Goal: Task Accomplishment & Management: Use online tool/utility

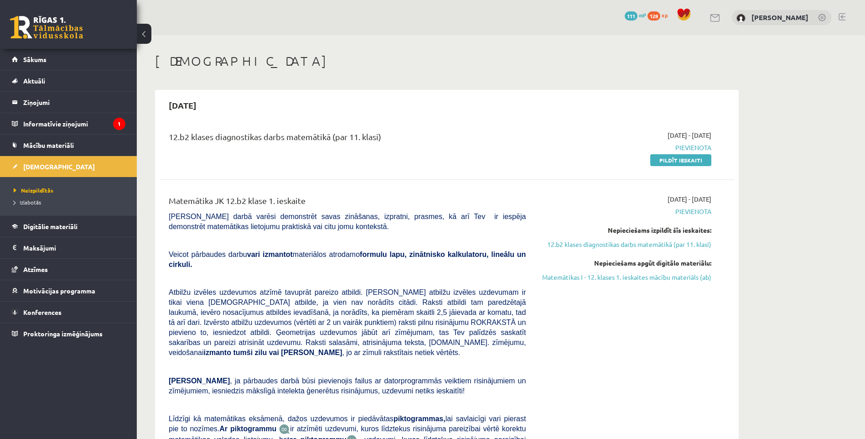
scroll to position [46, 0]
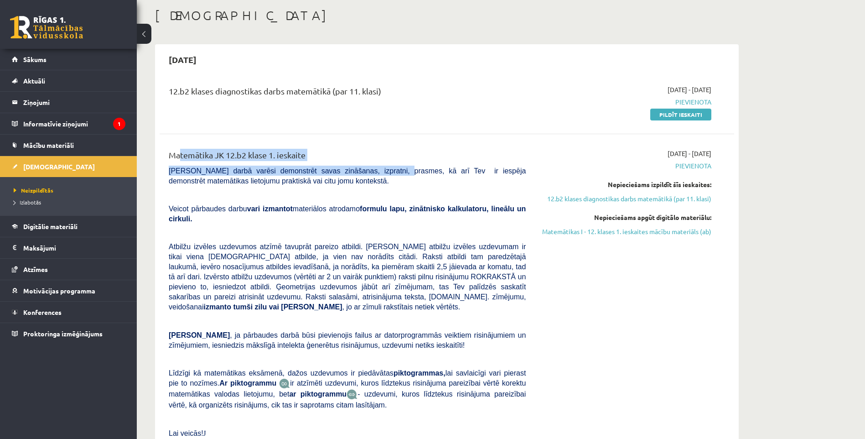
drag, startPoint x: 176, startPoint y: 153, endPoint x: 373, endPoint y: 165, distance: 197.3
click at [372, 165] on div "Matemātika JK 12.b2 klase 1. ieskaite Pārbaudes darbā varēsi demonstrēt savas z…" at bounding box center [347, 303] width 371 height 308
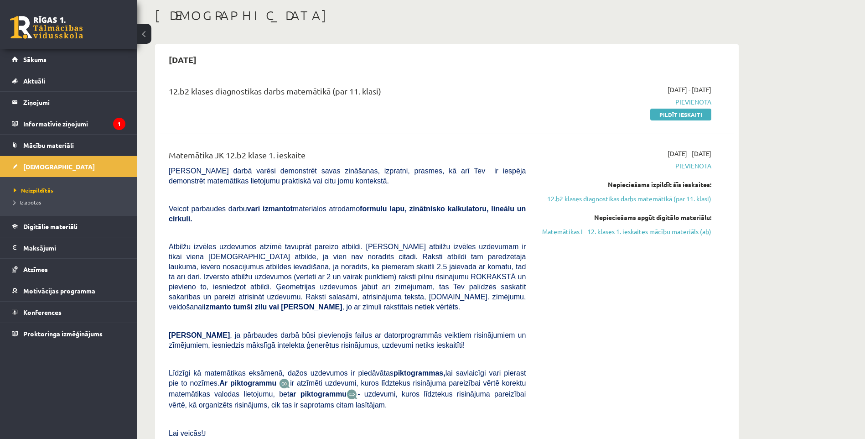
drag, startPoint x: 373, startPoint y: 165, endPoint x: 311, endPoint y: 179, distance: 63.6
click at [345, 182] on p "Pārbaudes darbā varēsi demonstrēt savas zināšanas, izpratni, prasmes, kā arī Te…" at bounding box center [347, 175] width 357 height 20
click at [74, 127] on legend "Informatīvie ziņojumi 1" at bounding box center [74, 123] width 102 height 21
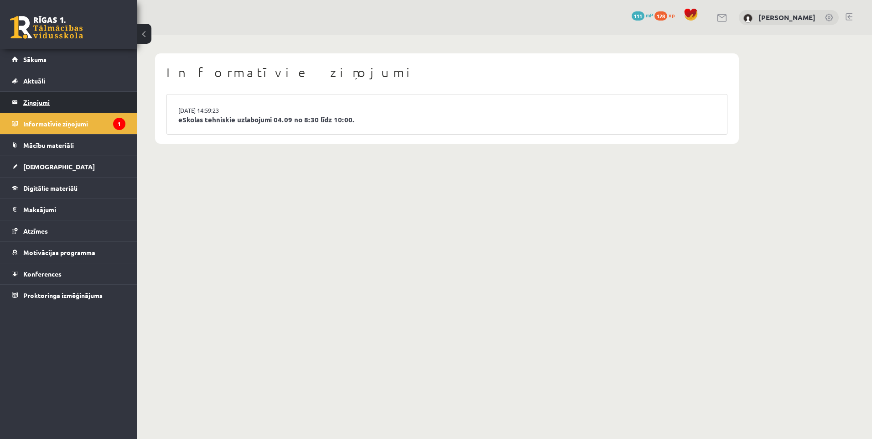
click at [57, 98] on legend "Ziņojumi 0" at bounding box center [74, 102] width 102 height 21
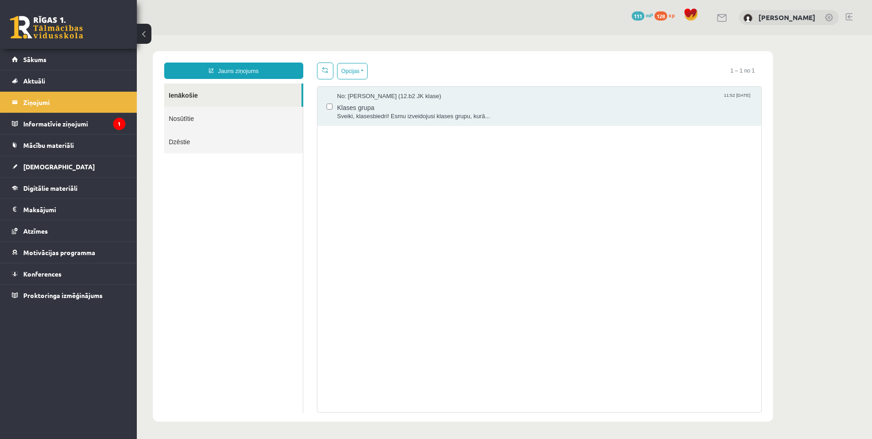
click at [196, 99] on link "Ienākošie" at bounding box center [232, 94] width 137 height 23
click at [72, 86] on link "Aktuāli" at bounding box center [69, 80] width 114 height 21
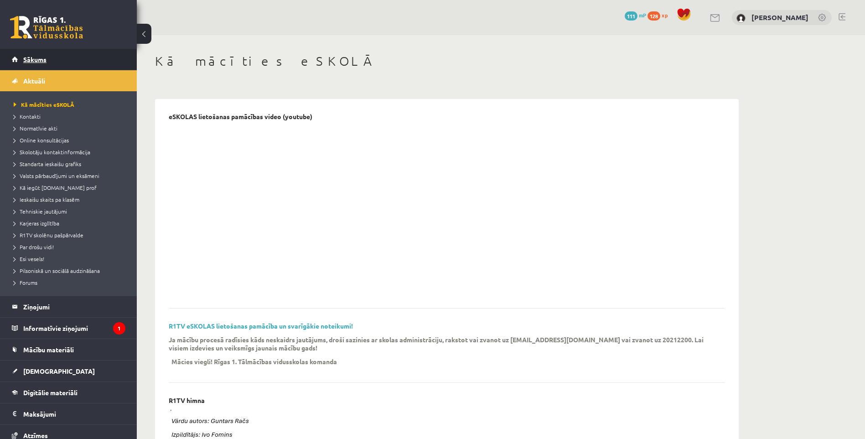
click at [35, 57] on span "Sākums" at bounding box center [34, 59] width 23 height 8
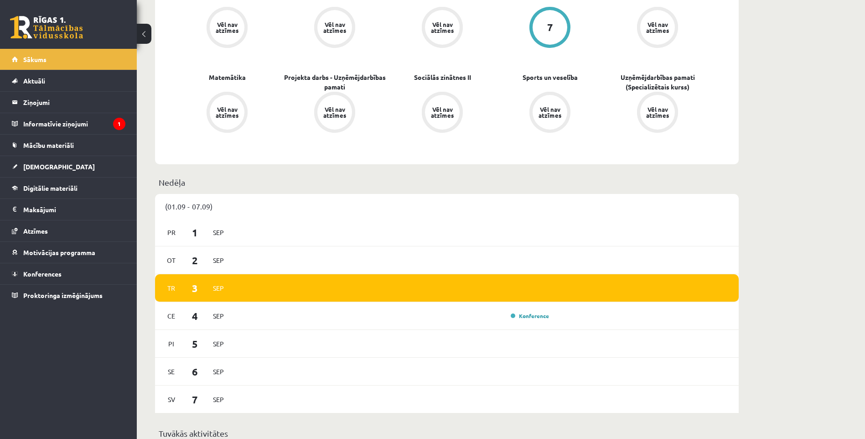
scroll to position [182, 0]
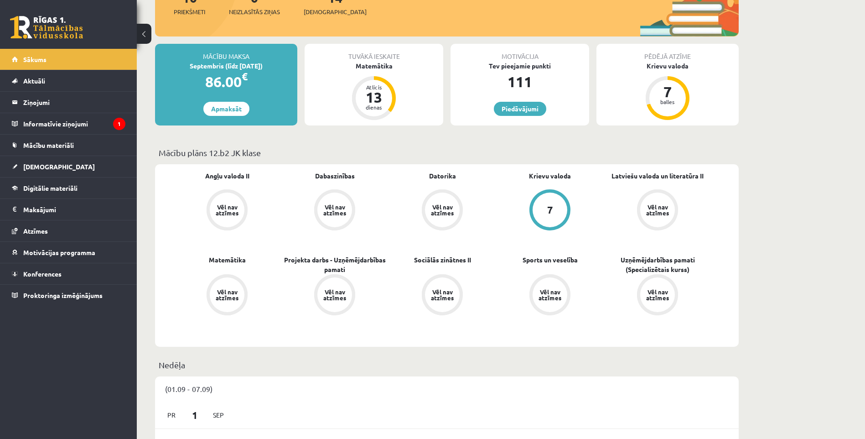
click at [215, 205] on div "Vēl nav atzīmes" at bounding box center [227, 210] width 26 height 12
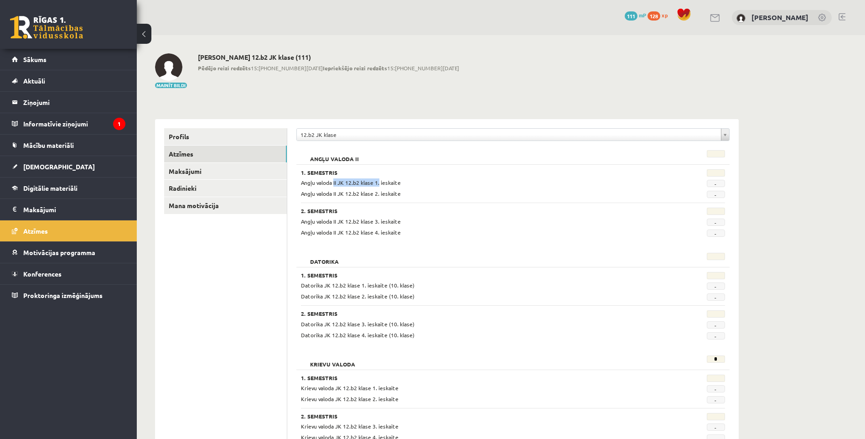
drag, startPoint x: 334, startPoint y: 181, endPoint x: 377, endPoint y: 181, distance: 43.8
click at [377, 181] on span "Angļu valoda II JK 12.b2 klase 1. ieskaite" at bounding box center [351, 182] width 100 height 7
drag, startPoint x: 377, startPoint y: 181, endPoint x: 368, endPoint y: 194, distance: 16.0
click at [367, 194] on span "Angļu valoda II JK 12.b2 klase 2. ieskaite" at bounding box center [351, 193] width 100 height 7
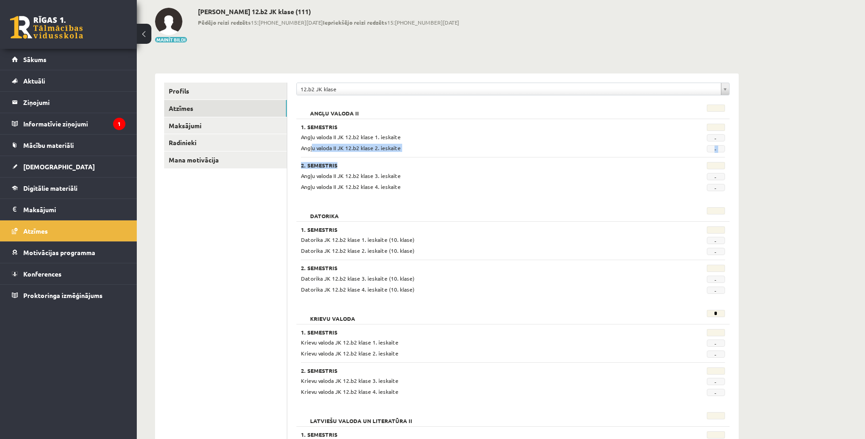
drag, startPoint x: 320, startPoint y: 148, endPoint x: 369, endPoint y: 154, distance: 49.1
click at [369, 154] on div "1. Semestris Angļu valoda II JK 12.b2 klase 1. ieskaite - Angļu valoda II JK 12…" at bounding box center [512, 155] width 433 height 72
drag, startPoint x: 369, startPoint y: 154, endPoint x: 384, endPoint y: 172, distance: 23.6
click at [384, 172] on span "Angļu valoda II JK 12.b2 klase 3. ieskaite" at bounding box center [351, 175] width 100 height 7
drag, startPoint x: 384, startPoint y: 172, endPoint x: 446, endPoint y: 189, distance: 64.8
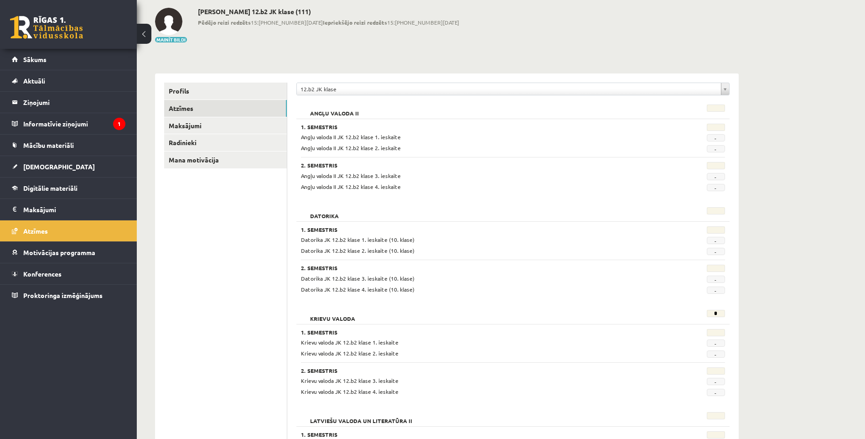
click at [446, 189] on div "Angļu valoda II JK 12.b2 klase 4. ieskaite" at bounding box center [476, 186] width 365 height 9
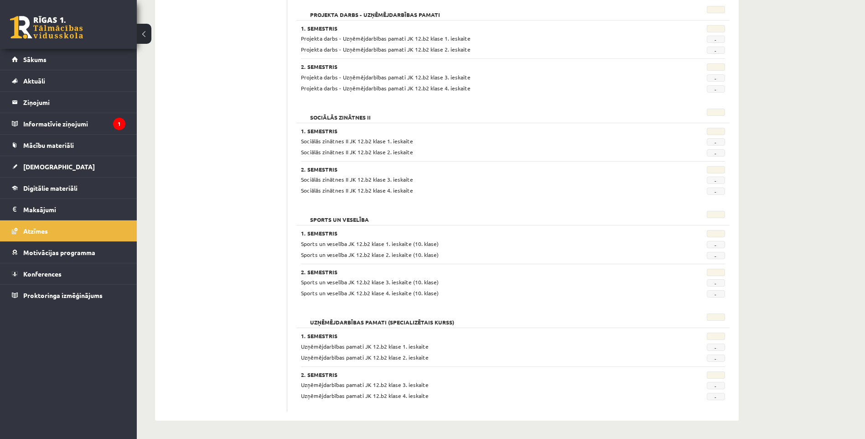
scroll to position [520, 0]
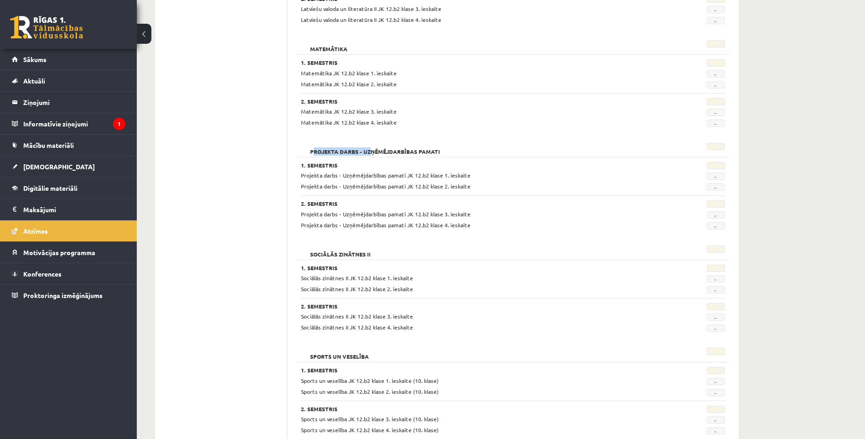
drag, startPoint x: 338, startPoint y: 141, endPoint x: 373, endPoint y: 144, distance: 35.6
click at [372, 144] on h2 "Projekta darbs - Uzņēmējdarbības pamati" at bounding box center [375, 147] width 148 height 9
drag, startPoint x: 373, startPoint y: 144, endPoint x: 431, endPoint y: 153, distance: 58.2
click at [430, 152] on h2 "Projekta darbs - Uzņēmējdarbības pamati" at bounding box center [375, 147] width 148 height 9
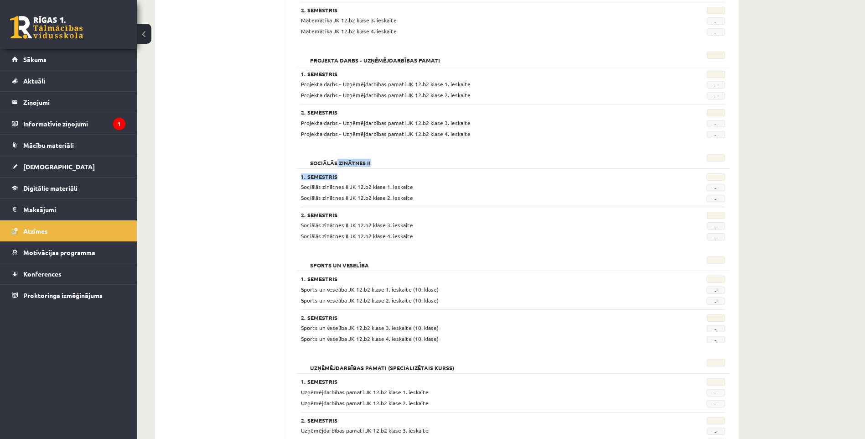
drag, startPoint x: 367, startPoint y: 161, endPoint x: 408, endPoint y: 168, distance: 41.1
click at [408, 168] on div "Sociālās zinātnes II 1. Semestris Sociālās zinātnes II JK 12.b2 klase 1. ieskai…" at bounding box center [512, 199] width 433 height 98
drag, startPoint x: 408, startPoint y: 168, endPoint x: 429, endPoint y: 196, distance: 34.2
click at [429, 196] on div "Sociālās zinātnes II JK 12.b2 klase 2. ieskaite" at bounding box center [476, 197] width 365 height 9
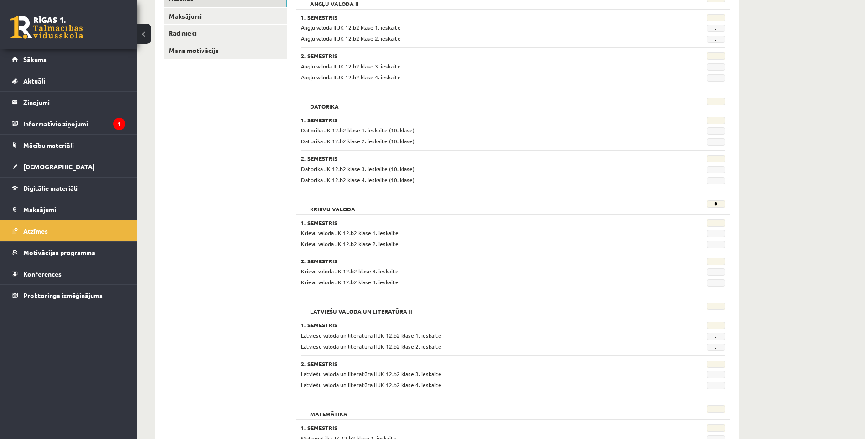
scroll to position [0, 0]
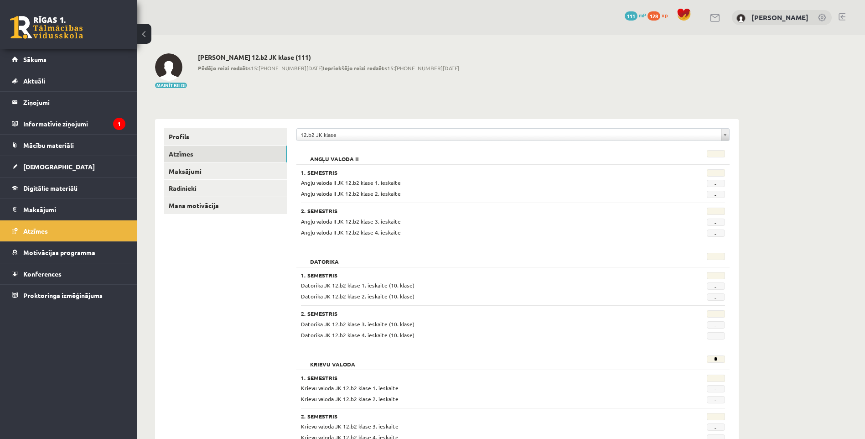
click at [223, 137] on link "Profils" at bounding box center [225, 136] width 123 height 17
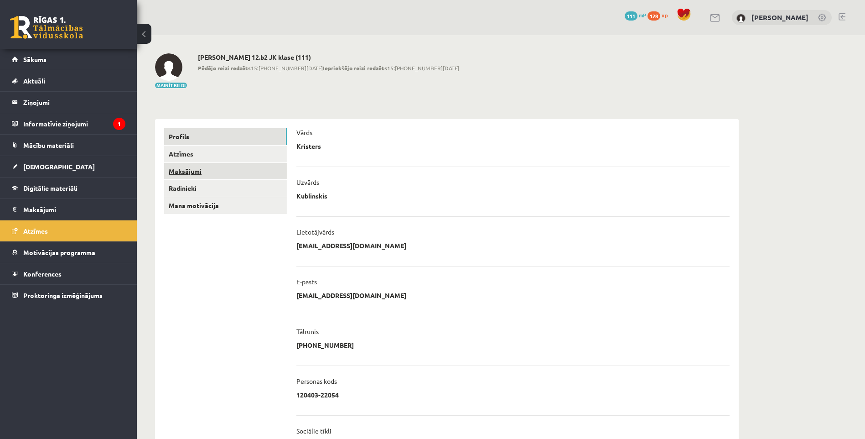
click at [228, 174] on link "Maksājumi" at bounding box center [225, 171] width 123 height 17
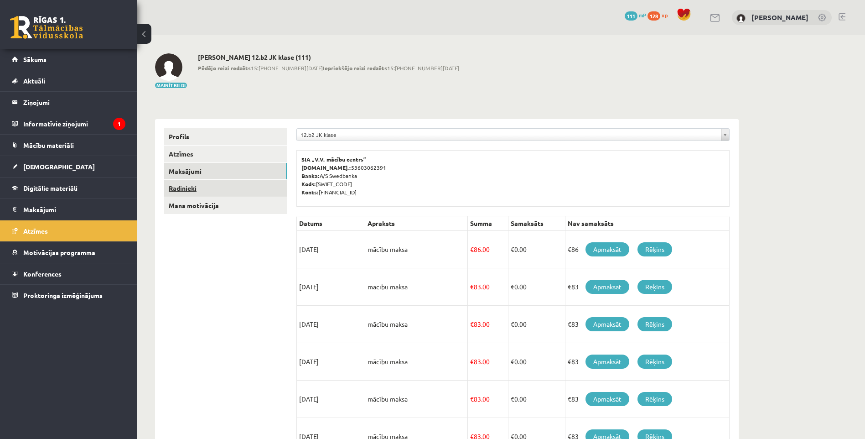
click at [229, 183] on link "Radinieki" at bounding box center [225, 188] width 123 height 17
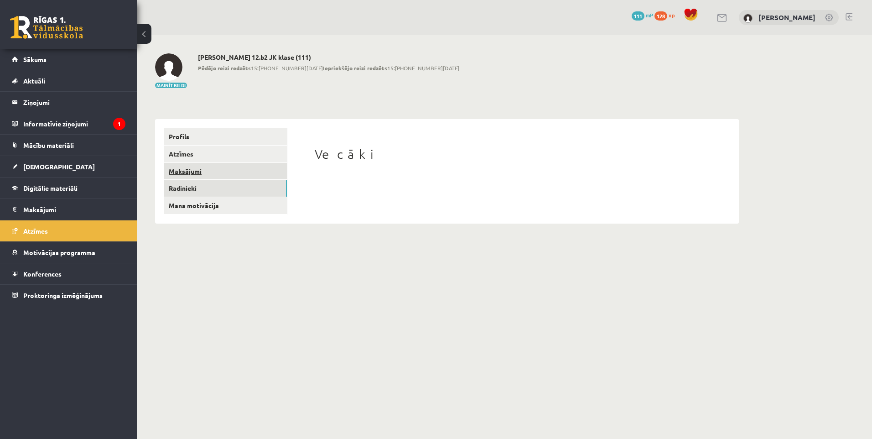
click at [238, 168] on link "Maksājumi" at bounding box center [225, 171] width 123 height 17
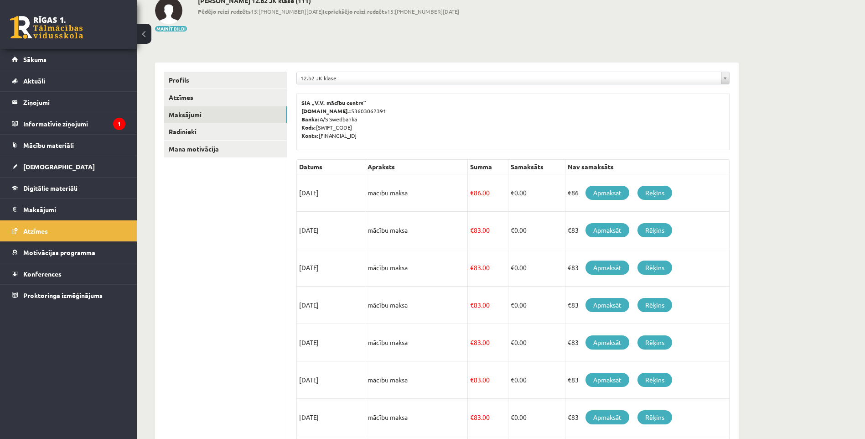
scroll to position [11, 0]
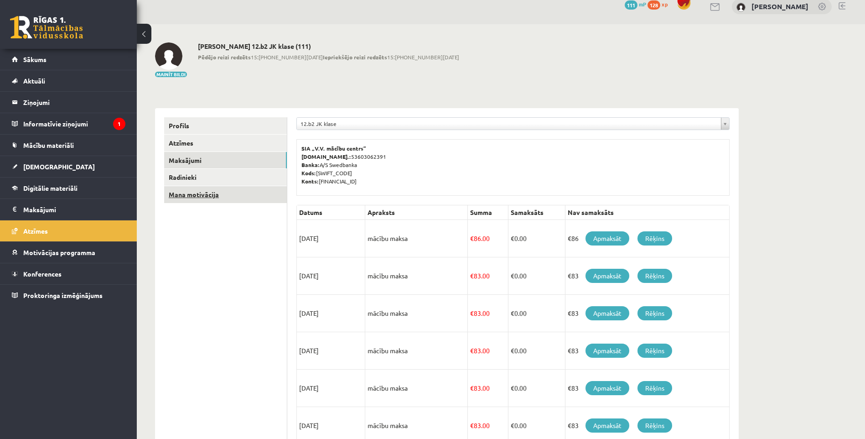
click at [200, 198] on link "Mana motivācija" at bounding box center [225, 194] width 123 height 17
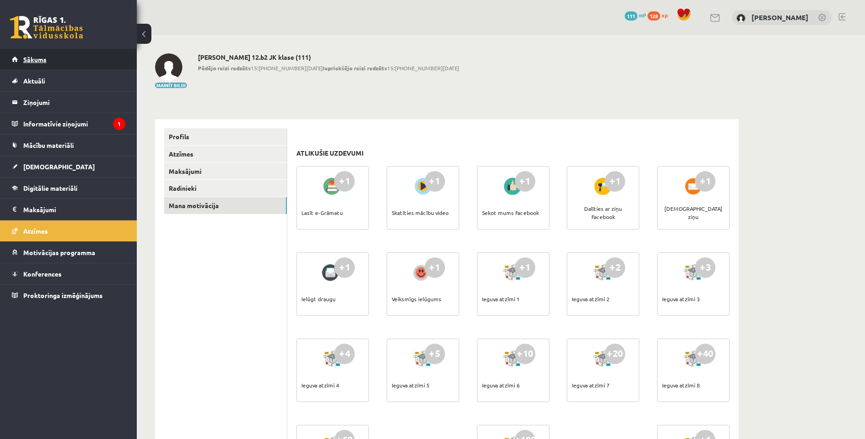
click at [62, 63] on link "Sākums" at bounding box center [69, 59] width 114 height 21
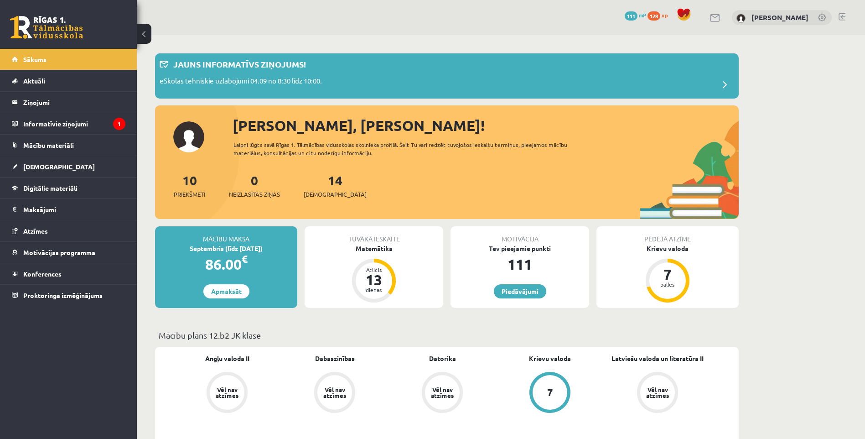
scroll to position [182, 0]
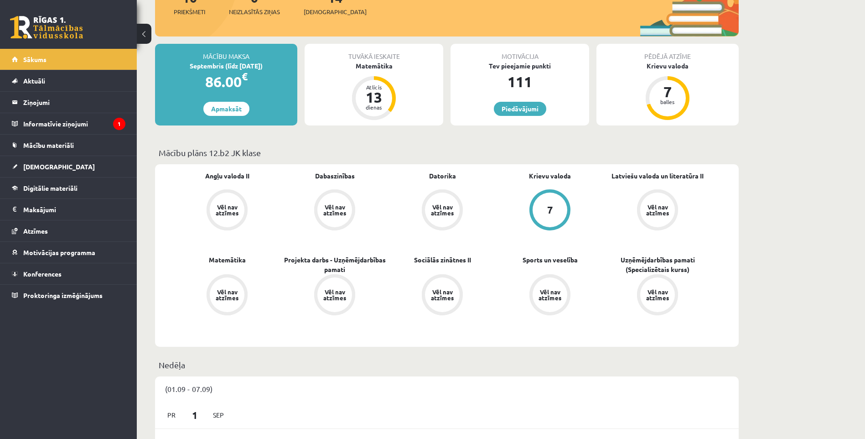
drag, startPoint x: 446, startPoint y: 185, endPoint x: 449, endPoint y: 208, distance: 23.5
click at [446, 187] on span "Datorika" at bounding box center [442, 180] width 27 height 18
click at [448, 215] on div "Vēl nav atzīmes" at bounding box center [442, 210] width 26 height 12
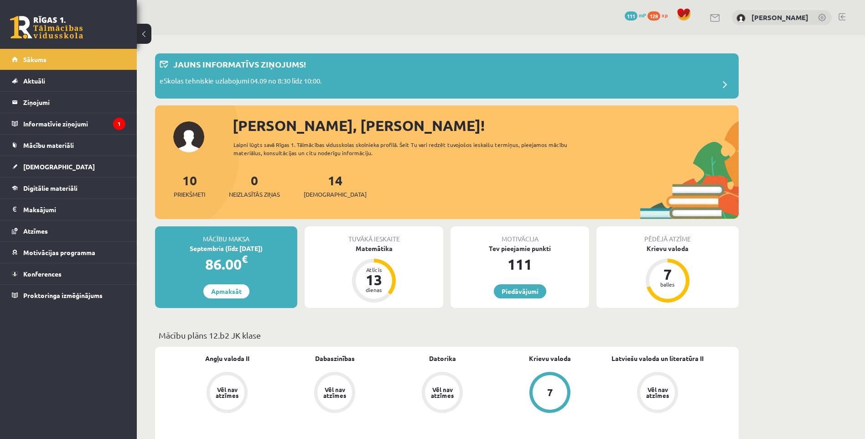
scroll to position [182, 0]
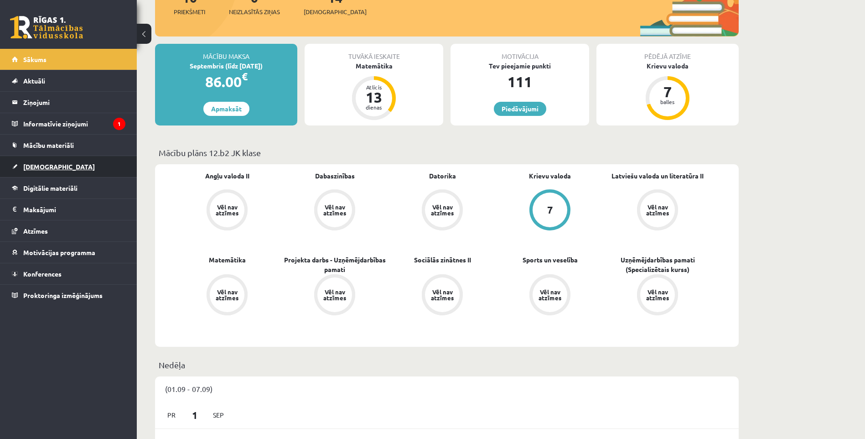
click at [52, 163] on link "[DEMOGRAPHIC_DATA]" at bounding box center [69, 166] width 114 height 21
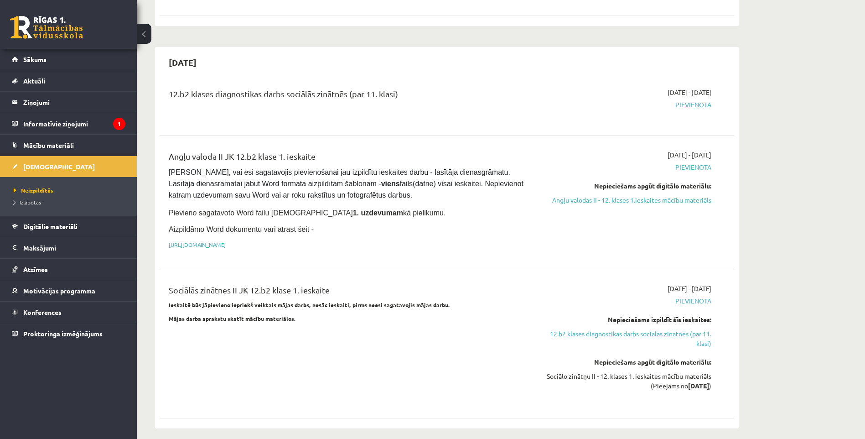
scroll to position [410, 0]
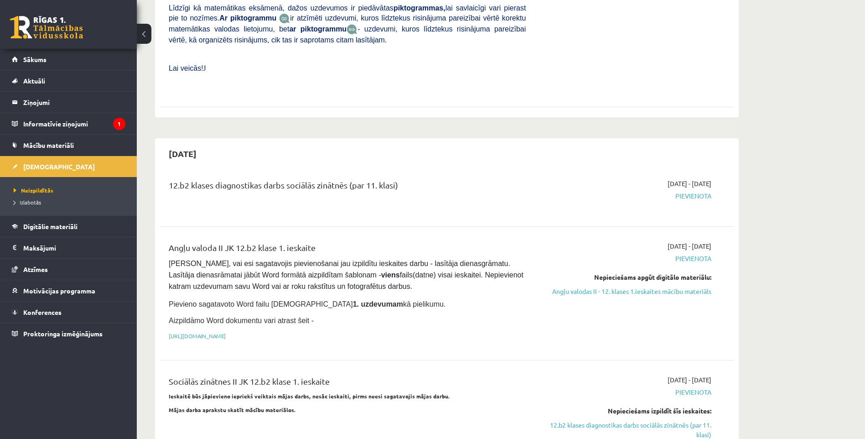
click at [682, 191] on span "Pievienota" at bounding box center [625, 196] width 172 height 10
click at [318, 179] on div "12.b2 klases diagnostikas darbs sociālās zinātnēs (par 11. klasi)" at bounding box center [347, 187] width 357 height 17
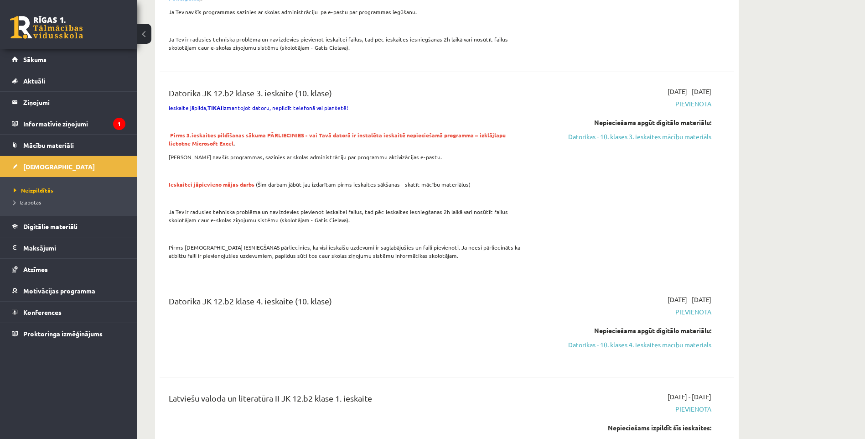
scroll to position [1550, 0]
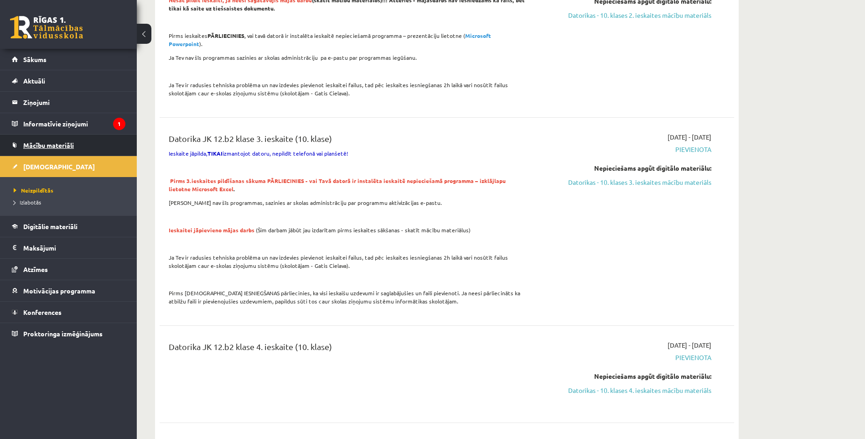
click at [80, 137] on link "Mācību materiāli" at bounding box center [69, 144] width 114 height 21
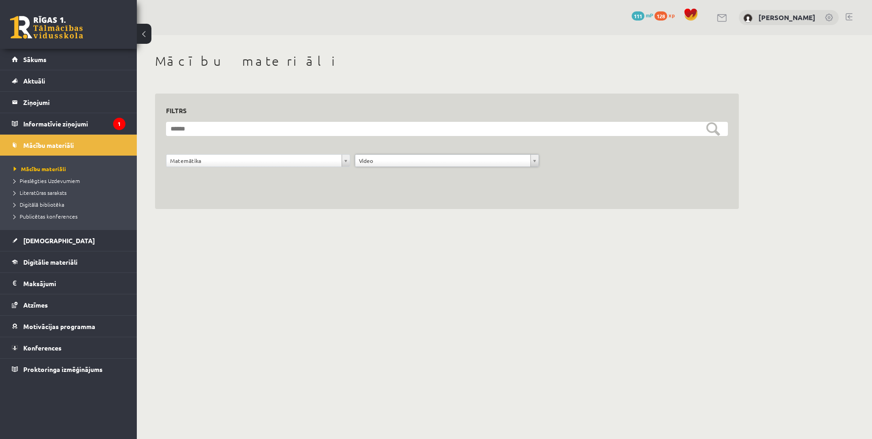
drag, startPoint x: 382, startPoint y: 157, endPoint x: 380, endPoint y: 162, distance: 5.3
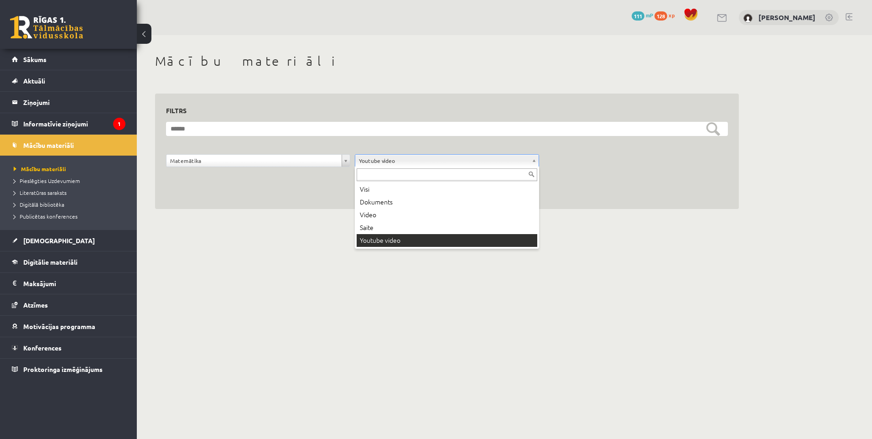
drag, startPoint x: 382, startPoint y: 157, endPoint x: 377, endPoint y: 172, distance: 15.7
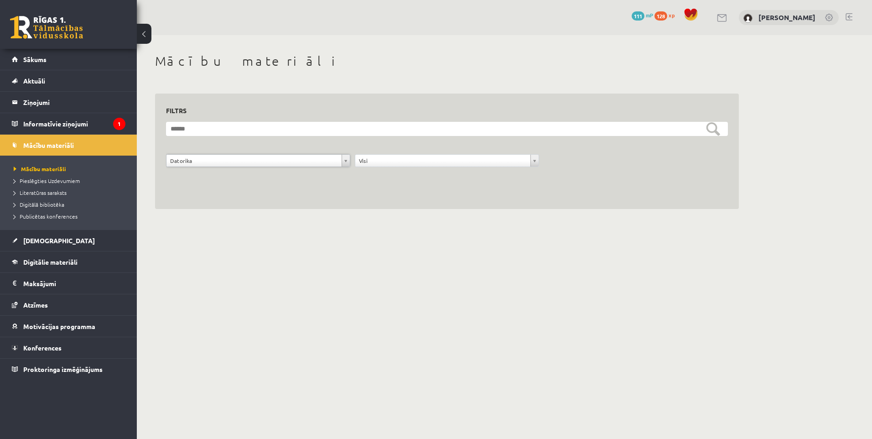
drag, startPoint x: 229, startPoint y: 160, endPoint x: 226, endPoint y: 179, distance: 18.5
drag, startPoint x: 235, startPoint y: 162, endPoint x: 224, endPoint y: 129, distance: 34.6
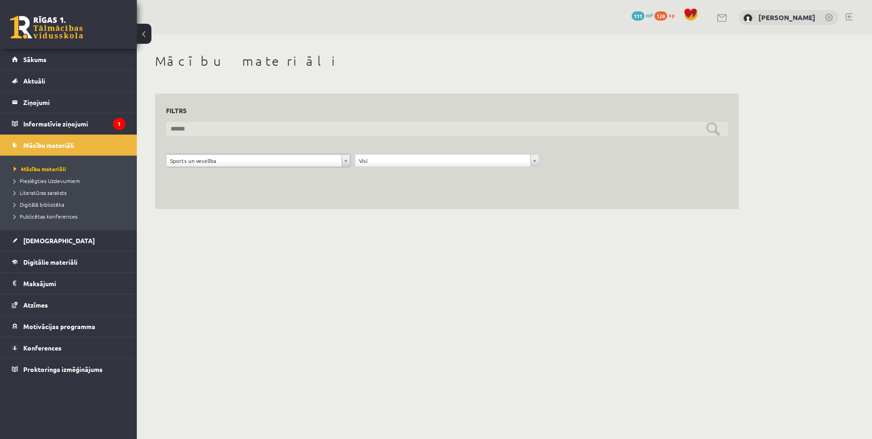
click at [220, 127] on input "text" at bounding box center [447, 129] width 562 height 14
click at [216, 130] on input "text" at bounding box center [447, 129] width 562 height 14
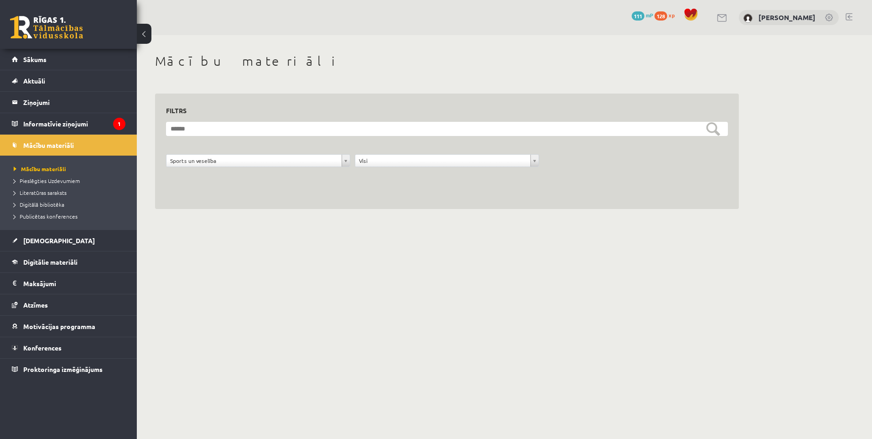
click at [213, 167] on div "Sports un veselība" at bounding box center [258, 160] width 184 height 13
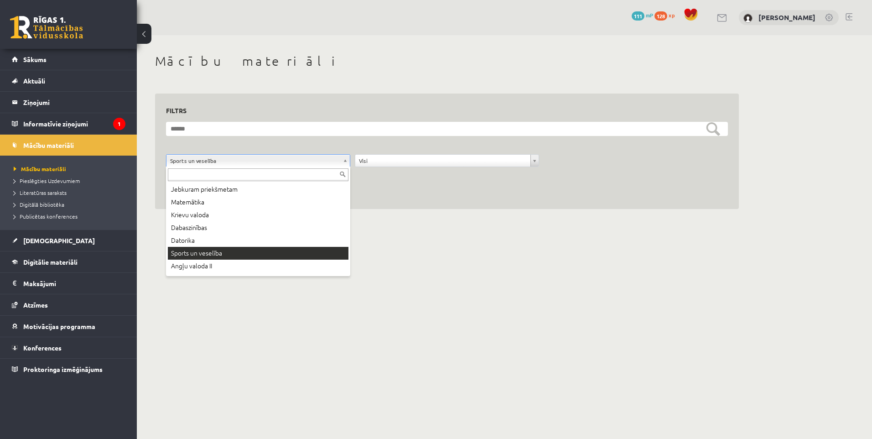
drag, startPoint x: 207, startPoint y: 163, endPoint x: 204, endPoint y: 187, distance: 24.7
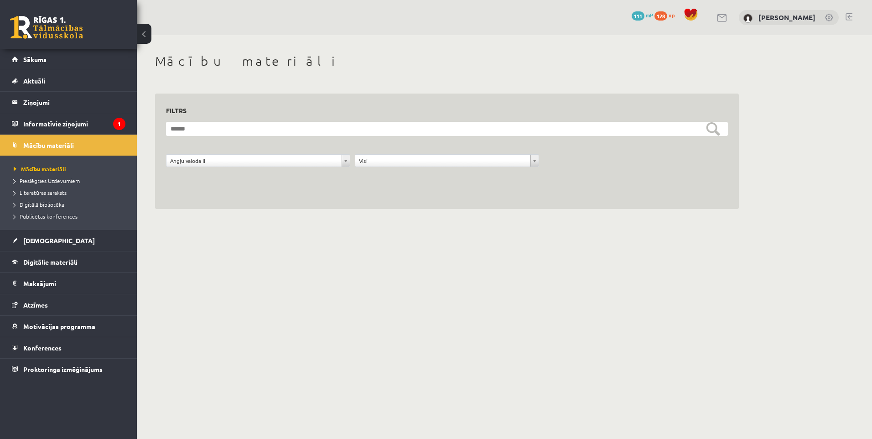
click at [26, 28] on link at bounding box center [46, 27] width 73 height 23
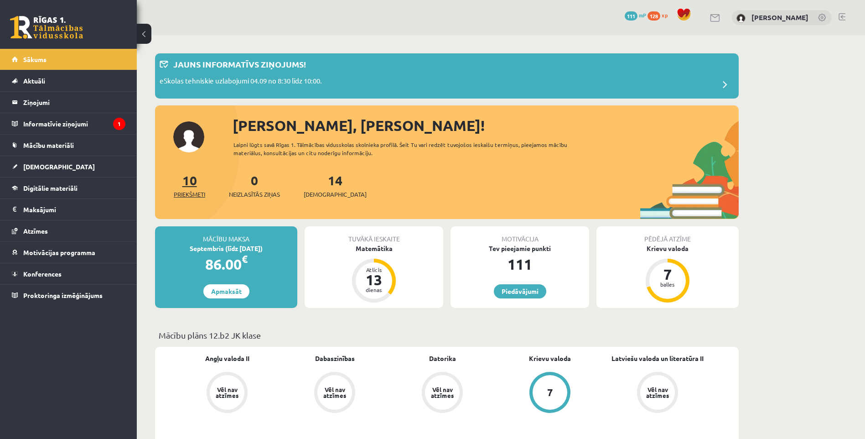
click at [195, 181] on link "10 Priekšmeti" at bounding box center [189, 185] width 31 height 27
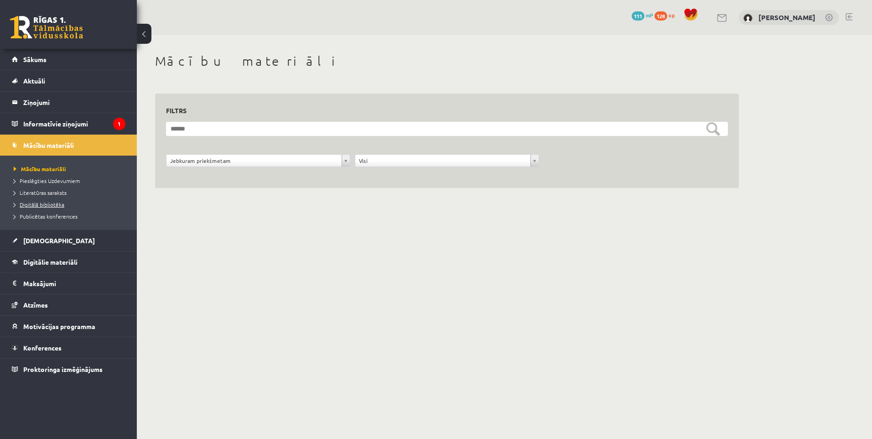
click at [48, 208] on link "Digitālā bibliotēka" at bounding box center [71, 204] width 114 height 8
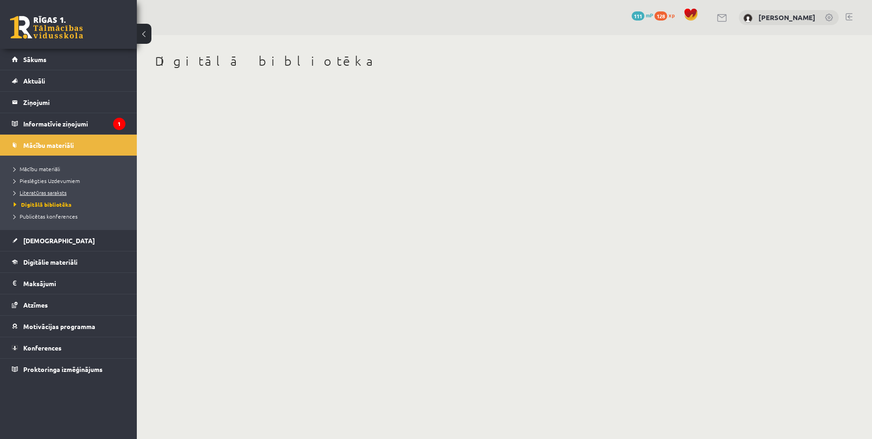
click at [44, 193] on span "Literatūras saraksts" at bounding box center [40, 192] width 53 height 7
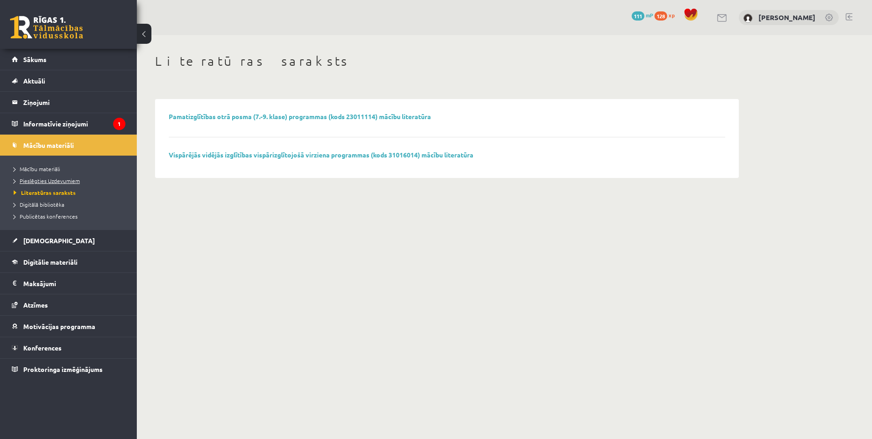
click at [52, 177] on link "Pieslēgties Uzdevumiem" at bounding box center [71, 180] width 114 height 8
click at [50, 215] on span "Publicētas konferences" at bounding box center [46, 215] width 64 height 7
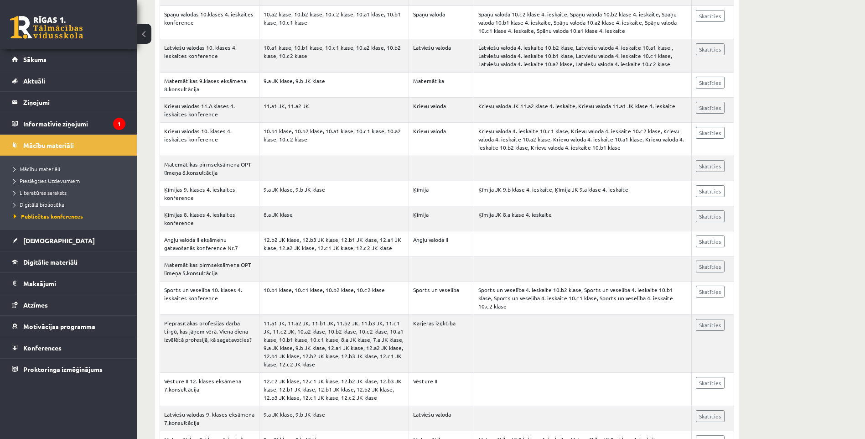
scroll to position [1915, 0]
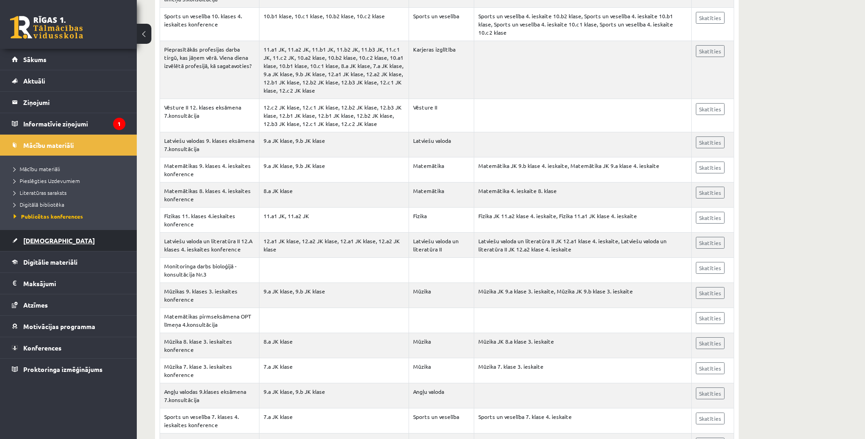
click at [45, 238] on span "[DEMOGRAPHIC_DATA]" at bounding box center [59, 240] width 72 height 8
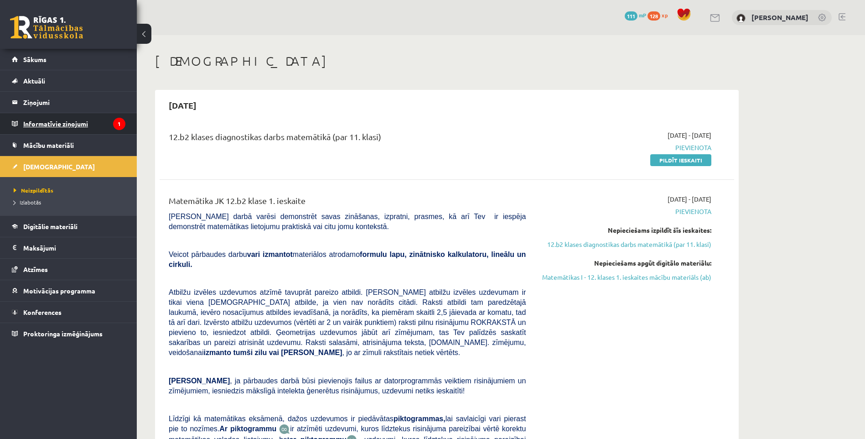
click at [39, 127] on legend "Informatīvie ziņojumi 1" at bounding box center [74, 123] width 102 height 21
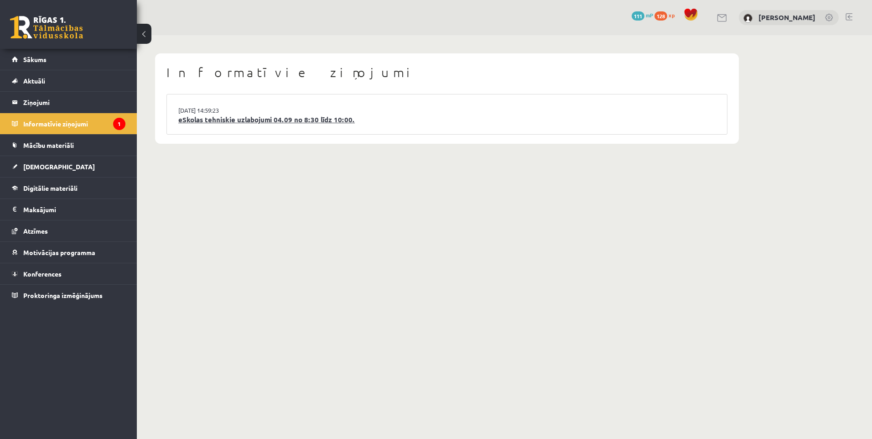
click at [199, 121] on link "eSkolas tehniskie uzlabojumi 04.09 no 8:30 līdz 10:00." at bounding box center [446, 119] width 537 height 10
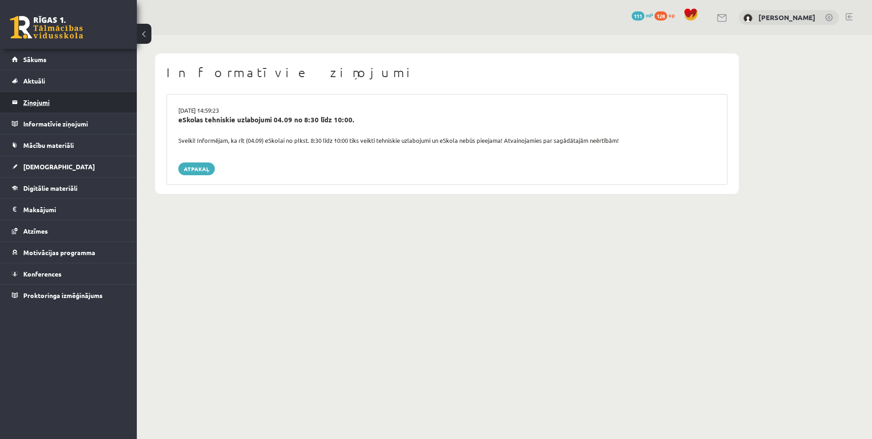
click at [46, 110] on legend "Ziņojumi 0" at bounding box center [74, 102] width 102 height 21
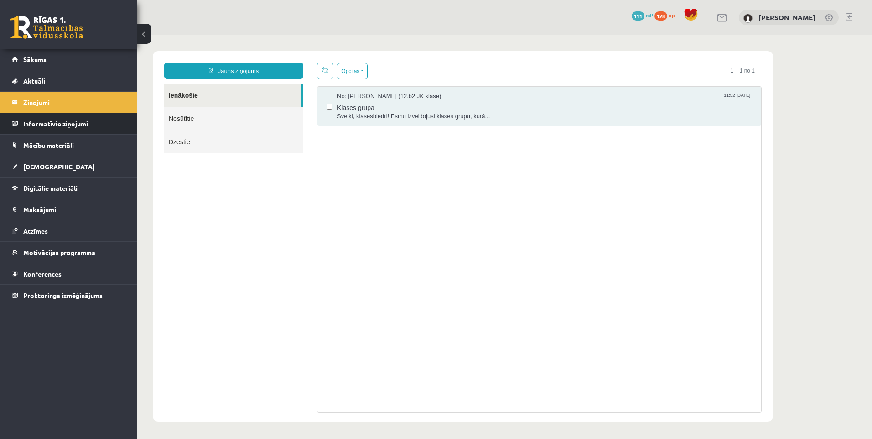
click at [77, 123] on legend "Informatīvie ziņojumi 0" at bounding box center [74, 123] width 102 height 21
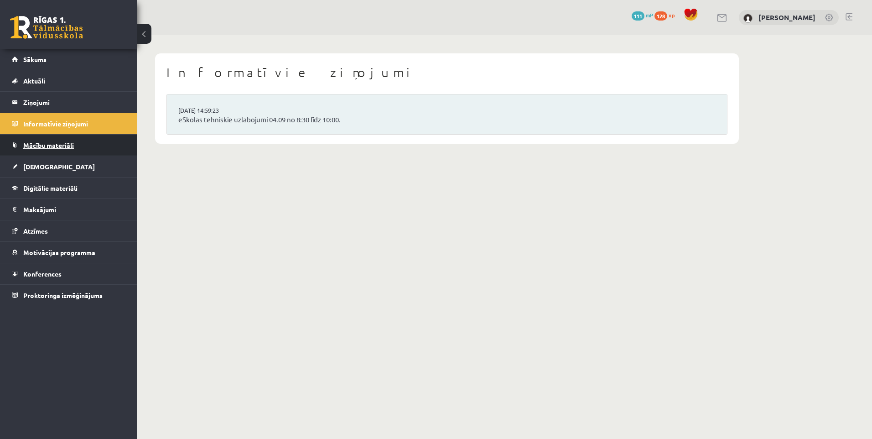
click at [78, 141] on link "Mācību materiāli" at bounding box center [69, 144] width 114 height 21
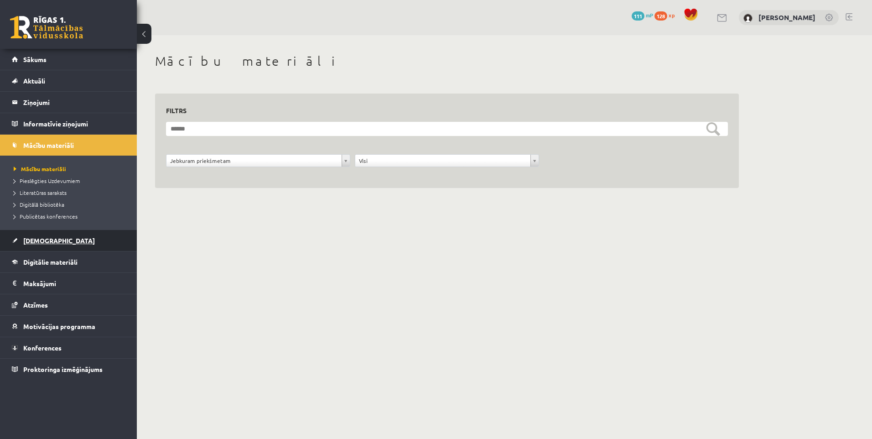
click at [51, 243] on span "[DEMOGRAPHIC_DATA]" at bounding box center [59, 240] width 72 height 8
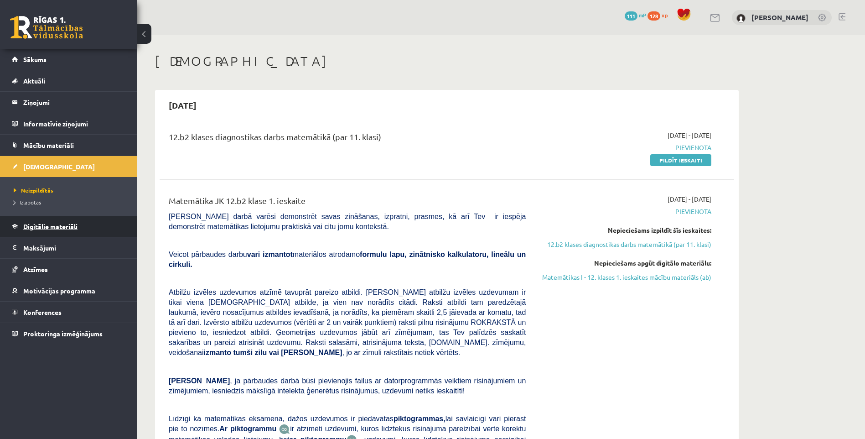
click at [55, 229] on span "Digitālie materiāli" at bounding box center [50, 226] width 54 height 8
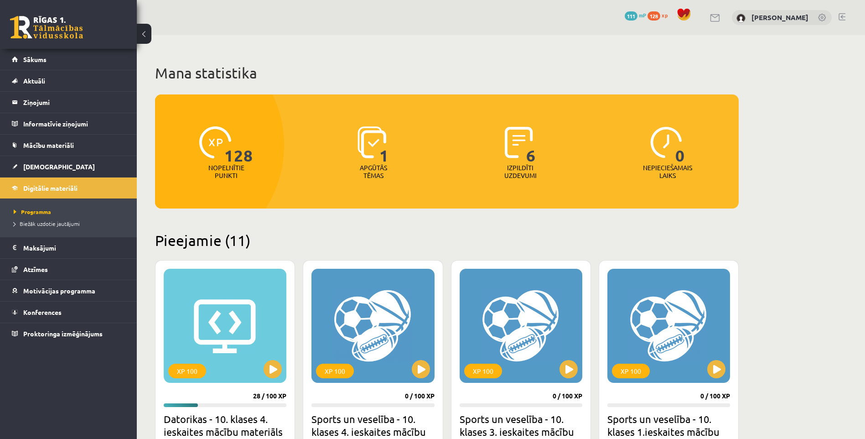
scroll to position [182, 0]
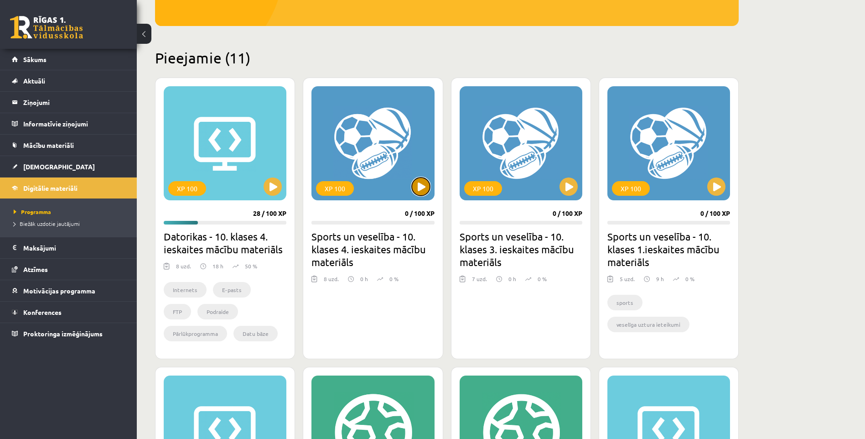
click at [419, 186] on button at bounding box center [421, 186] width 18 height 18
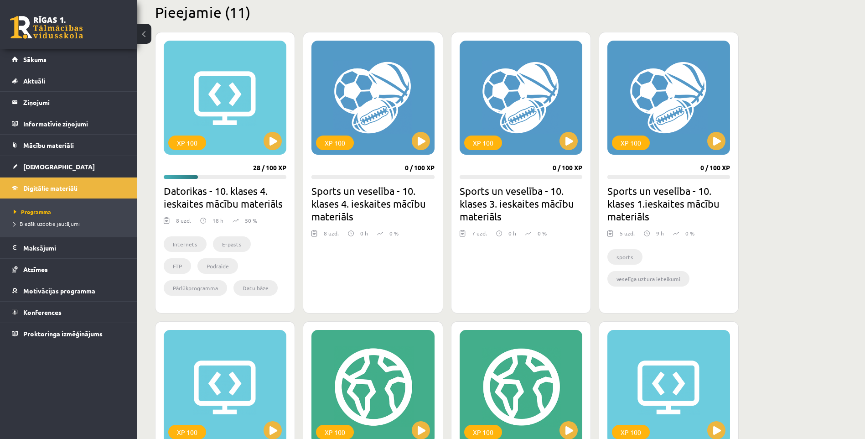
scroll to position [319, 0]
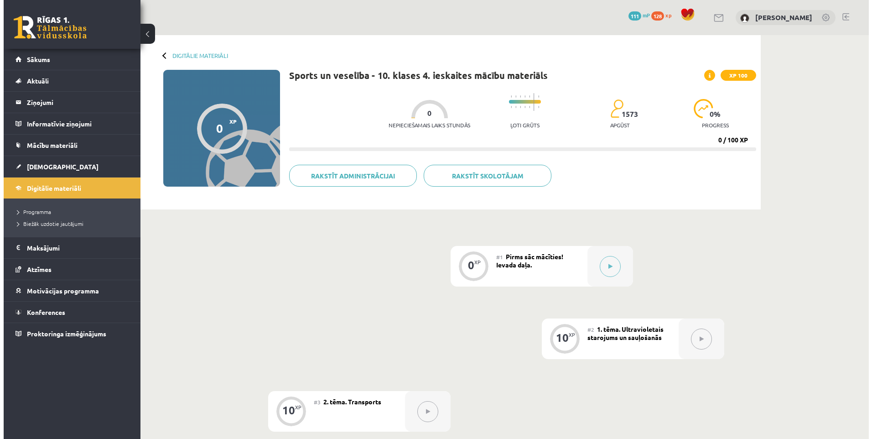
scroll to position [91, 0]
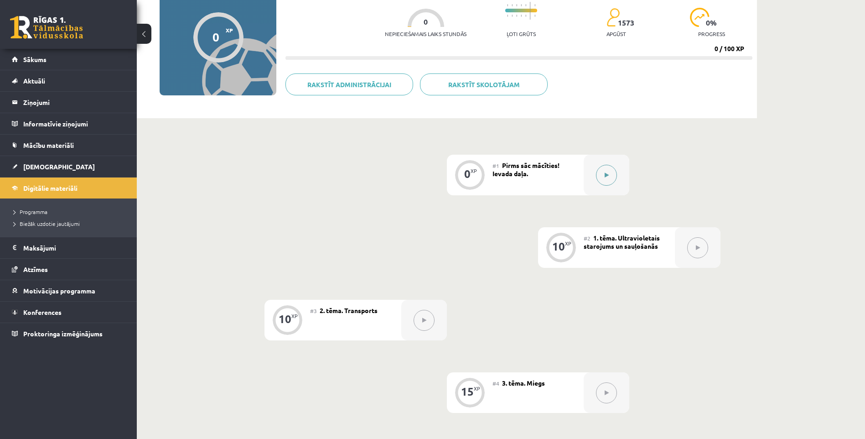
click at [600, 176] on button at bounding box center [606, 175] width 21 height 21
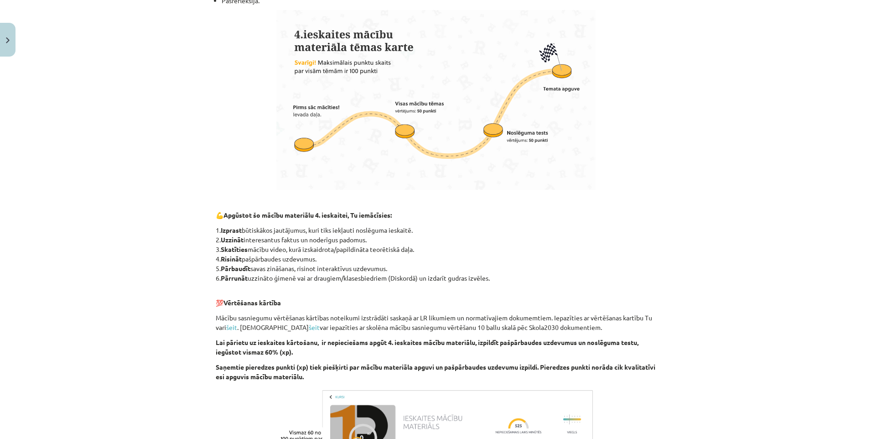
scroll to position [610, 0]
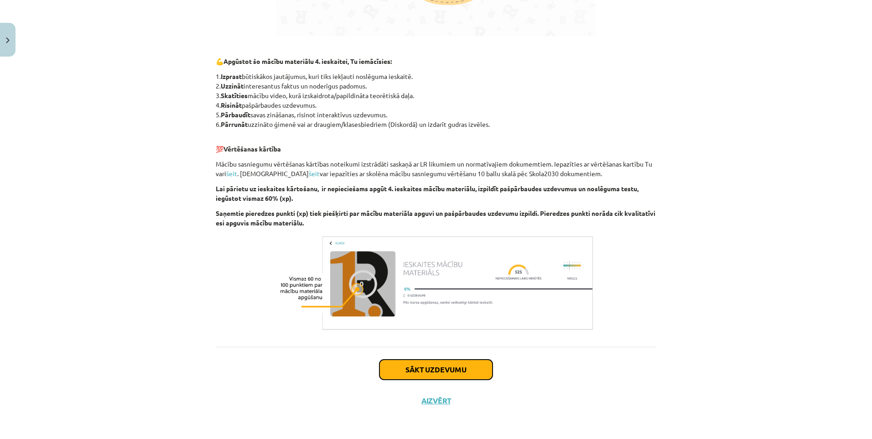
click at [464, 378] on button "Sākt uzdevumu" at bounding box center [435, 369] width 113 height 20
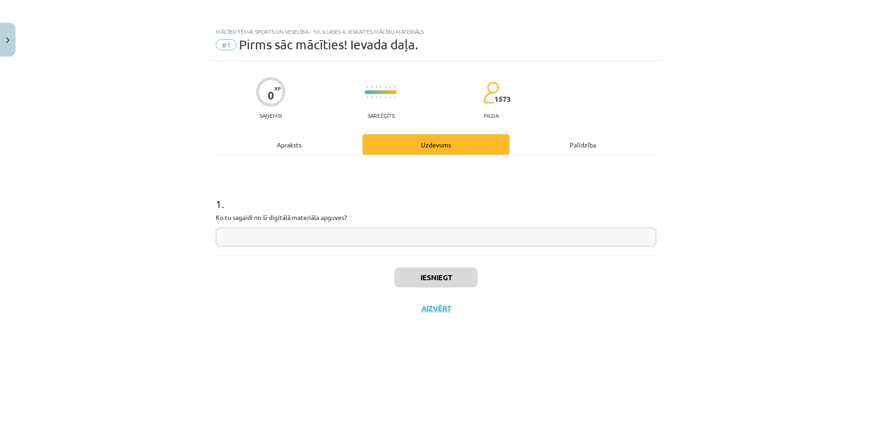
scroll to position [0, 0]
click at [261, 241] on input "text" at bounding box center [436, 236] width 440 height 19
type input "*"
type input "**********"
click at [450, 284] on button "Iesniegt" at bounding box center [435, 277] width 83 height 20
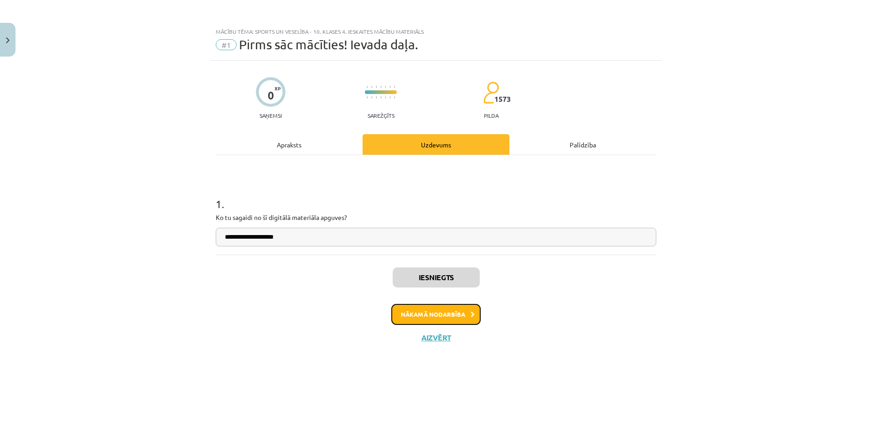
click at [441, 305] on button "Nākamā nodarbība" at bounding box center [435, 314] width 89 height 21
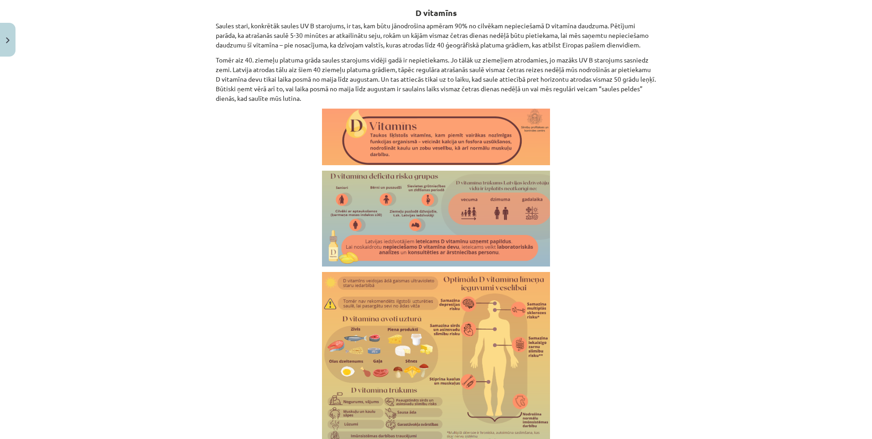
scroll to position [1479, 0]
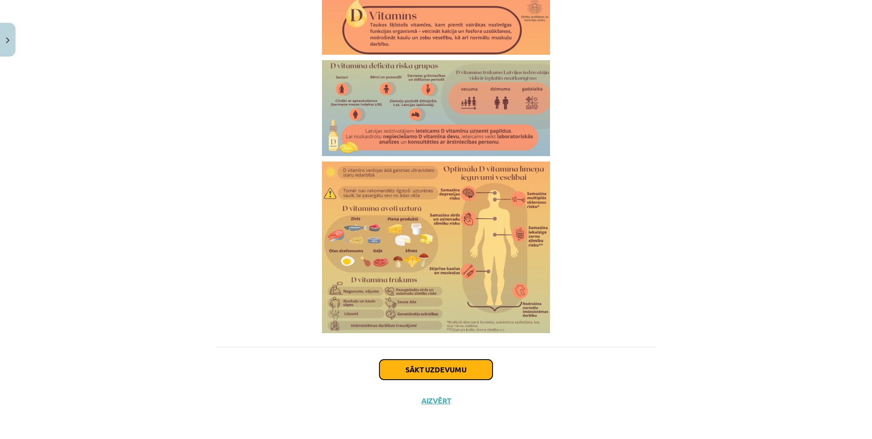
click at [451, 363] on button "Sākt uzdevumu" at bounding box center [435, 369] width 113 height 20
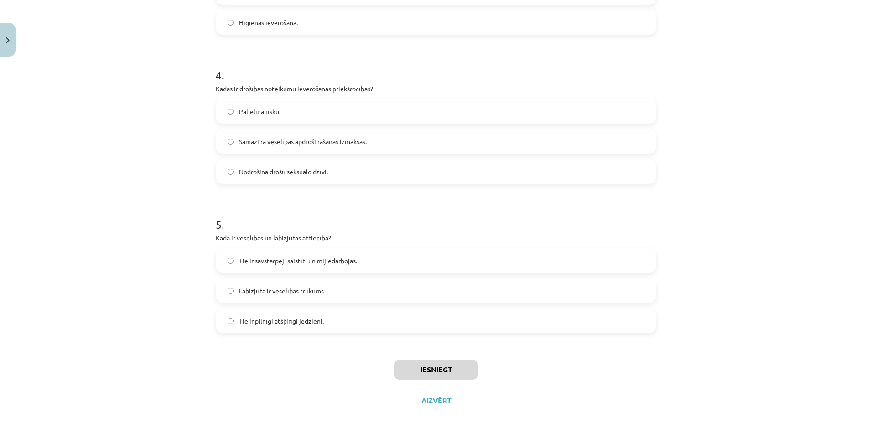
scroll to position [23, 0]
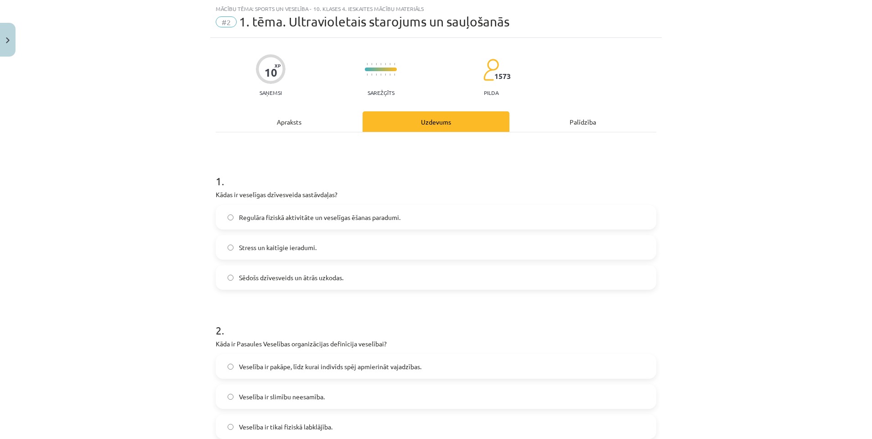
click at [351, 209] on label "Regulāra fiziskā aktivitāte un veselīgas ēšanas paradumi." at bounding box center [436, 217] width 439 height 23
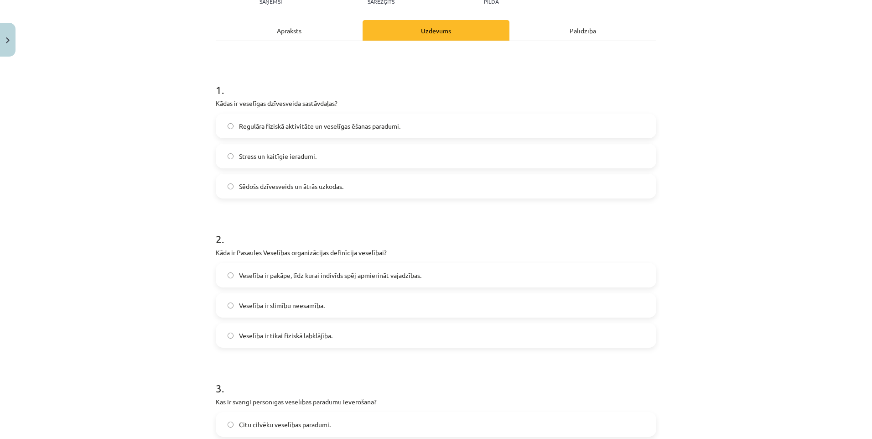
scroll to position [205, 0]
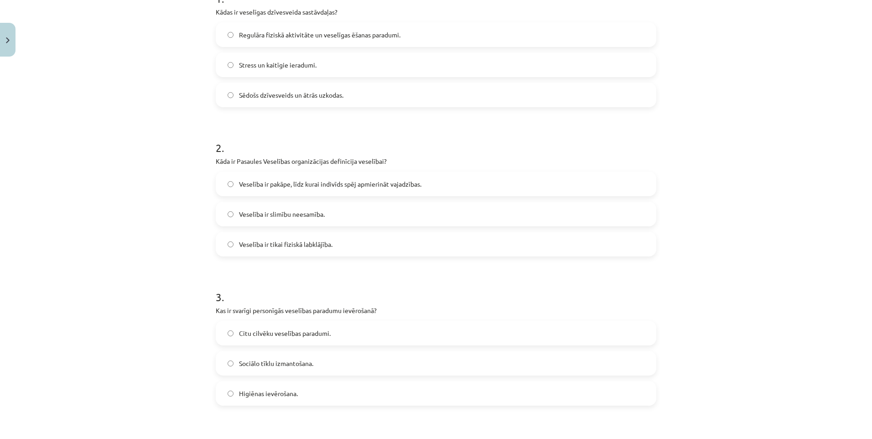
click at [318, 186] on span "Veselība ir pakāpe, līdz kurai indivīds spēj apmierināt vajadzības." at bounding box center [330, 184] width 182 height 10
click at [285, 216] on span "Veselība ir slimību neesamība." at bounding box center [282, 214] width 86 height 10
click at [299, 242] on span "Veselība ir tikai fiziskā labklājība." at bounding box center [285, 244] width 93 height 10
click at [309, 208] on label "Veselība ir slimību neesamība." at bounding box center [436, 213] width 439 height 23
click at [304, 184] on span "Veselība ir pakāpe, līdz kurai indivīds spēj apmierināt vajadzības." at bounding box center [330, 184] width 182 height 10
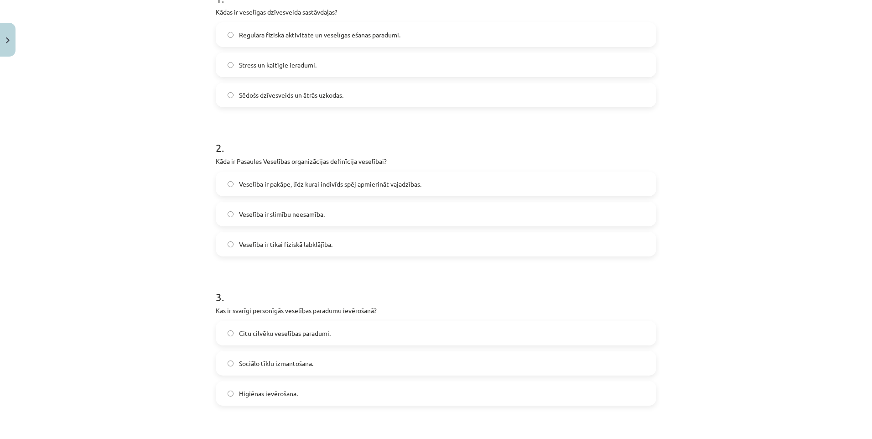
scroll to position [342, 0]
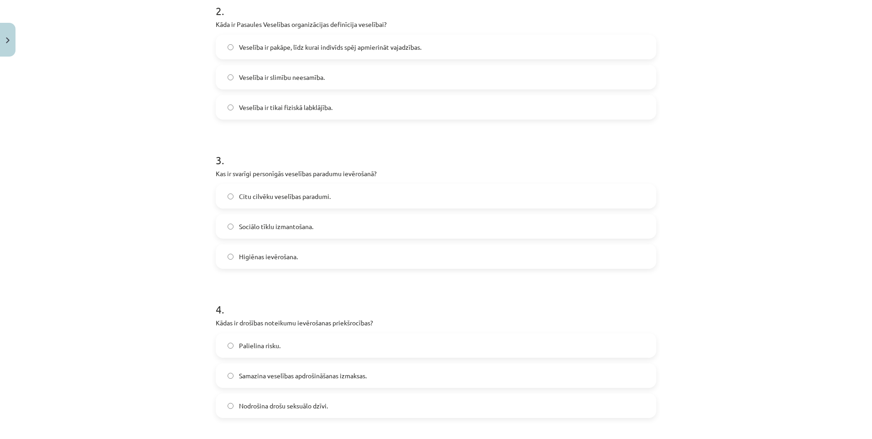
click at [337, 253] on label "Higiēnas ievērošana." at bounding box center [436, 256] width 439 height 23
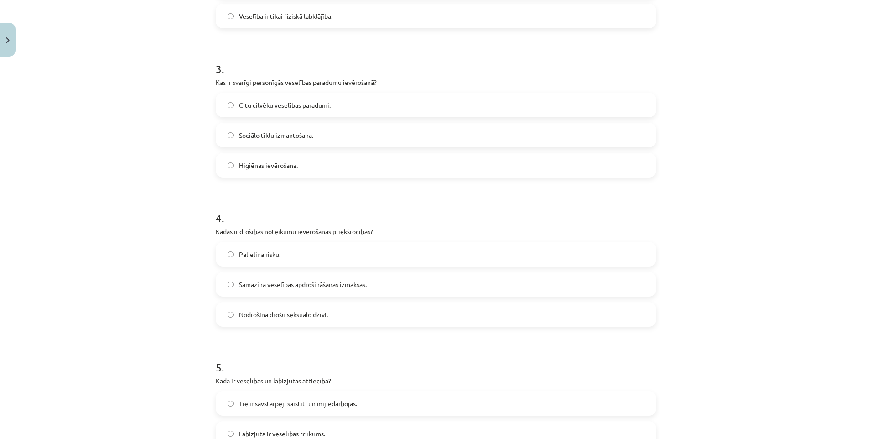
scroll to position [479, 0]
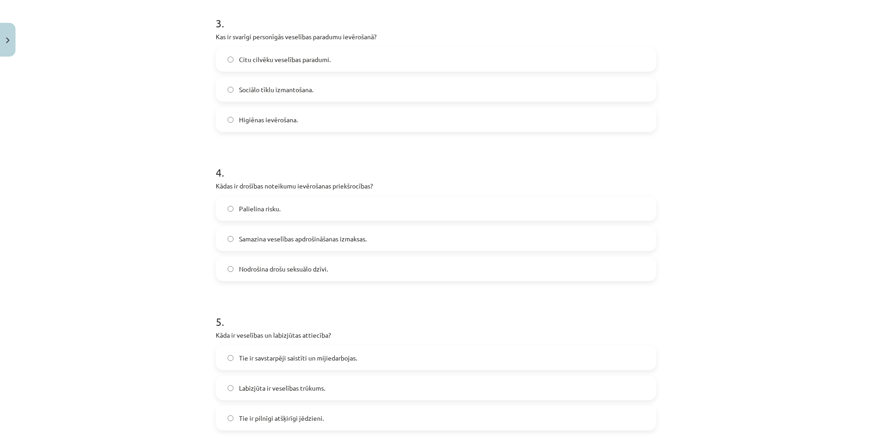
click at [342, 277] on label "Nodrošina drošu seksuālo dzīvi." at bounding box center [436, 268] width 439 height 23
click at [314, 230] on label "Samazina veselības apdrošināšanas izmaksas." at bounding box center [436, 238] width 439 height 23
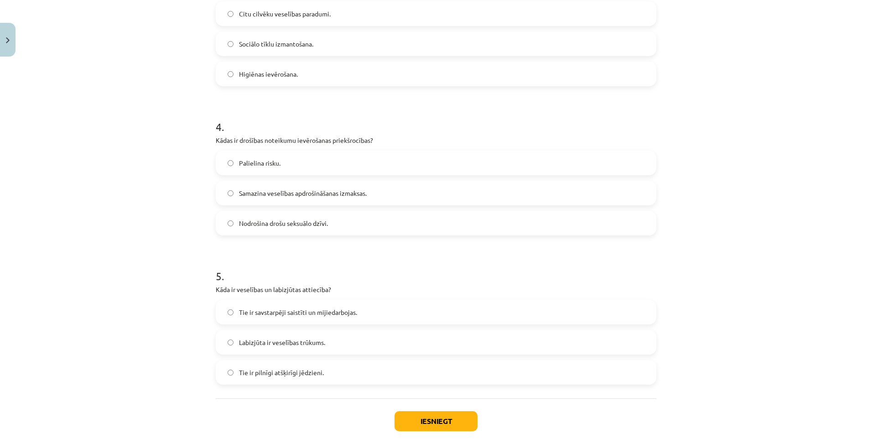
scroll to position [570, 0]
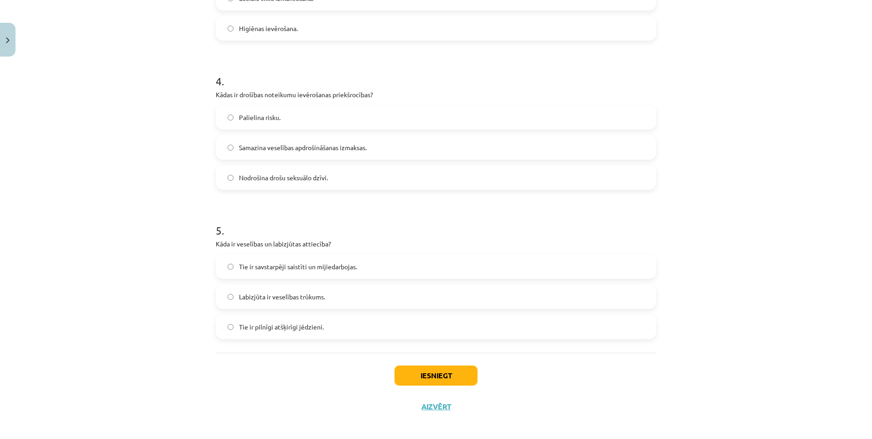
click at [310, 181] on span "Nodrošina drošu seksuālo dzīvi." at bounding box center [283, 178] width 89 height 10
click at [272, 118] on span "Palielina risku." at bounding box center [259, 118] width 41 height 10
click at [346, 150] on span "Samazina veselības apdrošināšanas izmaksas." at bounding box center [303, 148] width 128 height 10
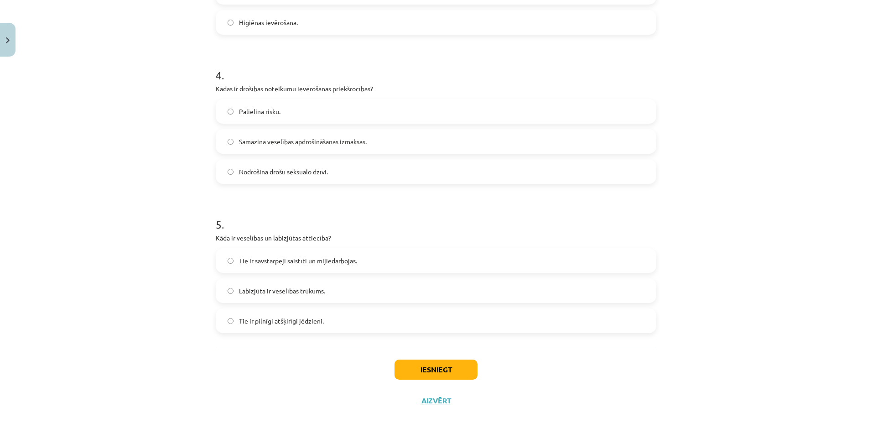
click at [267, 263] on span "Tie ir savstarpēji saistīti un mijiedarbojas." at bounding box center [298, 261] width 118 height 10
click at [452, 372] on button "Iesniegt" at bounding box center [435, 369] width 83 height 20
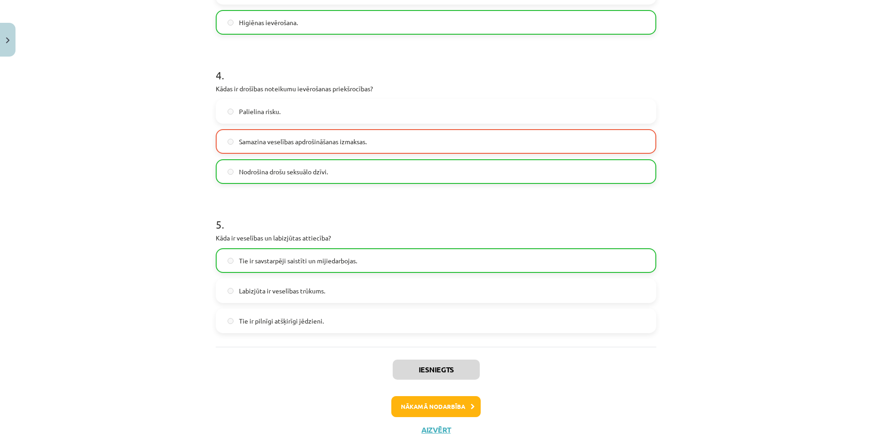
scroll to position [605, 0]
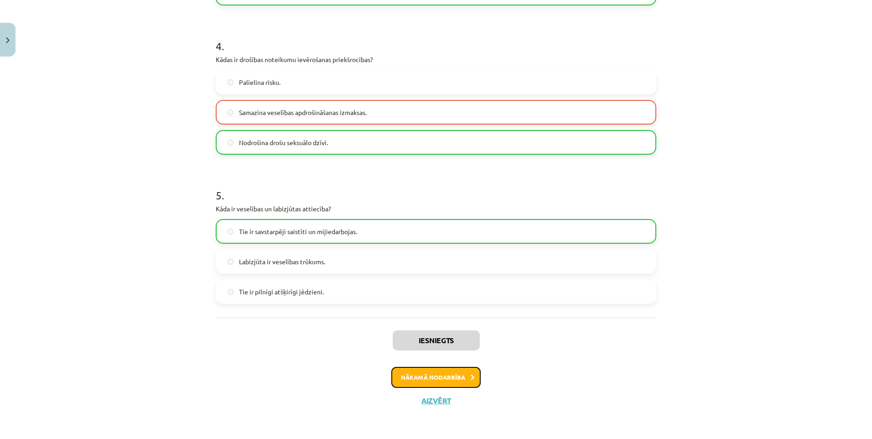
click at [429, 380] on button "Nākamā nodarbība" at bounding box center [435, 377] width 89 height 21
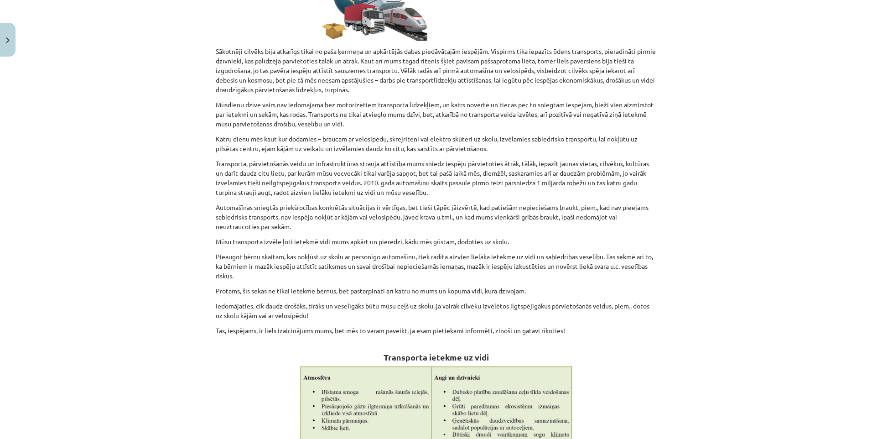
scroll to position [296, 0]
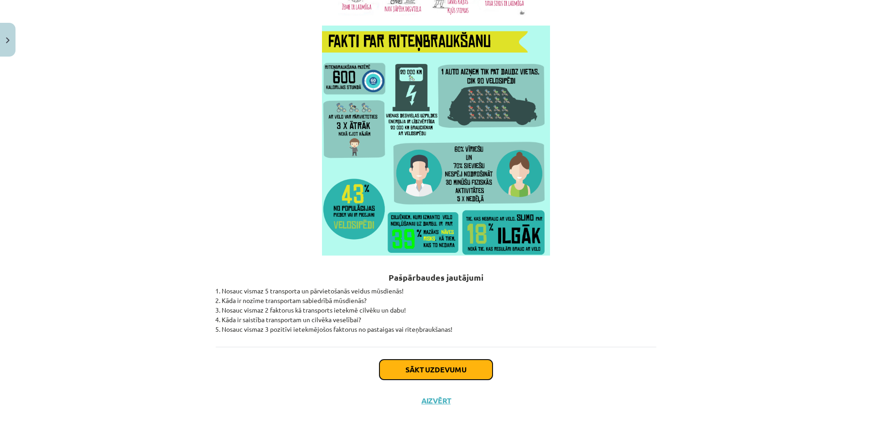
click at [422, 372] on button "Sākt uzdevumu" at bounding box center [435, 369] width 113 height 20
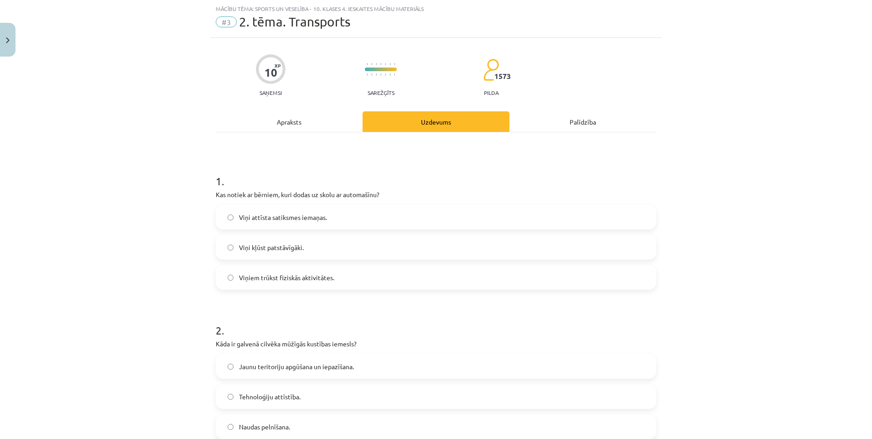
click at [323, 275] on span "Viņiem trūkst fiziskās aktivitātes." at bounding box center [286, 278] width 95 height 10
click at [313, 245] on label "Viņi kļūst patstāvīgāki." at bounding box center [436, 247] width 439 height 23
drag, startPoint x: 311, startPoint y: 227, endPoint x: 316, endPoint y: 233, distance: 6.8
click at [316, 233] on div "Viņi attīsta satiksmes iemaņas. Viņi kļūst patstāvīgāki. Viņiem trūkst fiziskās…" at bounding box center [436, 247] width 440 height 85
drag, startPoint x: 316, startPoint y: 233, endPoint x: 312, endPoint y: 251, distance: 18.7
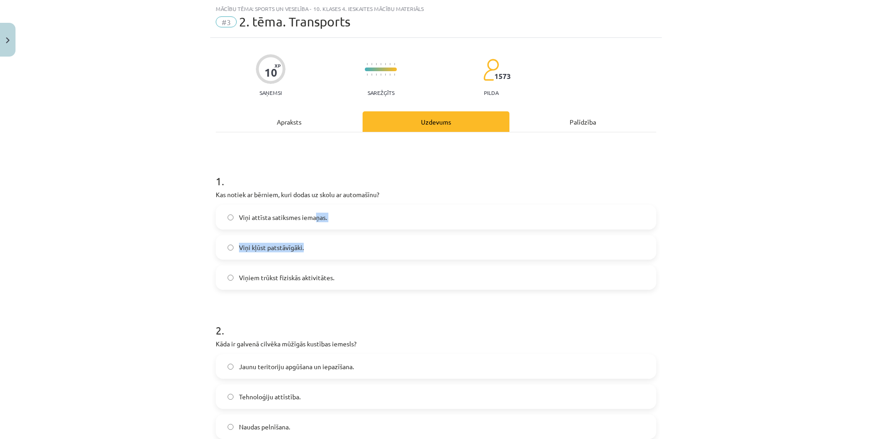
click at [312, 251] on label "Viņi kļūst patstāvīgāki." at bounding box center [436, 247] width 439 height 23
click at [344, 286] on label "Viņiem trūkst fiziskās aktivitātes." at bounding box center [436, 277] width 439 height 23
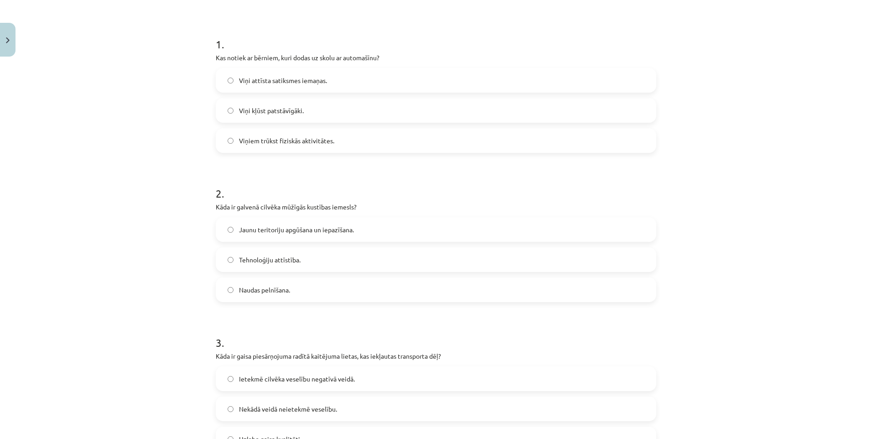
scroll to position [205, 0]
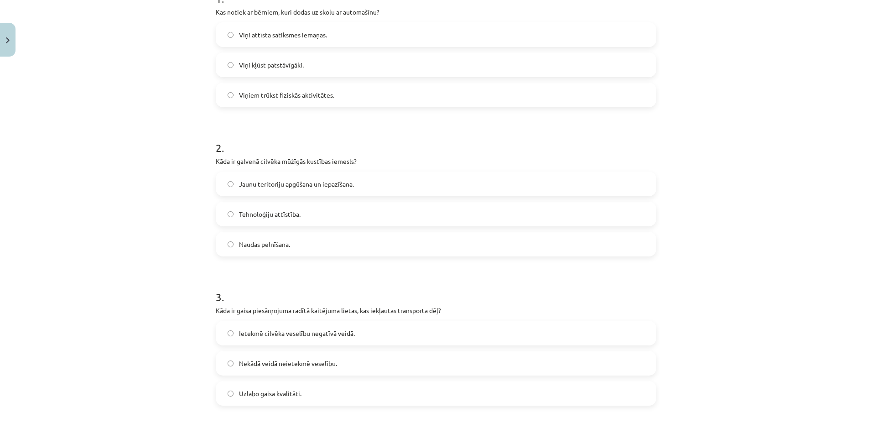
click at [306, 188] on span "Jaunu teritoriju apgūšana un iepazīšana." at bounding box center [296, 184] width 115 height 10
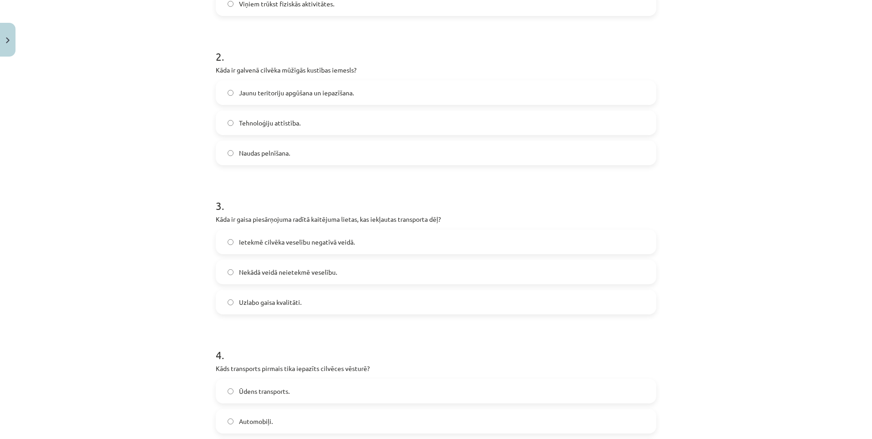
scroll to position [388, 0]
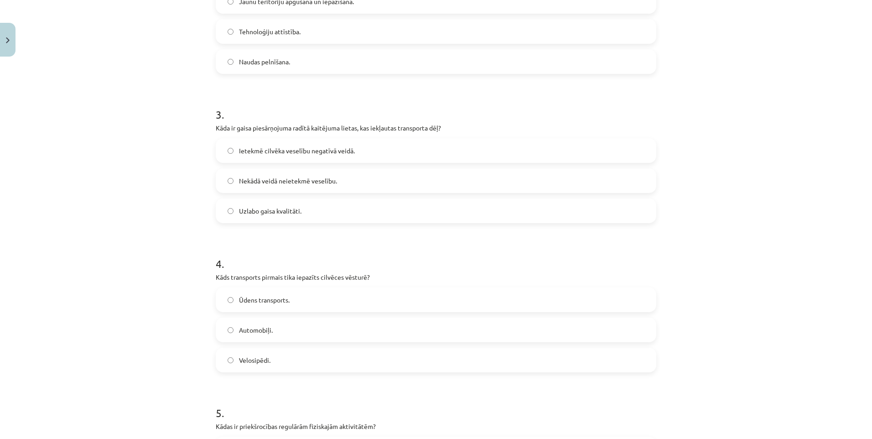
click at [275, 148] on span "Ietekmē cilvēka veselību negatīvā veidā." at bounding box center [297, 151] width 116 height 10
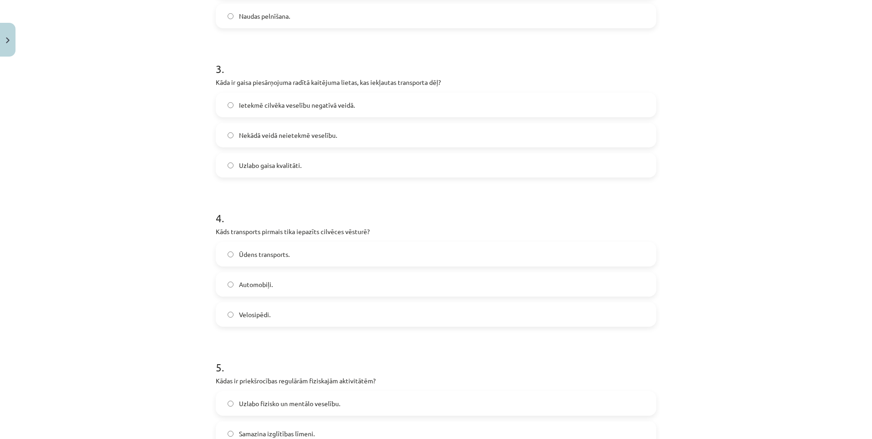
scroll to position [479, 0]
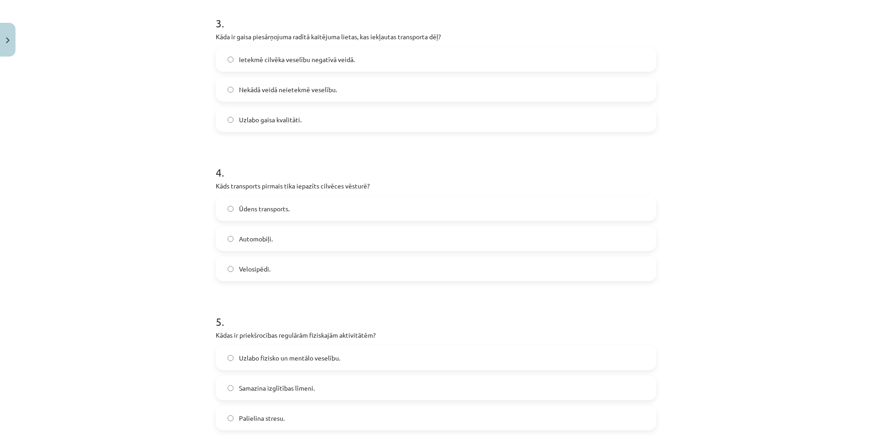
click at [277, 213] on span "Ūdens transports." at bounding box center [264, 209] width 51 height 10
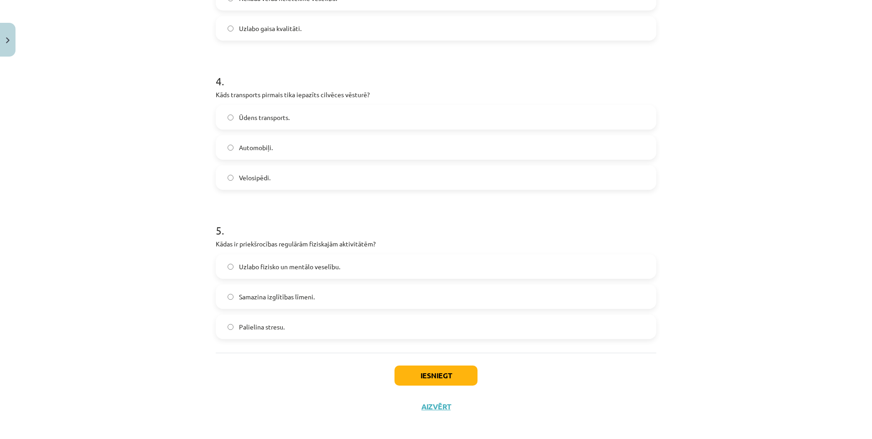
scroll to position [576, 0]
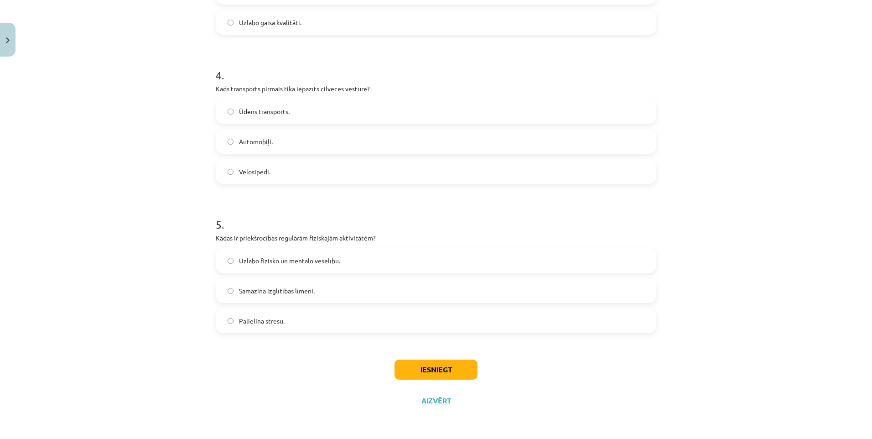
click at [289, 263] on span "Uzlabo fizisko un mentālo veselību." at bounding box center [289, 261] width 101 height 10
click at [434, 368] on button "Iesniegt" at bounding box center [435, 369] width 83 height 20
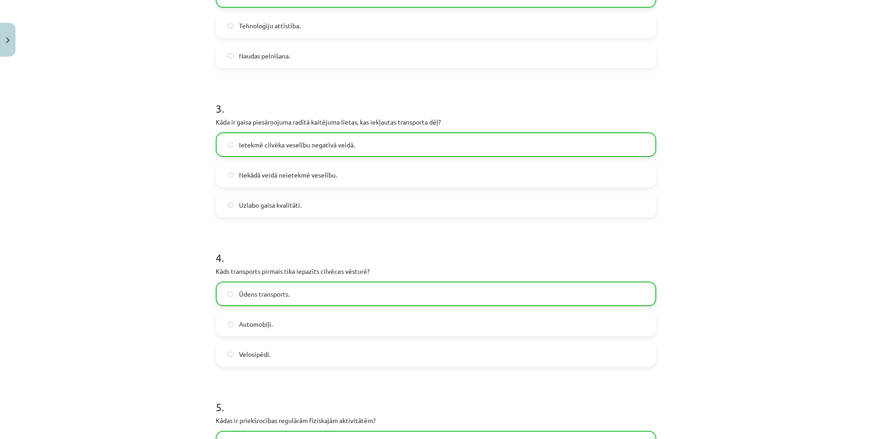
scroll to position [605, 0]
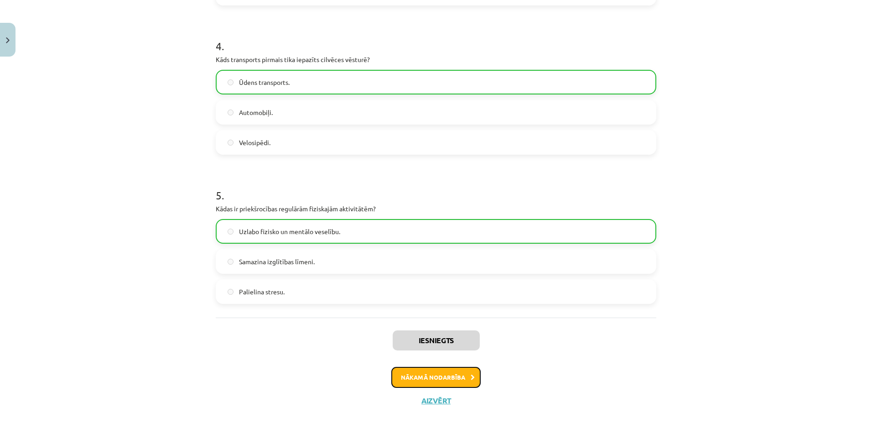
click at [458, 375] on button "Nākamā nodarbība" at bounding box center [435, 377] width 89 height 21
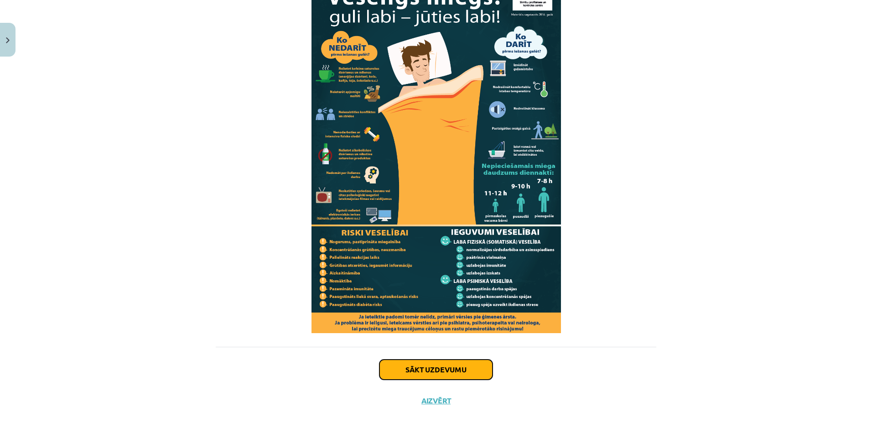
click at [444, 372] on button "Sākt uzdevumu" at bounding box center [435, 369] width 113 height 20
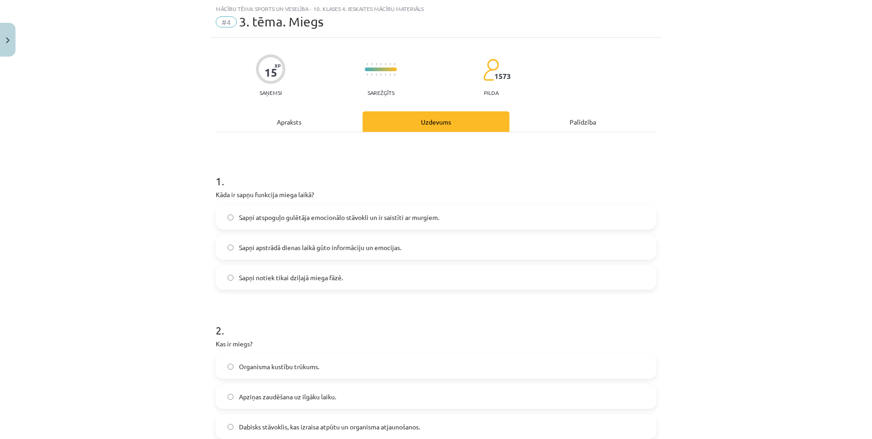
click at [323, 247] on span "Sapņi apstrādā dienas laikā gūto informāciju un emocijas." at bounding box center [320, 248] width 162 height 10
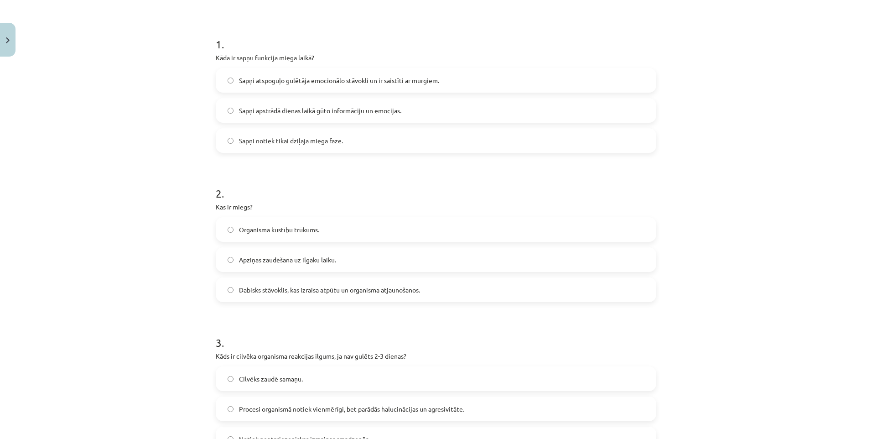
scroll to position [205, 0]
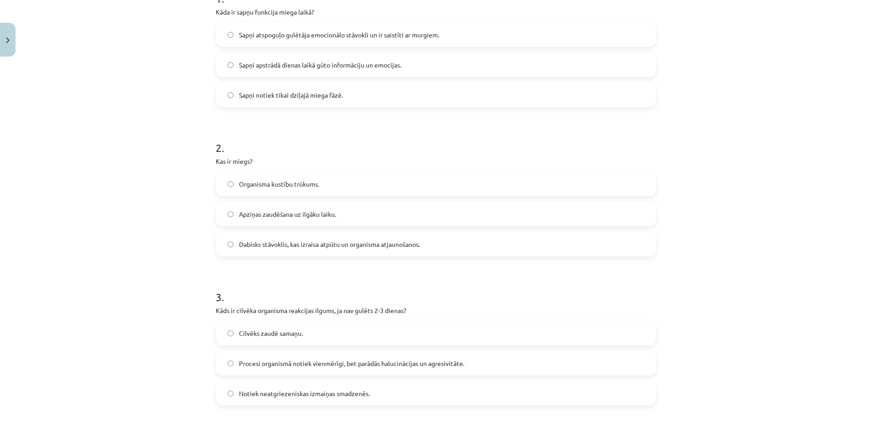
click at [348, 246] on span "Dabisks stāvoklis, kas izraisa atpūtu un organisma atjaunošanos." at bounding box center [329, 244] width 181 height 10
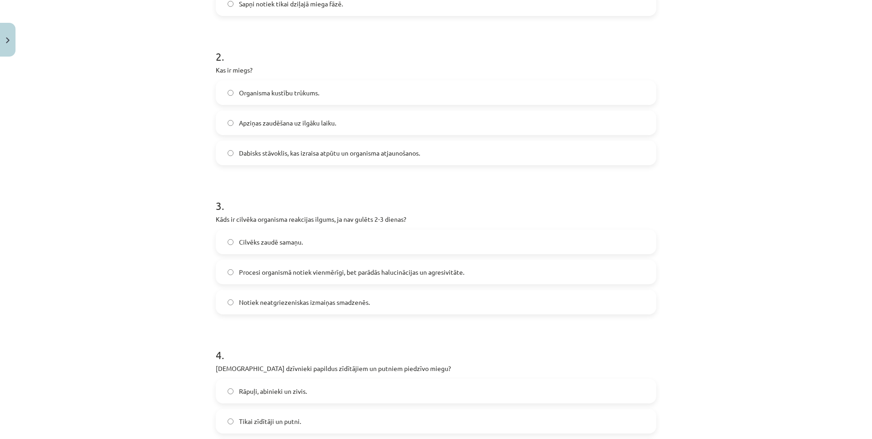
scroll to position [342, 0]
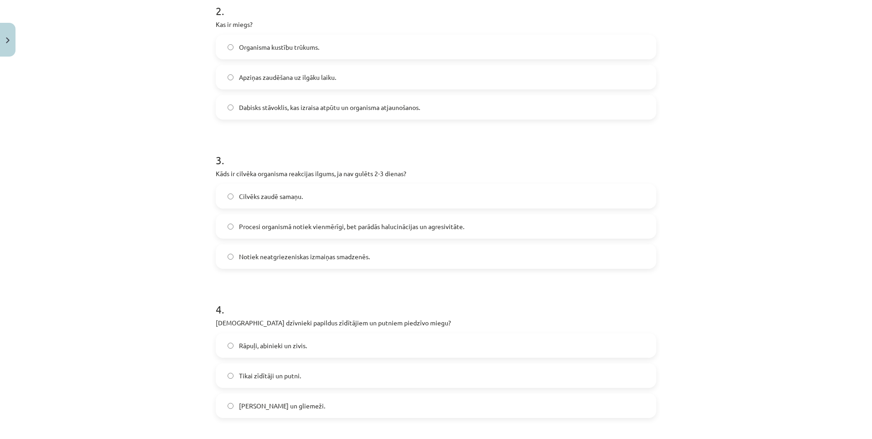
click at [317, 230] on span "Procesi organismā notiek vienmērīgi, bet parādās halucinācijas un agresivitāte." at bounding box center [351, 227] width 225 height 10
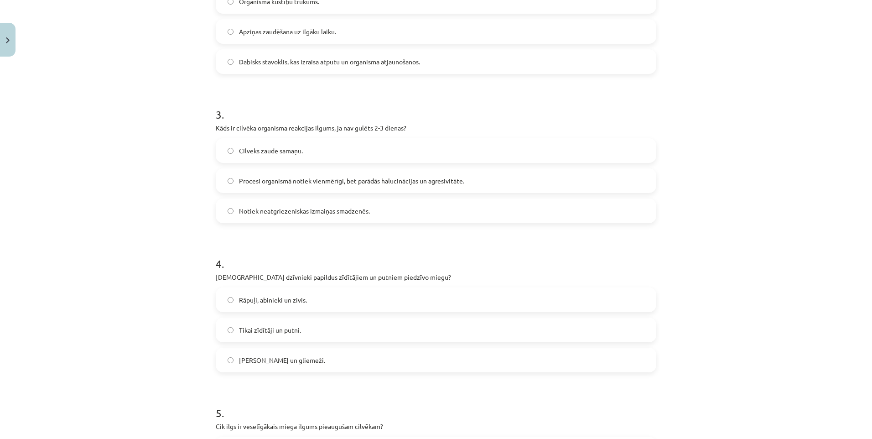
scroll to position [479, 0]
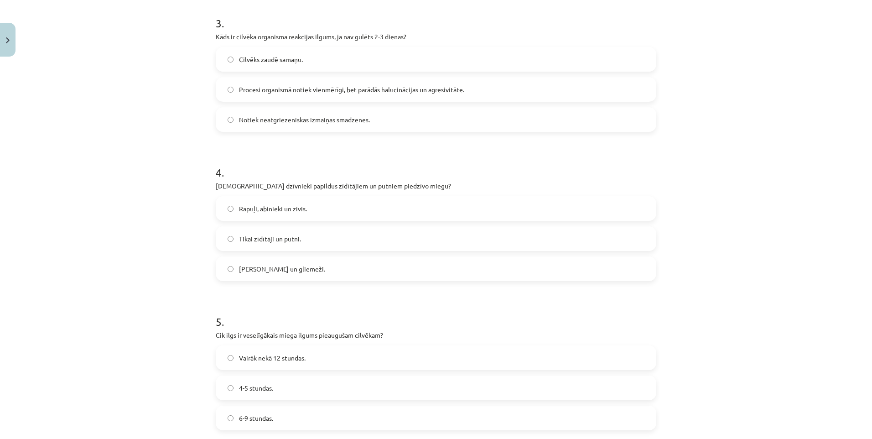
click at [282, 269] on span "Kukaiņi un gliemeži." at bounding box center [282, 269] width 86 height 10
click at [326, 210] on label "Rāpuļi, abinieki un zivis." at bounding box center [436, 208] width 439 height 23
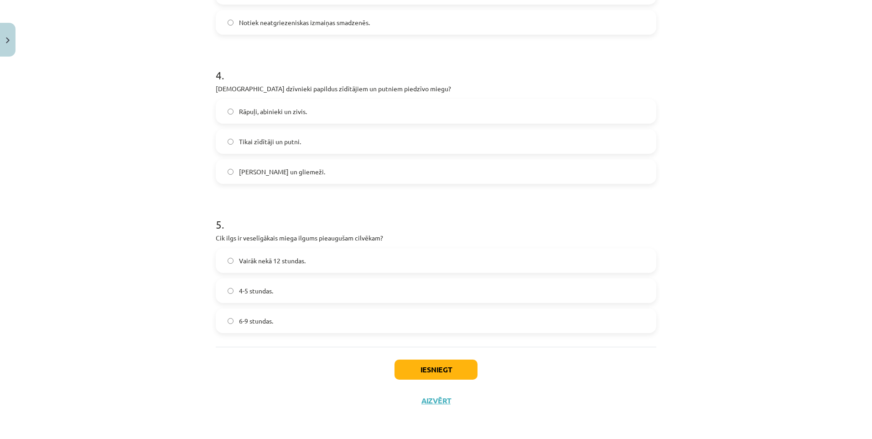
click at [280, 318] on label "6-9 stundas." at bounding box center [436, 320] width 439 height 23
click at [422, 367] on button "Iesniegt" at bounding box center [435, 369] width 83 height 20
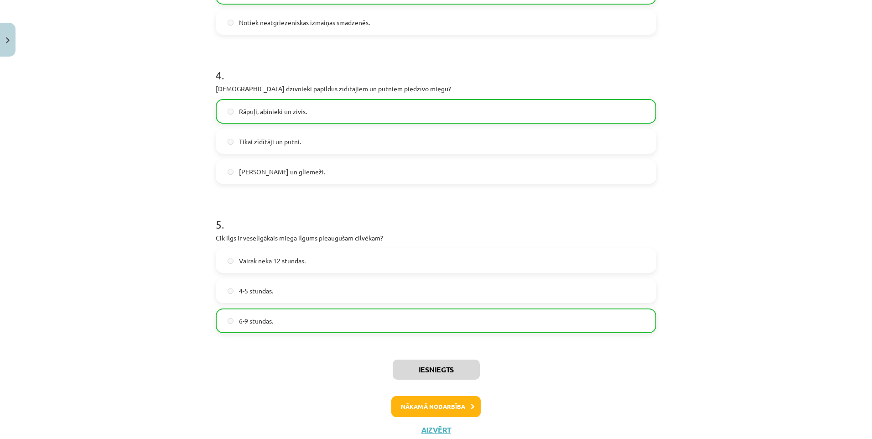
scroll to position [605, 0]
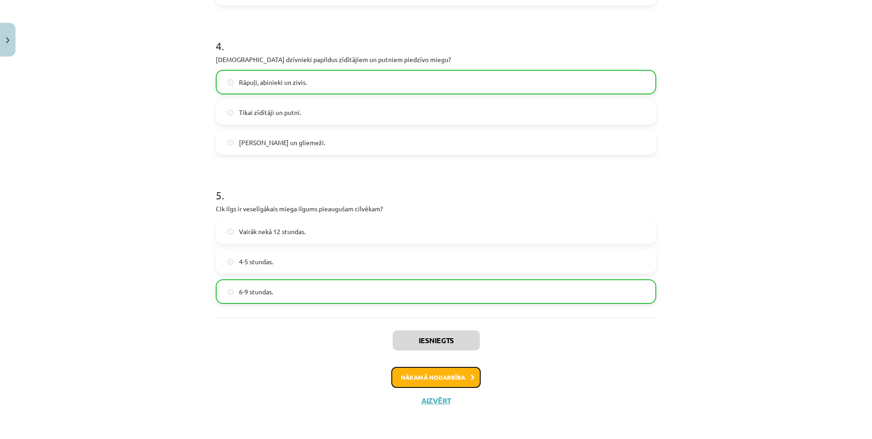
click at [458, 380] on button "Nākamā nodarbība" at bounding box center [435, 377] width 89 height 21
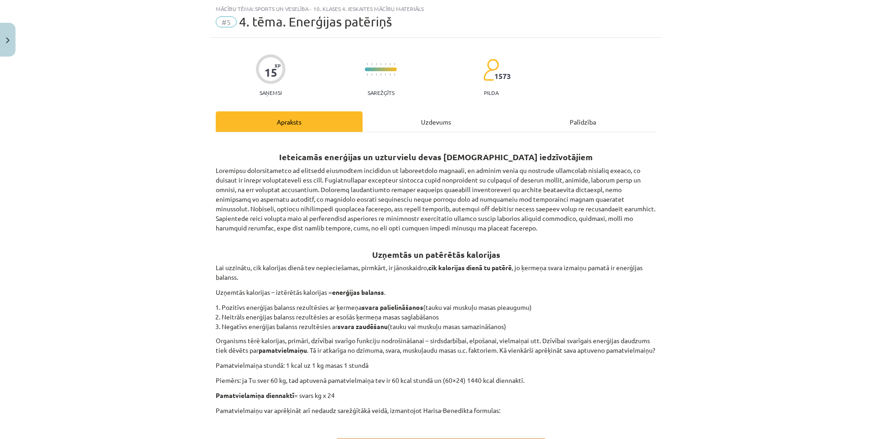
scroll to position [160, 0]
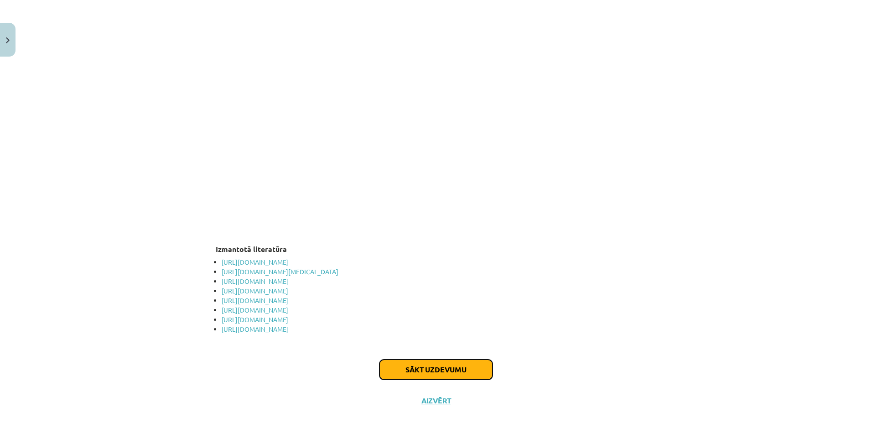
click at [451, 372] on button "Sākt uzdevumu" at bounding box center [435, 369] width 113 height 20
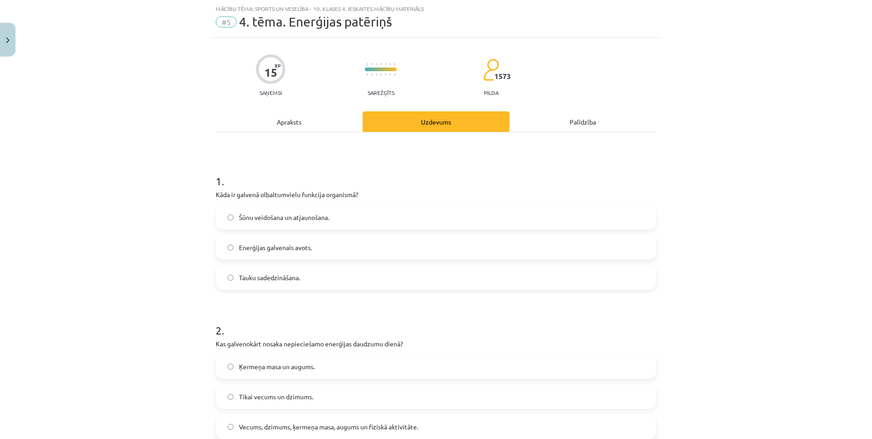
click at [240, 282] on span "Tauku sadedzināšana." at bounding box center [269, 278] width 61 height 10
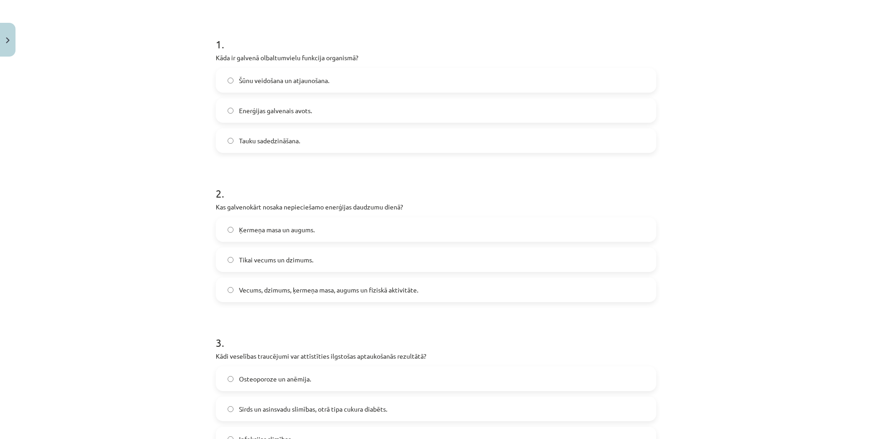
click at [295, 291] on span "Vecums, dzimums, ķermeņa masa, augums un fiziskā aktivitāte." at bounding box center [328, 290] width 179 height 10
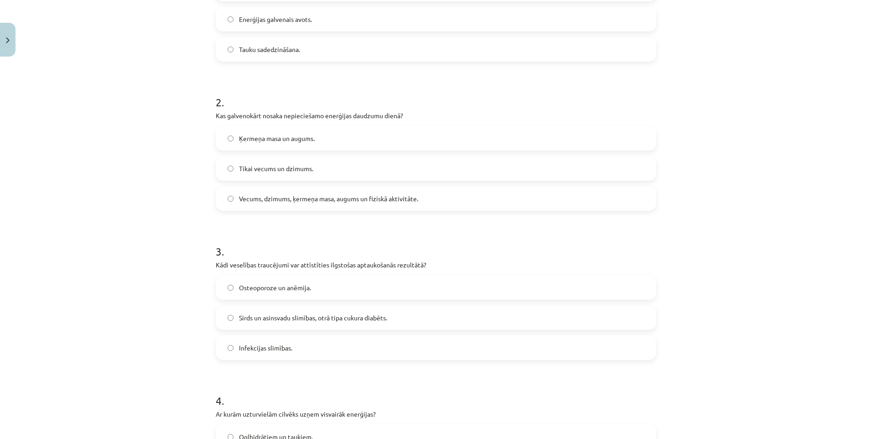
scroll to position [296, 0]
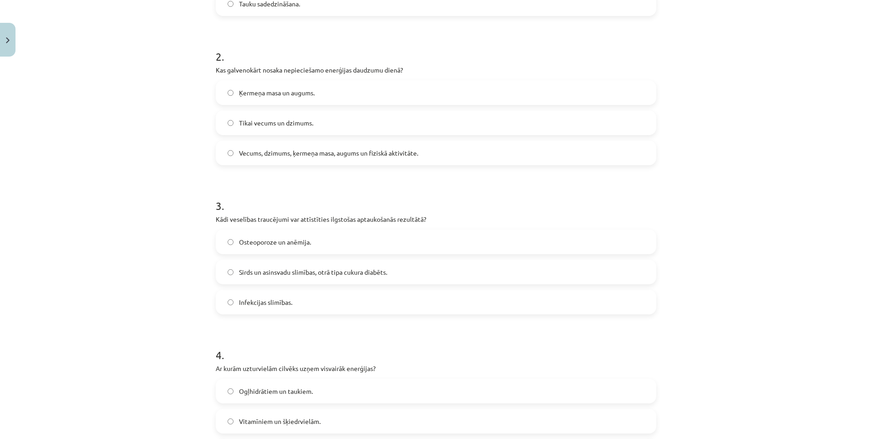
click at [270, 265] on label "Sirds un asinsvadu slimības, otrā tipa cukura diabēts." at bounding box center [436, 271] width 439 height 23
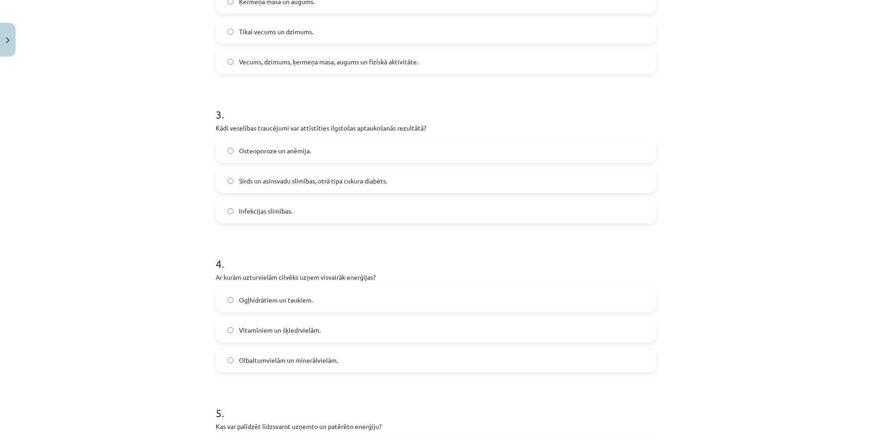
scroll to position [433, 0]
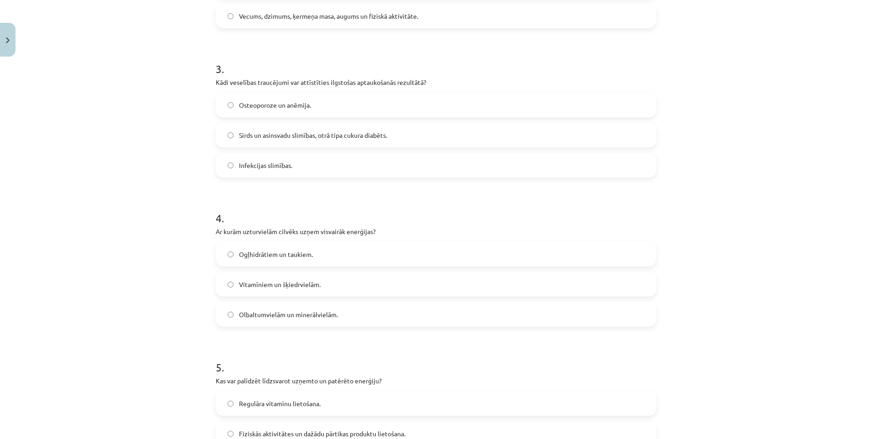
click at [261, 248] on label "Ogļhidrātiem un taukiem." at bounding box center [436, 254] width 439 height 23
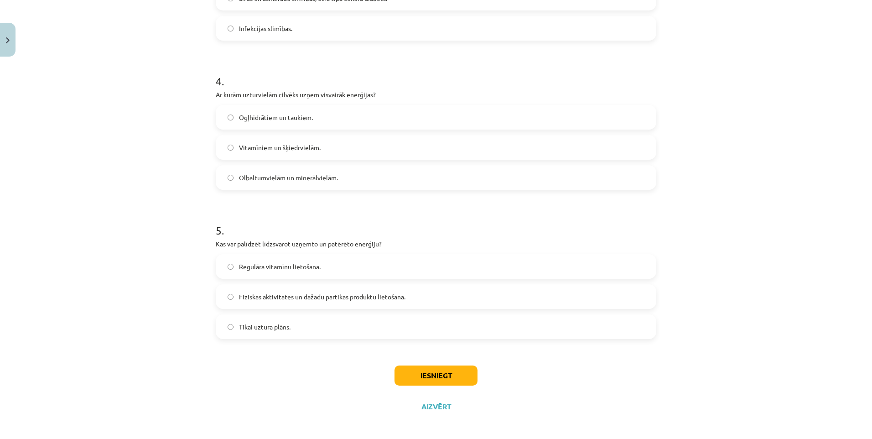
click at [332, 302] on label "Fiziskās aktivitātes un dažādu pārtikas produktu lietošana." at bounding box center [436, 296] width 439 height 23
click at [399, 372] on button "Iesniegt" at bounding box center [435, 375] width 83 height 20
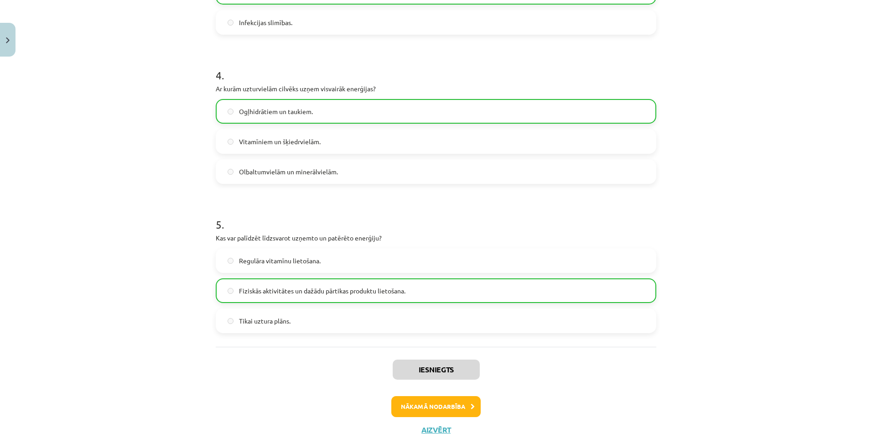
scroll to position [605, 0]
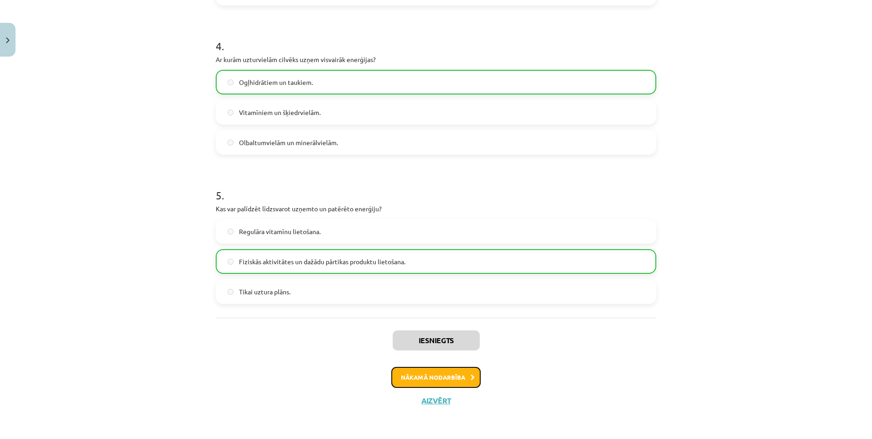
click at [433, 384] on button "Nākamā nodarbība" at bounding box center [435, 377] width 89 height 21
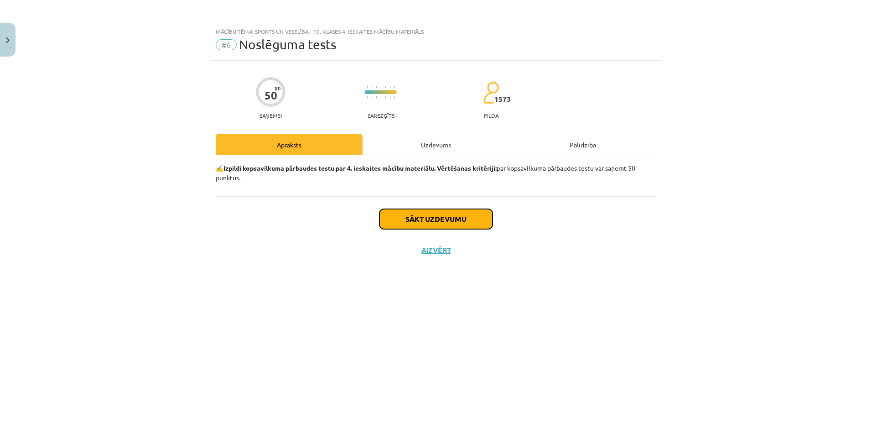
click at [427, 217] on button "Sākt uzdevumu" at bounding box center [435, 219] width 113 height 20
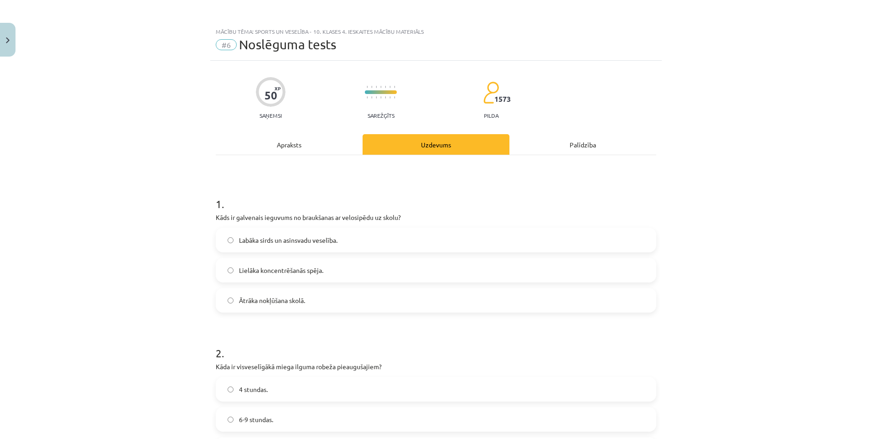
scroll to position [46, 0]
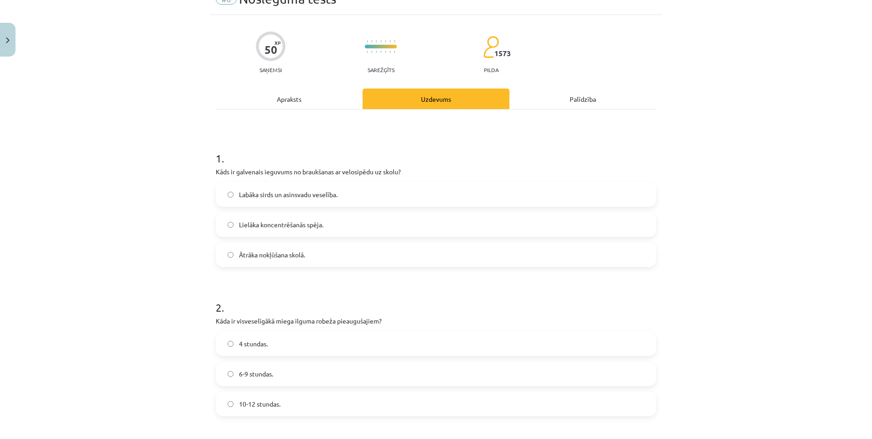
click at [304, 199] on label "Labāka sirds un asinsvadu veselība." at bounding box center [436, 194] width 439 height 23
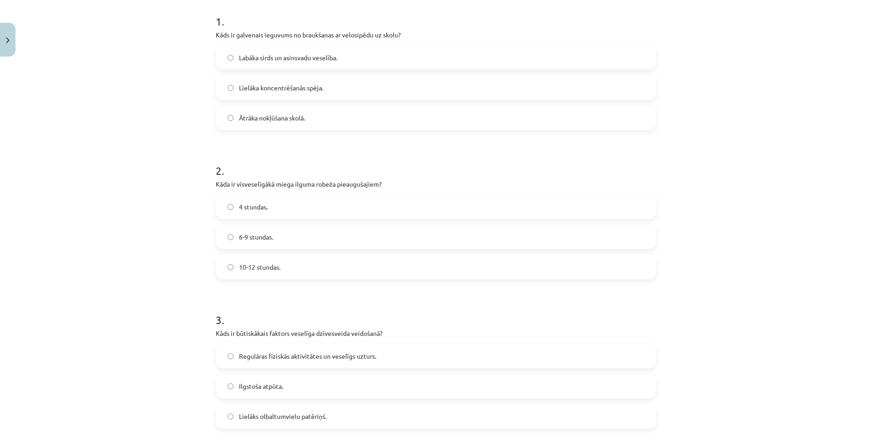
click at [275, 234] on label "6-9 stundas." at bounding box center [436, 236] width 439 height 23
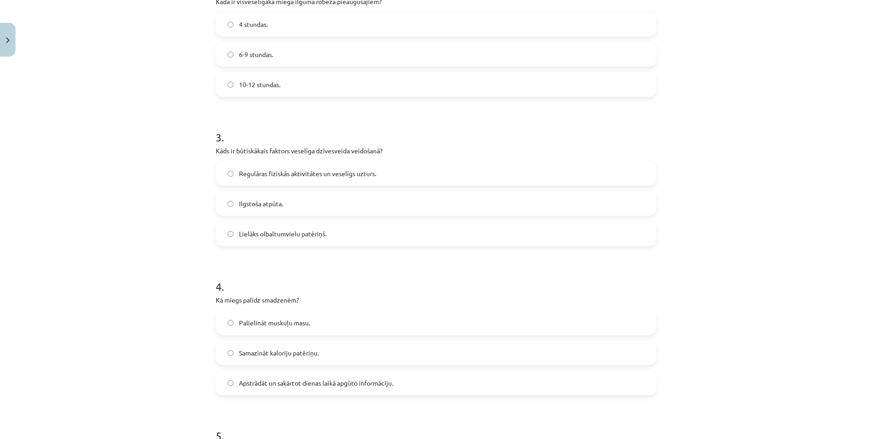
click at [315, 166] on label "Regulāras fiziskās aktivitātes un veselīgs uzturs." at bounding box center [436, 173] width 439 height 23
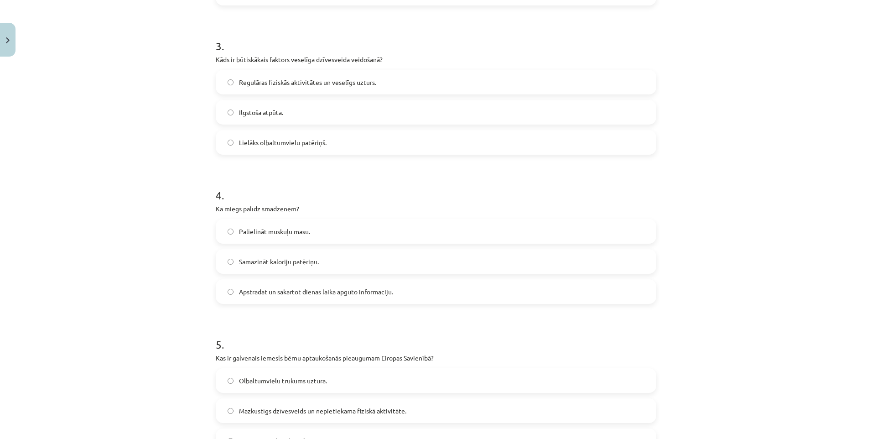
scroll to position [502, 0]
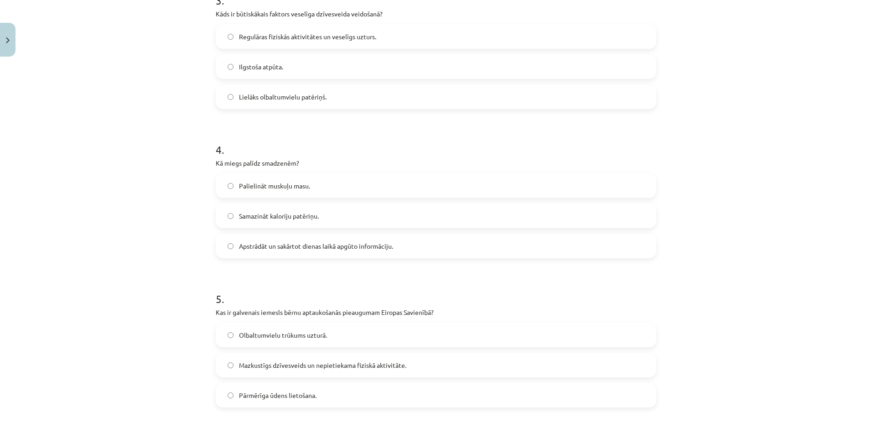
click at [305, 252] on label "Apstrādāt un sakārtot dienas laikā apgūto informāciju." at bounding box center [436, 245] width 439 height 23
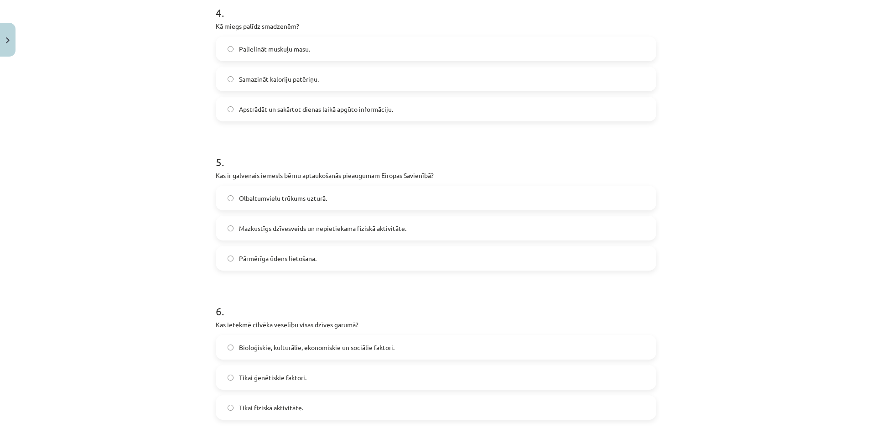
click at [326, 227] on span "Mazkustīgs dzīvesveids un nepietiekama fiziskā aktivitāte." at bounding box center [322, 228] width 167 height 10
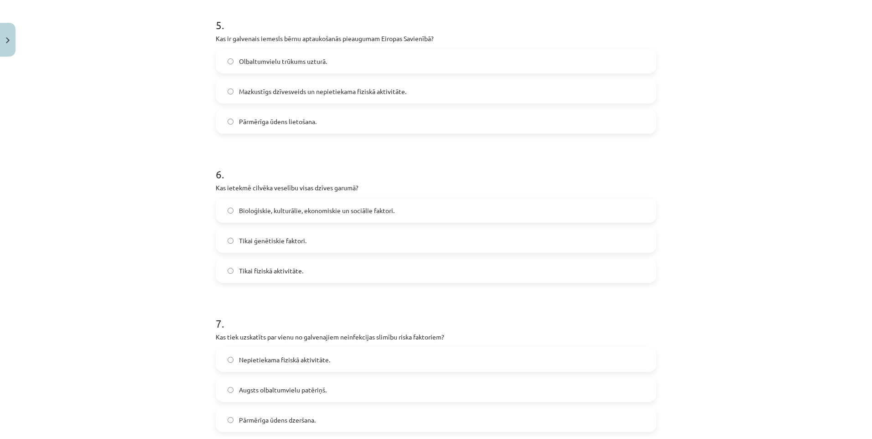
drag, startPoint x: 289, startPoint y: 207, endPoint x: 297, endPoint y: 209, distance: 8.3
click at [289, 207] on span "Bioloģiskie, kulturālie, ekonomiskie un sociālie faktori." at bounding box center [316, 211] width 155 height 10
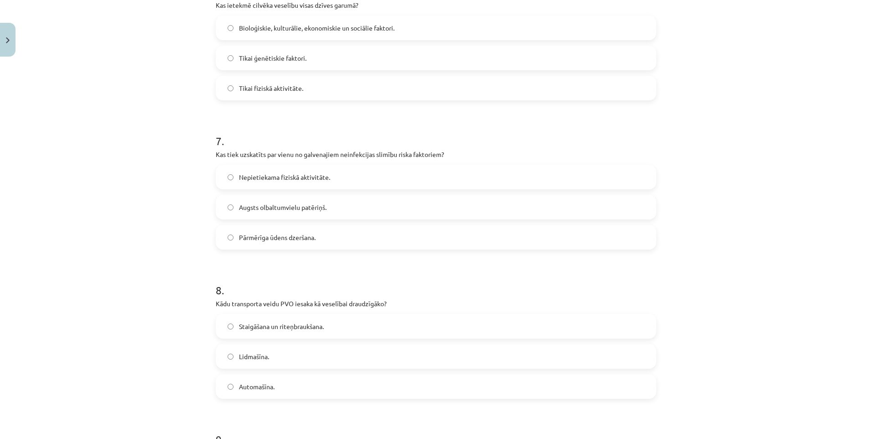
click at [293, 179] on span "Nepietiekama fiziskā aktivitāte." at bounding box center [284, 177] width 91 height 10
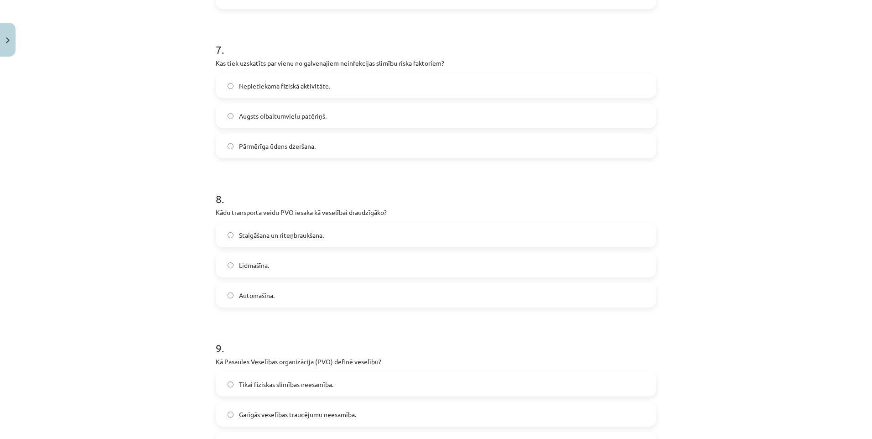
click at [279, 240] on label "Staigāšana un riteņbraukšana." at bounding box center [436, 234] width 439 height 23
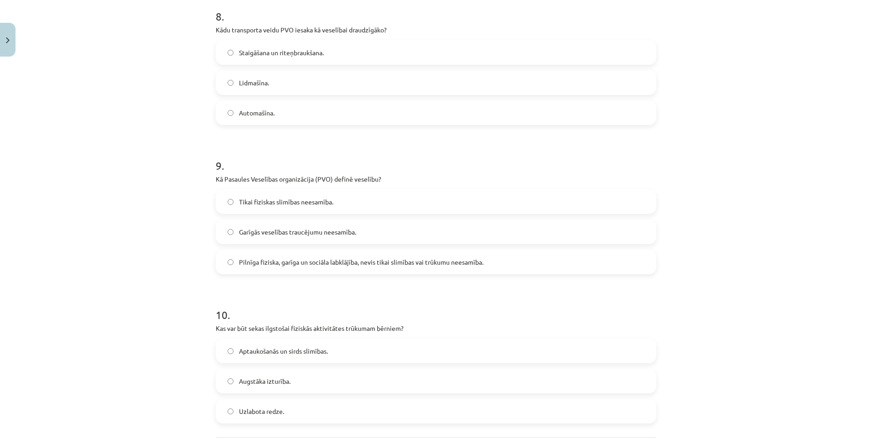
click at [299, 264] on span "Pilnīga fiziska, garīga un sociāla labklājība, nevis tikai slimības vai trūkumu…" at bounding box center [361, 262] width 244 height 10
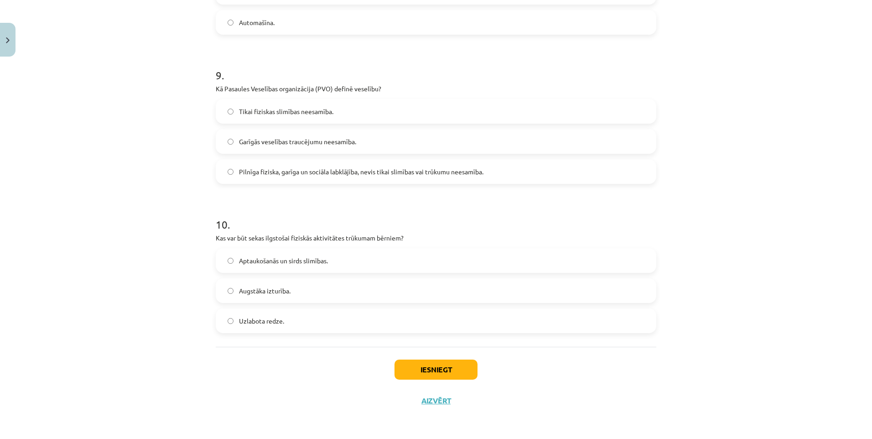
click at [312, 266] on label "Aptaukošanās un sirds slimības." at bounding box center [436, 260] width 439 height 23
click at [432, 366] on button "Iesniegt" at bounding box center [435, 369] width 83 height 20
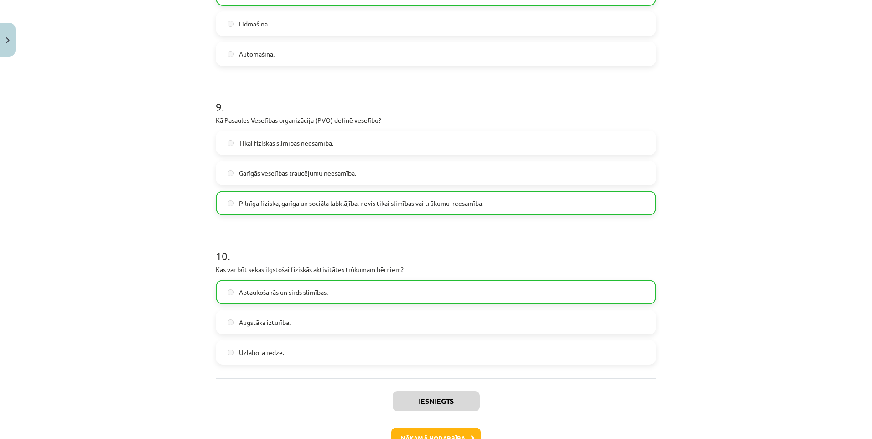
scroll to position [1350, 0]
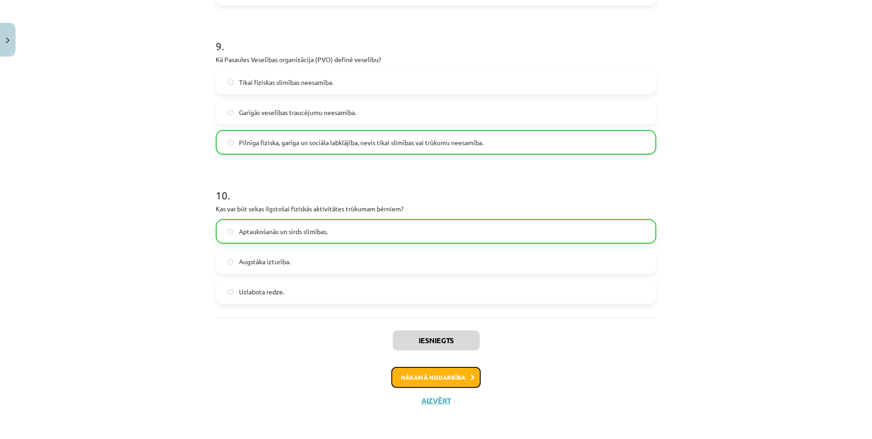
click at [461, 374] on button "Nākamā nodarbība" at bounding box center [435, 377] width 89 height 21
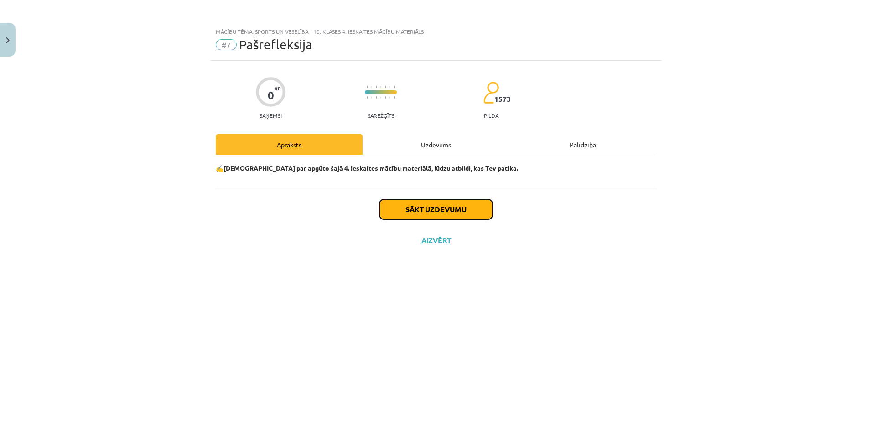
click at [457, 204] on button "Sākt uzdevumu" at bounding box center [435, 209] width 113 height 20
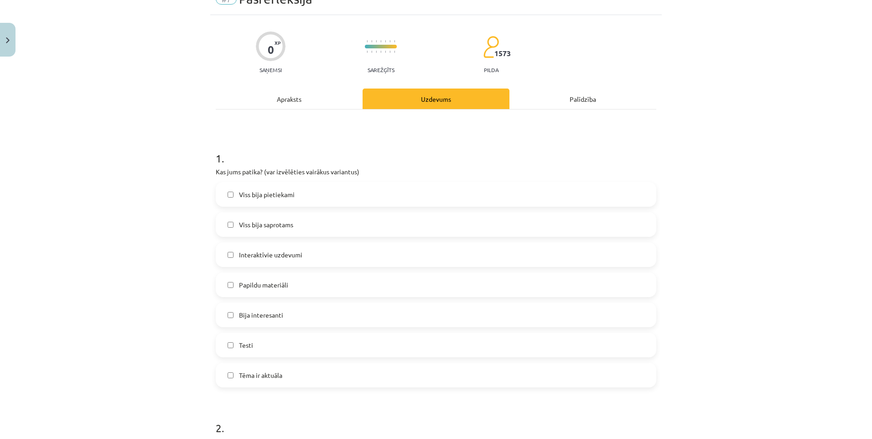
scroll to position [137, 0]
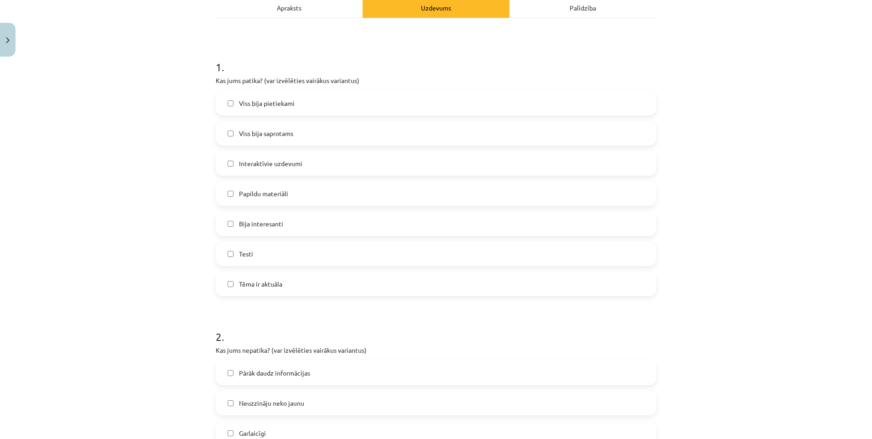
click at [306, 289] on label "Tēma ir aktuāla" at bounding box center [436, 283] width 439 height 23
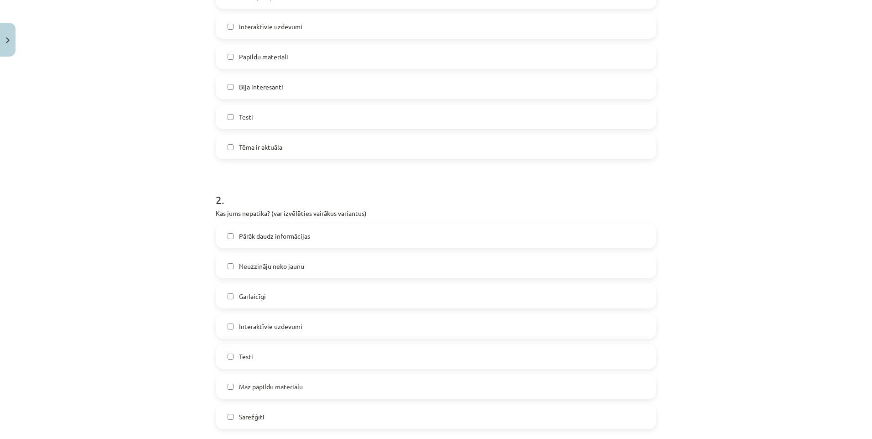
scroll to position [319, 0]
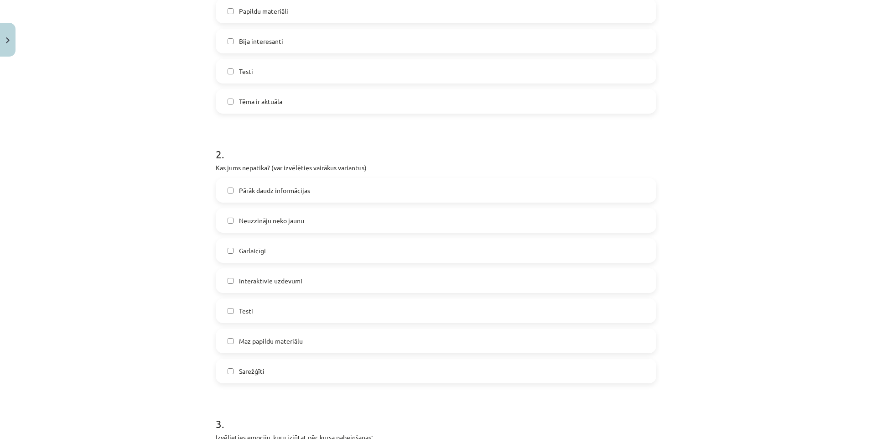
drag, startPoint x: 248, startPoint y: 244, endPoint x: 270, endPoint y: 284, distance: 45.5
click at [248, 245] on label "Garlaicīgi" at bounding box center [436, 250] width 439 height 23
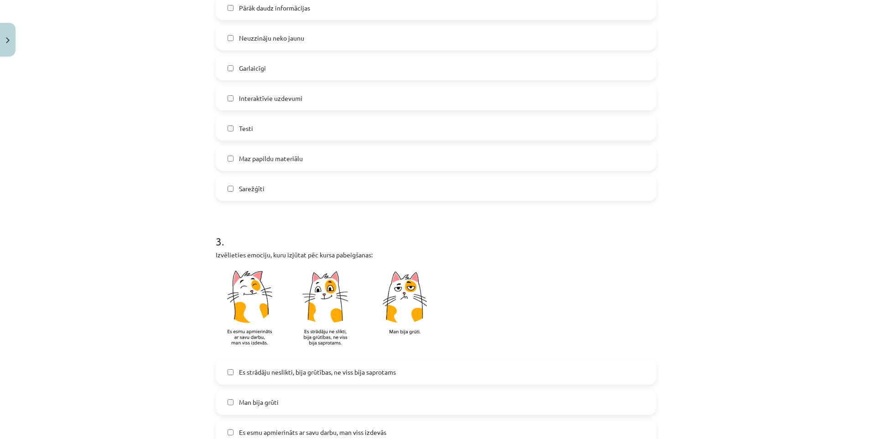
scroll to position [593, 0]
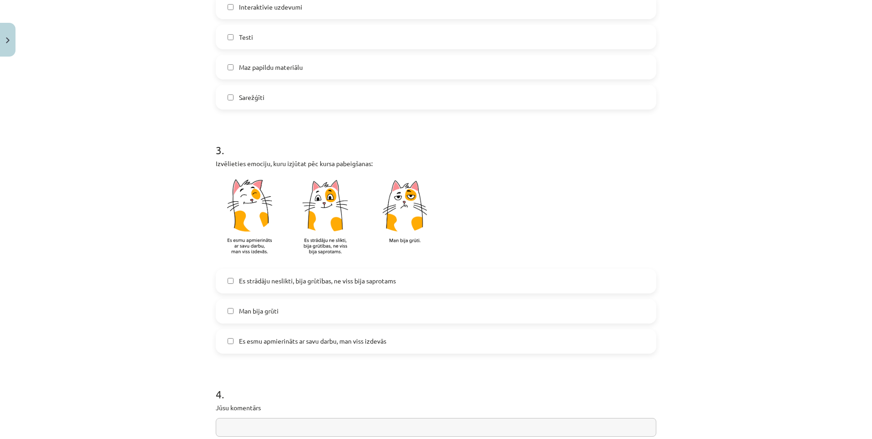
click at [343, 338] on span "Es esmu apmierināts ar savu darbu, man viss izdevās" at bounding box center [312, 341] width 147 height 10
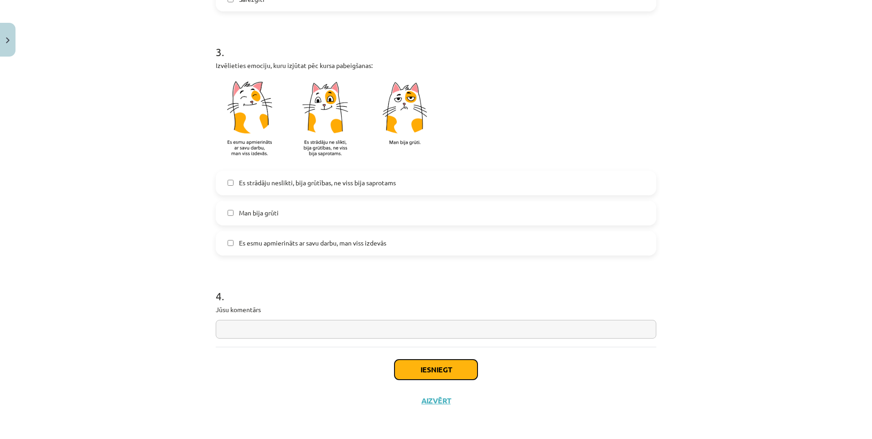
click at [423, 361] on button "Iesniegt" at bounding box center [435, 369] width 83 height 20
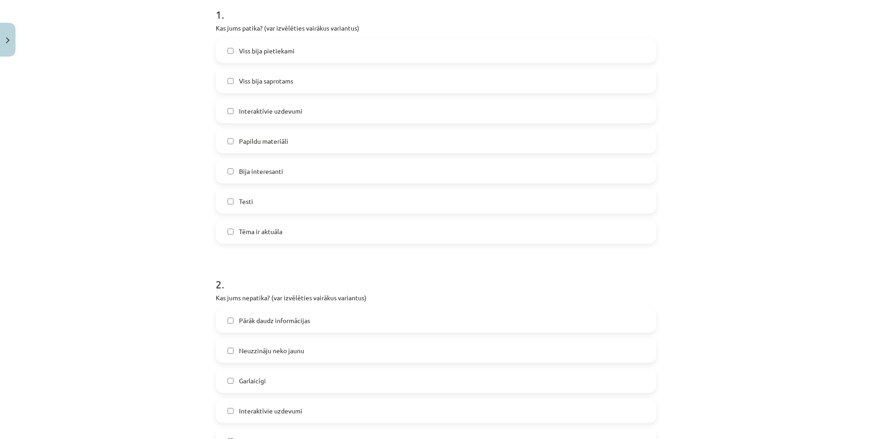
scroll to position [235, 0]
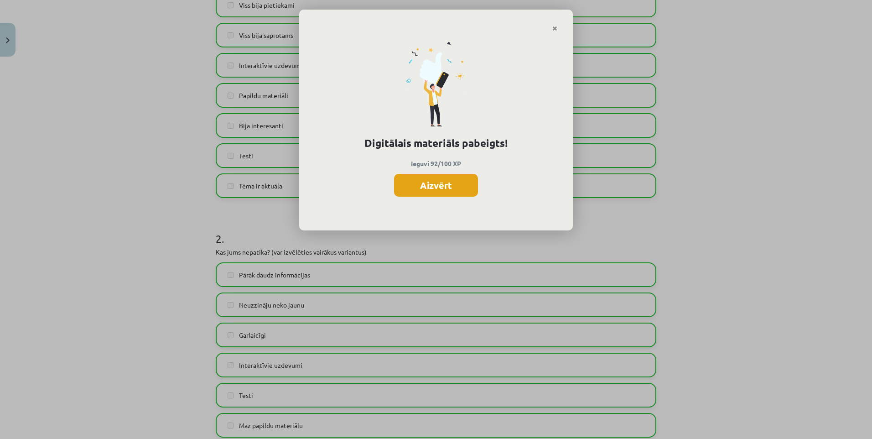
click at [461, 185] on button "Aizvērt" at bounding box center [436, 185] width 84 height 23
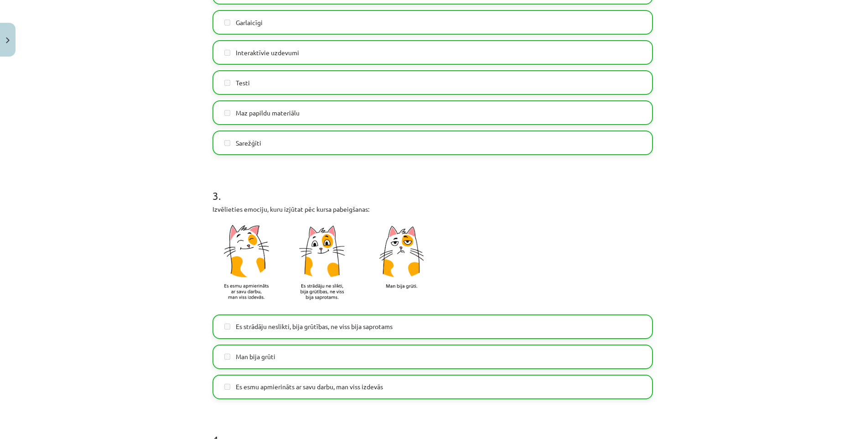
scroll to position [691, 0]
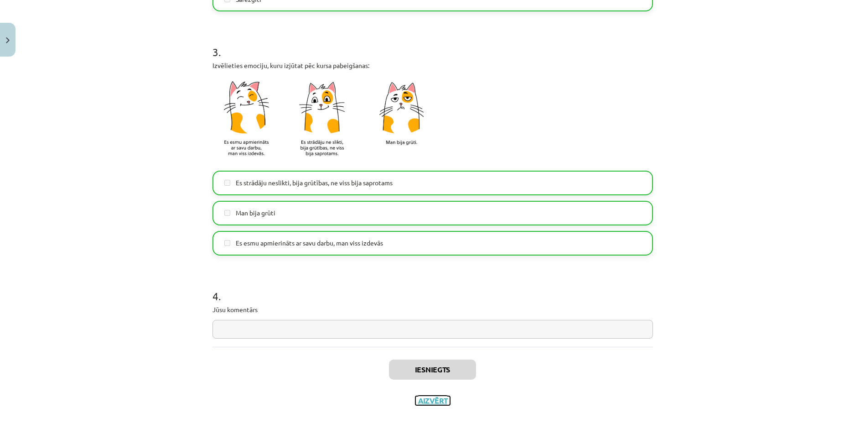
click at [429, 402] on button "Aizvērt" at bounding box center [432, 400] width 35 height 9
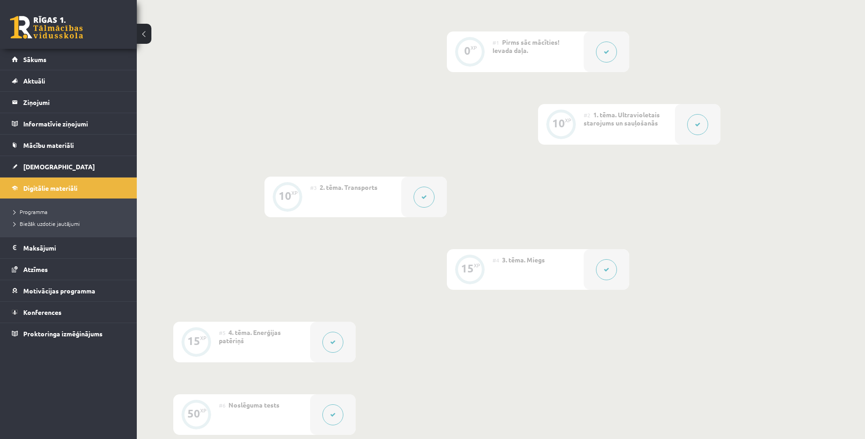
scroll to position [0, 0]
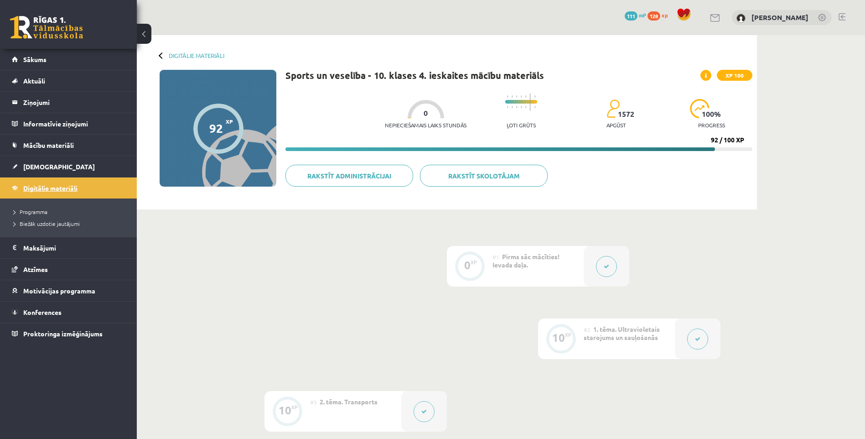
click at [67, 188] on span "Digitālie materiāli" at bounding box center [50, 188] width 54 height 8
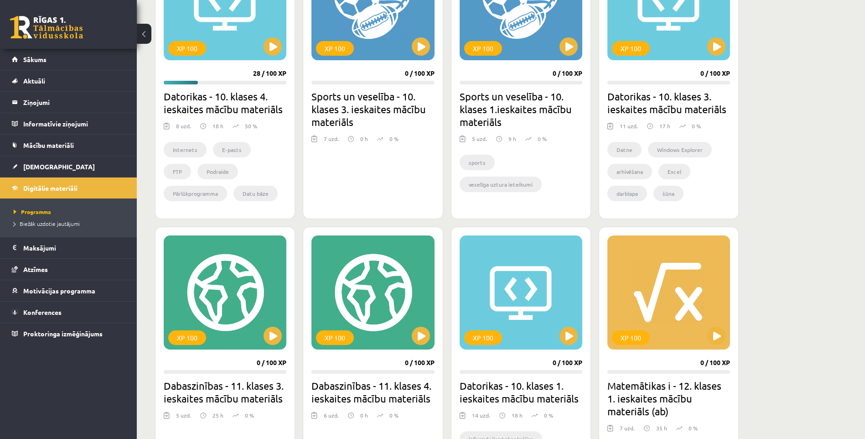
scroll to position [186, 0]
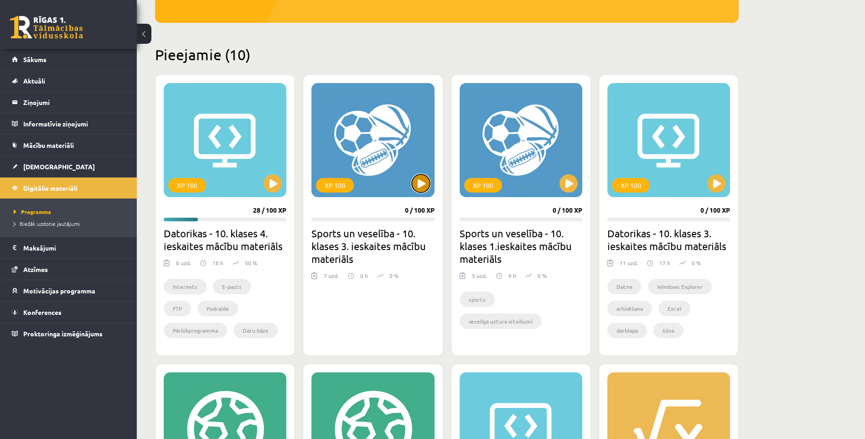
click at [415, 188] on button at bounding box center [421, 183] width 18 height 18
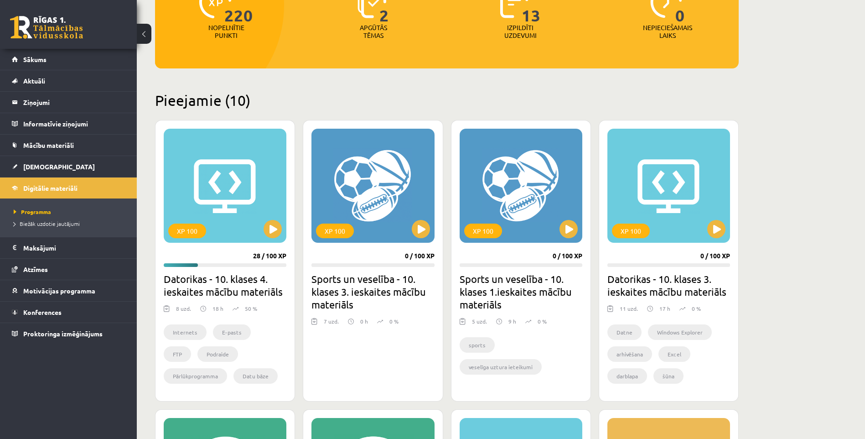
scroll to position [94, 0]
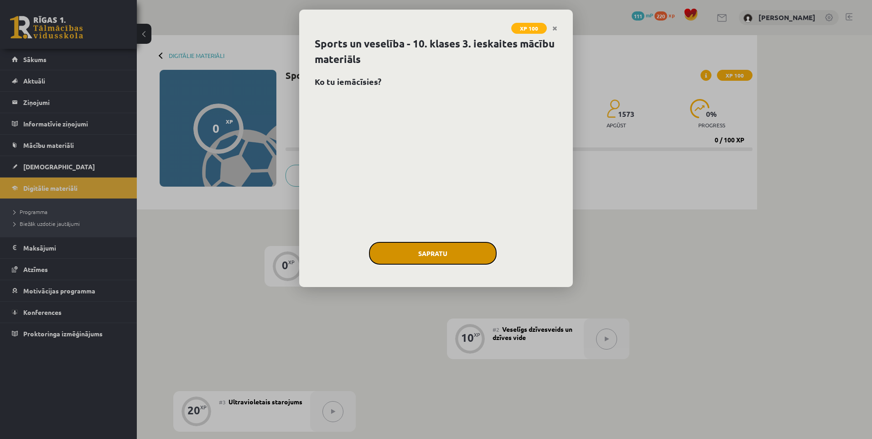
click at [457, 249] on button "Sapratu" at bounding box center [433, 253] width 128 height 23
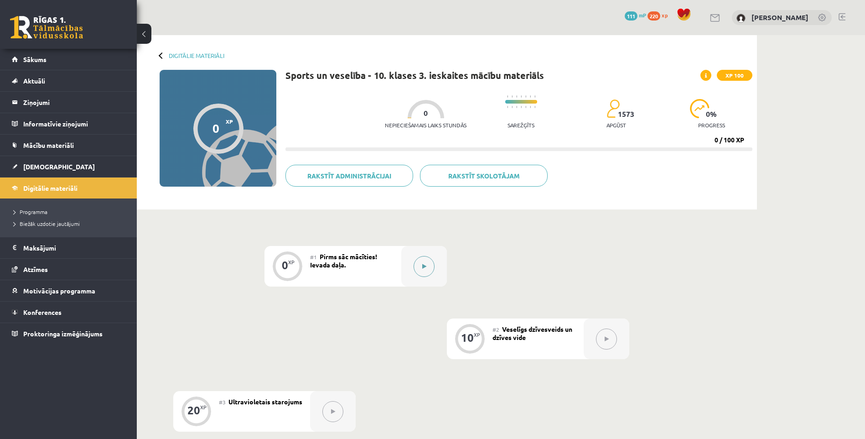
click at [427, 268] on button at bounding box center [424, 266] width 21 height 21
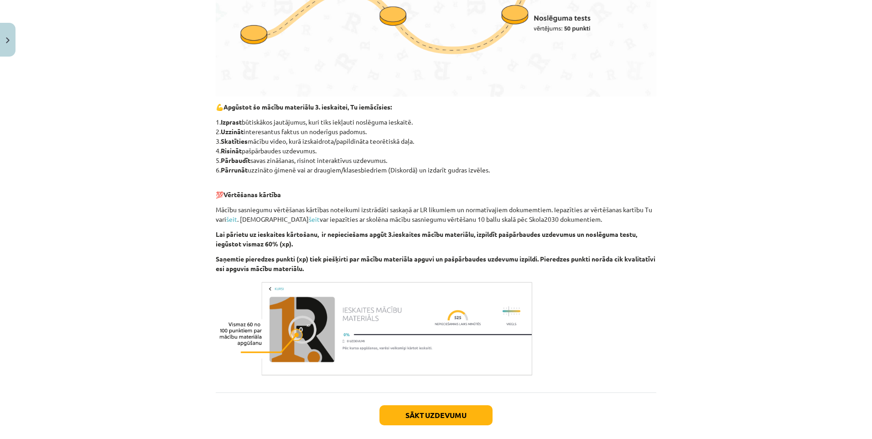
scroll to position [456, 0]
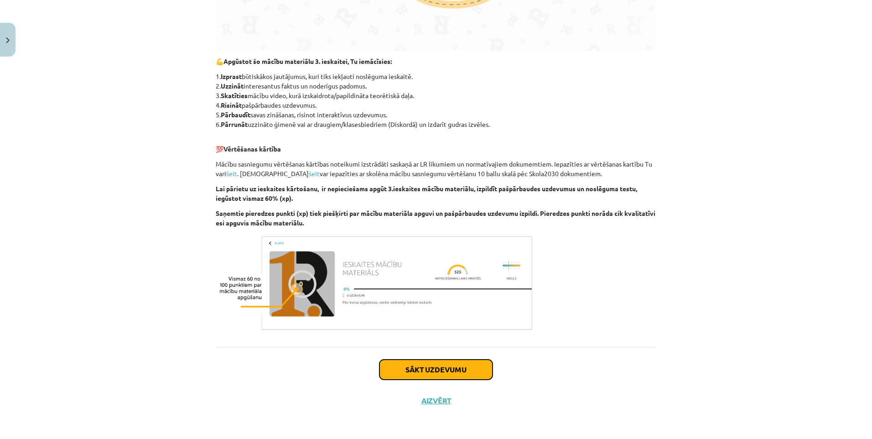
click at [447, 367] on button "Sākt uzdevumu" at bounding box center [435, 369] width 113 height 20
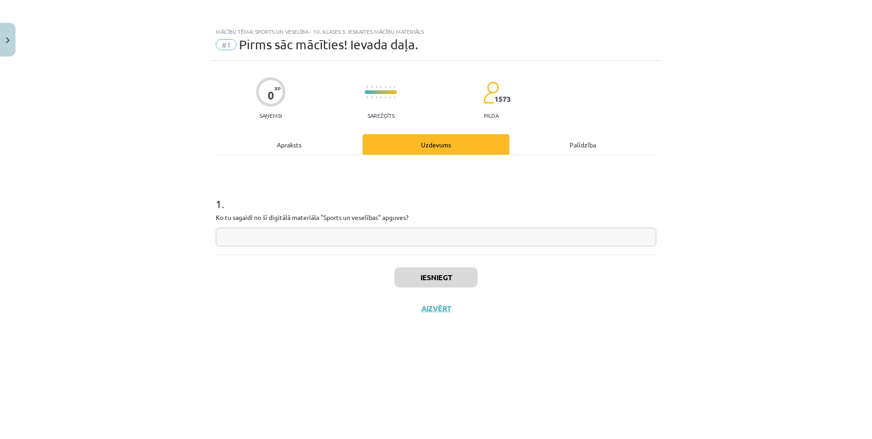
scroll to position [0, 0]
click at [299, 241] on input "text" at bounding box center [436, 236] width 440 height 19
type input "**********"
click at [444, 281] on button "Iesniegt" at bounding box center [435, 277] width 83 height 20
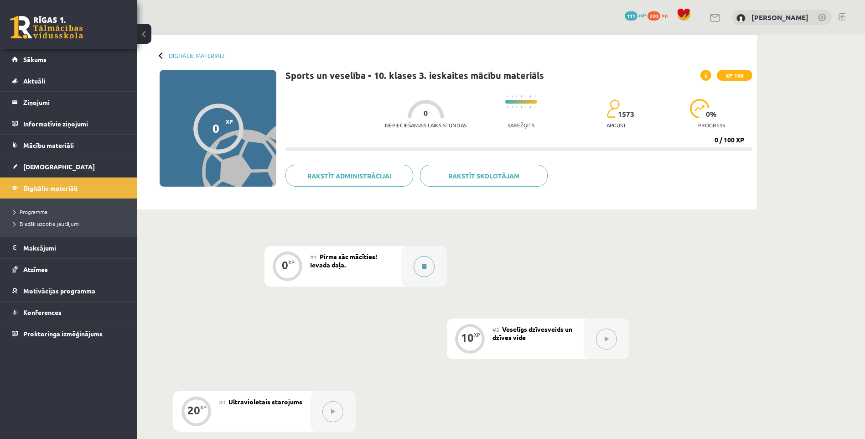
click at [426, 265] on icon at bounding box center [424, 266] width 5 height 5
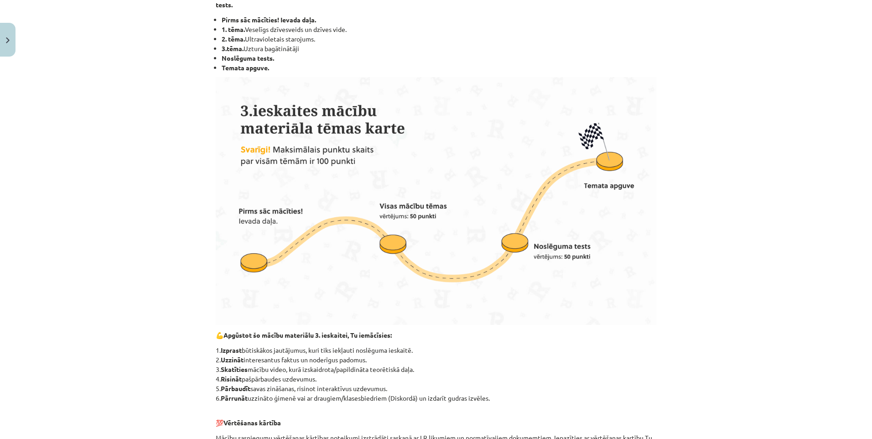
scroll to position [456, 0]
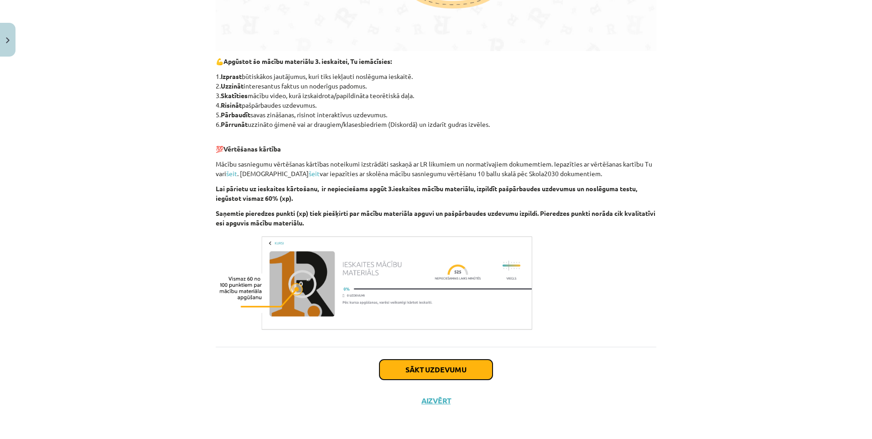
click at [433, 363] on button "Sākt uzdevumu" at bounding box center [435, 369] width 113 height 20
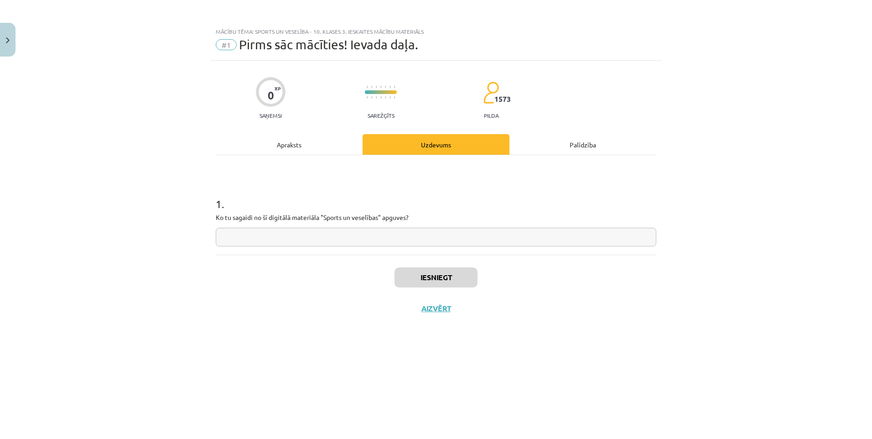
scroll to position [0, 0]
click at [358, 240] on input "text" at bounding box center [436, 236] width 440 height 19
type input "*"
type input "**********"
click at [454, 269] on button "Iesniegt" at bounding box center [435, 277] width 83 height 20
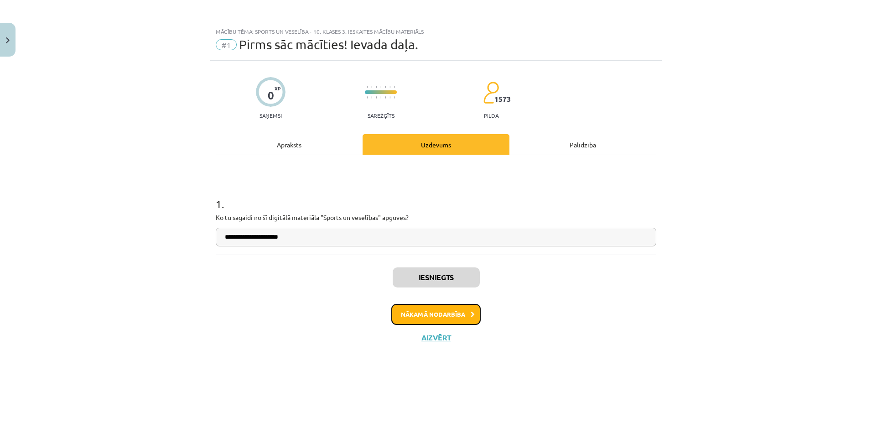
click at [430, 312] on button "Nākamā nodarbība" at bounding box center [435, 314] width 89 height 21
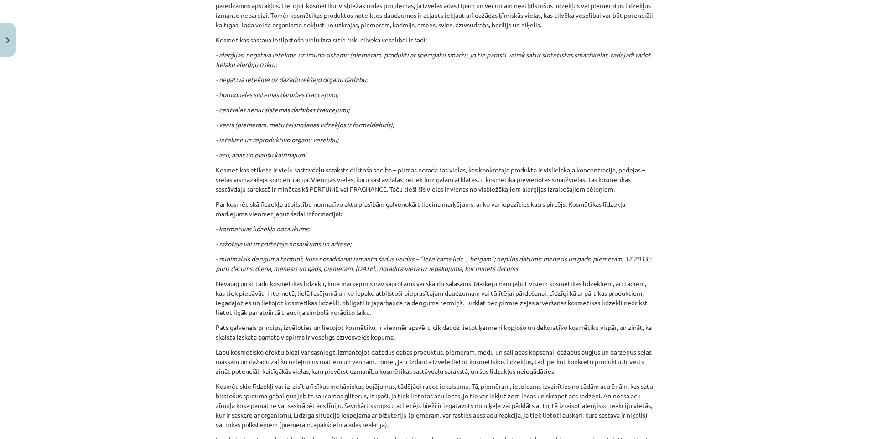
scroll to position [2728, 0]
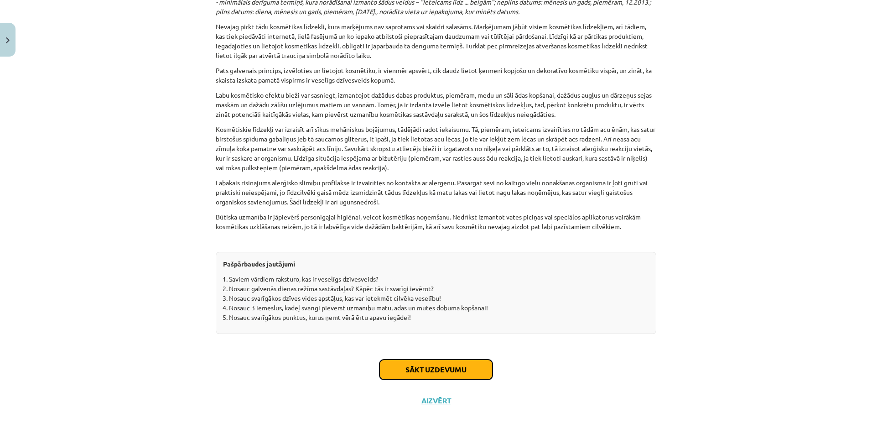
click at [404, 367] on button "Sākt uzdevumu" at bounding box center [435, 369] width 113 height 20
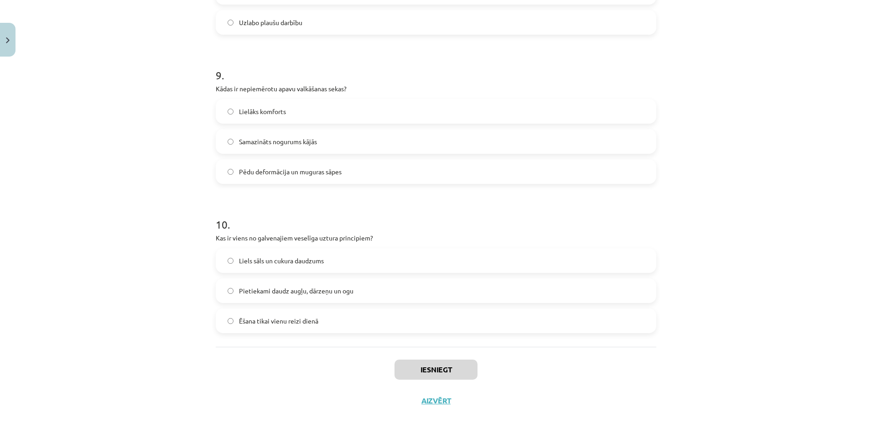
scroll to position [23, 0]
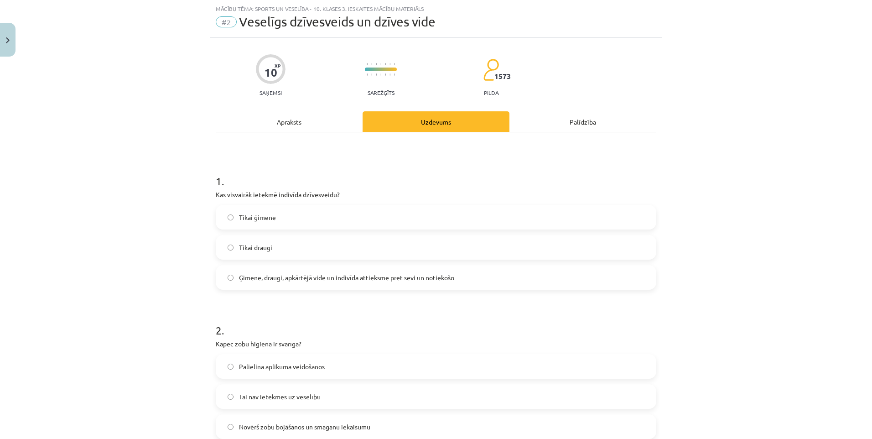
click at [375, 280] on span "Ģimene, draugi, apkārtējā vide un indivīda attieksme pret sevi un notiekošo" at bounding box center [346, 278] width 215 height 10
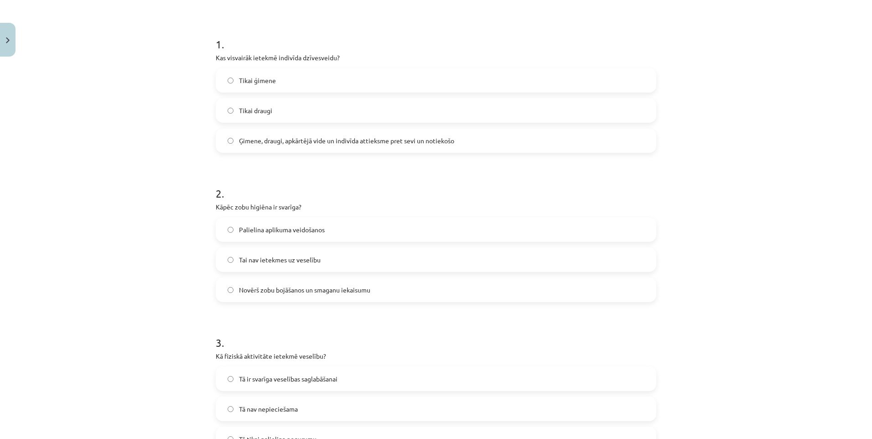
scroll to position [251, 0]
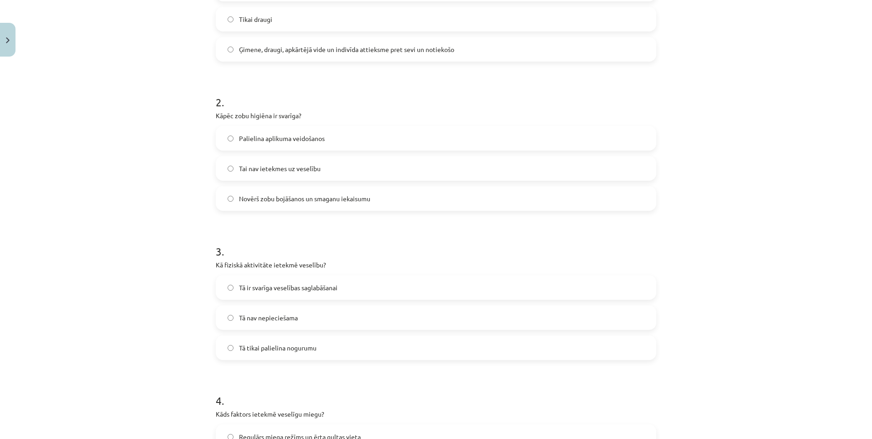
click at [331, 201] on span "Novērš zobu bojāšanos un smaganu iekaisumu" at bounding box center [304, 199] width 131 height 10
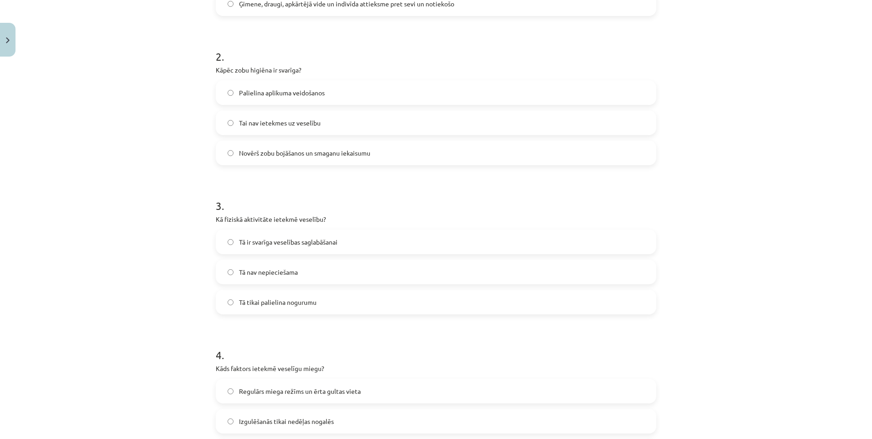
scroll to position [388, 0]
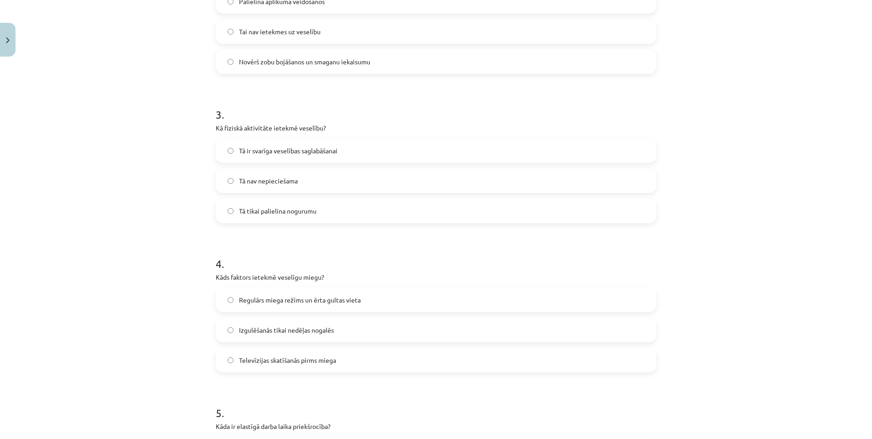
click at [322, 146] on span "Tā ir svarīga veselības saglabāšanai" at bounding box center [288, 151] width 98 height 10
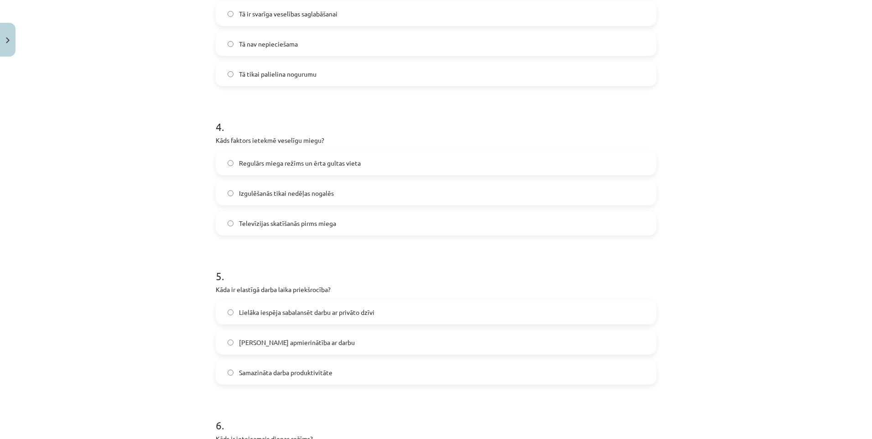
click at [352, 158] on span "Regulārs miega režīms un ērta gultas vieta" at bounding box center [300, 163] width 122 height 10
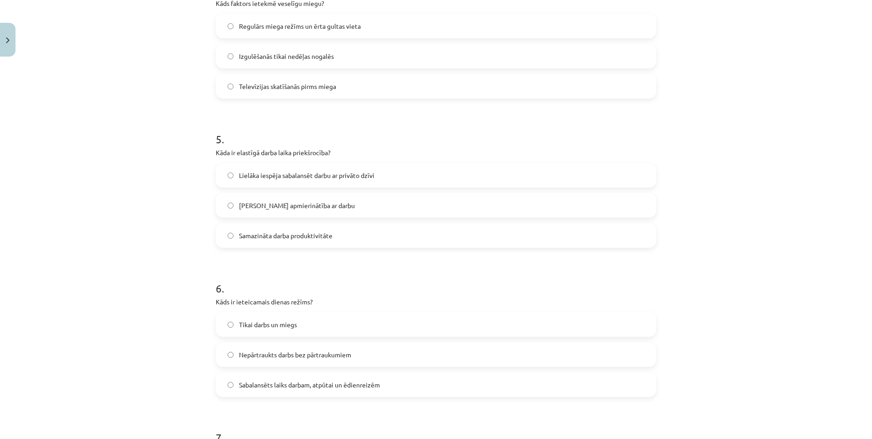
click at [326, 174] on span "Lielāka iespēja sabalansēt darbu ar privāto dzīvi" at bounding box center [306, 176] width 135 height 10
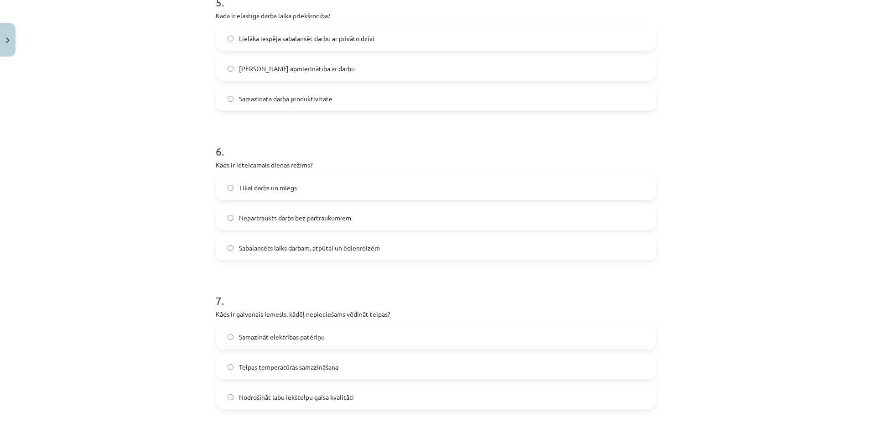
click at [279, 251] on span "Sabalansēts laiks darbam, atpūtai un ēdienreizēm" at bounding box center [309, 248] width 141 height 10
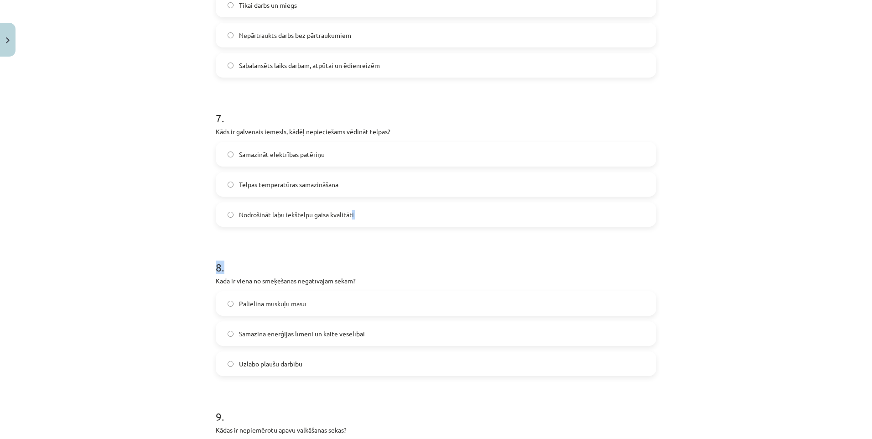
drag, startPoint x: 348, startPoint y: 227, endPoint x: 301, endPoint y: 217, distance: 47.6
click at [301, 217] on span "Nodrošināt labu iekštelpu gaisa kvalitāti" at bounding box center [296, 215] width 115 height 10
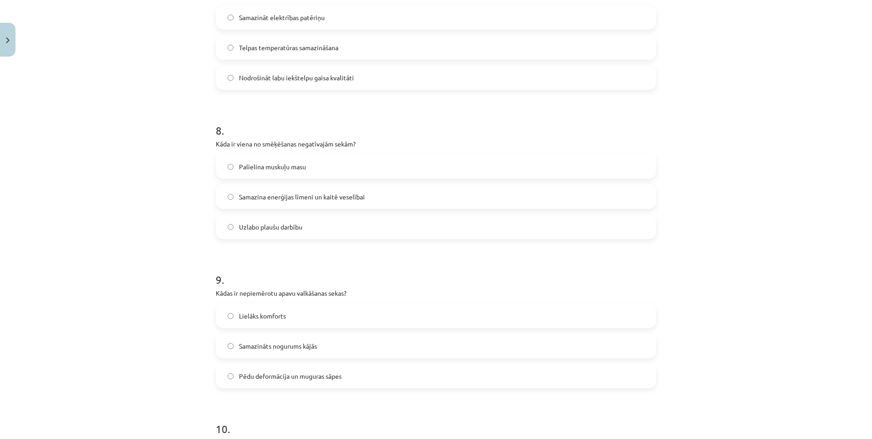
click at [301, 200] on span "Samazina enerģijas līmeni un kaitē veselībai" at bounding box center [302, 197] width 126 height 10
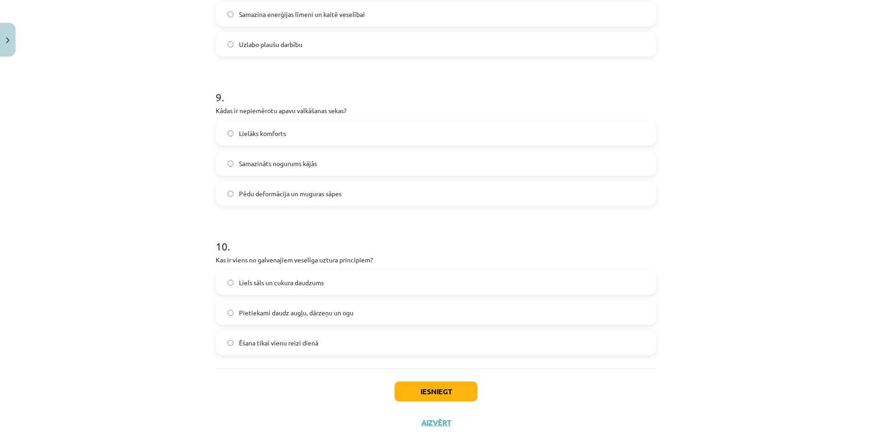
click at [305, 199] on label "Pēdu deformācija un muguras sāpes" at bounding box center [436, 193] width 439 height 23
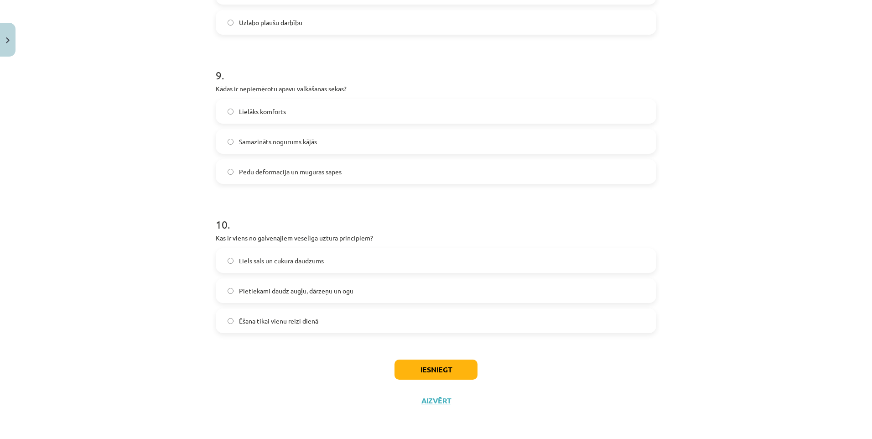
click at [304, 293] on span "Pietiekami daudz augļu, dārzeņu un ogu" at bounding box center [296, 291] width 114 height 10
click at [451, 369] on button "Iesniegt" at bounding box center [435, 369] width 83 height 20
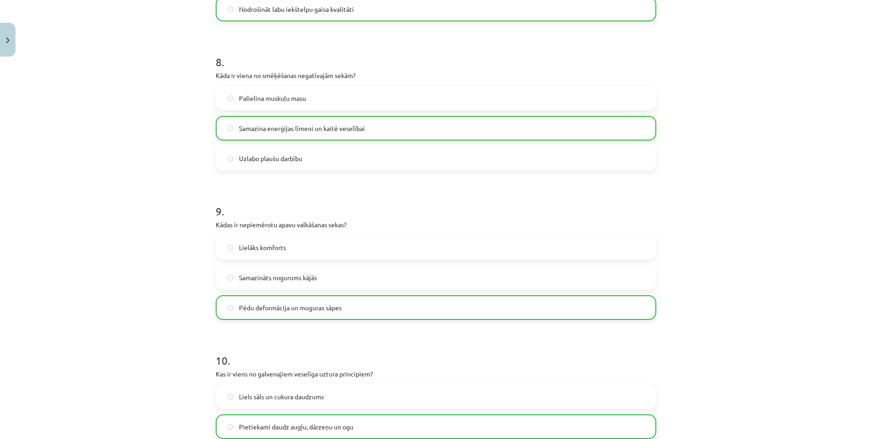
scroll to position [1350, 0]
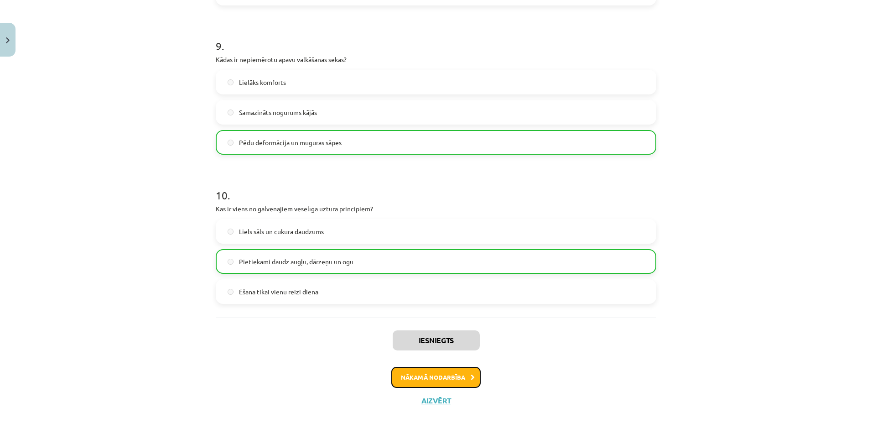
click at [465, 378] on button "Nākamā nodarbība" at bounding box center [435, 377] width 89 height 21
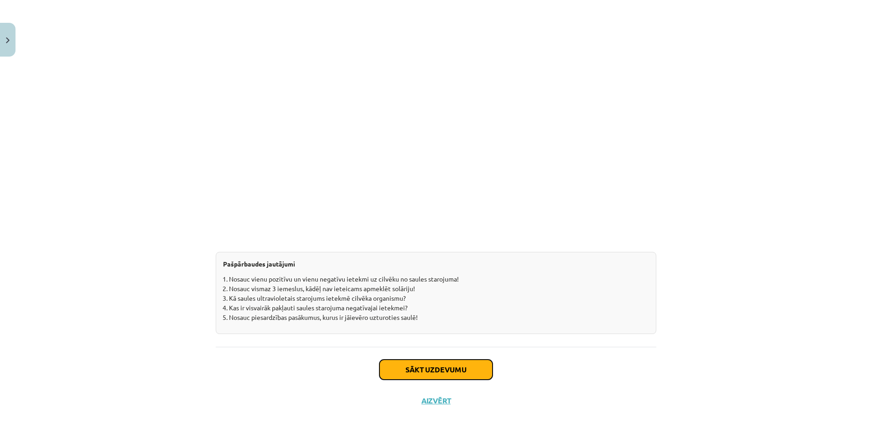
click at [425, 369] on button "Sākt uzdevumu" at bounding box center [435, 369] width 113 height 20
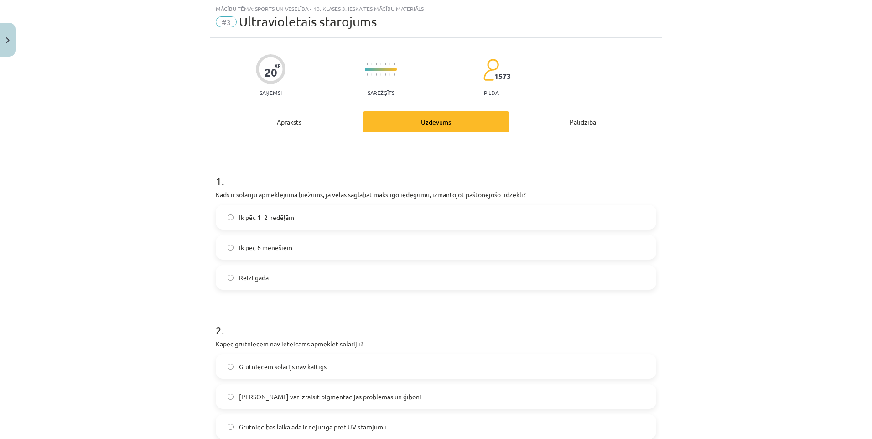
click at [302, 278] on label "Reizi gadā" at bounding box center [436, 277] width 439 height 23
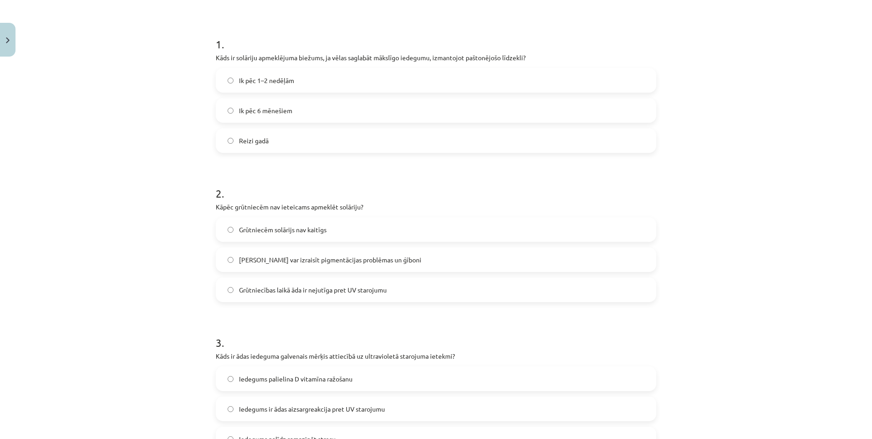
scroll to position [205, 0]
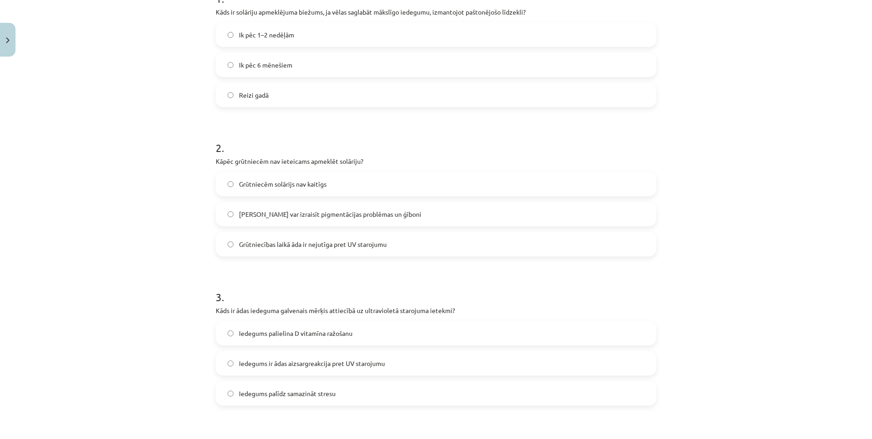
click at [361, 222] on label "Solārijs var izraisīt pigmentācijas problēmas un ģīboni" at bounding box center [436, 213] width 439 height 23
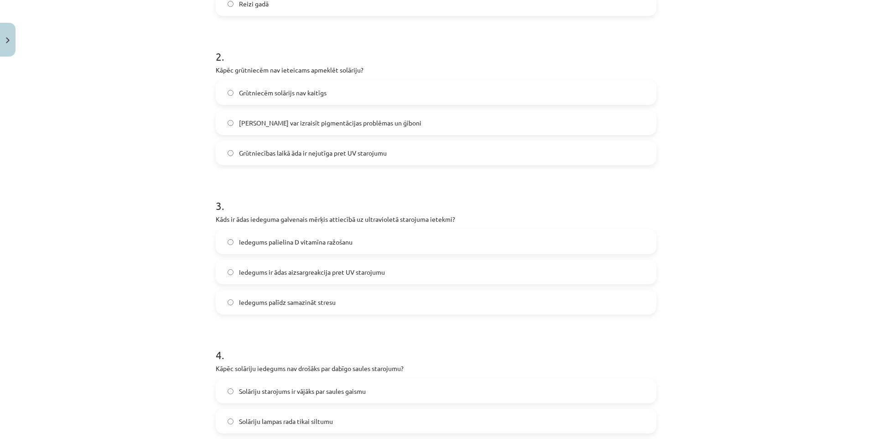
scroll to position [342, 0]
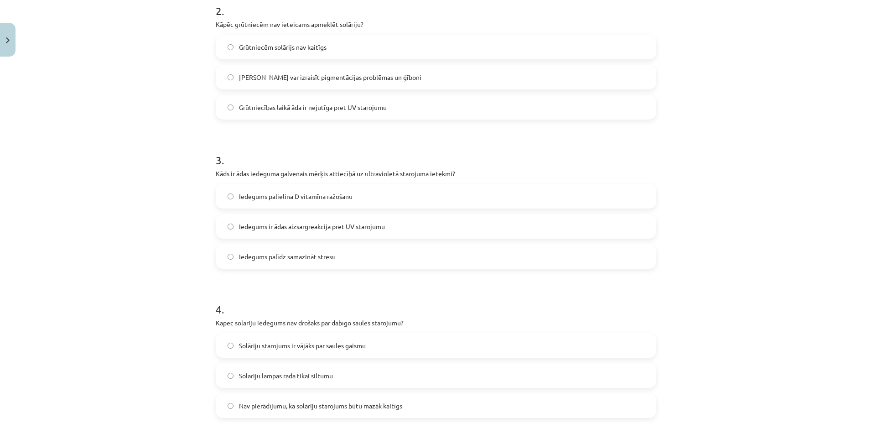
click at [334, 233] on label "Iedegums ir ādas aizsargreakcija pret UV starojumu" at bounding box center [436, 226] width 439 height 23
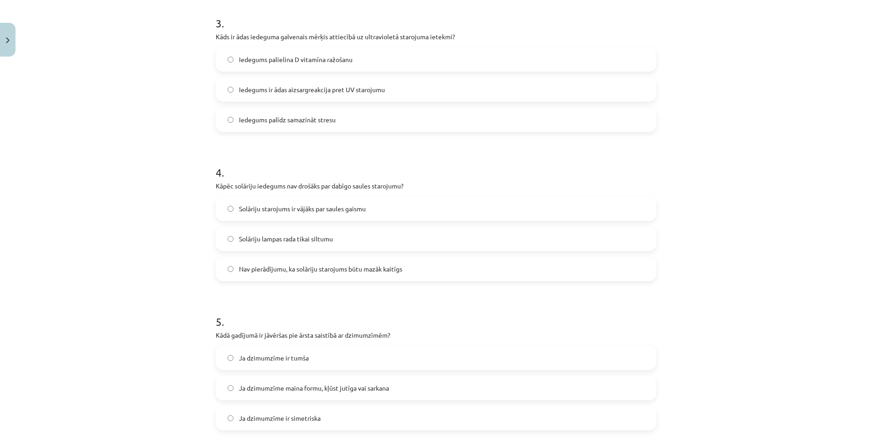
click at [332, 268] on span "Nav pierādījumu, ka solāriju starojums būtu mazāk kaitīgs" at bounding box center [320, 269] width 163 height 10
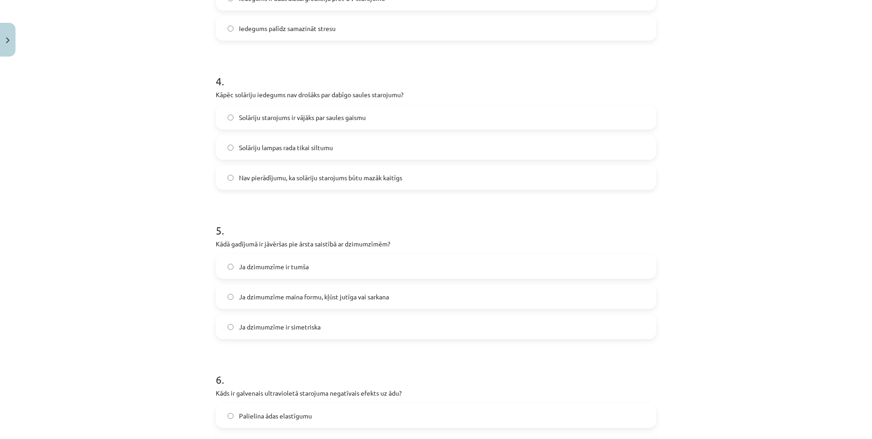
scroll to position [615, 0]
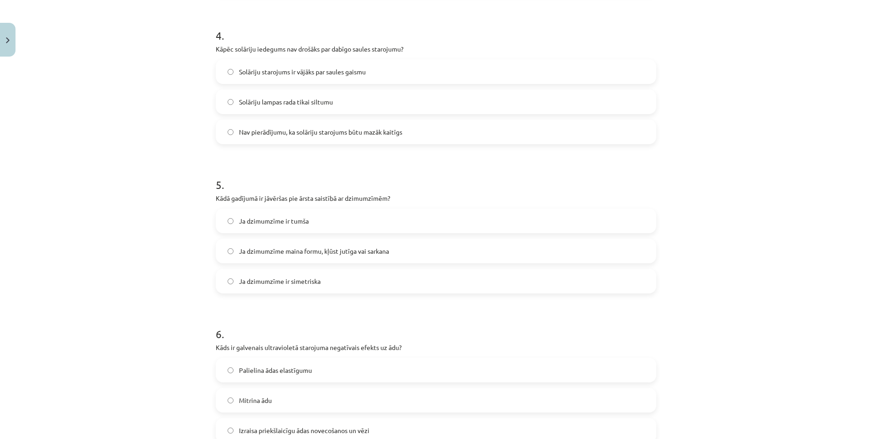
click at [352, 261] on label "Ja dzimumzīme maina formu, kļūst jutīga vai sarkana" at bounding box center [436, 250] width 439 height 23
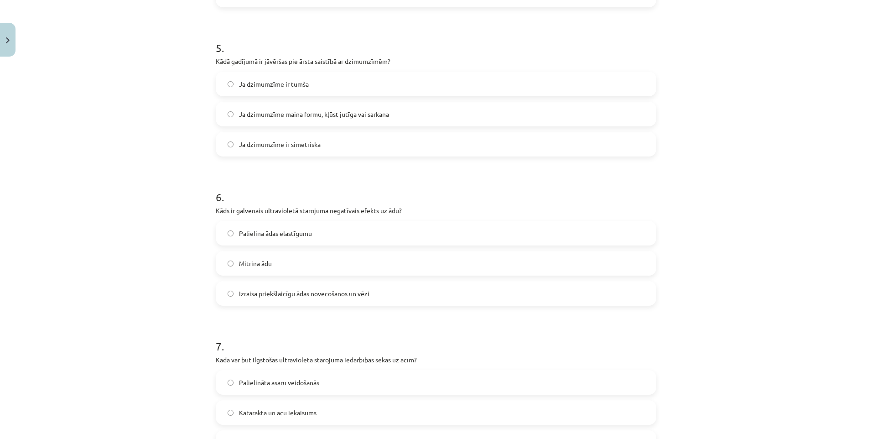
click at [273, 299] on label "Izraisa priekšlaicīgu ādas novecošanos un vēzi" at bounding box center [436, 293] width 439 height 23
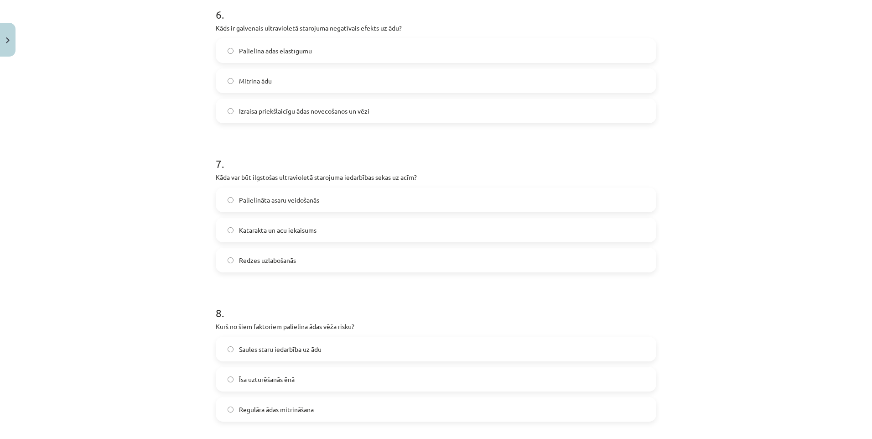
click at [293, 236] on label "Katarakta un acu iekaisums" at bounding box center [436, 229] width 439 height 23
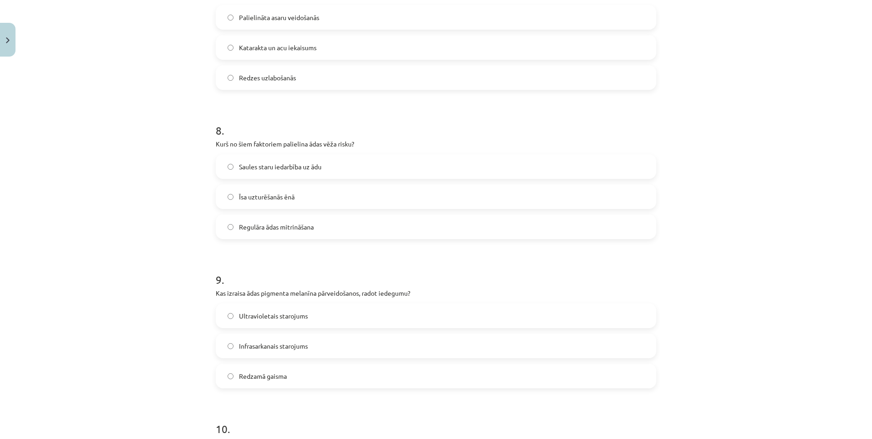
click at [270, 192] on label "Īsa uzturēšanās ēnā" at bounding box center [436, 196] width 439 height 23
click at [319, 167] on span "Saules staru iedarbība uz ādu" at bounding box center [280, 167] width 83 height 10
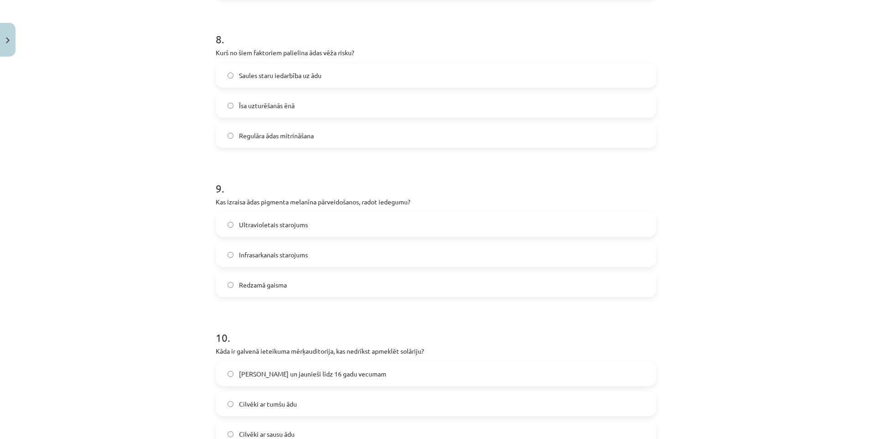
scroll to position [1299, 0]
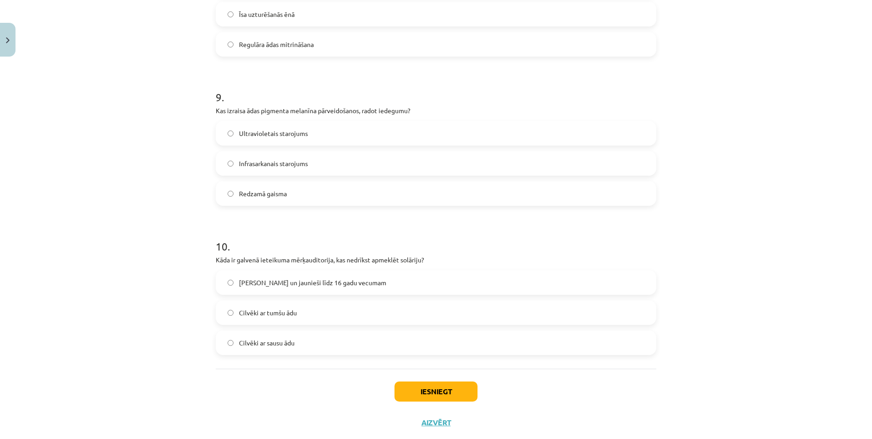
click at [314, 138] on label "Ultravioletais starojums" at bounding box center [436, 133] width 439 height 23
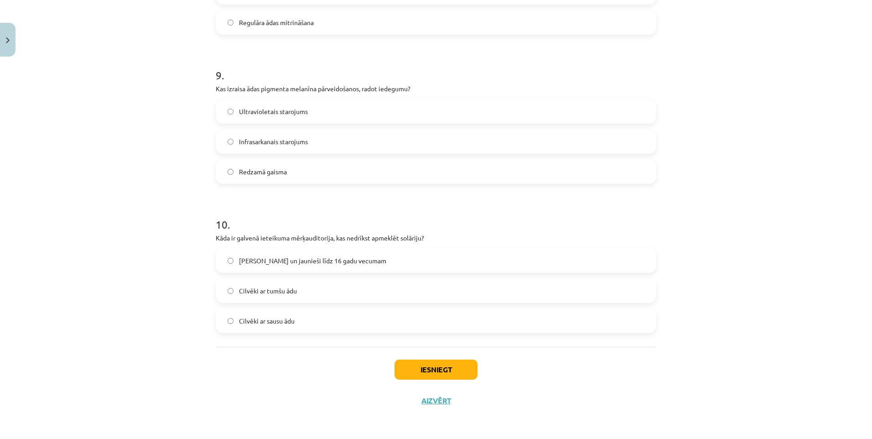
click at [295, 326] on label "Cilvēki ar sausu ādu" at bounding box center [436, 320] width 439 height 23
click at [423, 367] on button "Iesniegt" at bounding box center [435, 369] width 83 height 20
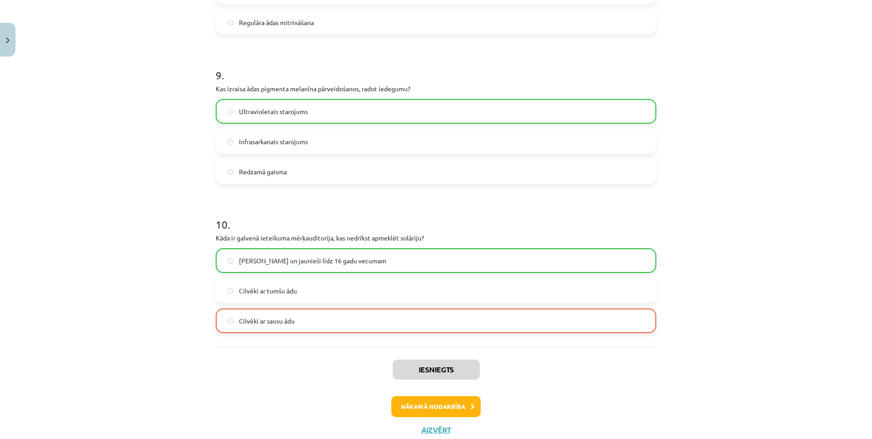
scroll to position [1350, 0]
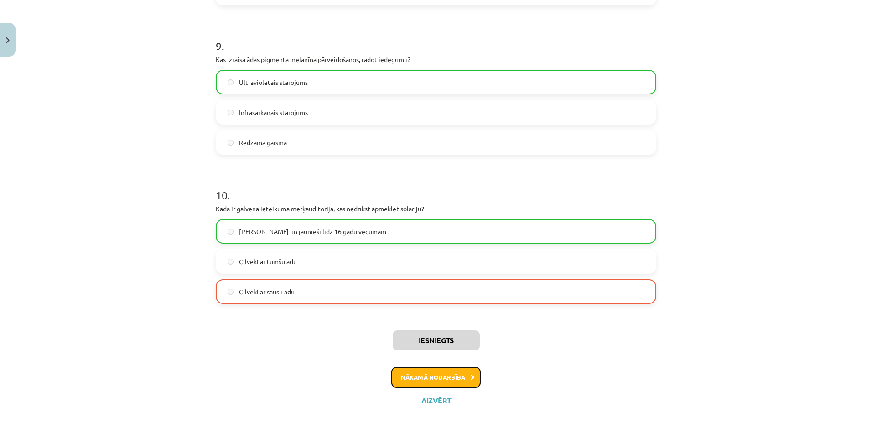
click at [439, 382] on button "Nākamā nodarbība" at bounding box center [435, 377] width 89 height 21
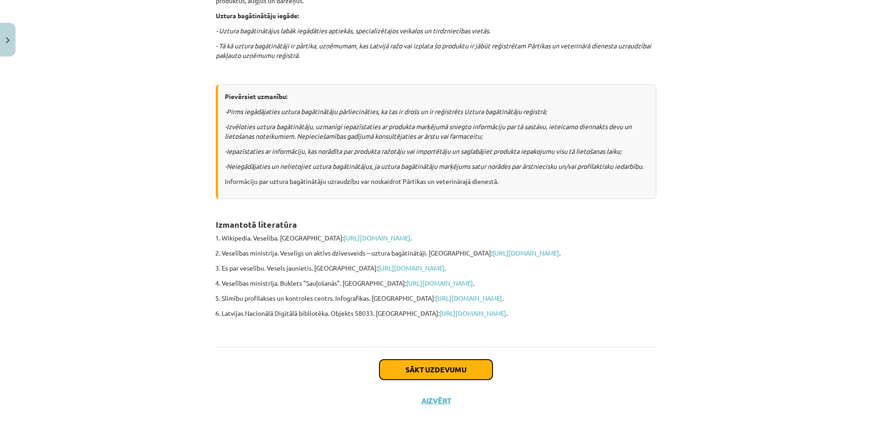
click at [439, 375] on button "Sākt uzdevumu" at bounding box center [435, 369] width 113 height 20
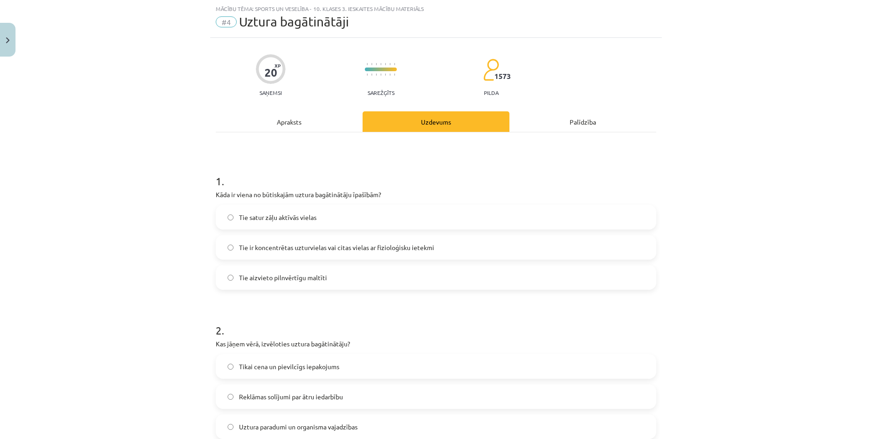
click at [298, 223] on label "Tie satur zāļu aktīvās vielas" at bounding box center [436, 217] width 439 height 23
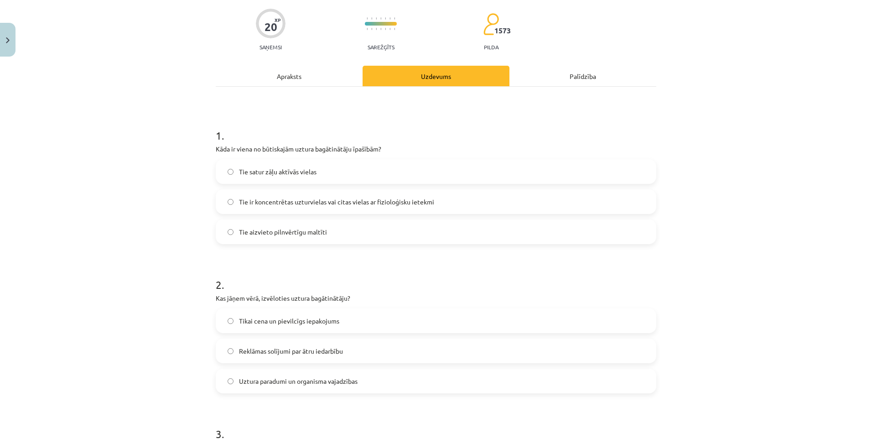
click at [311, 195] on label "Tie ir koncentrētas uzturvielas vai citas vielas ar fizioloģisku ietekmi" at bounding box center [436, 201] width 439 height 23
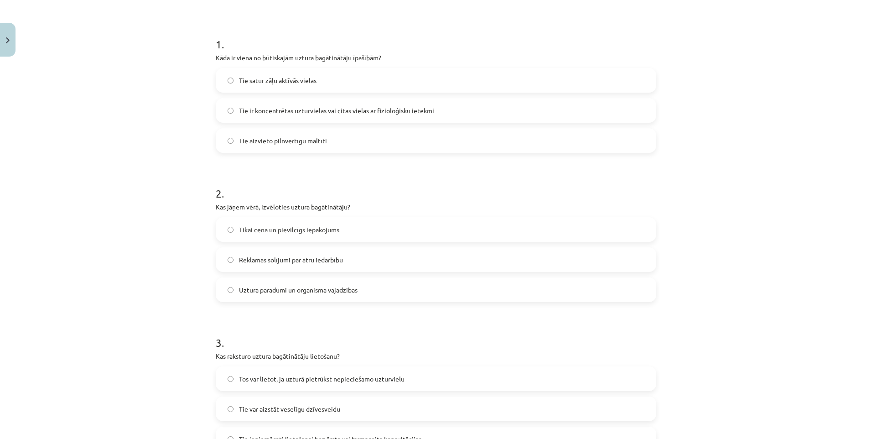
scroll to position [205, 0]
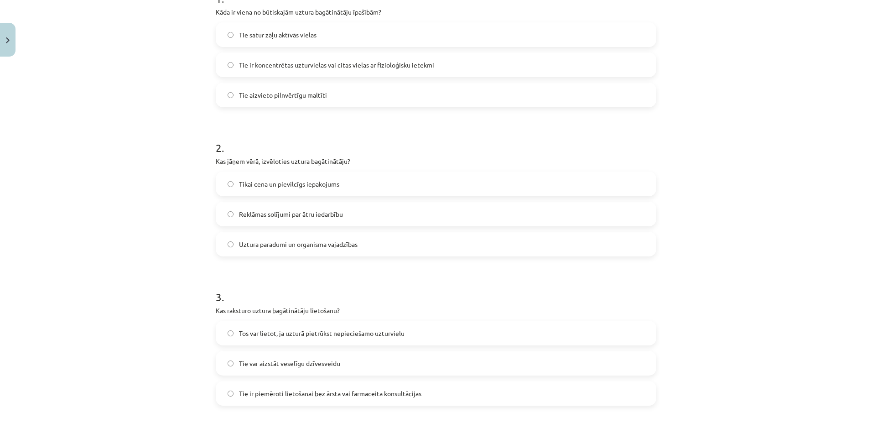
click at [339, 245] on span "Uztura paradumi un organisma vajadzības" at bounding box center [298, 244] width 119 height 10
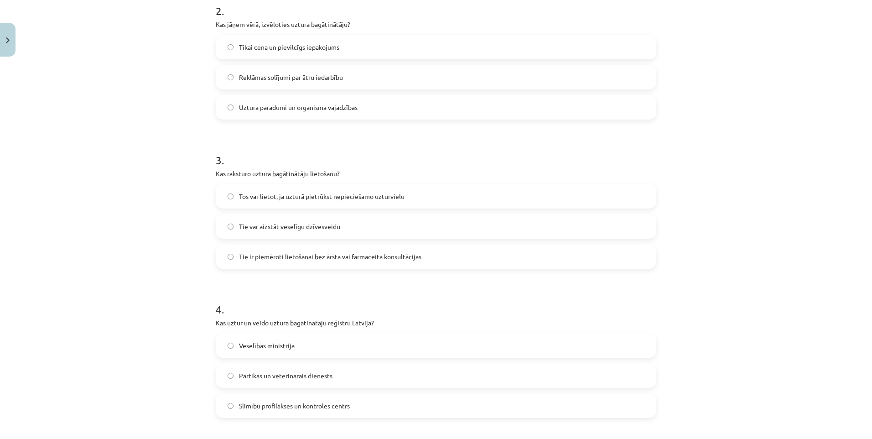
click at [360, 195] on span "Tos var lietot, ja uzturā pietrūkst nepieciešamo uzturvielu" at bounding box center [321, 196] width 165 height 10
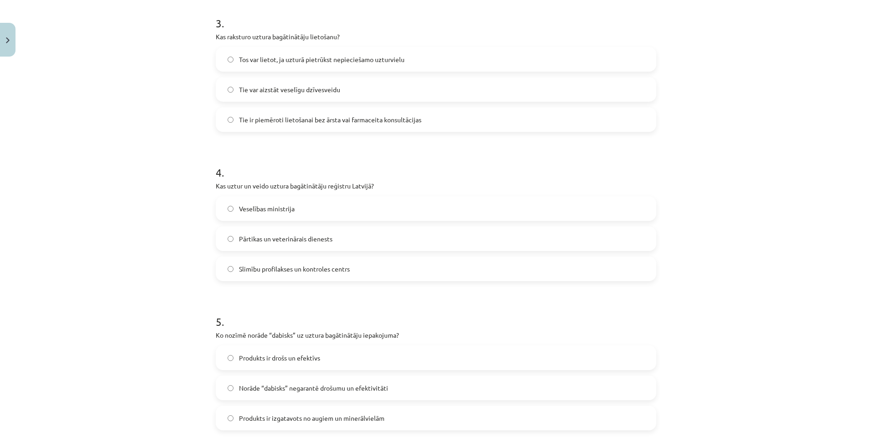
click at [310, 208] on label "Veselības ministrija" at bounding box center [436, 208] width 439 height 23
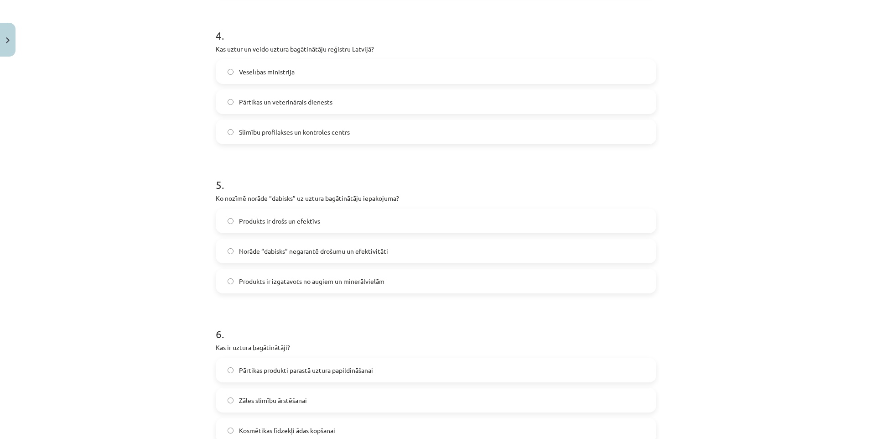
scroll to position [661, 0]
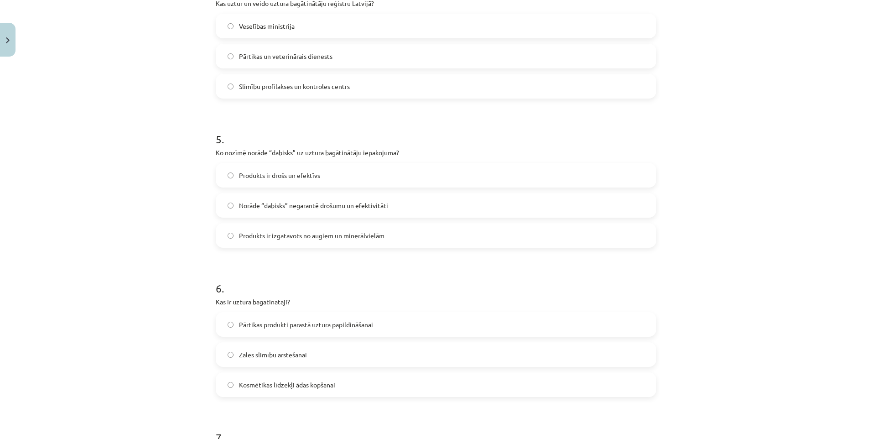
click at [369, 241] on label "Produkts ir izgatavots no augiem un minerālvielām" at bounding box center [436, 235] width 439 height 23
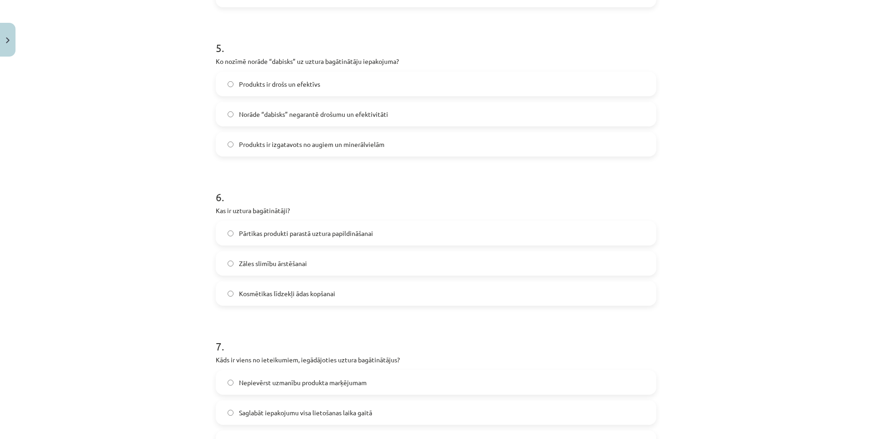
scroll to position [798, 0]
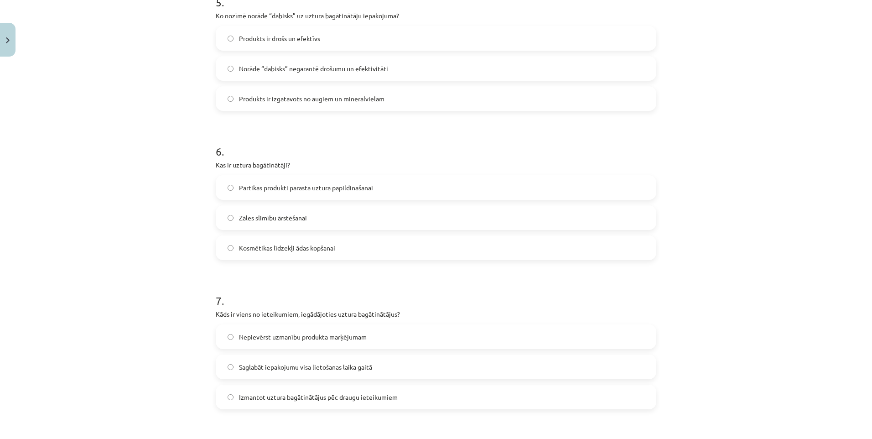
click at [340, 247] on label "Kosmētikas līdzekļi ādas kopšanai" at bounding box center [436, 247] width 439 height 23
click at [326, 223] on label "Zāles slimību ārstēšanai" at bounding box center [436, 217] width 439 height 23
click at [313, 192] on label "Pārtikas produkti parastā uztura papildināšanai" at bounding box center [436, 187] width 439 height 23
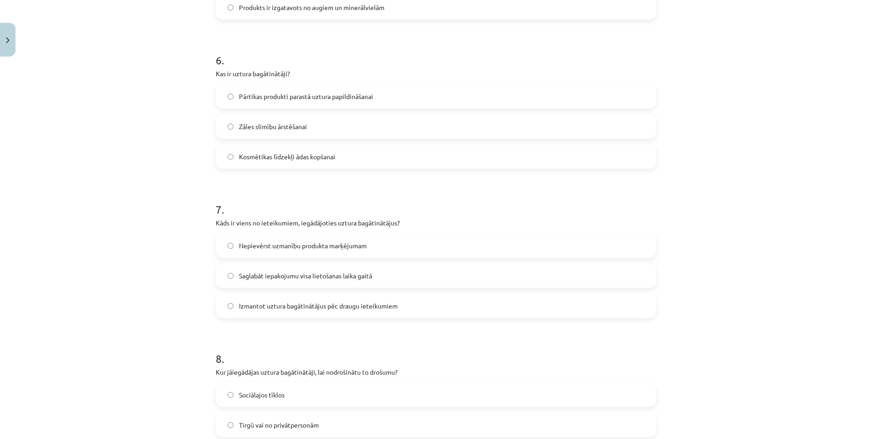
scroll to position [935, 0]
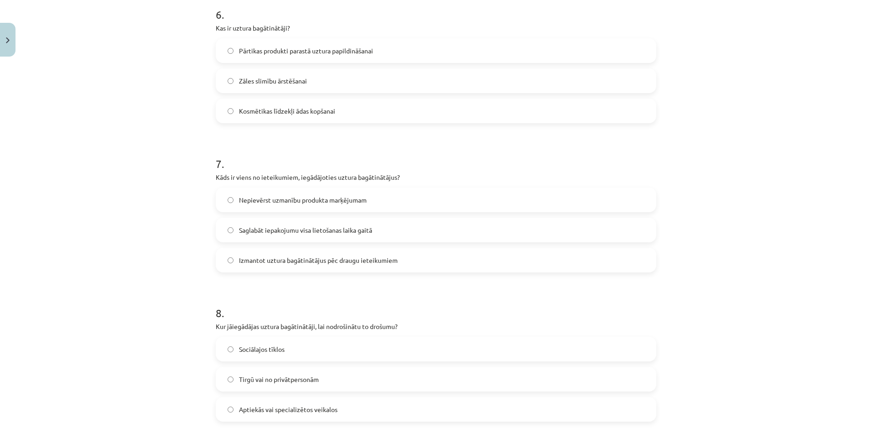
click at [336, 227] on span "Saglabāt iepakojumu visa lietošanas laika gaitā" at bounding box center [305, 230] width 133 height 10
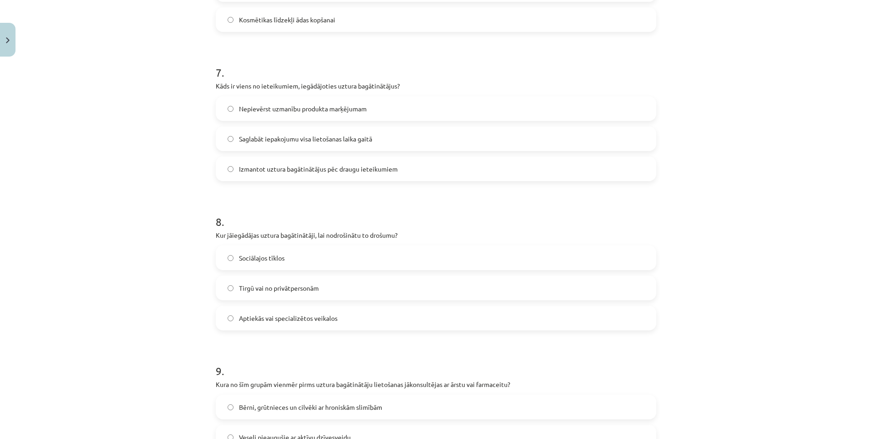
scroll to position [1117, 0]
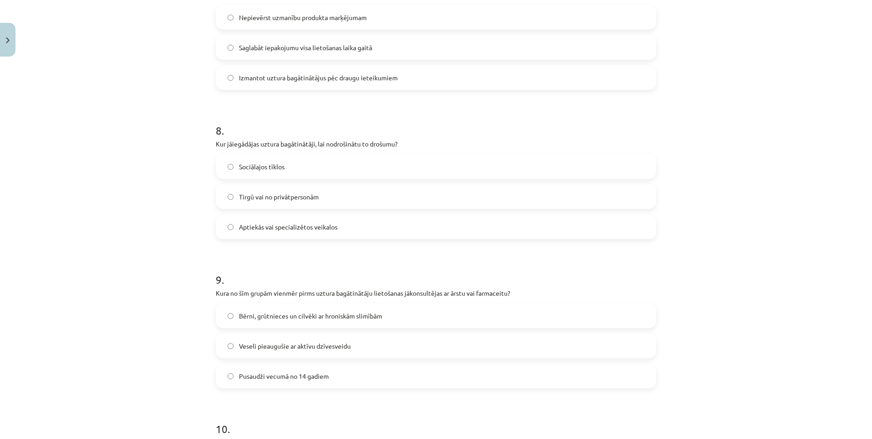
click at [338, 232] on label "Aptiekās vai specializētos veikalos" at bounding box center [436, 226] width 439 height 23
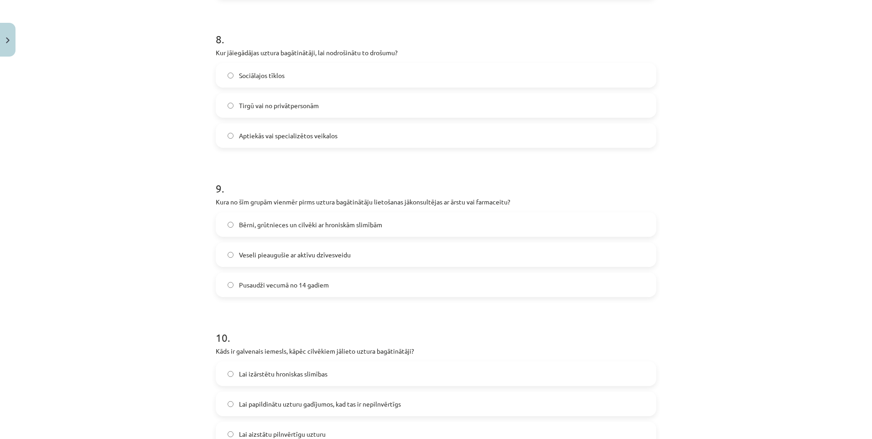
click at [323, 227] on span "Bērni, grūtnieces un cilvēki ar hroniskām slimībām" at bounding box center [310, 225] width 143 height 10
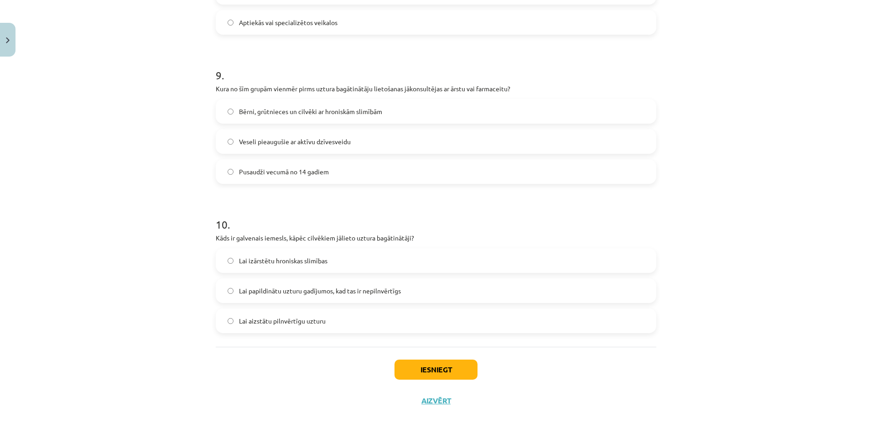
click at [358, 293] on span "Lai papildinātu uzturu gadījumos, kad tas ir nepilnvērtīgs" at bounding box center [320, 291] width 162 height 10
click at [419, 364] on button "Iesniegt" at bounding box center [435, 369] width 83 height 20
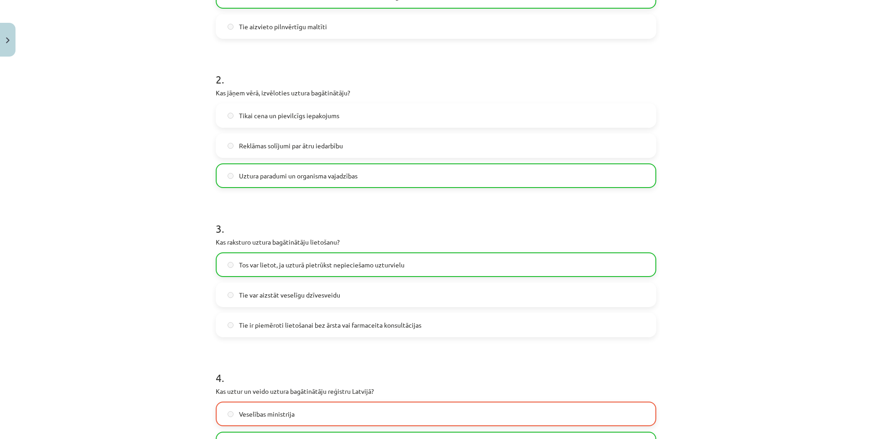
scroll to position [547, 0]
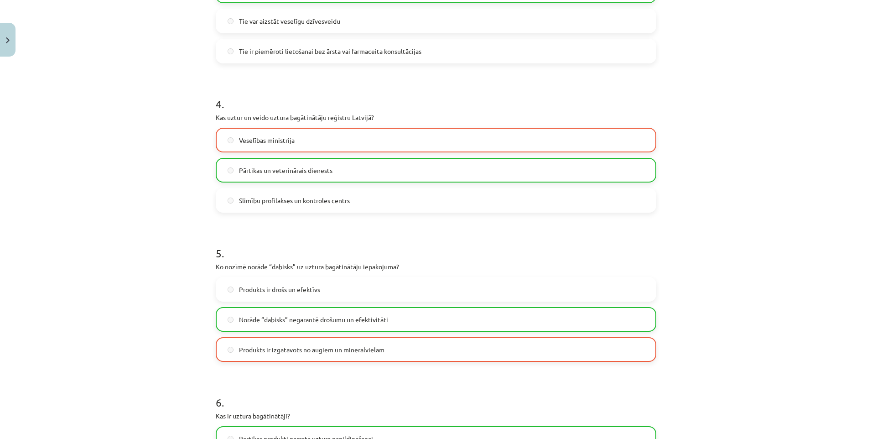
click at [317, 169] on span "Pārtikas un veterinārais dienests" at bounding box center [285, 170] width 93 height 10
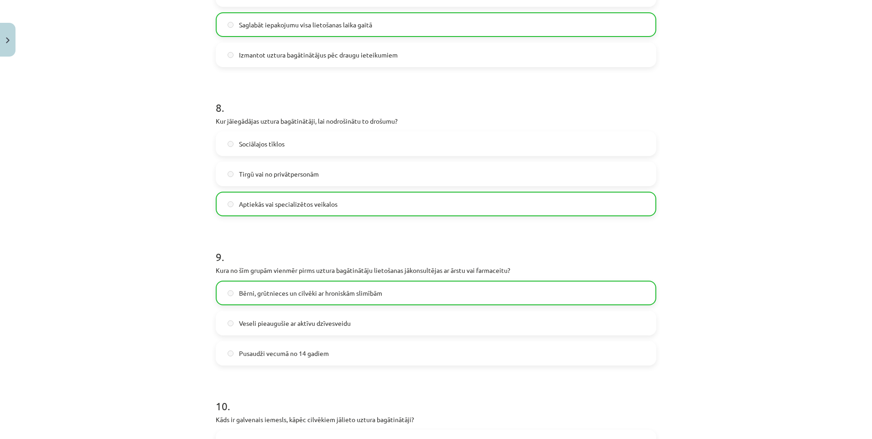
scroll to position [1350, 0]
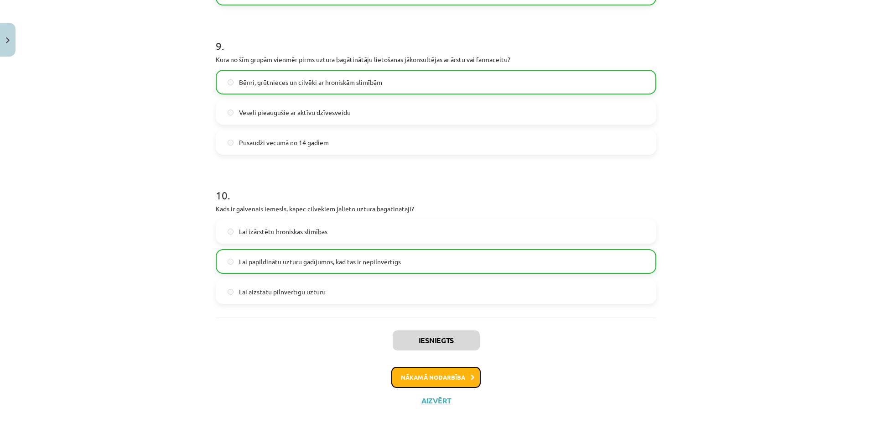
click at [446, 378] on button "Nākamā nodarbība" at bounding box center [435, 377] width 89 height 21
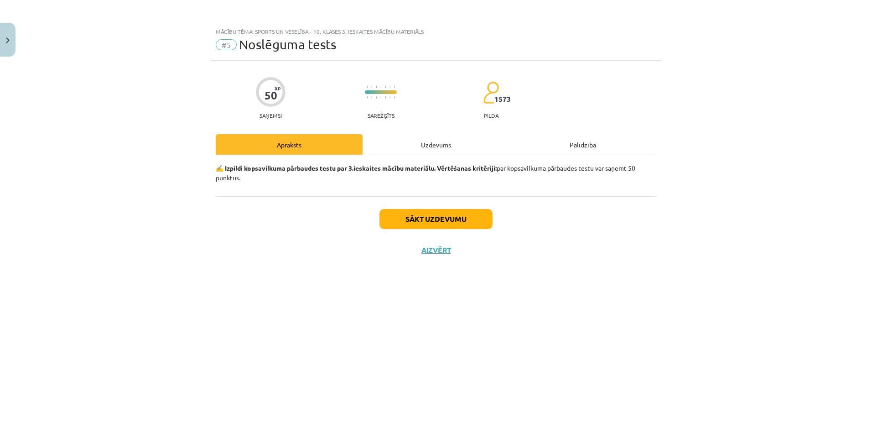
scroll to position [0, 0]
click at [443, 220] on button "Sākt uzdevumu" at bounding box center [435, 219] width 113 height 20
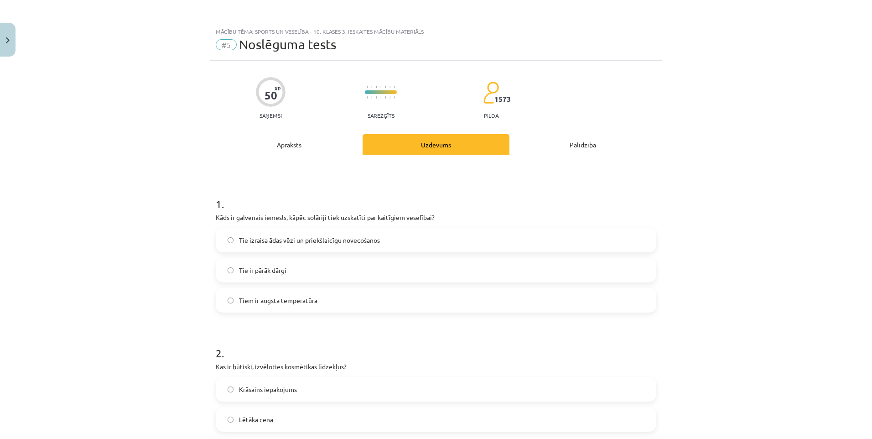
scroll to position [46, 0]
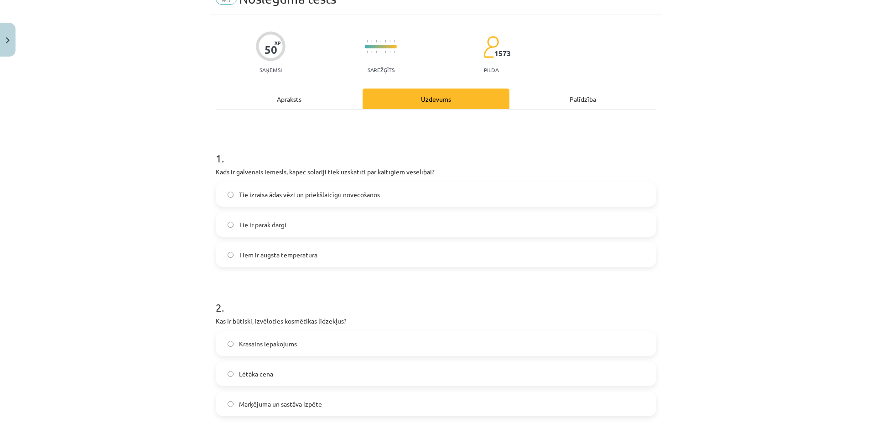
click at [327, 195] on span "Tie izraisa ādas vēzi un priekšlaicīgu novecošanos" at bounding box center [309, 195] width 141 height 10
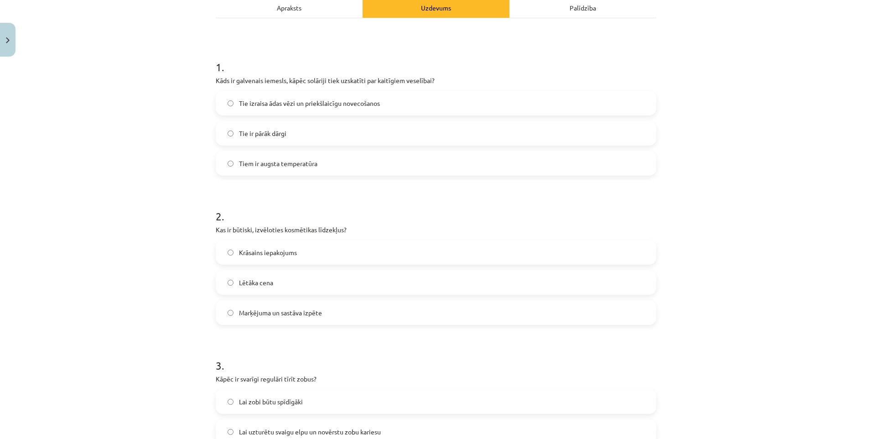
scroll to position [182, 0]
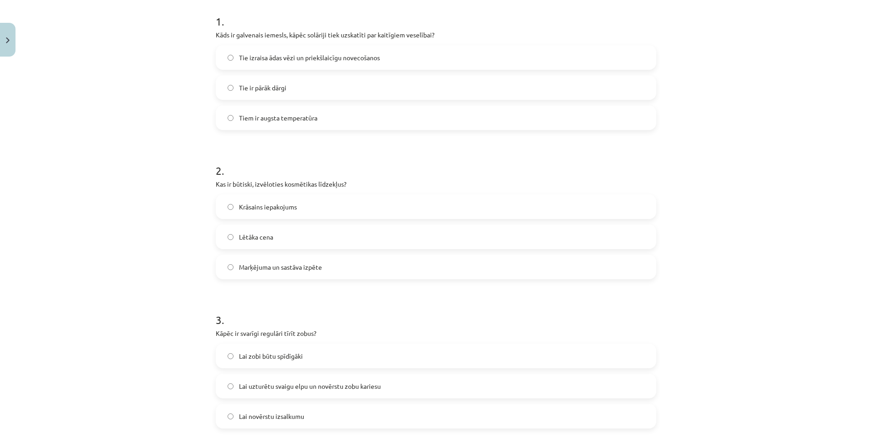
click at [336, 275] on label "Marķējuma un sastāva izpēte" at bounding box center [436, 266] width 439 height 23
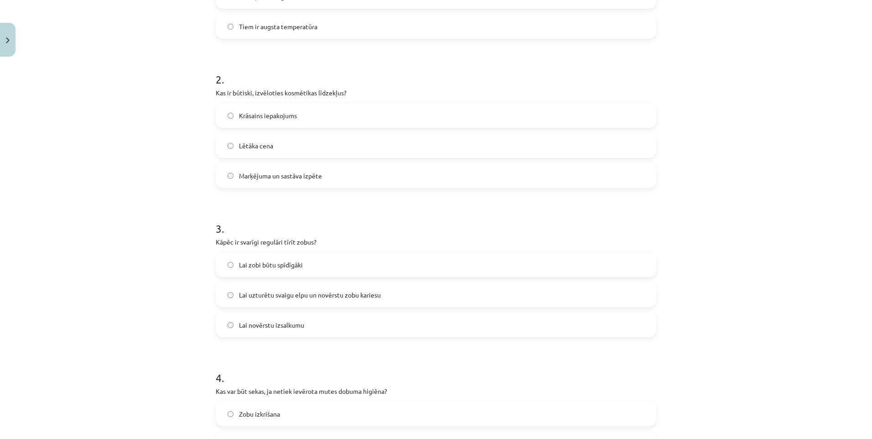
scroll to position [319, 0]
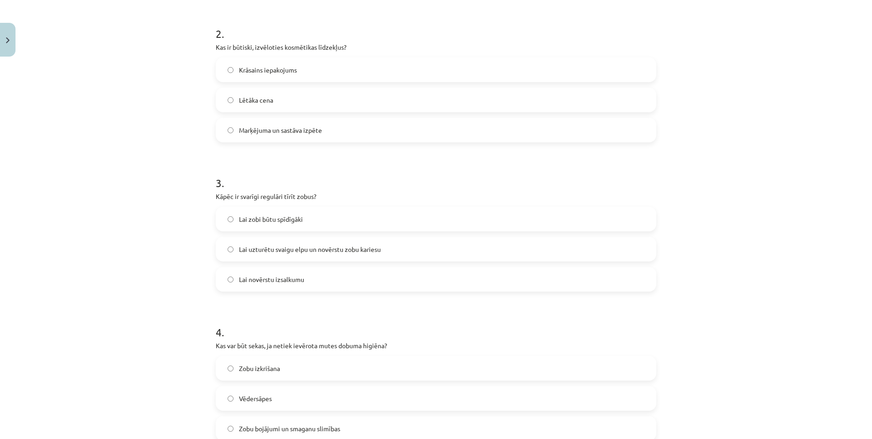
drag, startPoint x: 300, startPoint y: 252, endPoint x: 299, endPoint y: 269, distance: 17.4
click at [300, 252] on span "Lai uzturētu svaigu elpu un novērstu zobu kariesu" at bounding box center [310, 249] width 142 height 10
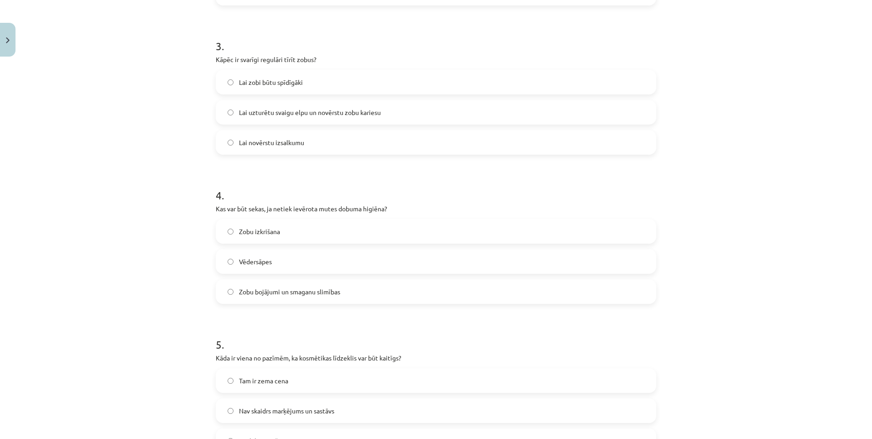
scroll to position [502, 0]
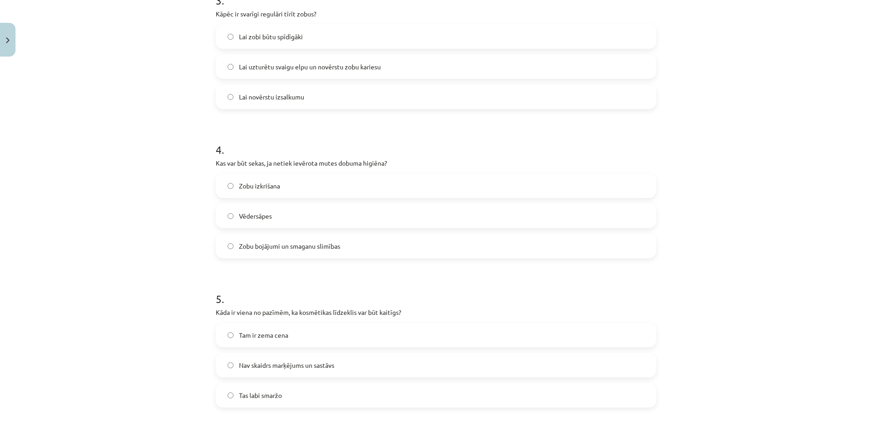
click at [280, 255] on label "Zobu bojājumi un smaganu slimības" at bounding box center [436, 245] width 439 height 23
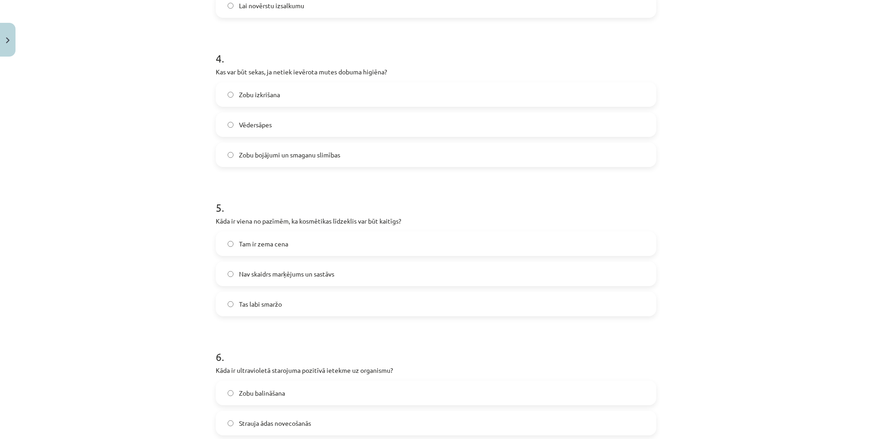
scroll to position [684, 0]
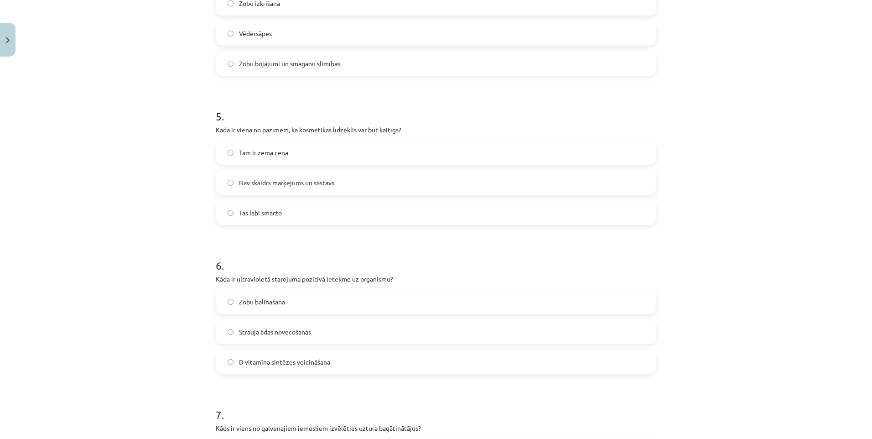
click at [280, 188] on label "Nav skaidrs marķējums un sastāvs" at bounding box center [436, 182] width 439 height 23
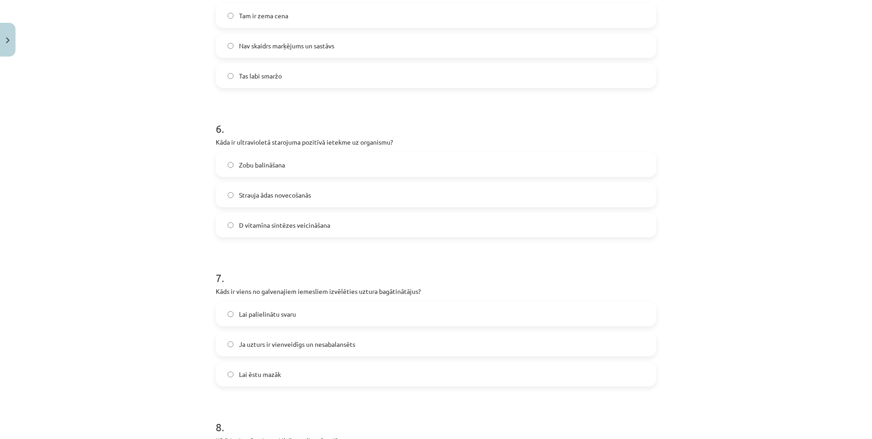
click at [310, 227] on span "D vitamīna sintēzes veicināšana" at bounding box center [284, 225] width 91 height 10
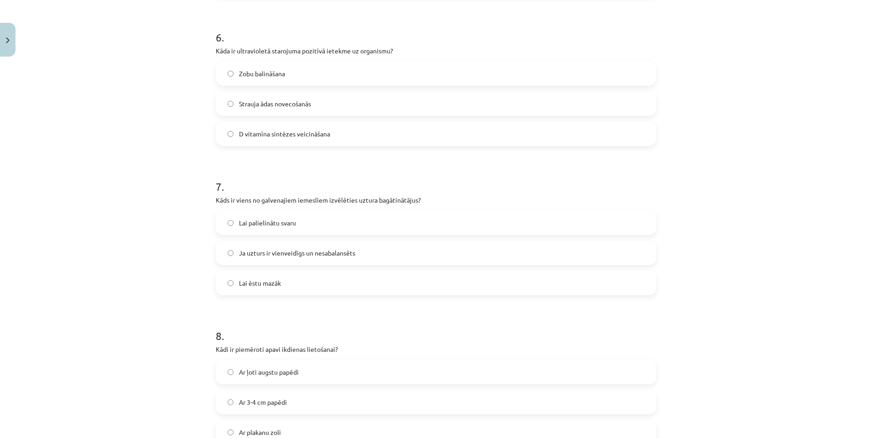
scroll to position [957, 0]
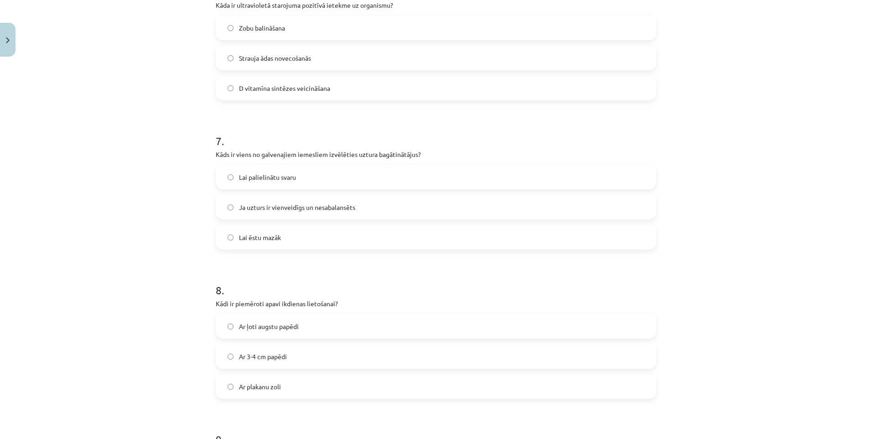
click at [300, 212] on label "Ja uzturs ir vienveidīgs un nesabalansēts" at bounding box center [436, 207] width 439 height 23
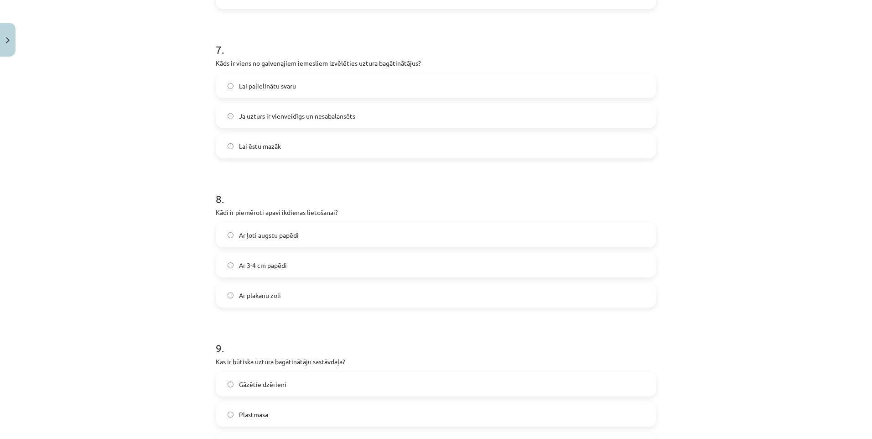
scroll to position [1094, 0]
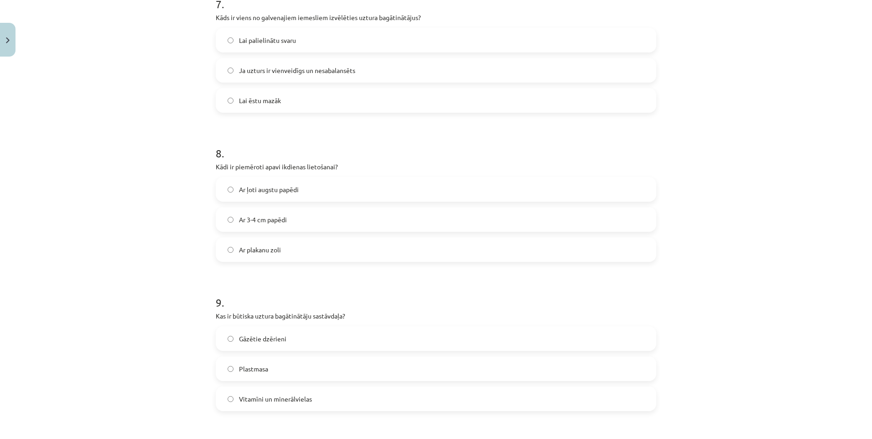
click at [284, 249] on label "Ar plakanu zoli" at bounding box center [436, 249] width 439 height 23
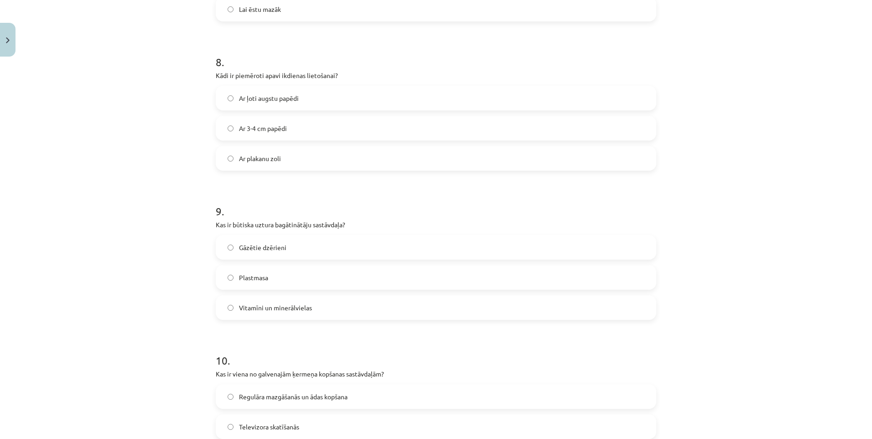
click at [290, 134] on label "Ar 3-4 cm papēdi" at bounding box center [436, 128] width 439 height 23
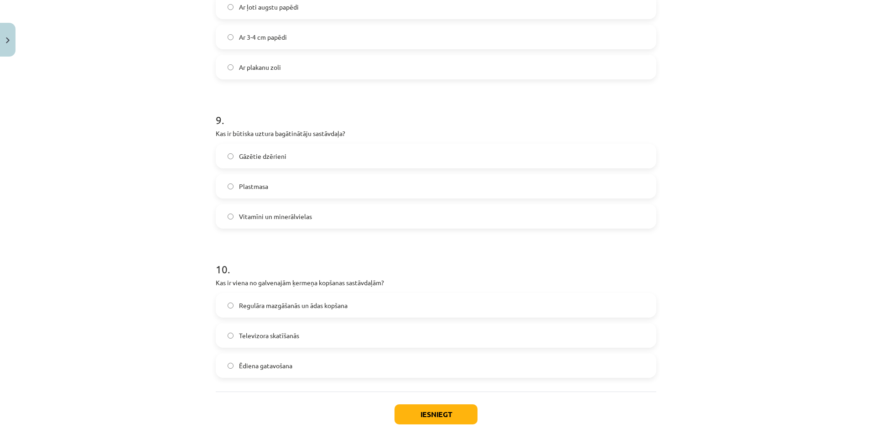
click at [304, 217] on span "Vitamīni un minerālvielas" at bounding box center [275, 217] width 73 height 10
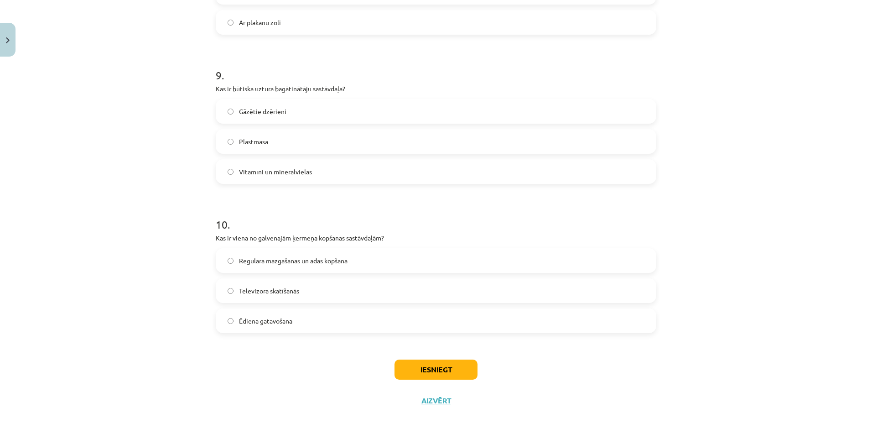
click at [300, 262] on span "Regulāra mazgāšanās un ādas kopšana" at bounding box center [293, 261] width 109 height 10
click at [460, 367] on button "Iesniegt" at bounding box center [435, 369] width 83 height 20
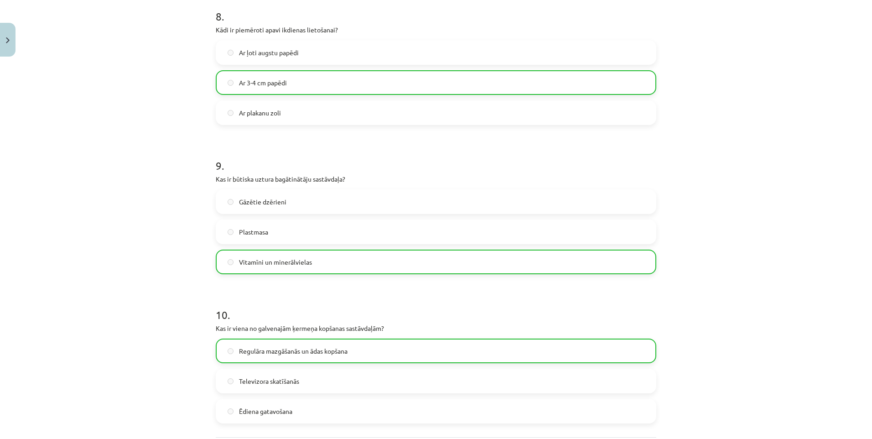
scroll to position [1350, 0]
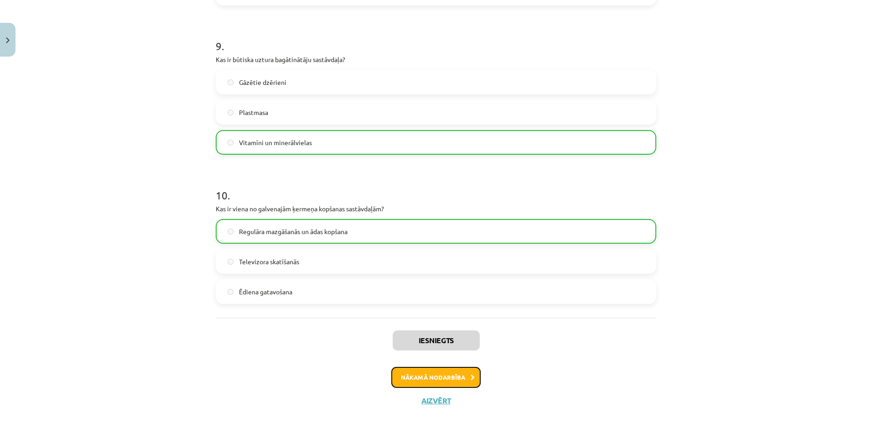
click at [446, 382] on button "Nākamā nodarbība" at bounding box center [435, 377] width 89 height 21
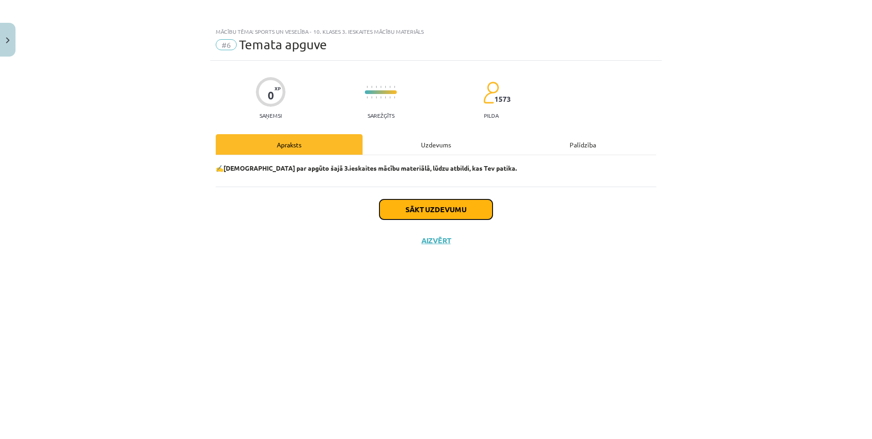
click at [437, 207] on button "Sākt uzdevumu" at bounding box center [435, 209] width 113 height 20
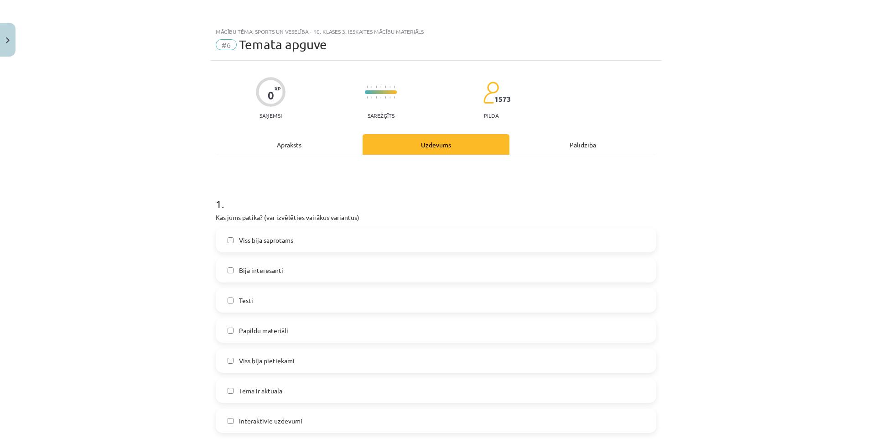
click at [287, 247] on label "Viss bija saprotams" at bounding box center [436, 239] width 439 height 23
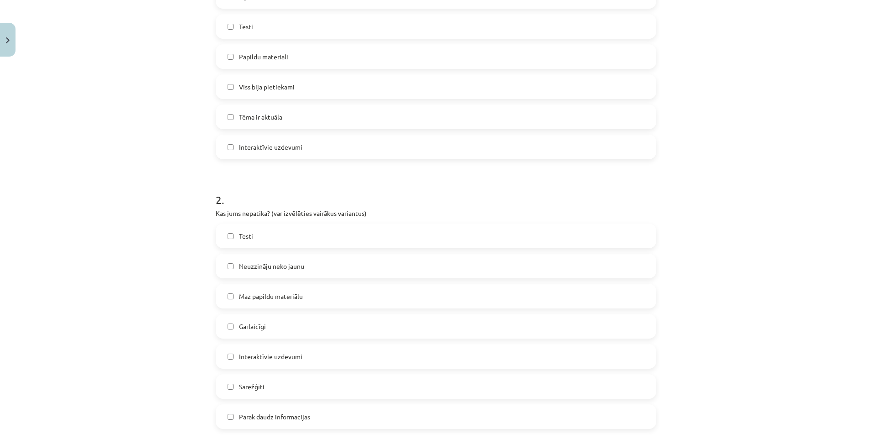
scroll to position [365, 0]
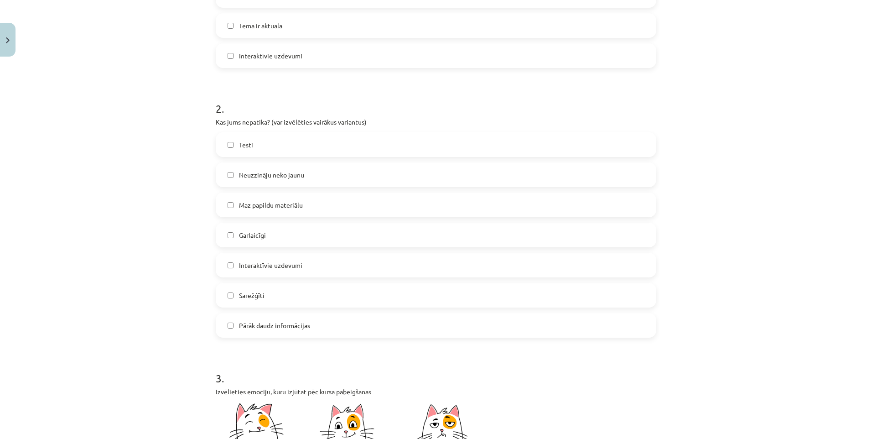
click at [302, 229] on label "Garlaicīgi" at bounding box center [436, 234] width 439 height 23
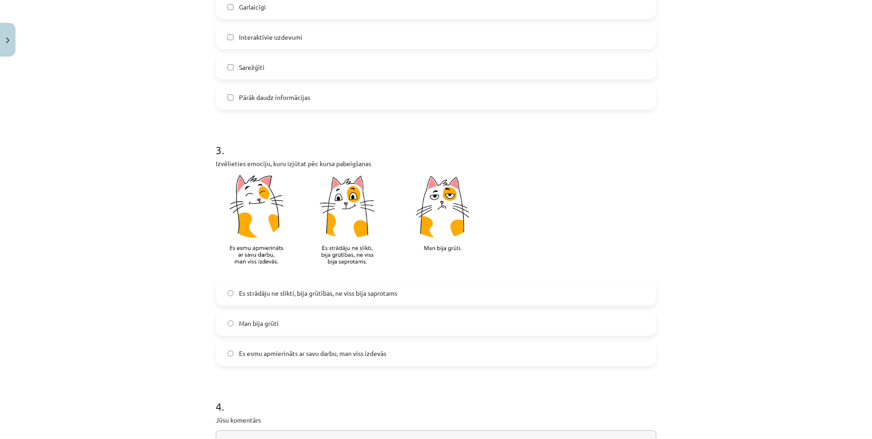
scroll to position [684, 0]
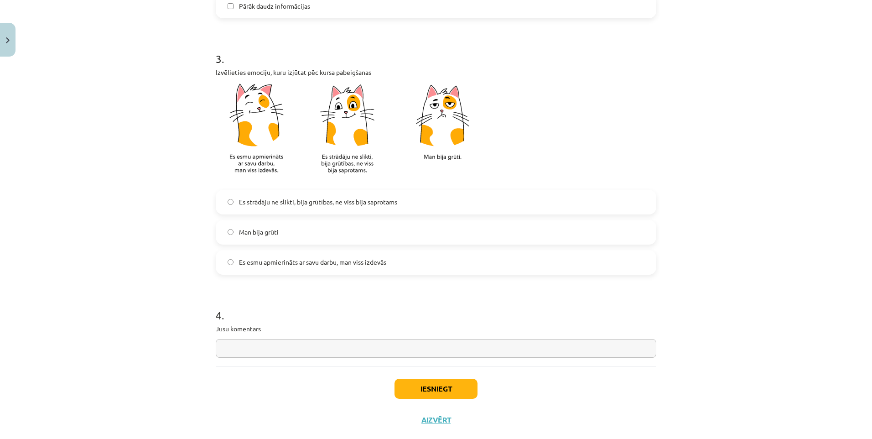
click at [312, 265] on span "Es esmu apmierināts ar savu darbu, man viss izdevās" at bounding box center [312, 262] width 147 height 10
click at [438, 391] on button "Iesniegt" at bounding box center [435, 388] width 83 height 20
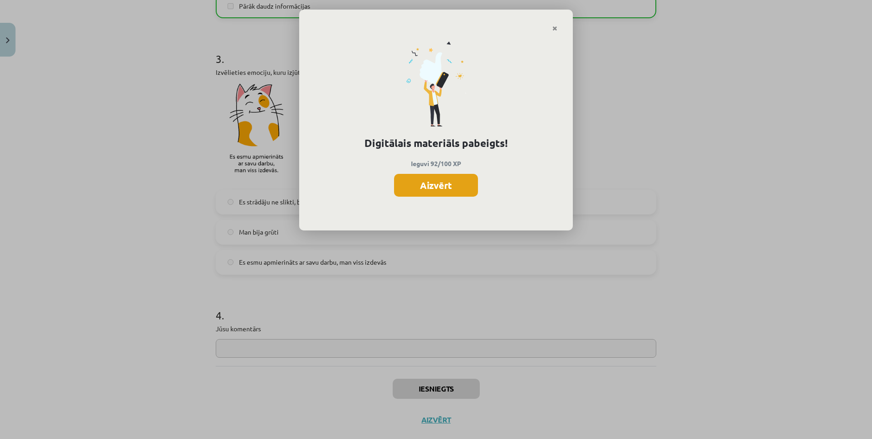
click at [429, 185] on button "Aizvērt" at bounding box center [436, 185] width 84 height 23
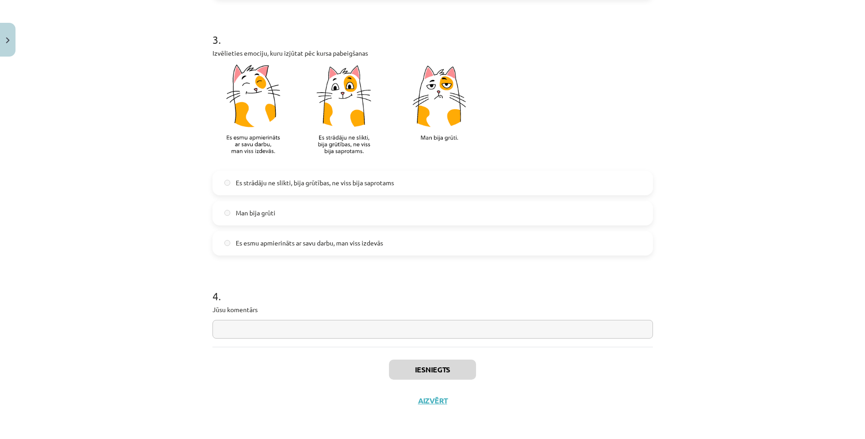
scroll to position [91, 0]
click at [433, 399] on button "Aizvērt" at bounding box center [432, 400] width 35 height 9
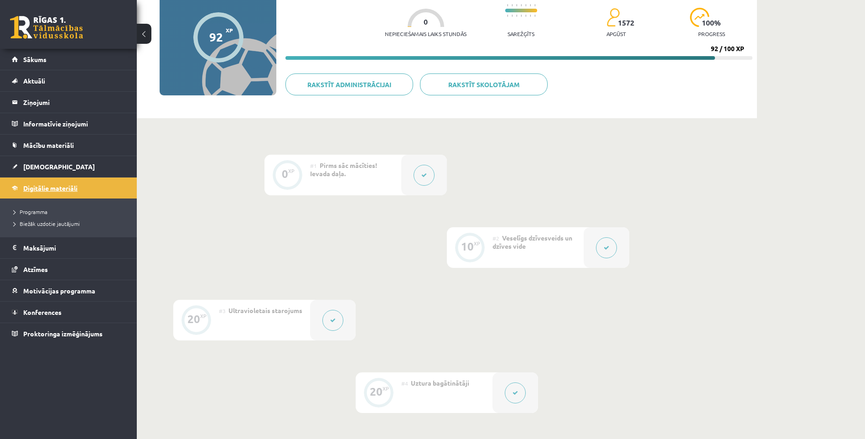
click at [72, 187] on span "Digitālie materiāli" at bounding box center [50, 188] width 54 height 8
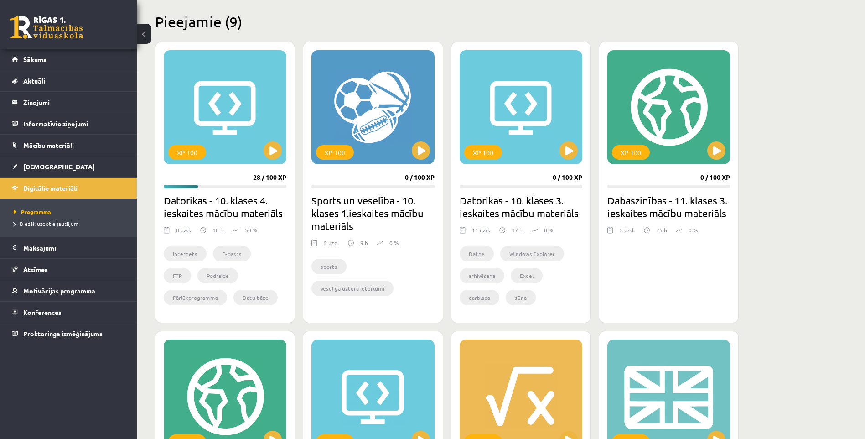
scroll to position [127, 0]
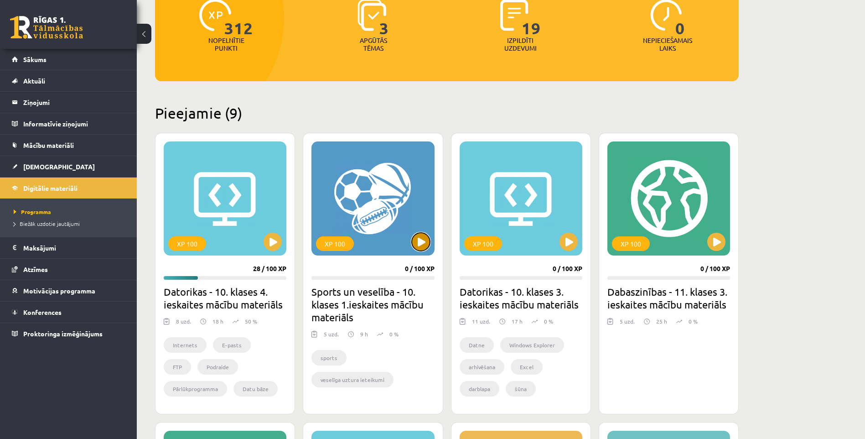
click at [426, 240] on button at bounding box center [421, 242] width 18 height 18
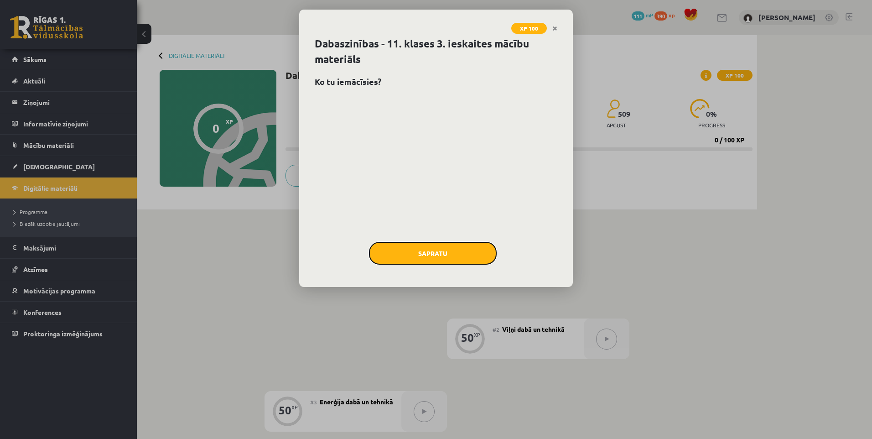
click at [425, 254] on button "Sapratu" at bounding box center [433, 253] width 128 height 23
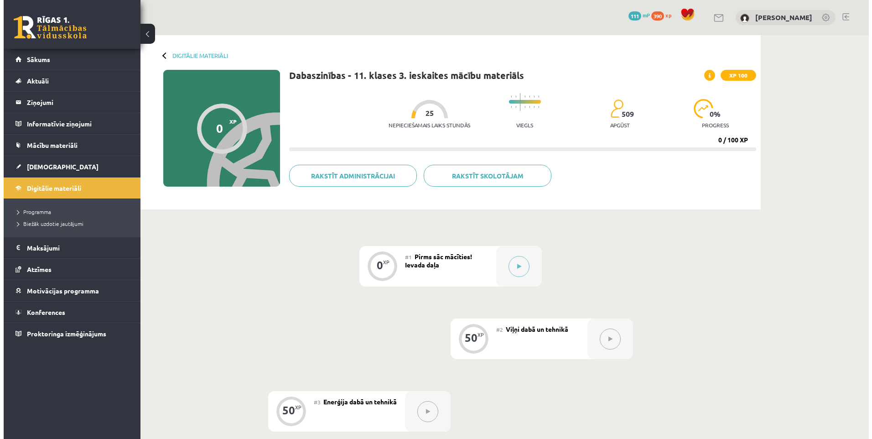
scroll to position [137, 0]
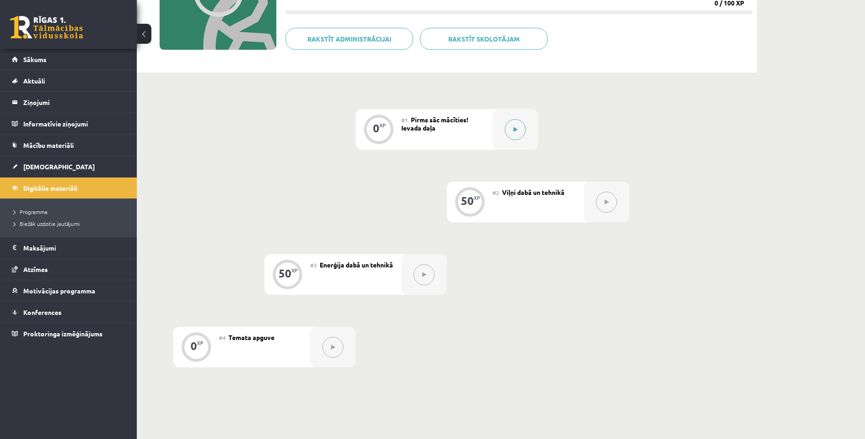
click at [518, 130] on button at bounding box center [515, 129] width 21 height 21
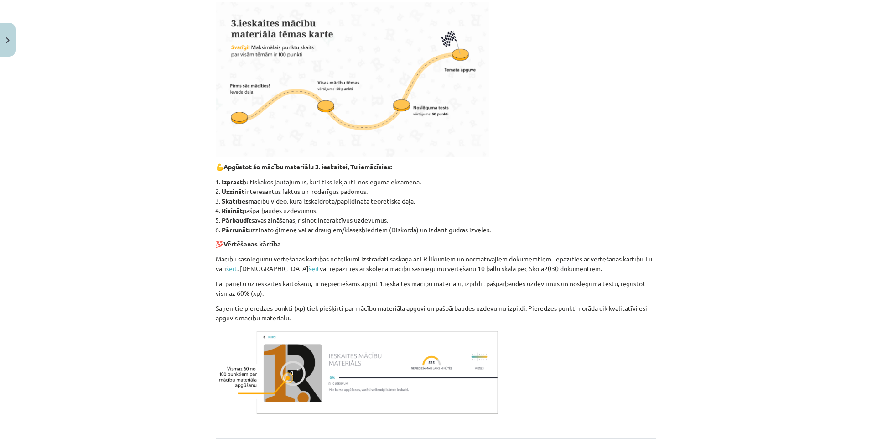
scroll to position [320, 0]
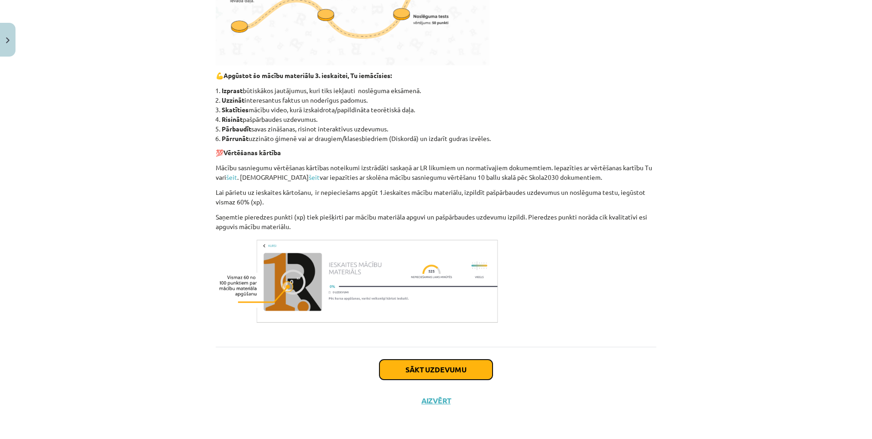
click at [439, 362] on button "Sākt uzdevumu" at bounding box center [435, 369] width 113 height 20
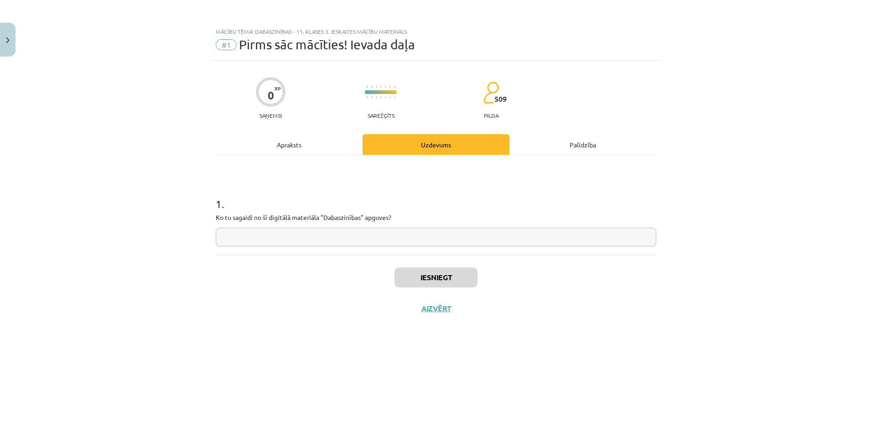
click at [292, 232] on input "text" at bounding box center [436, 236] width 440 height 19
type input "*"
click at [405, 275] on button "Iesniegt" at bounding box center [435, 277] width 83 height 20
click at [462, 320] on button "Nākamā nodarbība" at bounding box center [435, 314] width 89 height 21
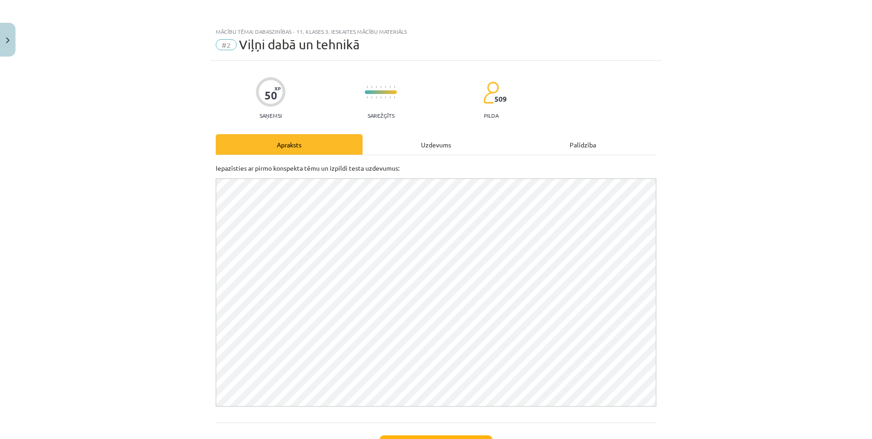
scroll to position [76, 0]
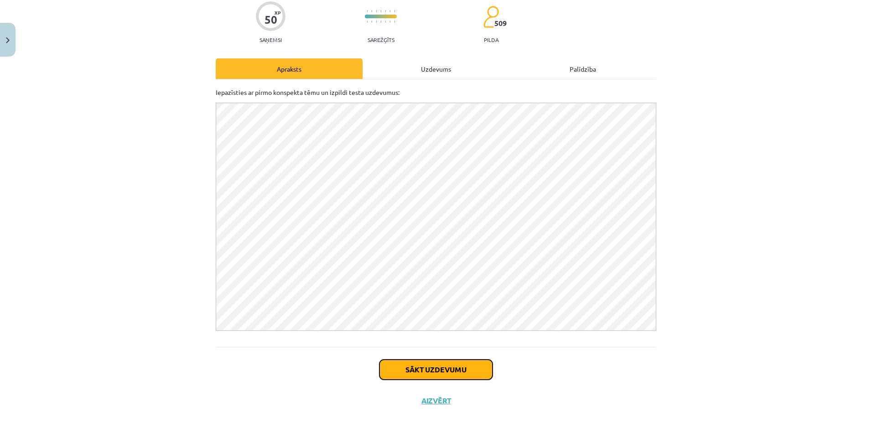
click at [438, 365] on button "Sākt uzdevumu" at bounding box center [435, 369] width 113 height 20
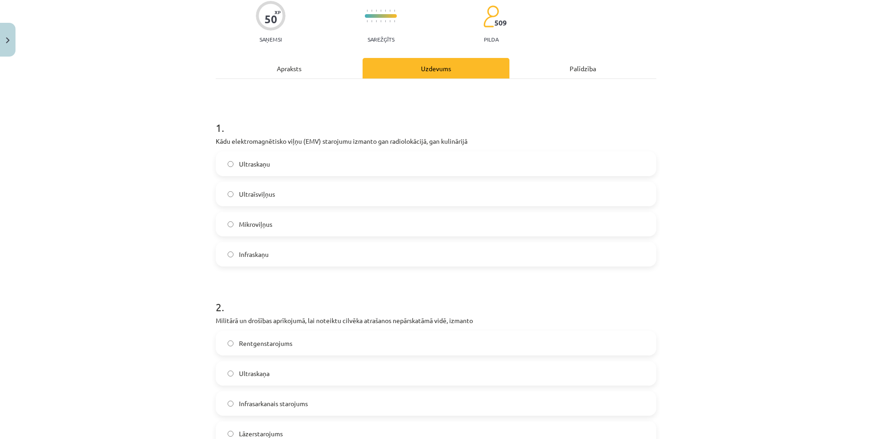
scroll to position [23, 0]
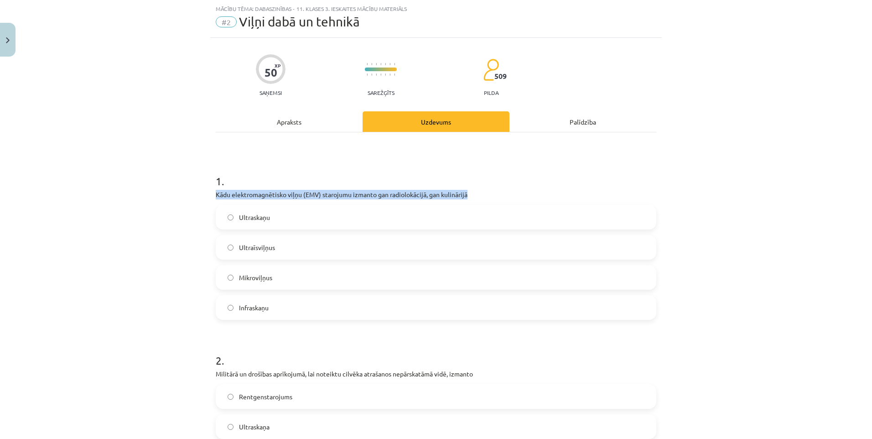
drag, startPoint x: 208, startPoint y: 194, endPoint x: 488, endPoint y: 190, distance: 280.4
click at [136, 314] on div "Mācību tēma: Dabaszinības - 11. klases 3. ieskaites mācību materiāls #2 Viļņi d…" at bounding box center [436, 219] width 872 height 439
click at [297, 268] on label "Mikroviļņus" at bounding box center [436, 277] width 439 height 23
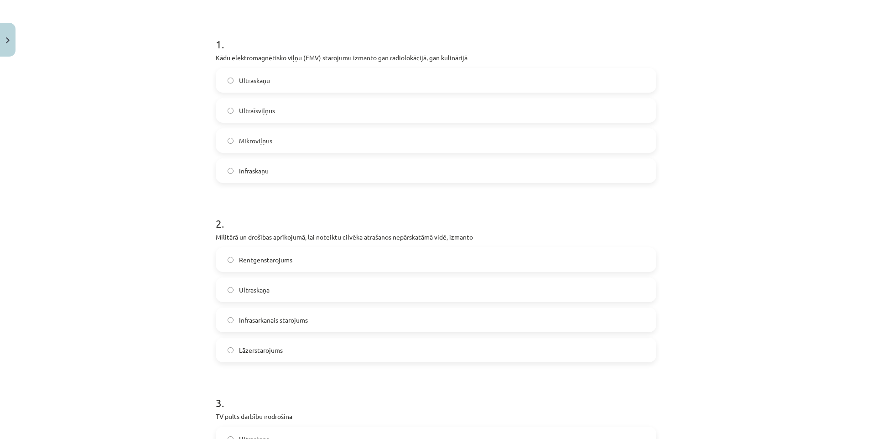
scroll to position [205, 0]
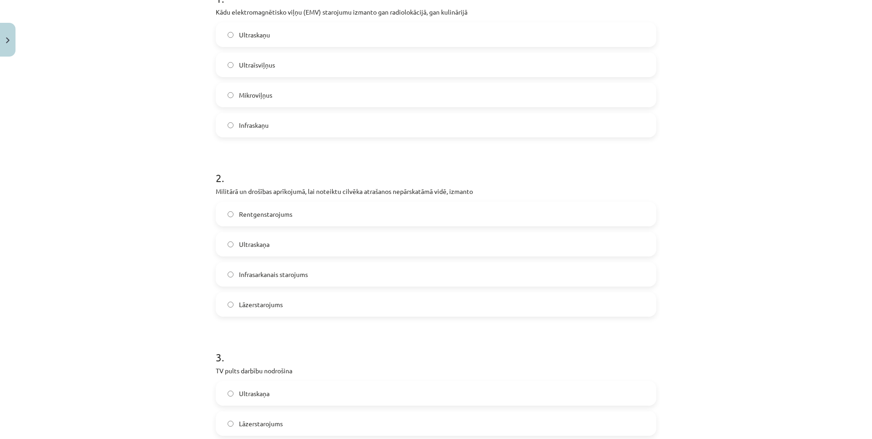
click at [280, 282] on label "Infrasarkanais starojums" at bounding box center [436, 274] width 439 height 23
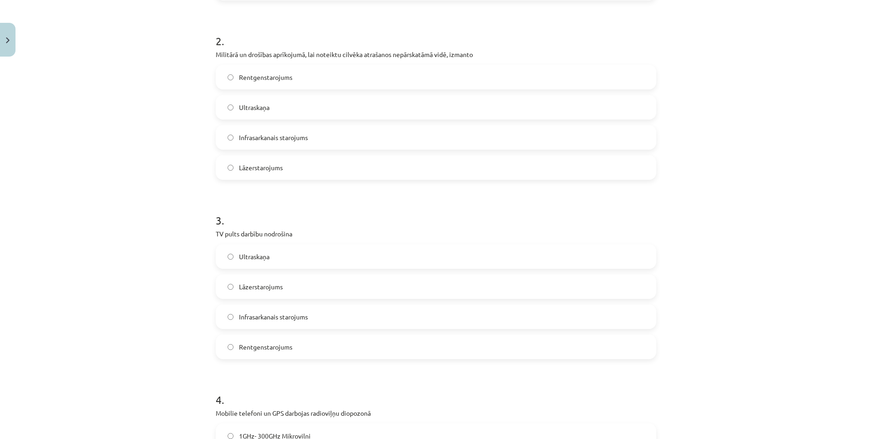
scroll to position [433, 0]
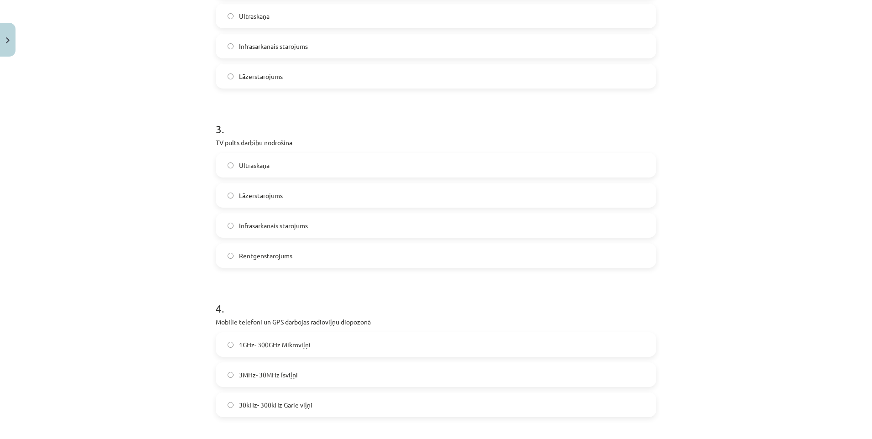
click at [255, 202] on label "Lāzerstarojums" at bounding box center [436, 195] width 439 height 23
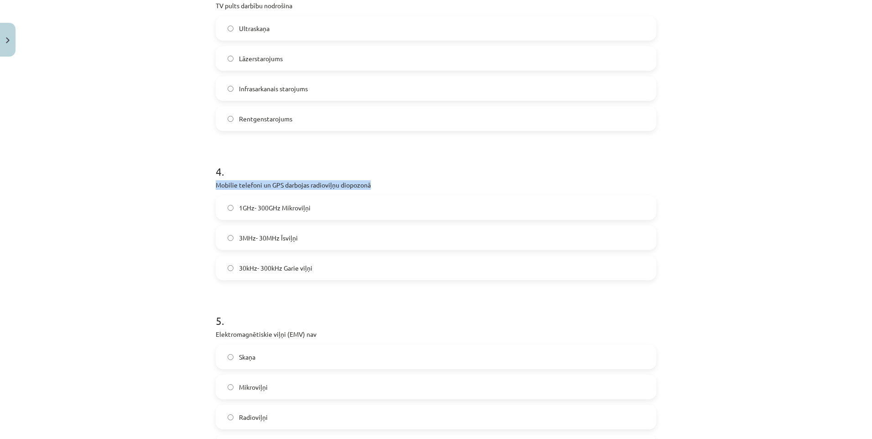
drag, startPoint x: 218, startPoint y: 182, endPoint x: 371, endPoint y: 181, distance: 152.3
copy p "Mobilie telefoni un GPS darbojas radioviļņu diopozonā"
click at [328, 277] on label "30kHz- 300kHz Garie viļņi" at bounding box center [436, 267] width 439 height 23
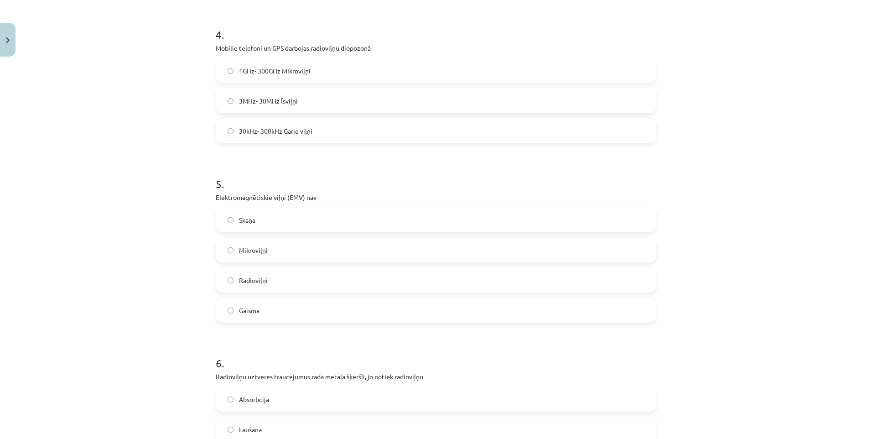
scroll to position [752, 0]
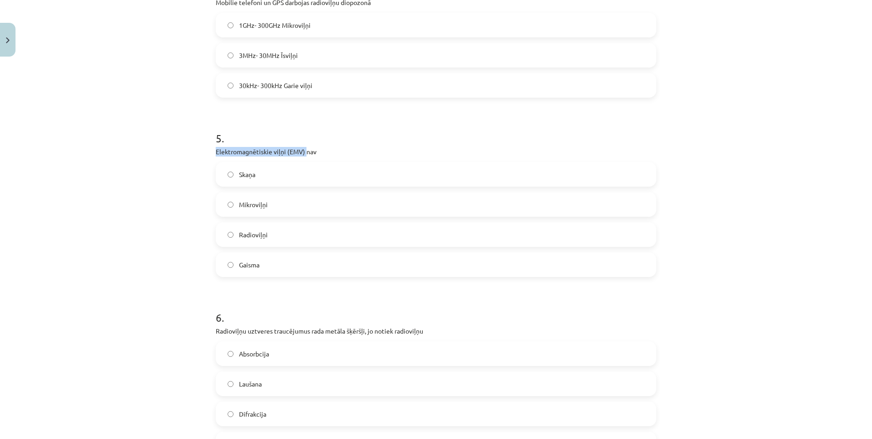
drag, startPoint x: 232, startPoint y: 150, endPoint x: 303, endPoint y: 148, distance: 70.7
click at [303, 148] on div "Mācību tēma: Dabaszinības - 11. klases 3. ieskaites mācību materiāls #2 Viļņi d…" at bounding box center [436, 219] width 872 height 439
copy p "Elektromagnētiskie viļņi (EMV)"
click at [388, 136] on h1 "5 ." at bounding box center [436, 130] width 440 height 28
click at [264, 179] on label "Skaņa" at bounding box center [436, 174] width 439 height 23
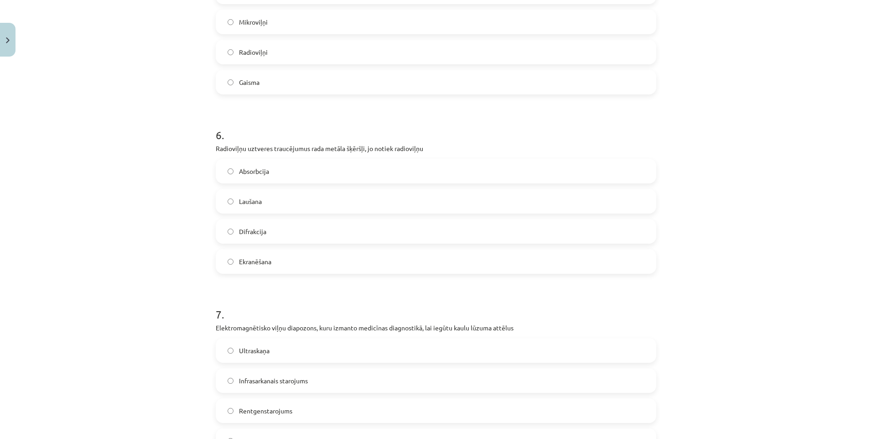
scroll to position [889, 0]
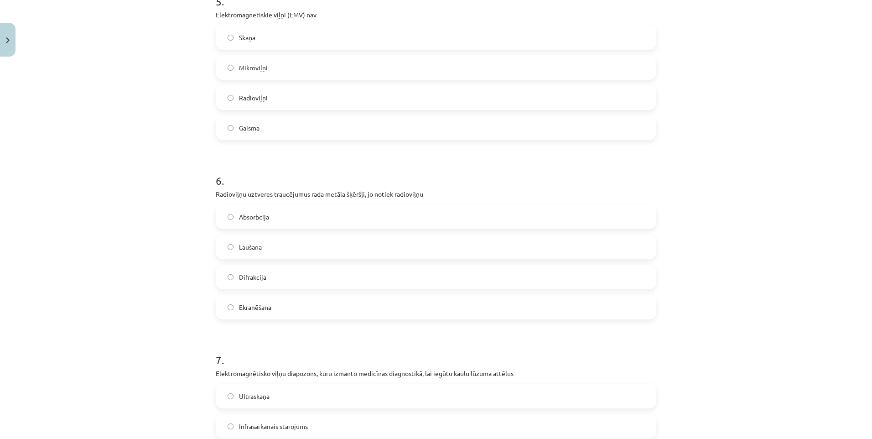
click at [277, 213] on label "Absorbcija" at bounding box center [436, 216] width 439 height 23
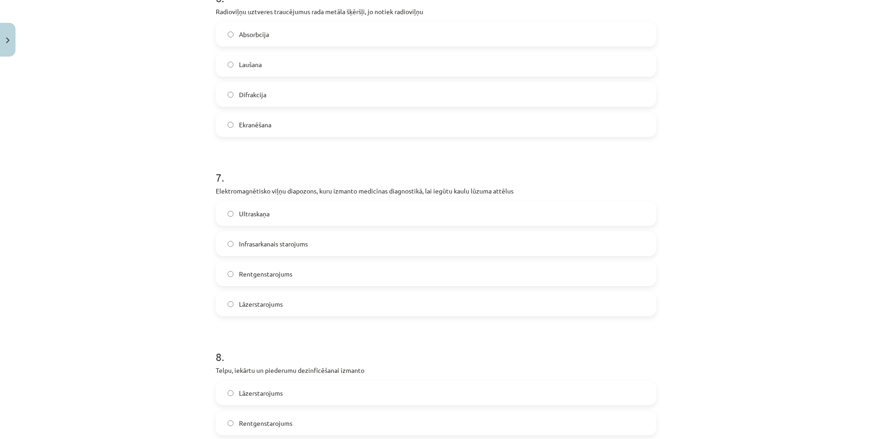
scroll to position [1117, 0]
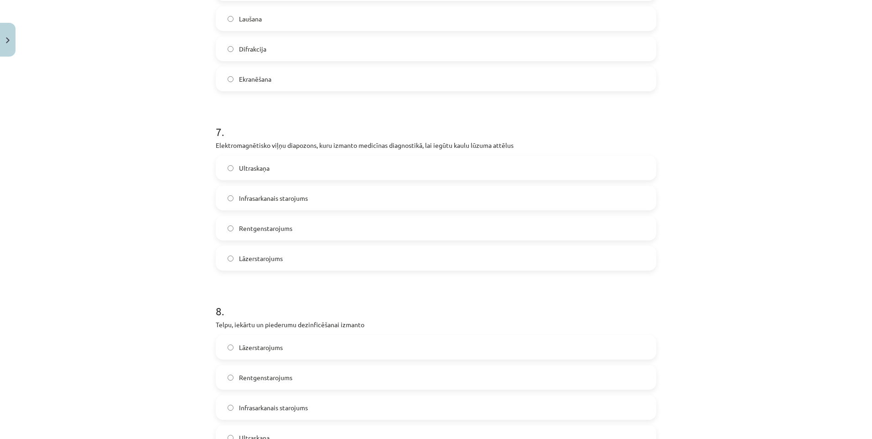
click at [294, 221] on label "Rentgenstarojums" at bounding box center [436, 228] width 439 height 23
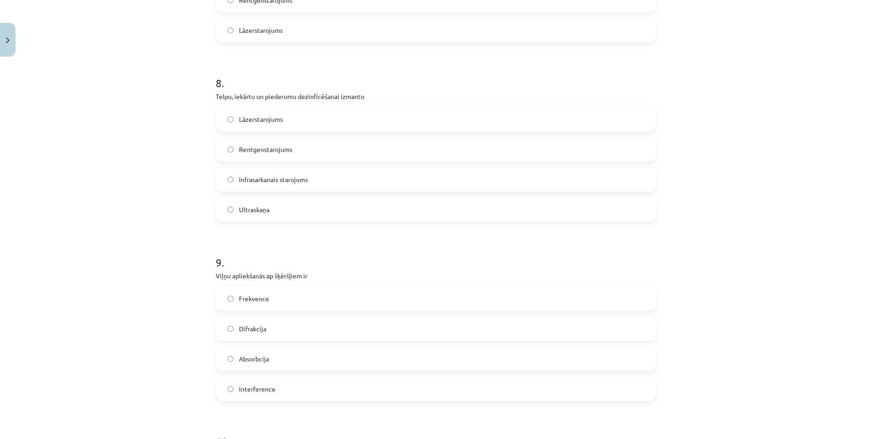
scroll to position [1299, 0]
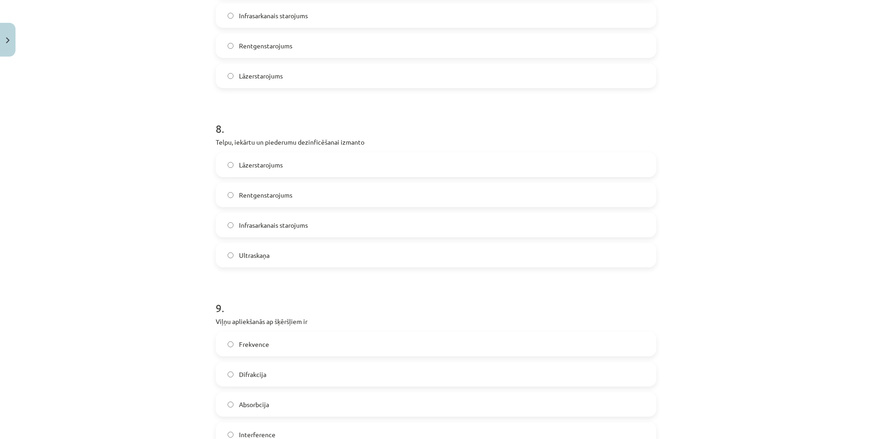
click at [298, 256] on label "Ultraskaņa" at bounding box center [436, 254] width 439 height 23
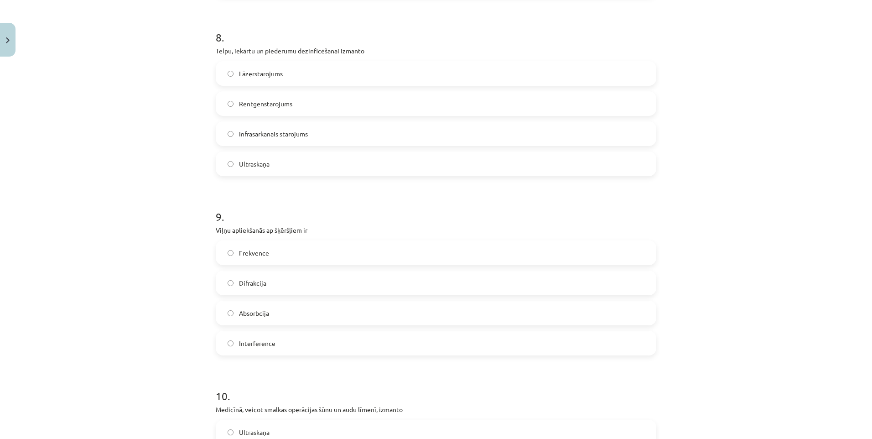
scroll to position [1436, 0]
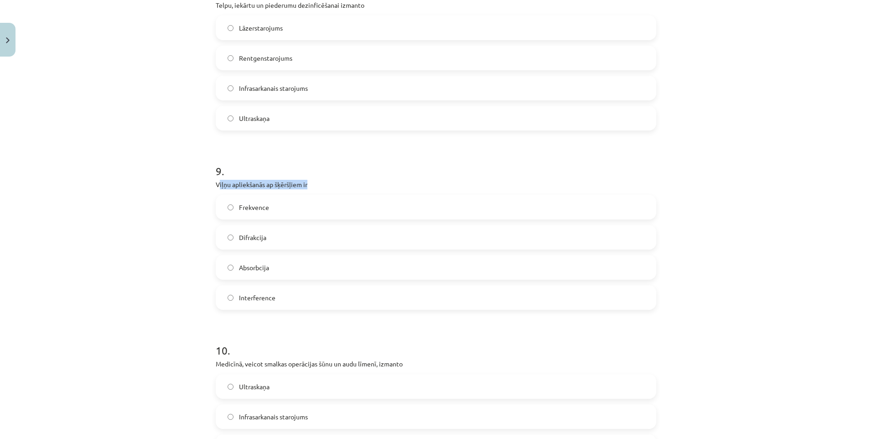
drag, startPoint x: 216, startPoint y: 185, endPoint x: 319, endPoint y: 180, distance: 103.1
click at [319, 180] on p "Viļņu apliekšanās ap šķēršļiem ir" at bounding box center [436, 185] width 440 height 10
drag, startPoint x: 212, startPoint y: 182, endPoint x: 320, endPoint y: 181, distance: 108.5
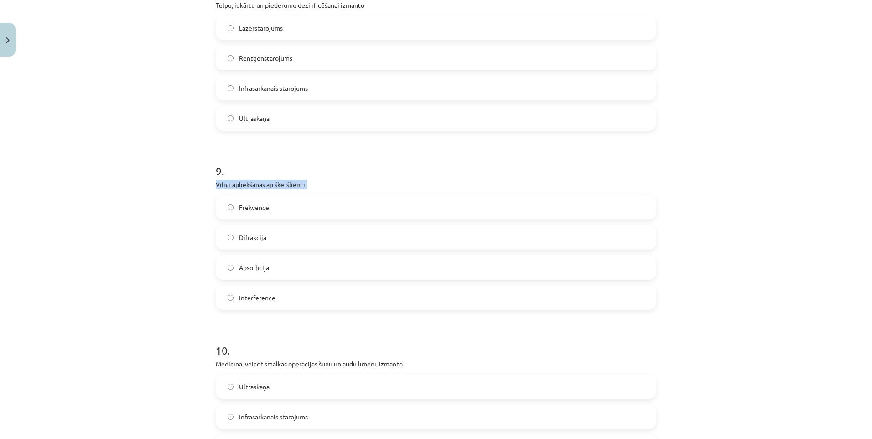
copy p "Viļņu apliekšanās ap šķēršļiem ir"
click at [269, 246] on label "Difrakcija" at bounding box center [436, 237] width 439 height 23
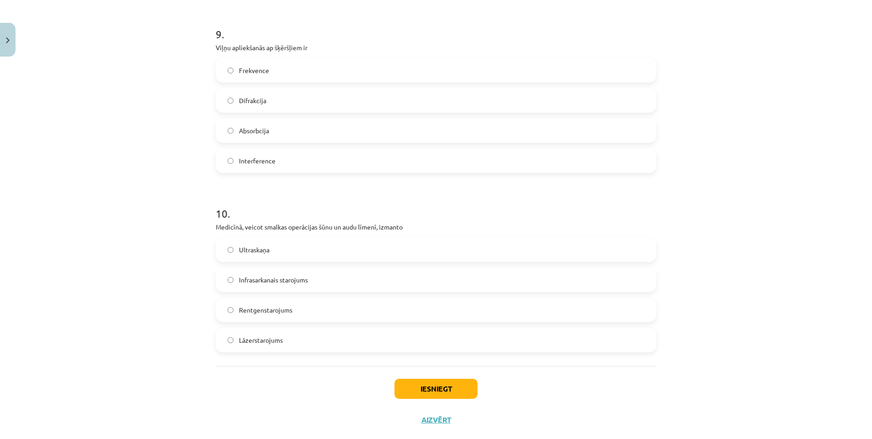
scroll to position [1592, 0]
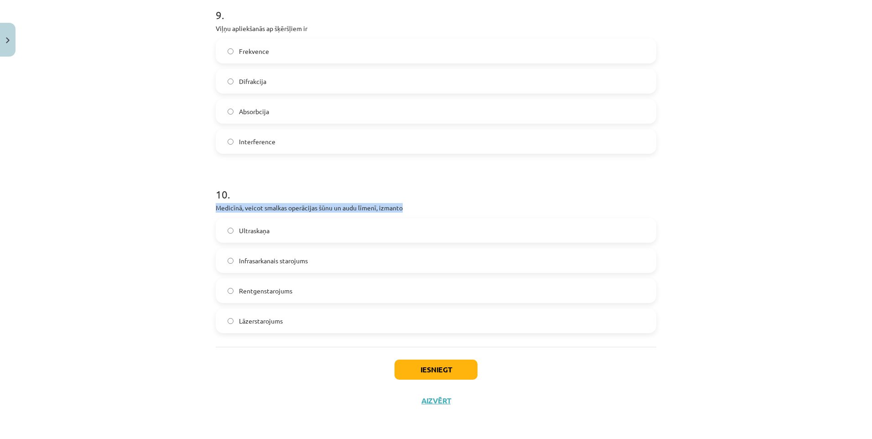
drag, startPoint x: 213, startPoint y: 208, endPoint x: 416, endPoint y: 201, distance: 203.0
click at [416, 201] on div "10 . Medicīnā, veicot smalkas operācijas šūnu un audu līmenī, izmanto Ultraskaņ…" at bounding box center [436, 252] width 440 height 161
copy p "Medicīnā, veicot smalkas operācijas šūnu un audu līmenī, izmanto"
click at [290, 324] on label "Lāzerstarojums" at bounding box center [436, 320] width 439 height 23
click at [426, 362] on button "Iesniegt" at bounding box center [435, 369] width 83 height 20
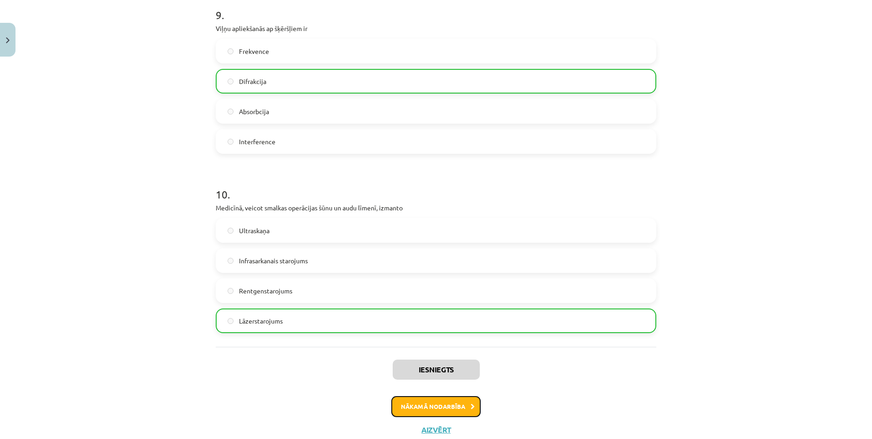
click at [467, 410] on button "Nākamā nodarbība" at bounding box center [435, 406] width 89 height 21
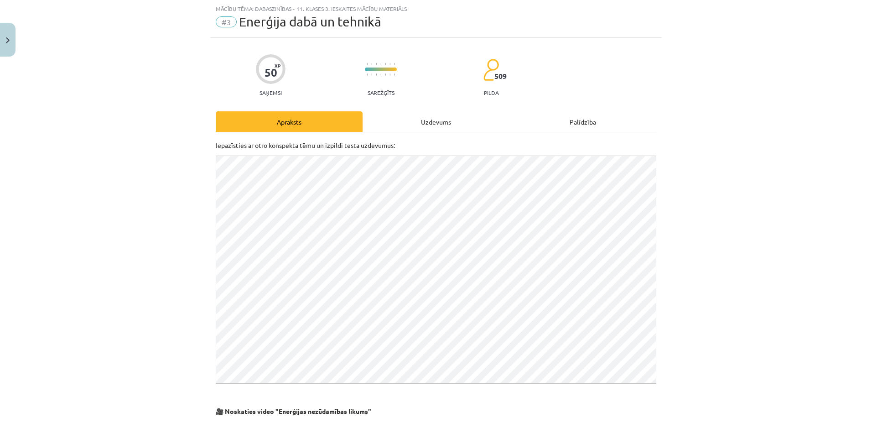
scroll to position [279, 0]
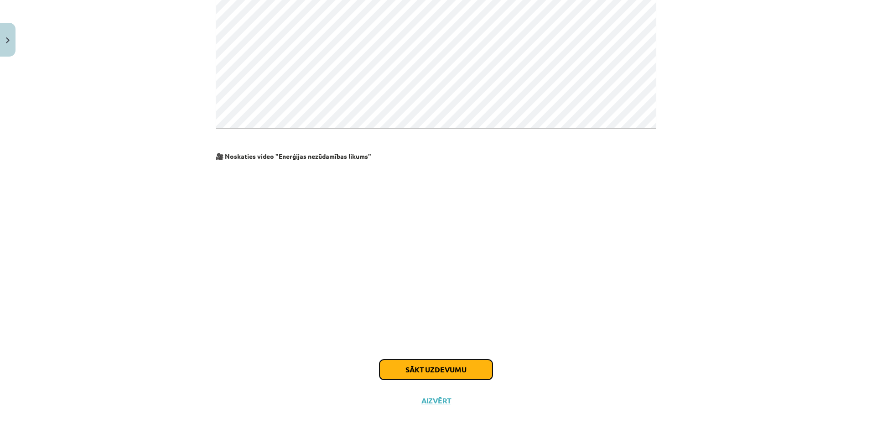
click at [429, 372] on button "Sākt uzdevumu" at bounding box center [435, 369] width 113 height 20
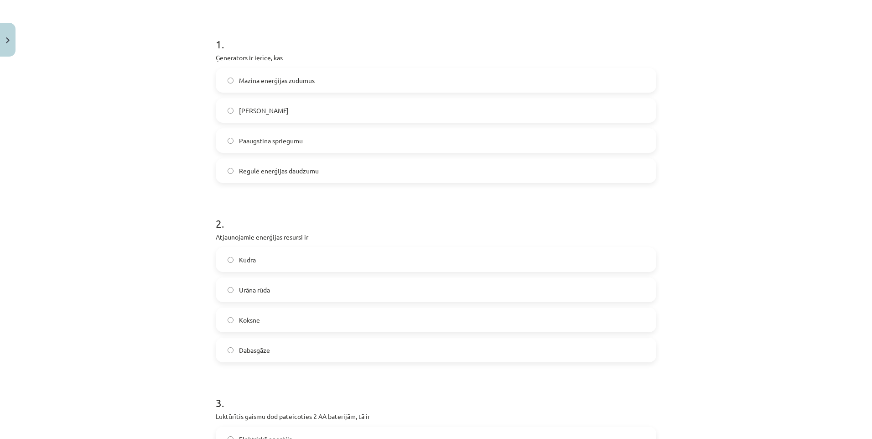
scroll to position [0, 0]
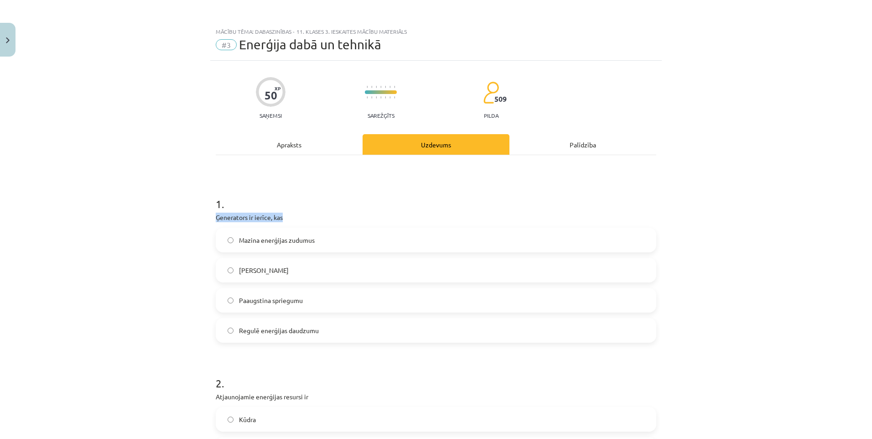
drag, startPoint x: 213, startPoint y: 214, endPoint x: 286, endPoint y: 214, distance: 72.9
copy p "Ģenerators ir ierīce, kas"
click at [265, 274] on span "Ražo maiņstrāvu" at bounding box center [264, 270] width 50 height 10
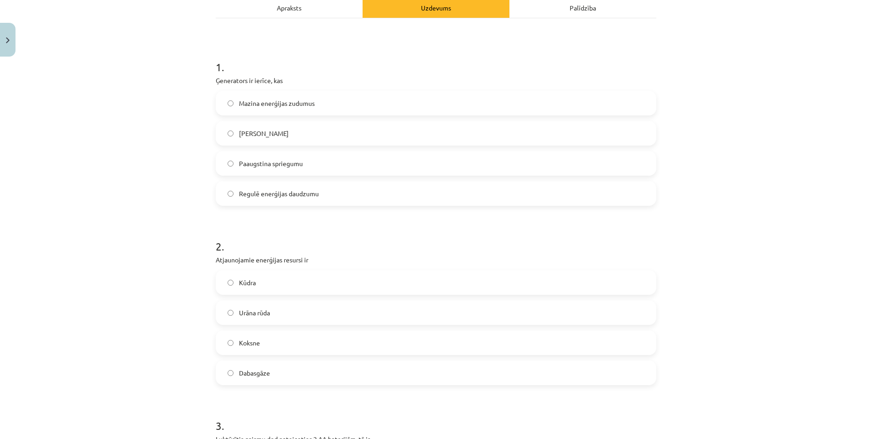
scroll to position [228, 0]
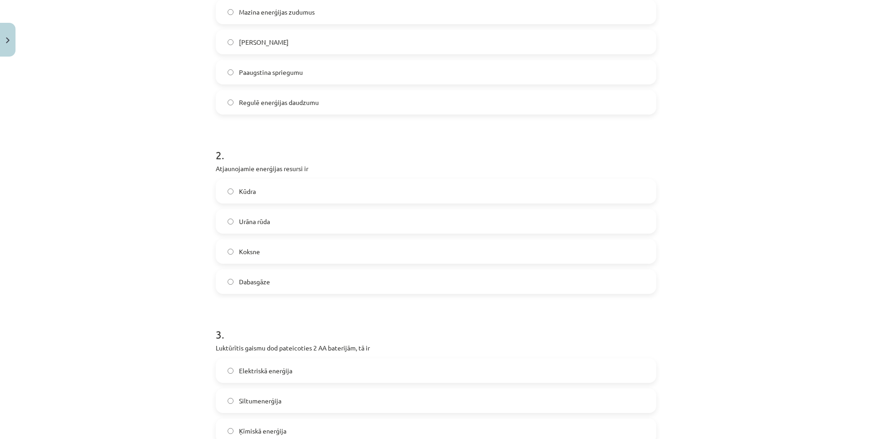
click at [268, 254] on label "Koksne" at bounding box center [436, 251] width 439 height 23
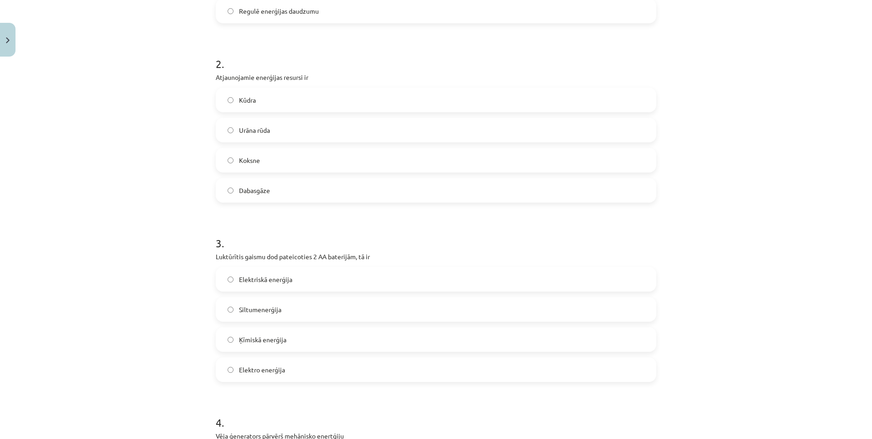
scroll to position [365, 0]
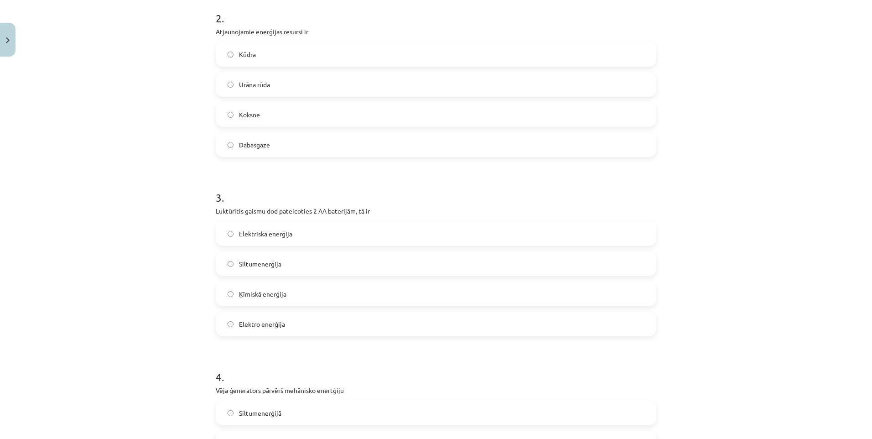
click at [273, 240] on label "Elektriskā enerģija" at bounding box center [436, 233] width 439 height 23
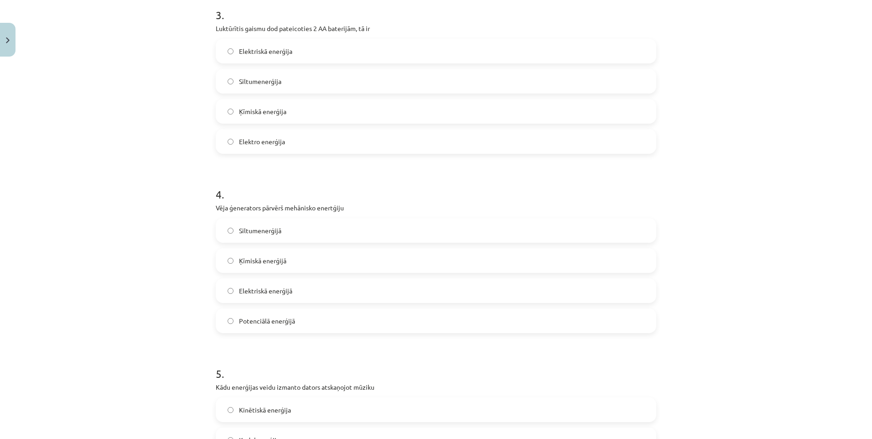
scroll to position [593, 0]
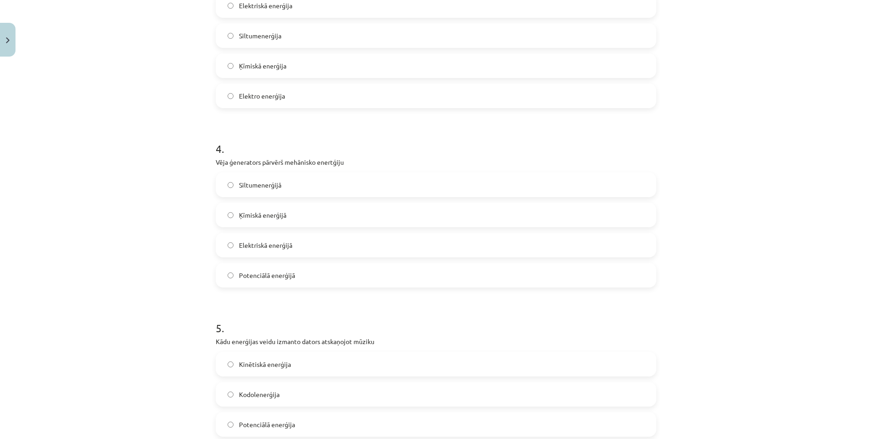
click at [280, 243] on span "Elektriskā enerģijā" at bounding box center [265, 245] width 53 height 10
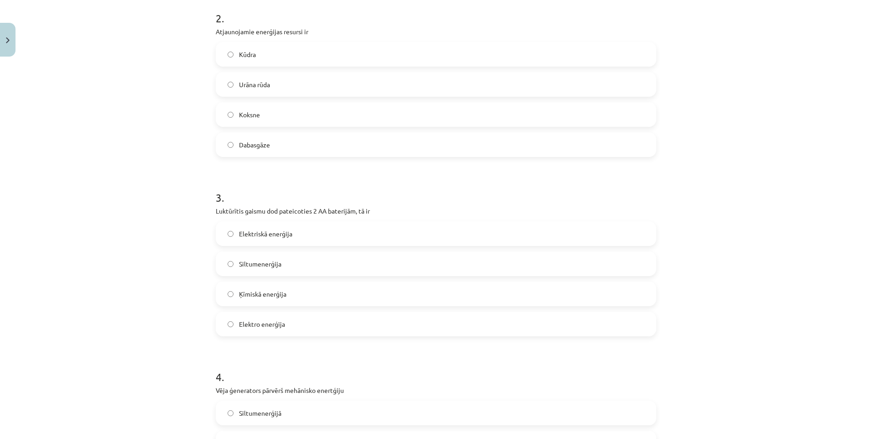
click at [311, 329] on label "Elektro enerģija" at bounding box center [436, 323] width 439 height 23
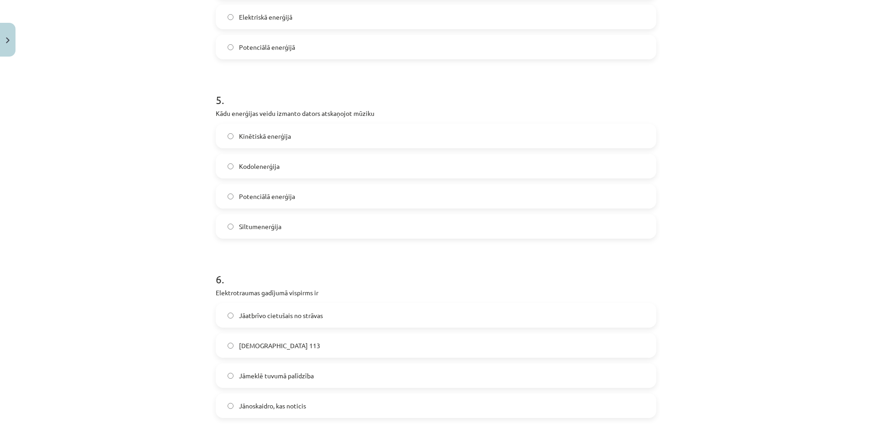
scroll to position [775, 0]
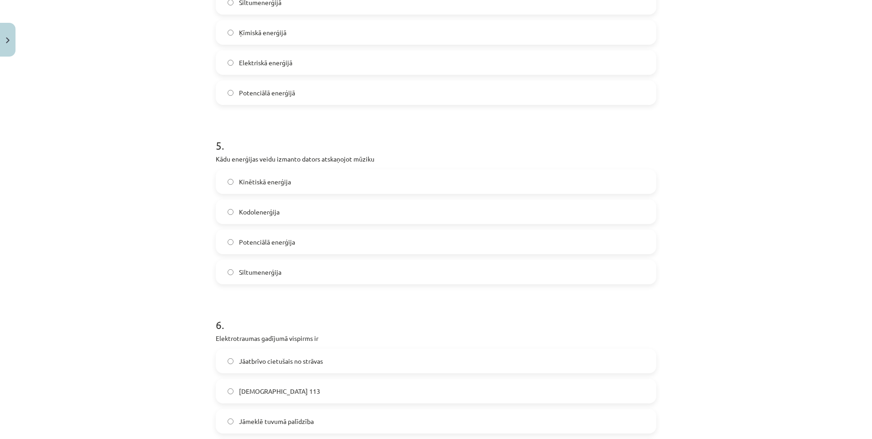
click at [283, 240] on span "Potenciālā enerģija" at bounding box center [267, 242] width 56 height 10
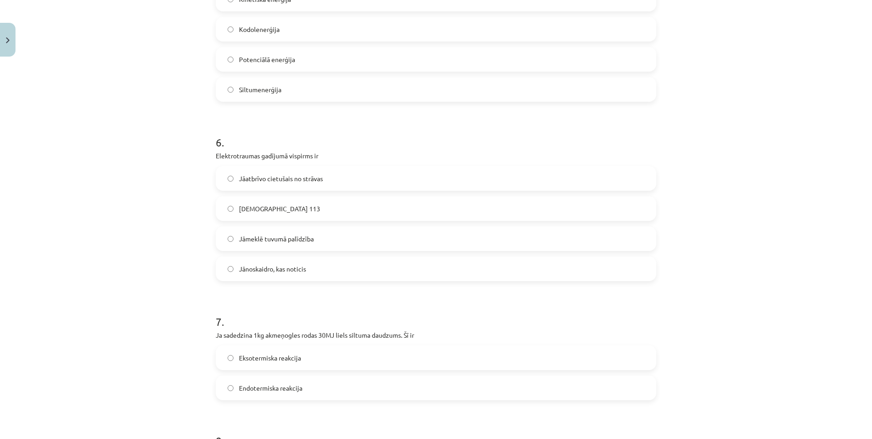
scroll to position [821, 0]
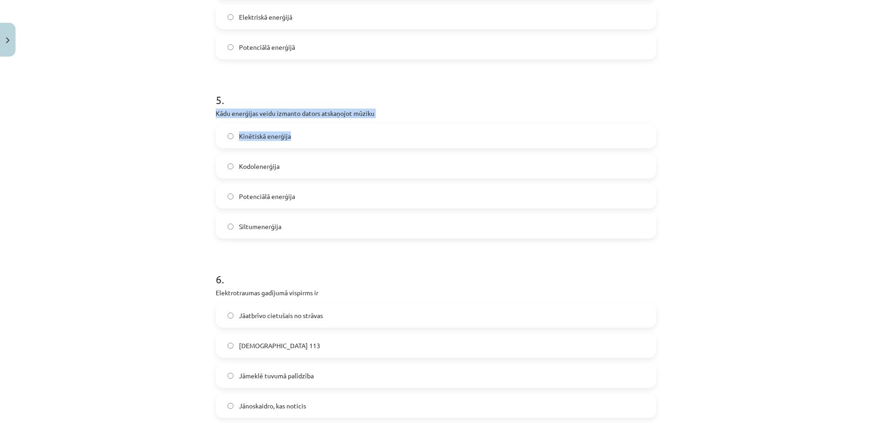
drag, startPoint x: 238, startPoint y: 112, endPoint x: 399, endPoint y: 119, distance: 161.5
click at [399, 119] on div "50 XP Saņemsi Sarežģīts 509 pilda Apraksts Uzdevums Palīdzība 1 . Ģenerators ir…" at bounding box center [435, 198] width 451 height 1917
drag, startPoint x: 399, startPoint y: 119, endPoint x: 392, endPoint y: 110, distance: 11.4
click at [393, 110] on p "Kādu enerģijas veidu izmanto dators atskaņojot mūziku" at bounding box center [436, 114] width 440 height 10
drag, startPoint x: 383, startPoint y: 112, endPoint x: 208, endPoint y: 109, distance: 175.1
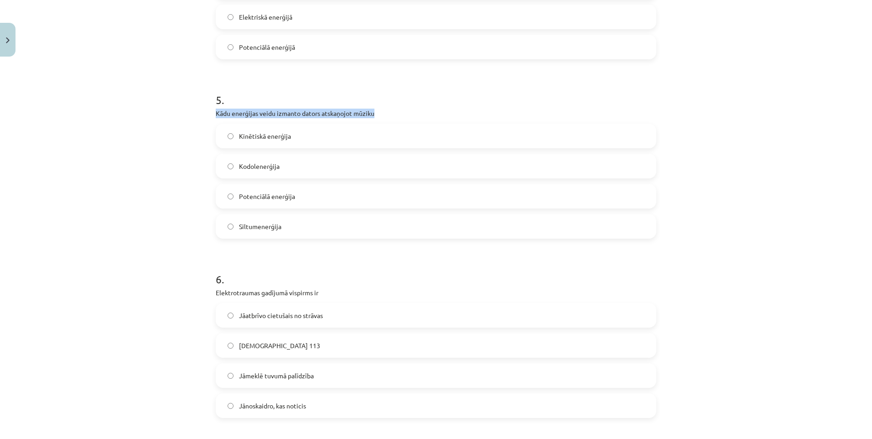
click at [210, 109] on div "50 XP Saņemsi Sarežģīts 509 pilda Apraksts Uzdevums Palīdzība 1 . Ģenerators ir…" at bounding box center [435, 198] width 451 height 1917
copy p "Kādu enerģijas veidu izmanto dators atskaņojot mūziku"
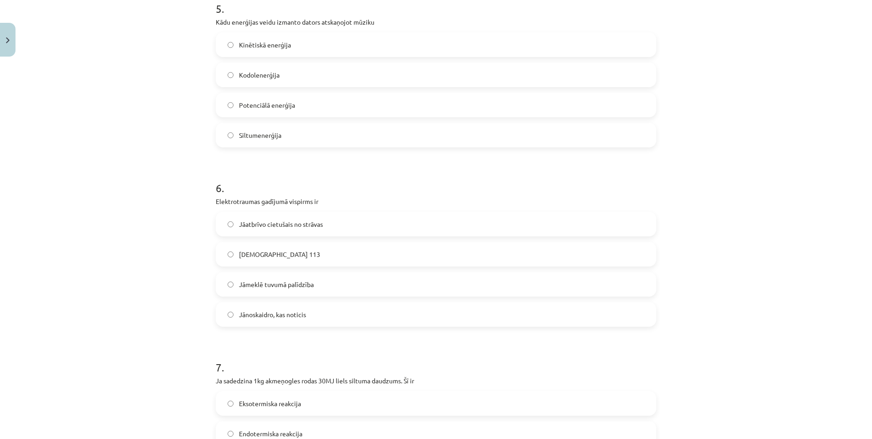
click at [342, 182] on h1 "6 ." at bounding box center [436, 179] width 440 height 28
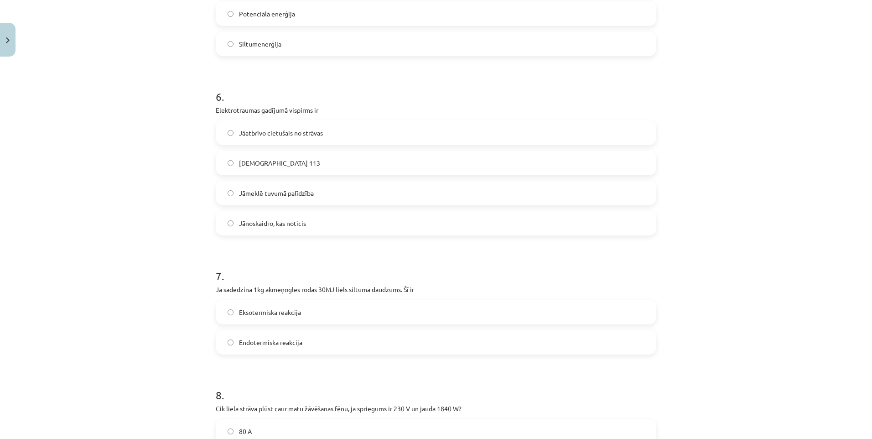
click at [310, 163] on label "Jāzvana 113" at bounding box center [436, 162] width 439 height 23
click at [320, 124] on label "Jāatbrīvo cietušais no strāvas" at bounding box center [436, 132] width 439 height 23
click at [268, 162] on span "Jāzvana 113" at bounding box center [279, 163] width 81 height 10
drag, startPoint x: 230, startPoint y: 115, endPoint x: 235, endPoint y: 112, distance: 6.3
click at [235, 112] on div "6 . Elektrotraumas gadījumā vispirms ir Jāatbrīvo cietušais no strāvas Jāzvana …" at bounding box center [436, 154] width 440 height 161
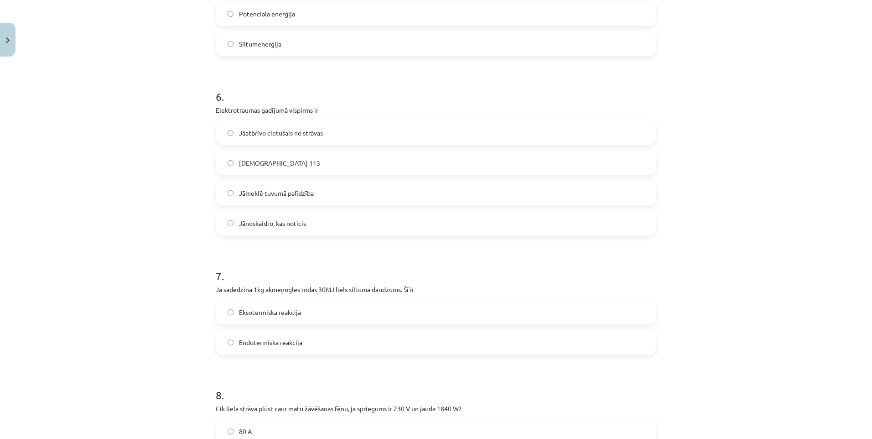
drag, startPoint x: 235, startPoint y: 112, endPoint x: 216, endPoint y: 106, distance: 20.2
click at [216, 106] on p "Elektrotraumas gadījumā vispirms ir" at bounding box center [436, 110] width 440 height 10
drag, startPoint x: 211, startPoint y: 107, endPoint x: 338, endPoint y: 109, distance: 127.7
click at [338, 109] on div "50 XP Saņemsi Sarežģīts 509 pilda Apraksts Uzdevums Palīdzība 1 . Ģenerators ir…" at bounding box center [435, 16] width 451 height 1917
copy p "Elektrotraumas gadījumā vispirms ir"
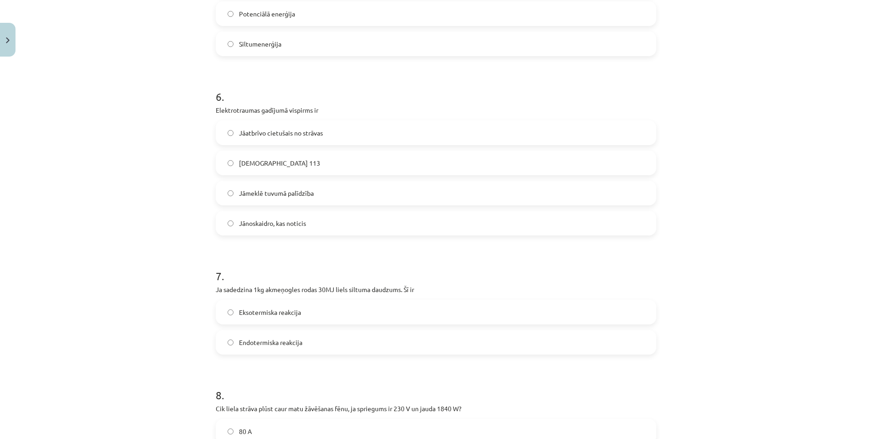
click at [282, 264] on h1 "7 ." at bounding box center [436, 267] width 440 height 28
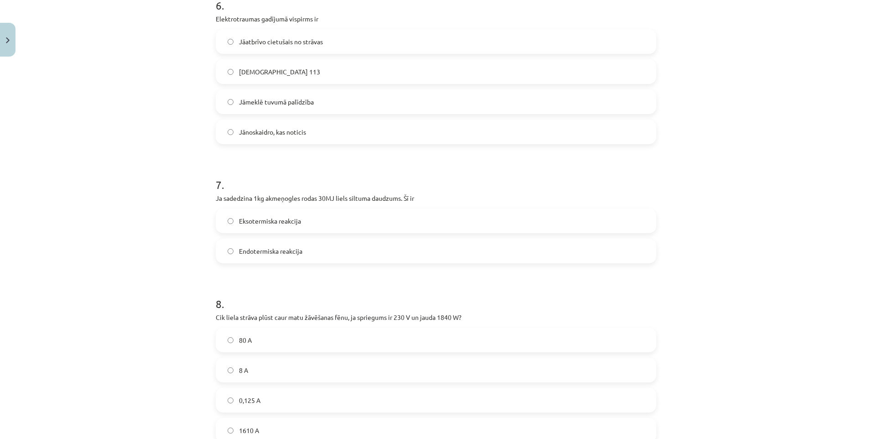
scroll to position [1140, 0]
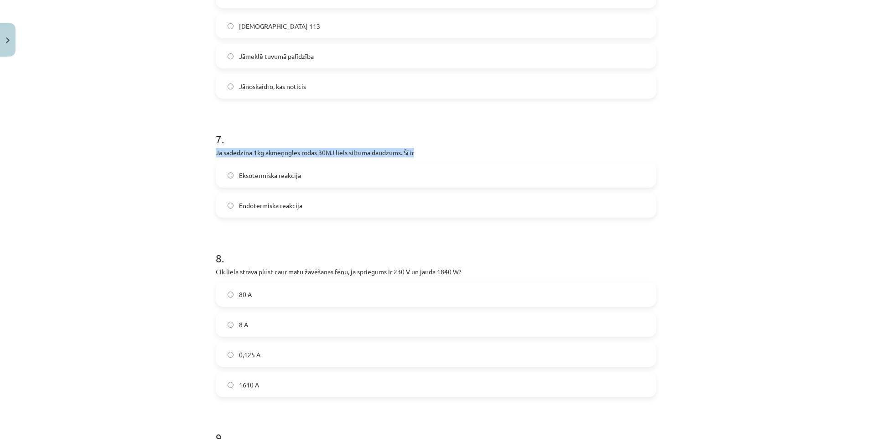
drag, startPoint x: 241, startPoint y: 151, endPoint x: 420, endPoint y: 152, distance: 179.2
copy p "Ja sadedzina 1kg akmeņogles rodas 30MJ liels siltuma daudzums. Šī ir"
click at [173, 173] on div "Mācību tēma: Dabaszinības - 11. klases 3. ieskaites mācību materiāls #3 Enerģij…" at bounding box center [436, 219] width 872 height 439
click at [296, 178] on span "Eksotermiska reakcija" at bounding box center [270, 176] width 62 height 10
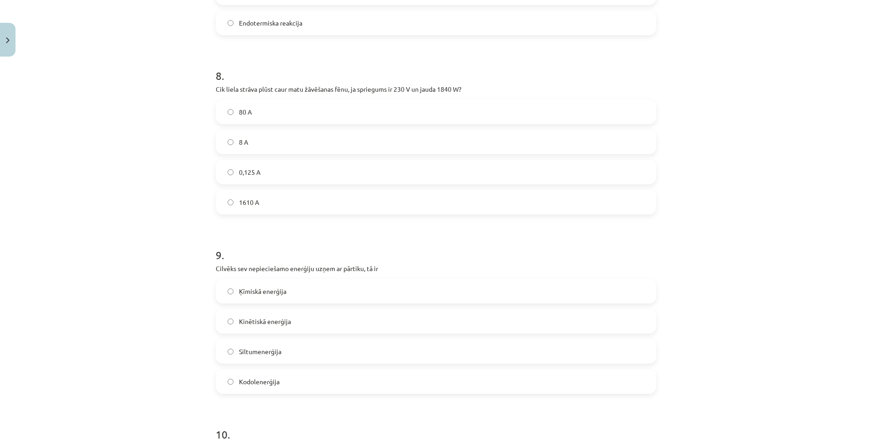
scroll to position [1368, 0]
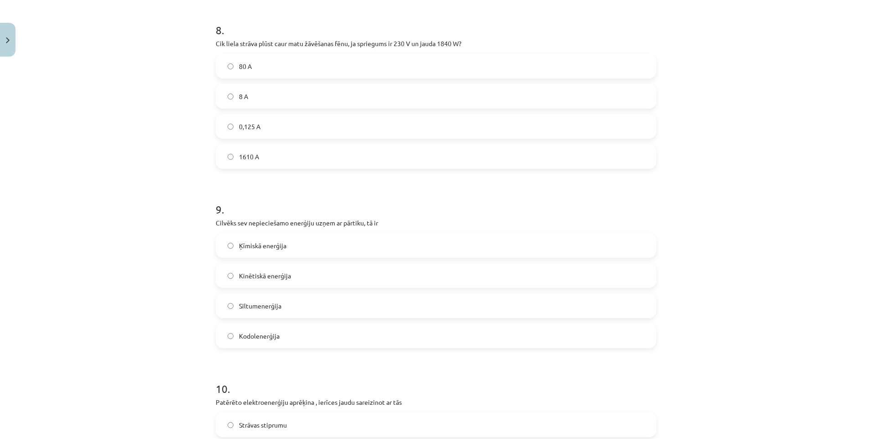
drag, startPoint x: 297, startPoint y: 276, endPoint x: 313, endPoint y: 257, distance: 24.9
click at [298, 274] on label "Kinētiskā enerģija" at bounding box center [436, 275] width 439 height 23
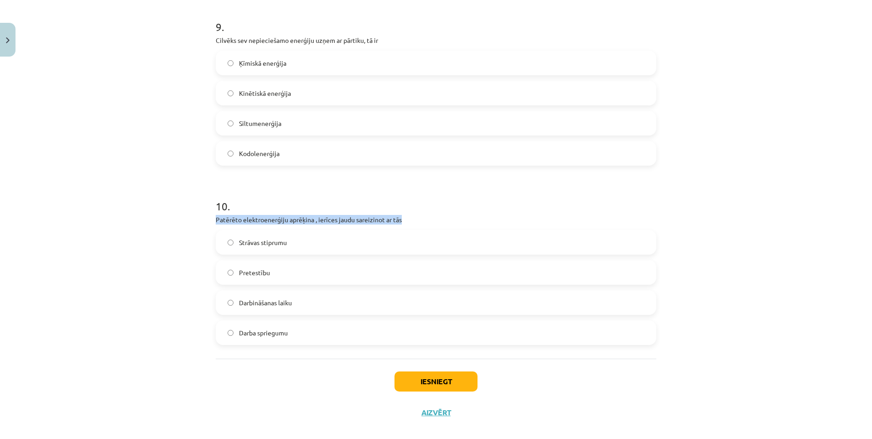
drag, startPoint x: 213, startPoint y: 216, endPoint x: 408, endPoint y: 217, distance: 195.1
click at [408, 217] on p "Patērēto elektroenerģiju aprēķina , ierīces jaudu sareizinot ar tās" at bounding box center [436, 220] width 440 height 10
copy p "Patērēto elektroenerģiju aprēķina , ierīces jaudu sareizinot ar tās"
click at [284, 298] on span "Darbināšanas laiku" at bounding box center [265, 303] width 53 height 10
click at [413, 385] on button "Iesniegt" at bounding box center [435, 381] width 83 height 20
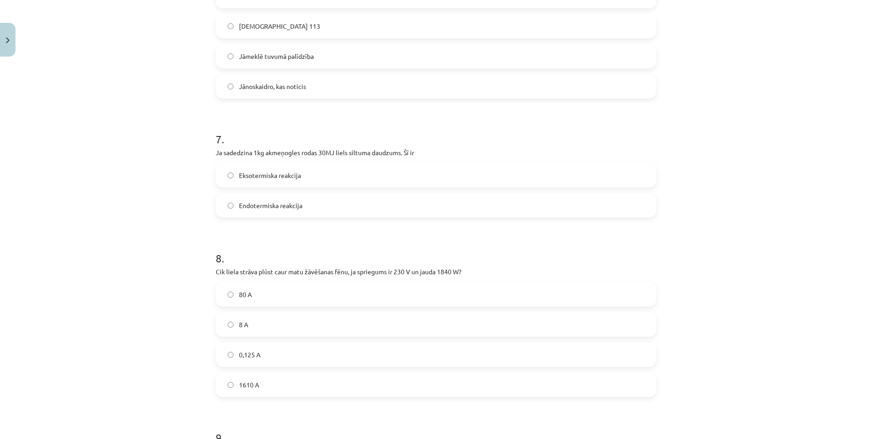
scroll to position [1277, 0]
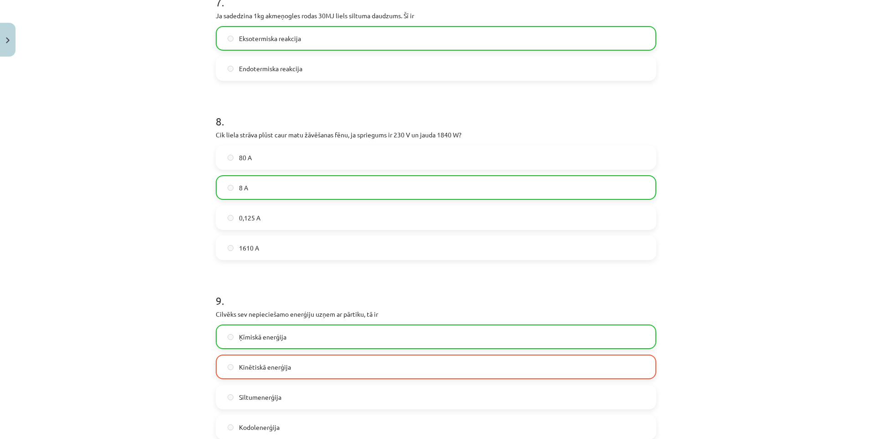
click at [282, 187] on label "8 A" at bounding box center [436, 187] width 439 height 23
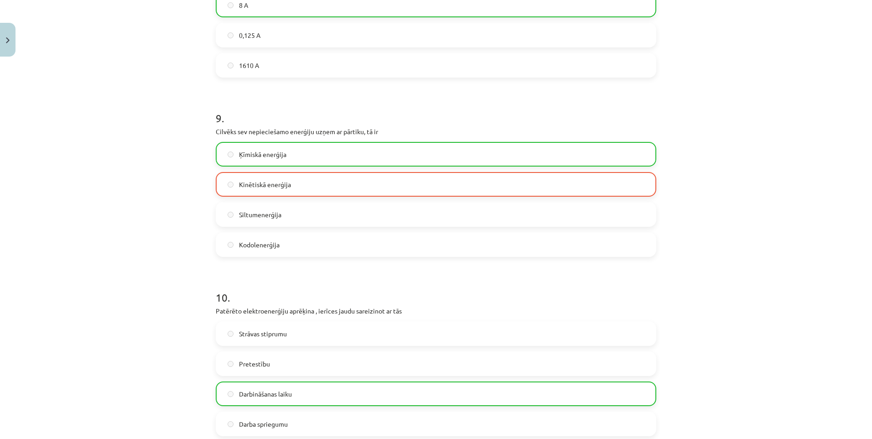
scroll to position [1591, 0]
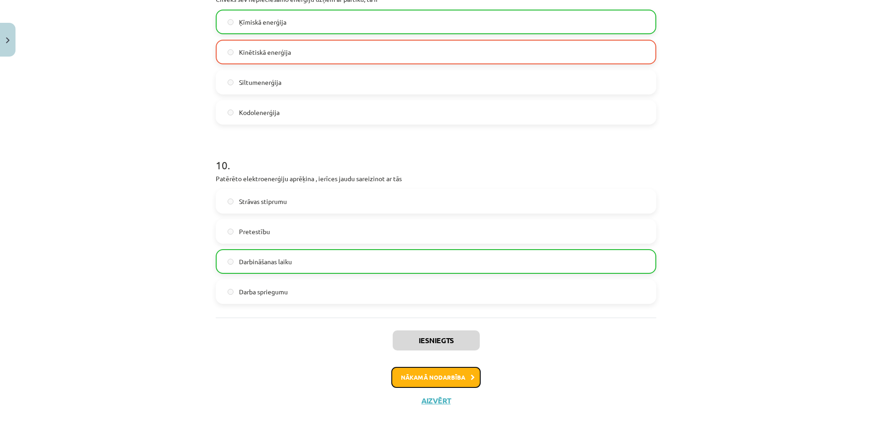
click at [453, 381] on button "Nākamā nodarbība" at bounding box center [435, 377] width 89 height 21
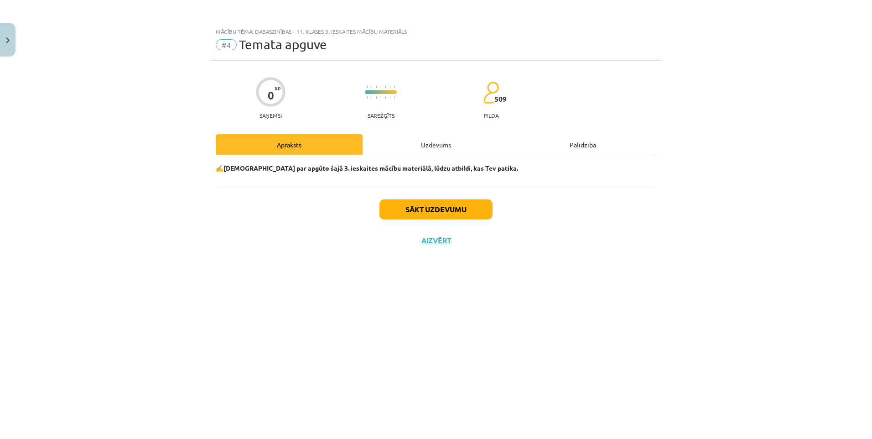
click at [408, 198] on div "Sākt uzdevumu Aizvērt" at bounding box center [436, 218] width 440 height 64
click at [405, 210] on button "Sākt uzdevumu" at bounding box center [435, 209] width 113 height 20
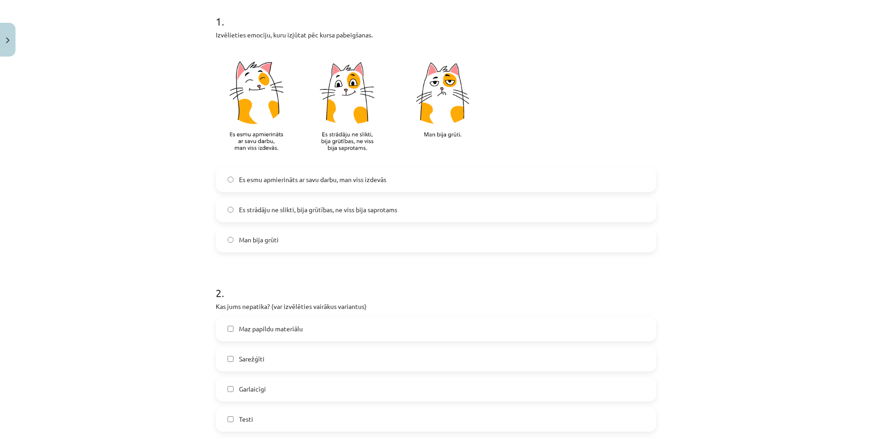
scroll to position [228, 0]
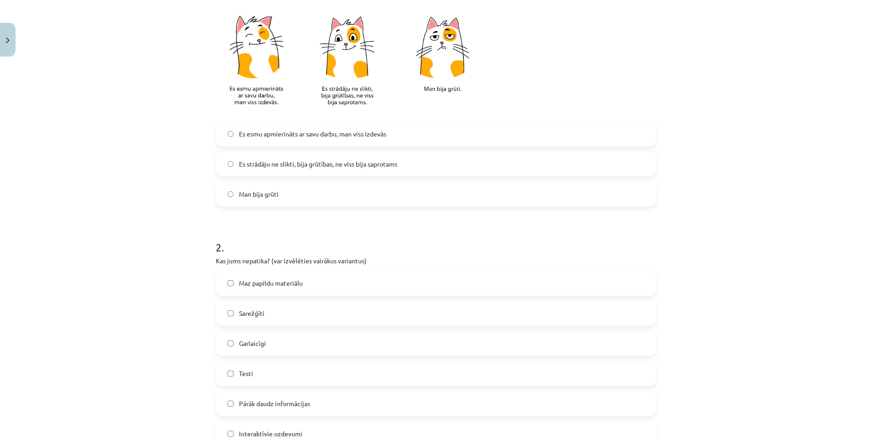
click at [326, 165] on span "Es strādāju ne slikti, bija grūtības, ne viss bija saprotams" at bounding box center [318, 164] width 158 height 10
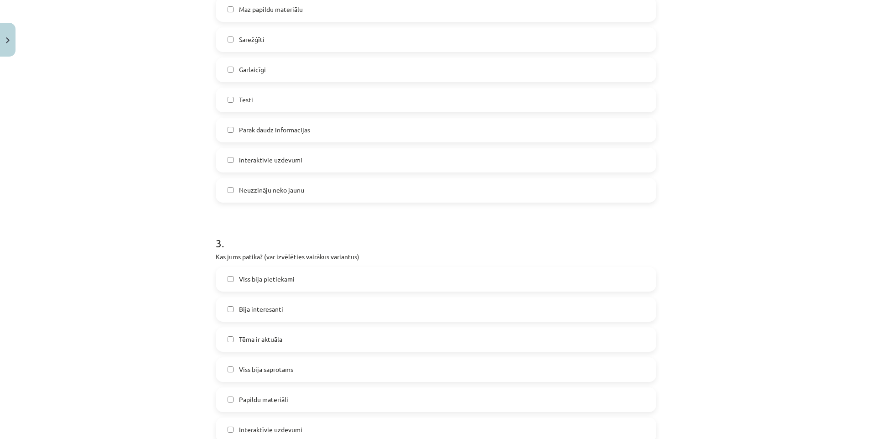
scroll to position [684, 0]
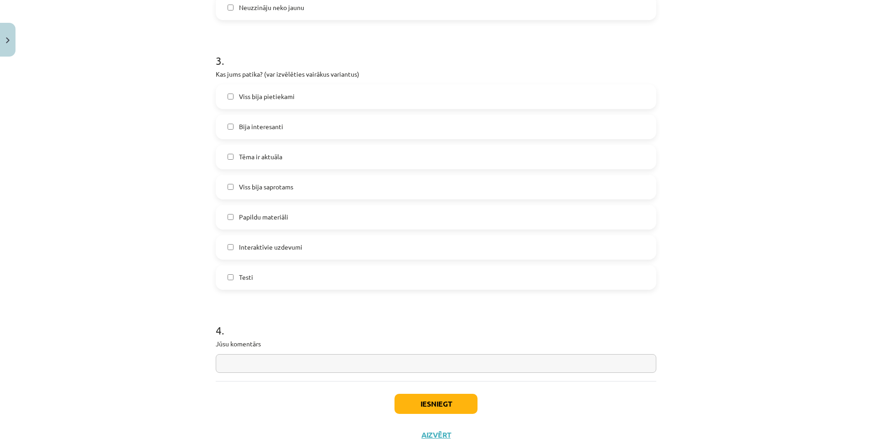
drag, startPoint x: 409, startPoint y: 391, endPoint x: 414, endPoint y: 398, distance: 8.8
click at [410, 393] on div "Iesniegt Aizvērt" at bounding box center [436, 413] width 440 height 64
click at [414, 398] on button "Iesniegt" at bounding box center [435, 403] width 83 height 20
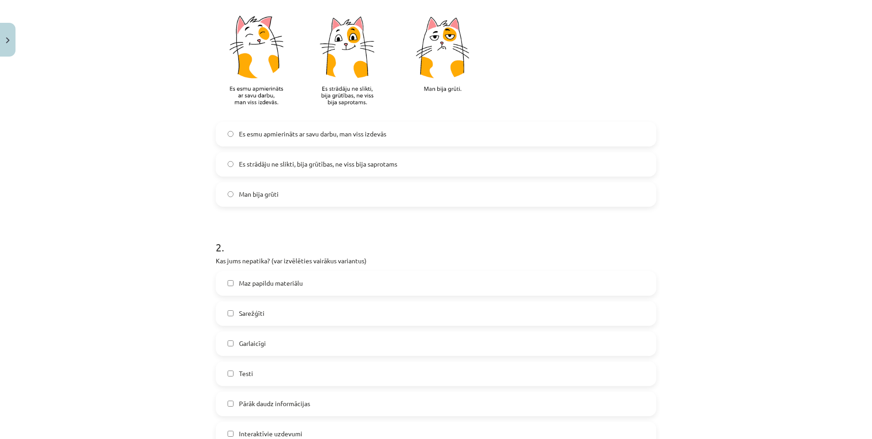
scroll to position [0, 0]
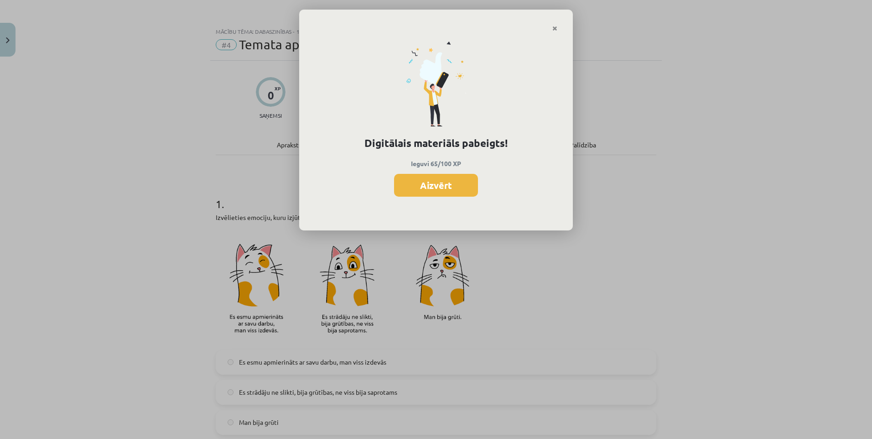
click at [447, 186] on button "Aizvērt" at bounding box center [436, 185] width 84 height 23
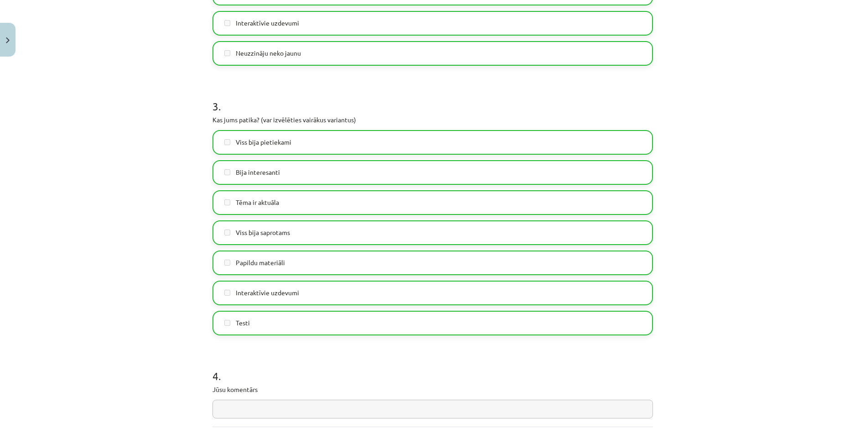
scroll to position [718, 0]
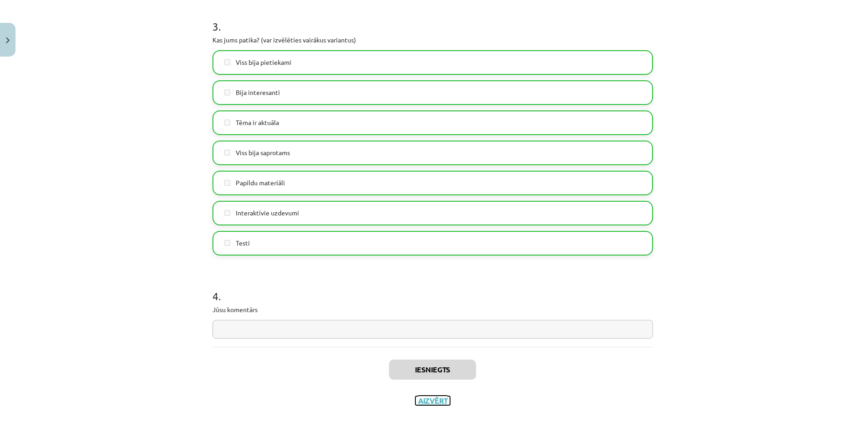
click at [435, 403] on button "Aizvērt" at bounding box center [432, 400] width 35 height 9
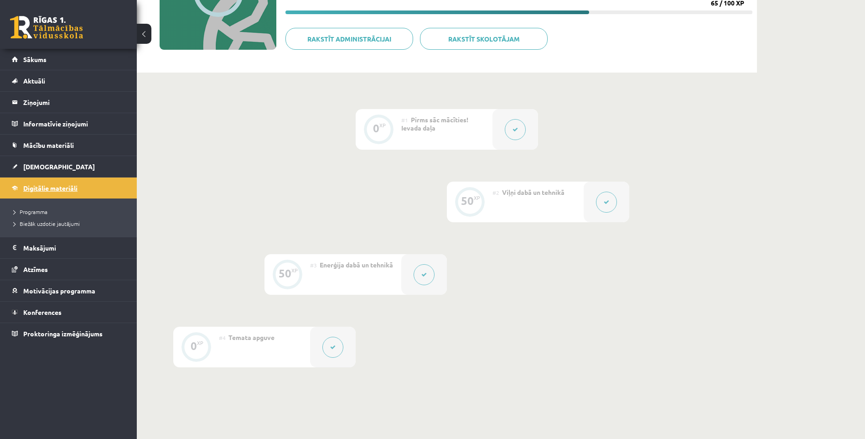
click at [59, 188] on span "Digitālie materiāli" at bounding box center [50, 188] width 54 height 8
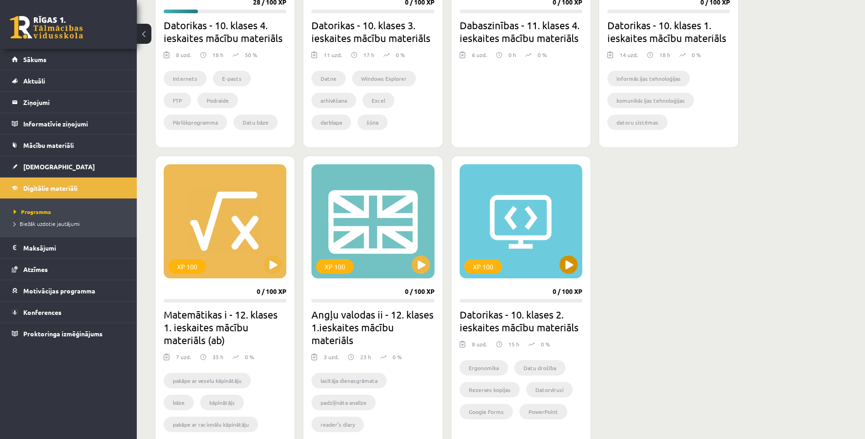
scroll to position [165, 0]
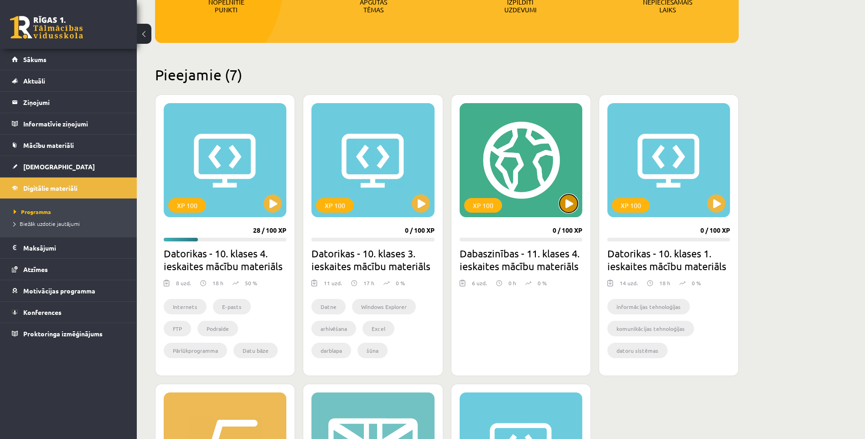
click at [577, 201] on button at bounding box center [568, 203] width 18 height 18
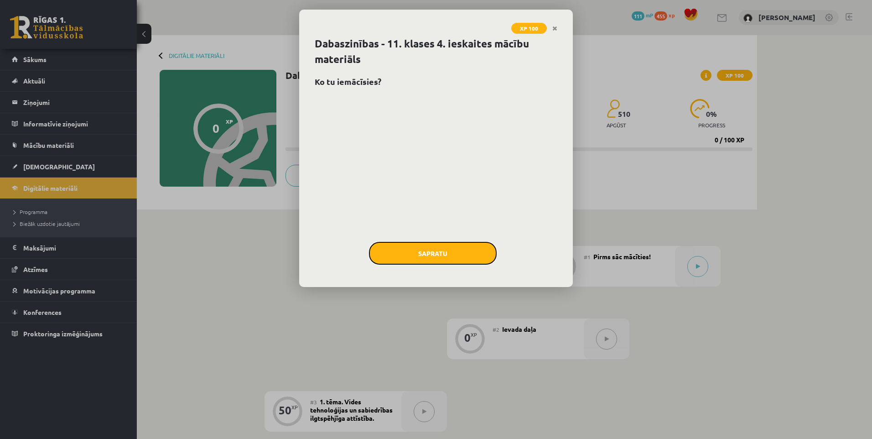
click at [430, 254] on button "Sapratu" at bounding box center [433, 253] width 128 height 23
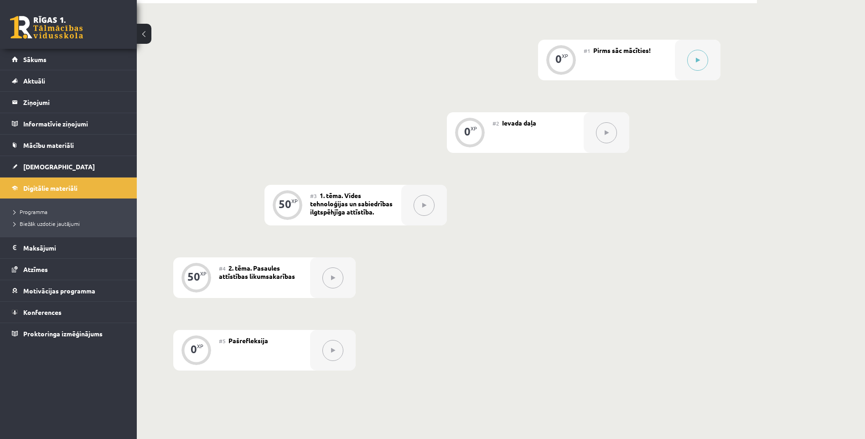
scroll to position [69, 0]
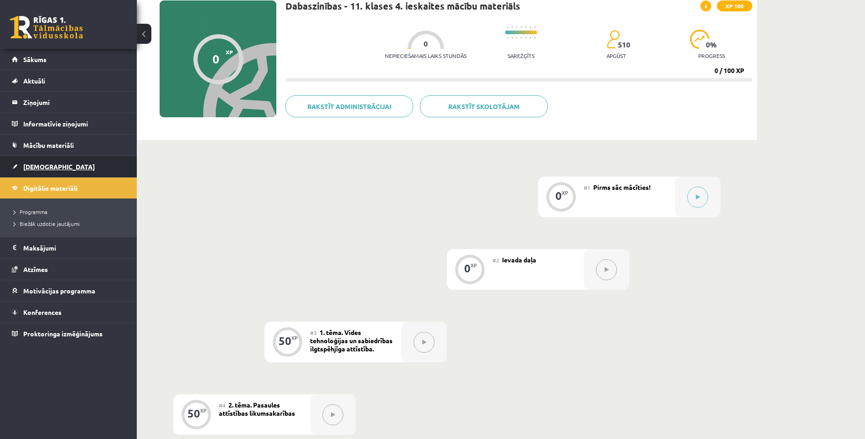
click at [60, 160] on link "[DEMOGRAPHIC_DATA]" at bounding box center [69, 166] width 114 height 21
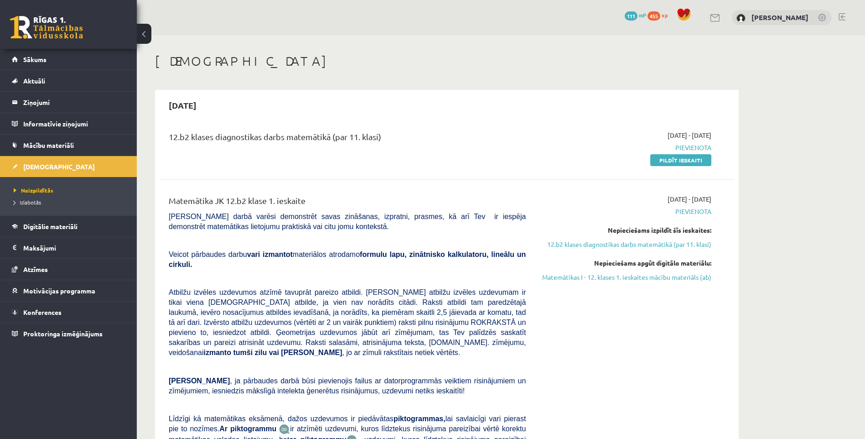
scroll to position [228, 0]
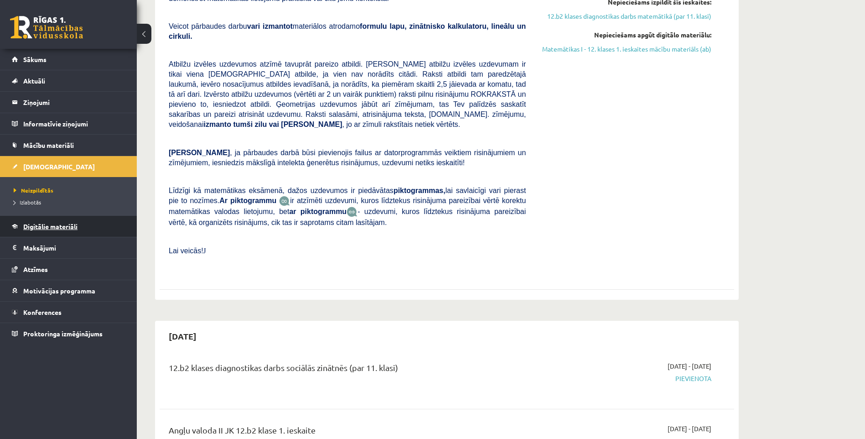
click at [54, 222] on link "Digitālie materiāli" at bounding box center [69, 226] width 114 height 21
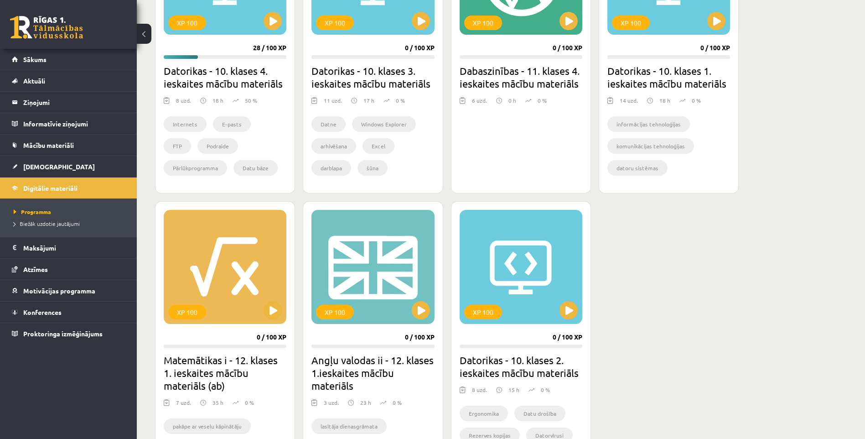
scroll to position [120, 0]
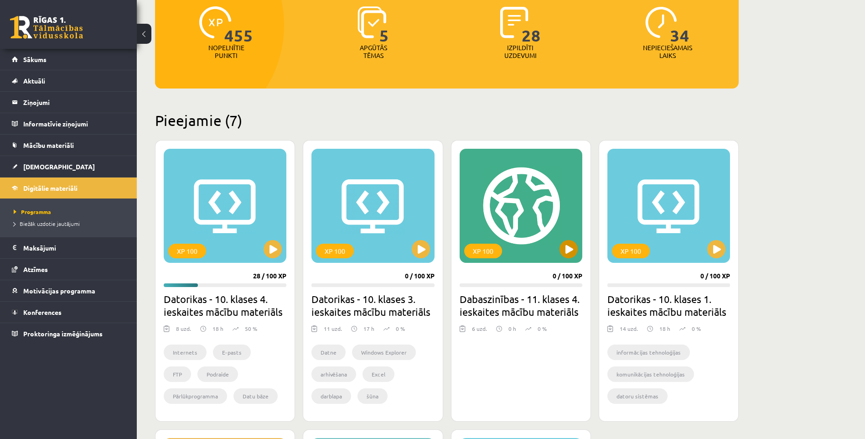
click at [558, 243] on div "XP 100" at bounding box center [521, 206] width 123 height 114
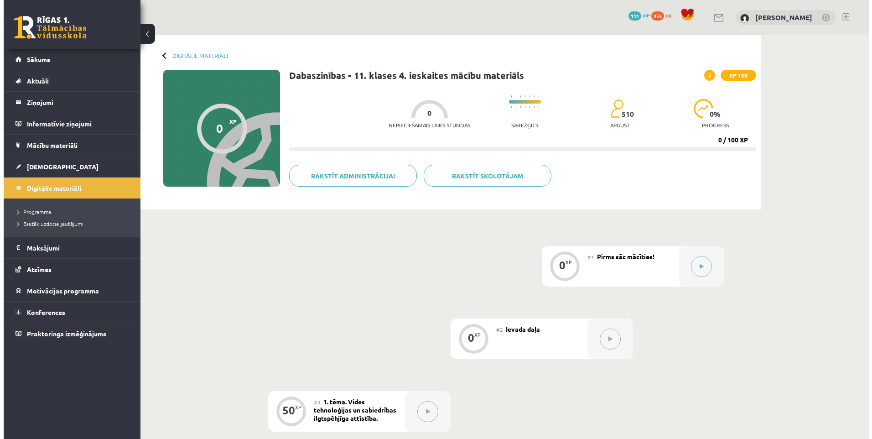
scroll to position [137, 0]
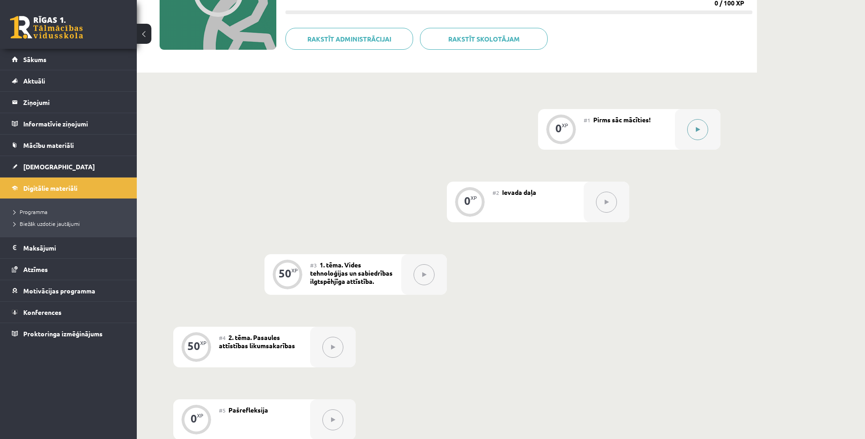
click at [688, 129] on button at bounding box center [697, 129] width 21 height 21
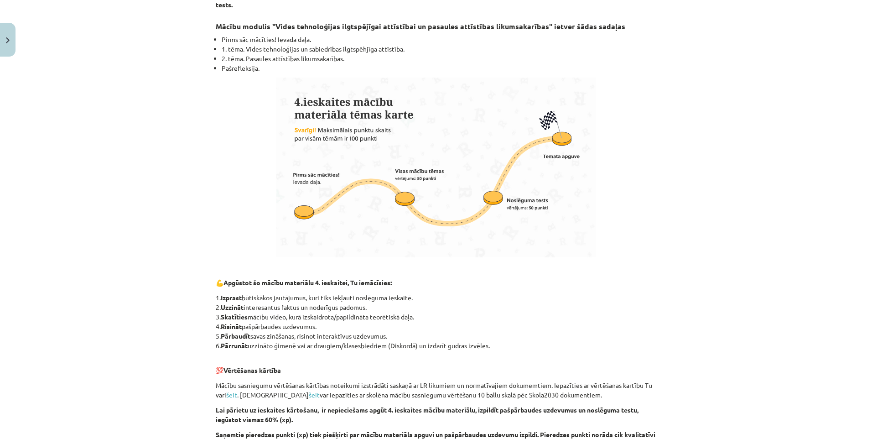
scroll to position [403, 0]
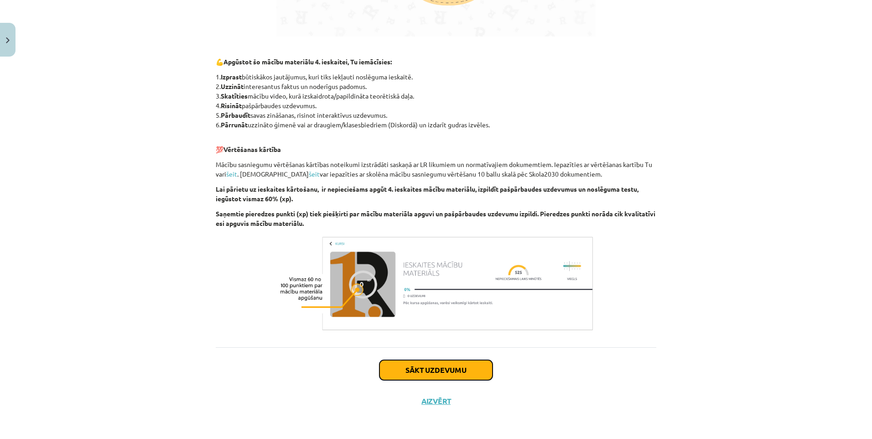
click at [434, 369] on button "Sākt uzdevumu" at bounding box center [435, 370] width 113 height 20
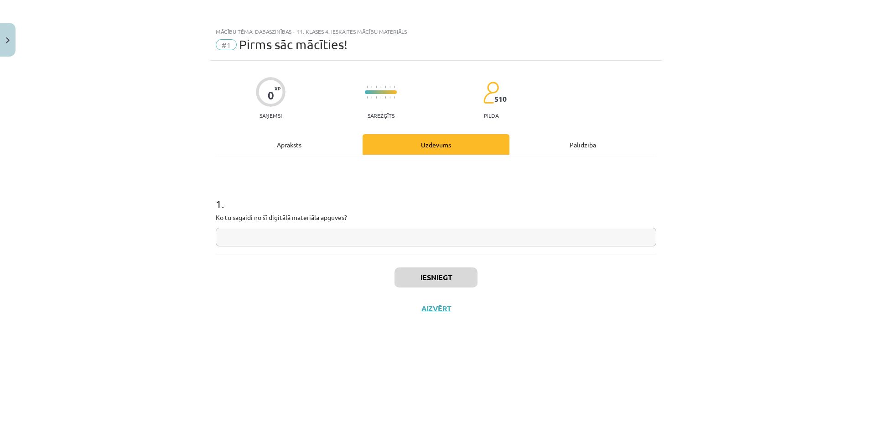
drag, startPoint x: 388, startPoint y: 247, endPoint x: 389, endPoint y: 240, distance: 7.1
click at [388, 247] on div "1 . Ko tu sagaidi no šī digitālā materiāla apguves?" at bounding box center [436, 204] width 440 height 99
click at [390, 239] on input "text" at bounding box center [436, 236] width 440 height 19
type input "*"
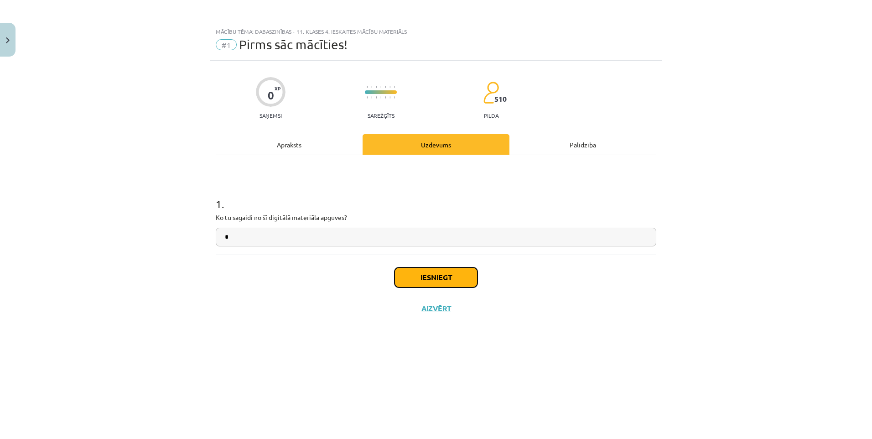
click at [451, 277] on button "Iesniegt" at bounding box center [435, 277] width 83 height 20
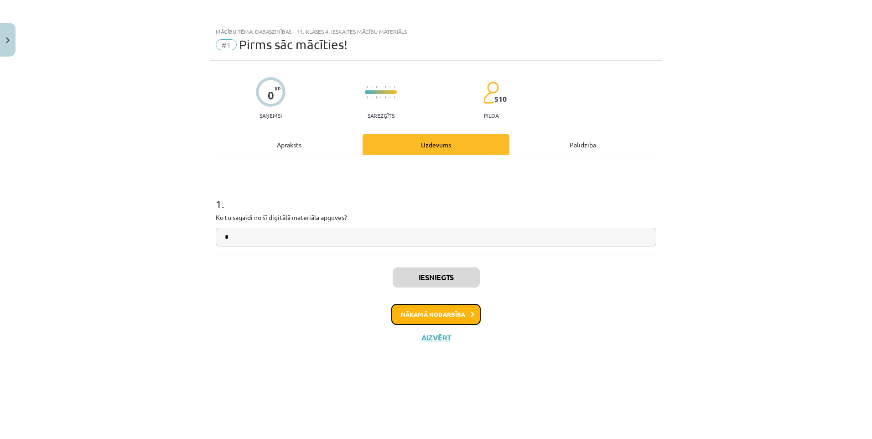
click at [440, 311] on button "Nākamā nodarbība" at bounding box center [435, 314] width 89 height 21
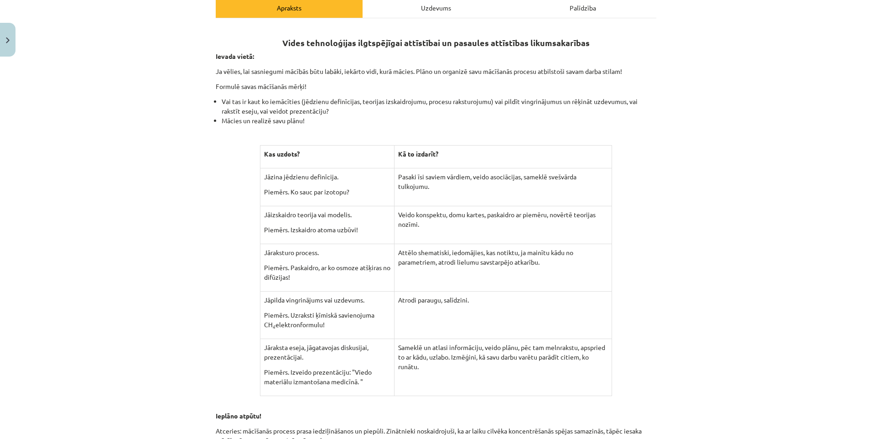
scroll to position [294, 0]
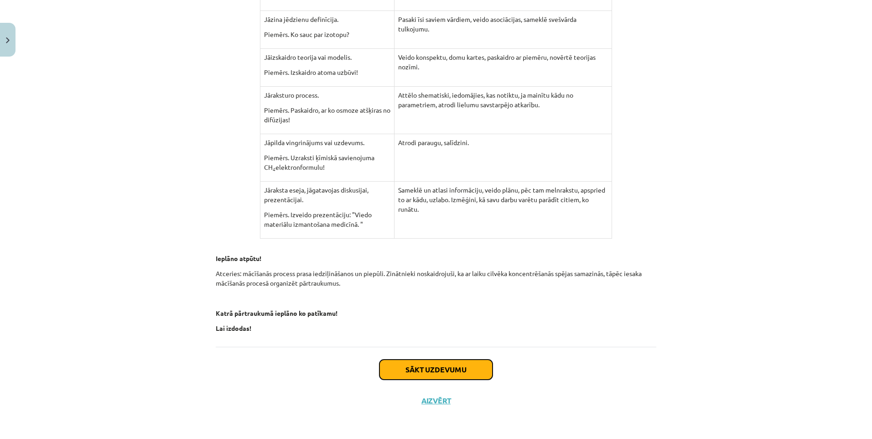
click at [401, 375] on button "Sākt uzdevumu" at bounding box center [435, 369] width 113 height 20
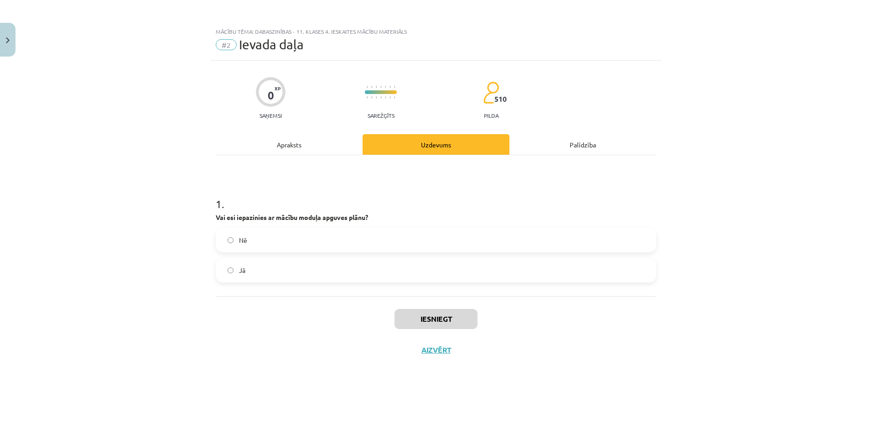
scroll to position [0, 0]
drag, startPoint x: 282, startPoint y: 261, endPoint x: 355, endPoint y: 272, distance: 73.8
click at [283, 260] on label "Jā" at bounding box center [436, 270] width 439 height 23
click at [425, 316] on button "Iesniegt" at bounding box center [435, 319] width 83 height 20
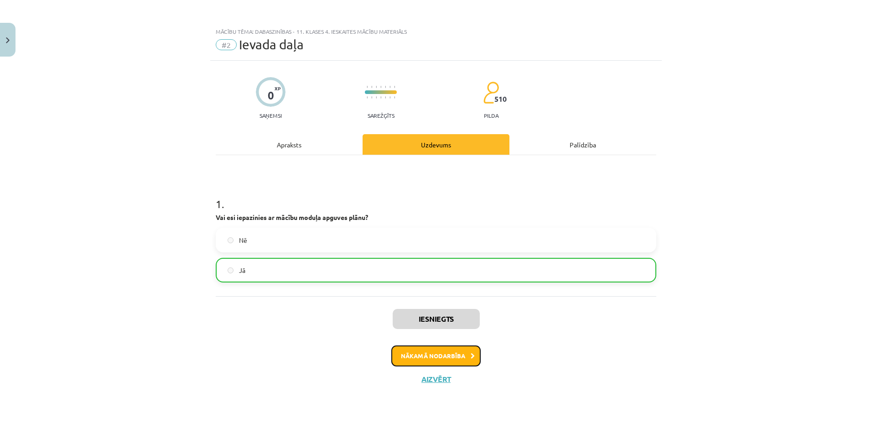
click at [425, 357] on button "Nākamā nodarbība" at bounding box center [435, 355] width 89 height 21
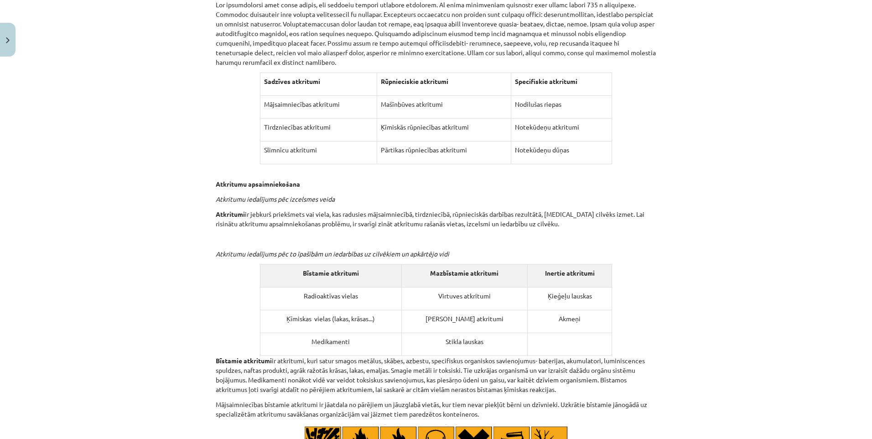
scroll to position [4422, 0]
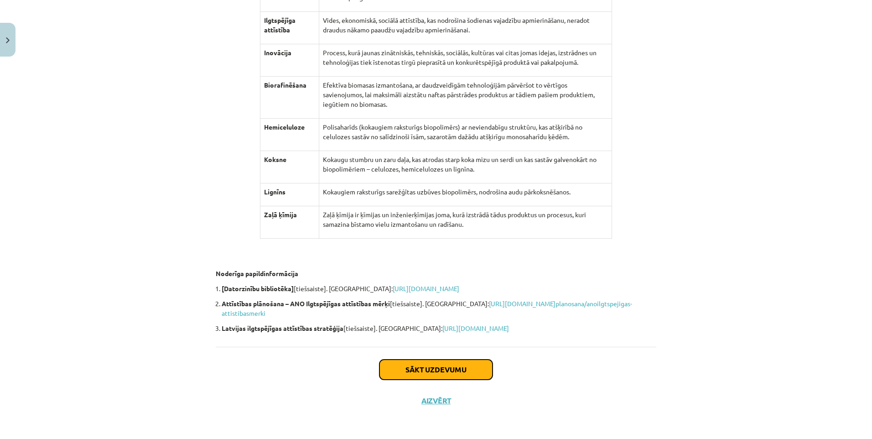
click at [403, 368] on button "Sākt uzdevumu" at bounding box center [435, 369] width 113 height 20
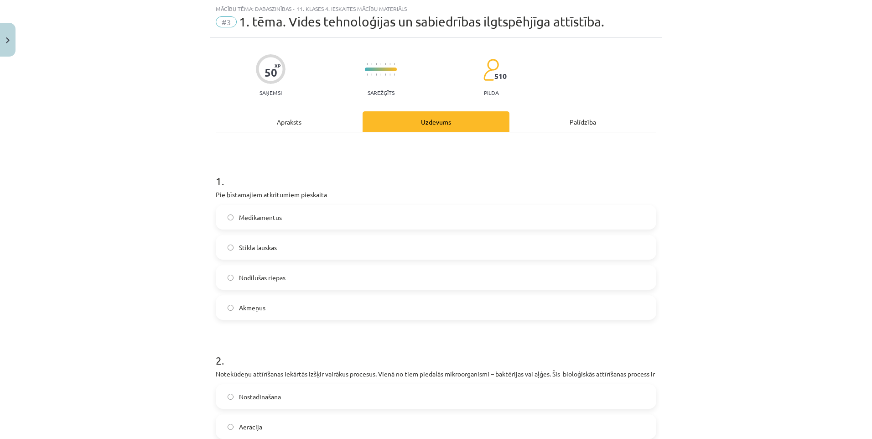
scroll to position [0, 0]
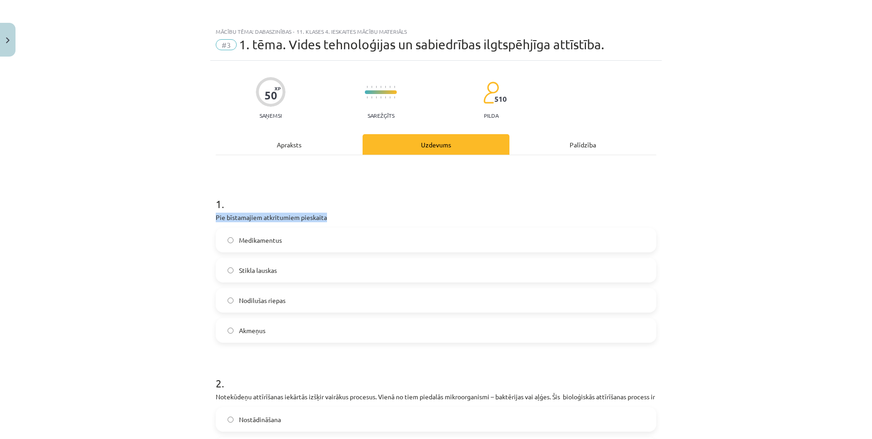
drag, startPoint x: 233, startPoint y: 216, endPoint x: 327, endPoint y: 218, distance: 94.4
copy p "Pie bīstamajiem atkritumiem pieskaita"
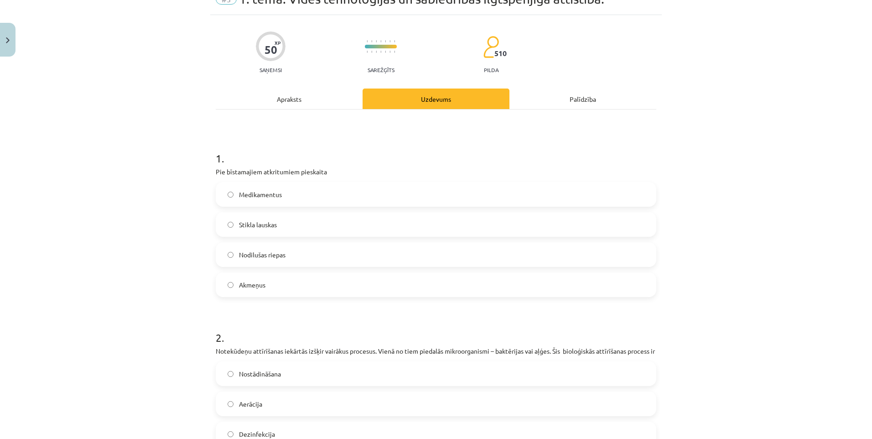
click at [259, 261] on label "Nodilušas riepas" at bounding box center [436, 254] width 439 height 23
drag, startPoint x: 259, startPoint y: 261, endPoint x: 333, endPoint y: 248, distance: 75.5
click at [333, 248] on label "Nodilušas riepas" at bounding box center [436, 254] width 439 height 23
click at [274, 294] on label "Akmeņus" at bounding box center [436, 284] width 439 height 23
click at [280, 239] on div "Medikamentus Stikla lauskas Nodilušas riepas Akmeņus" at bounding box center [436, 239] width 440 height 115
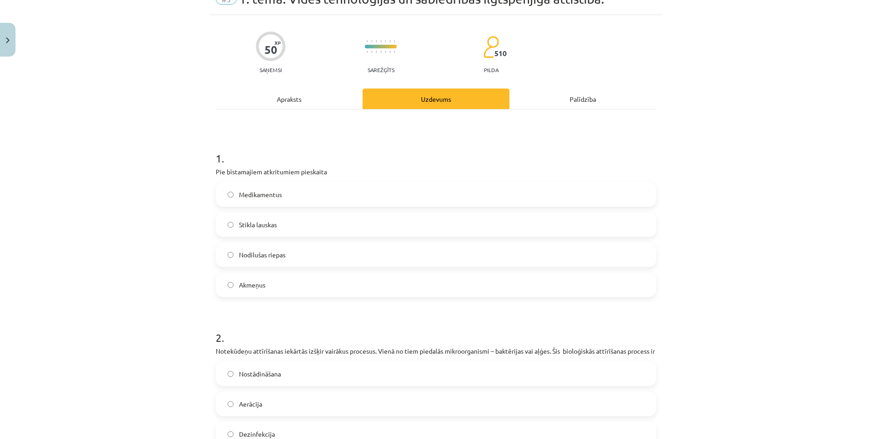
drag, startPoint x: 278, startPoint y: 224, endPoint x: 275, endPoint y: 211, distance: 13.6
click at [278, 224] on label "Stikla lauskas" at bounding box center [436, 224] width 439 height 23
click at [274, 202] on label "Medikamentus" at bounding box center [436, 194] width 439 height 23
click at [276, 257] on span "Nodilušas riepas" at bounding box center [262, 255] width 47 height 10
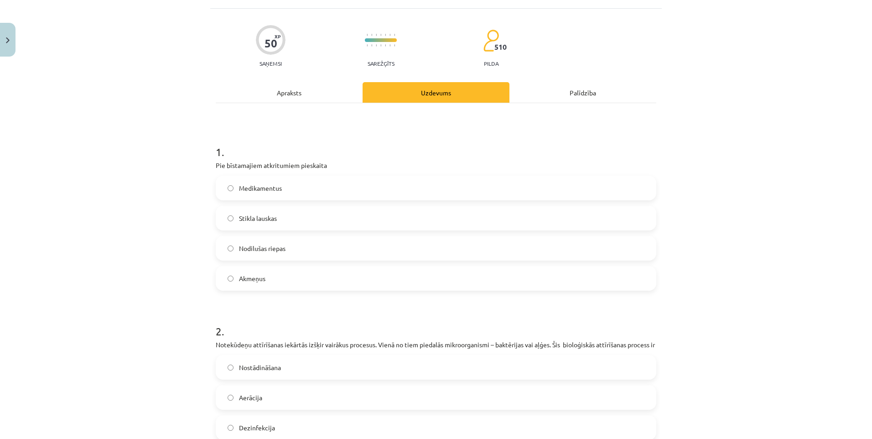
scroll to position [0, 0]
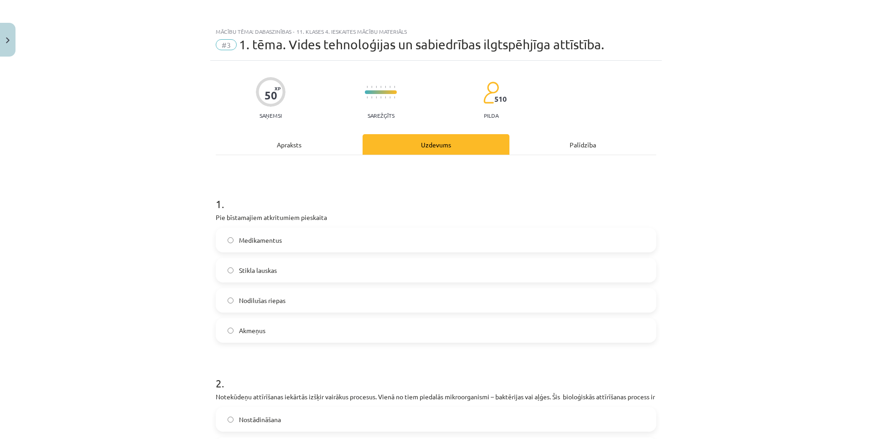
click at [289, 149] on div "Apraksts" at bounding box center [289, 144] width 147 height 21
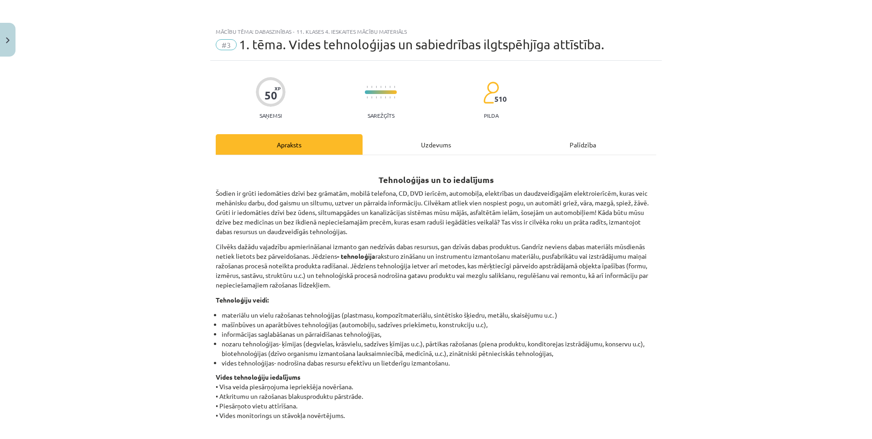
click at [438, 140] on div "Uzdevums" at bounding box center [435, 144] width 147 height 21
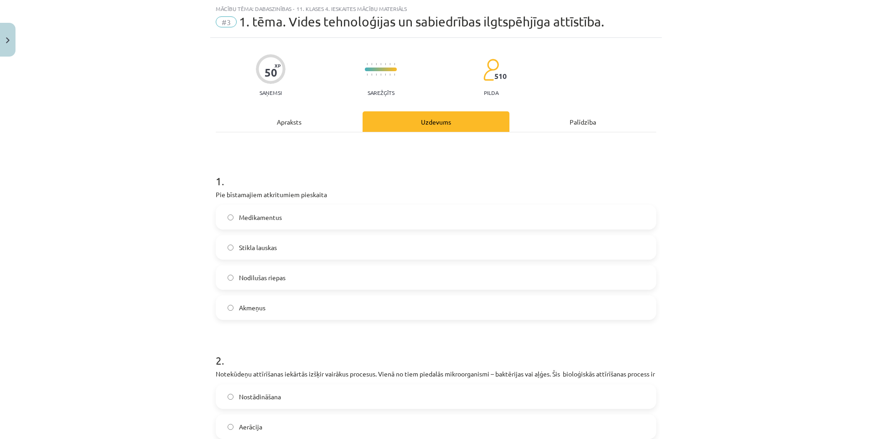
click at [587, 117] on div "Palīdzība" at bounding box center [582, 121] width 147 height 21
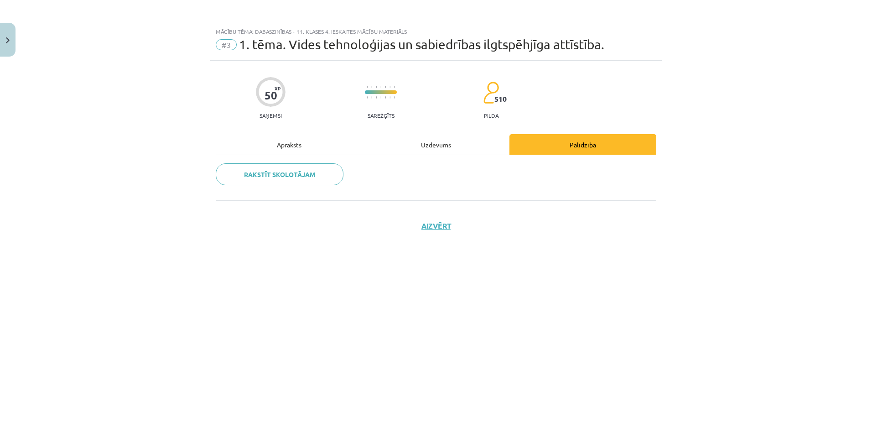
click at [420, 137] on div "Uzdevums" at bounding box center [435, 144] width 147 height 21
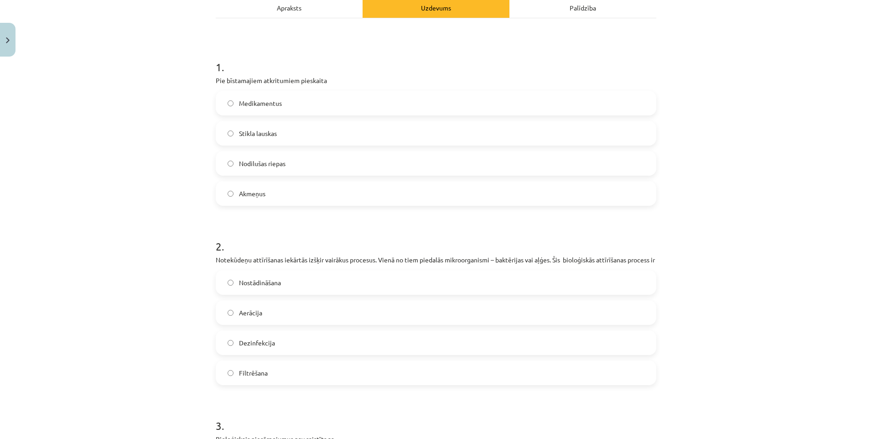
scroll to position [46, 0]
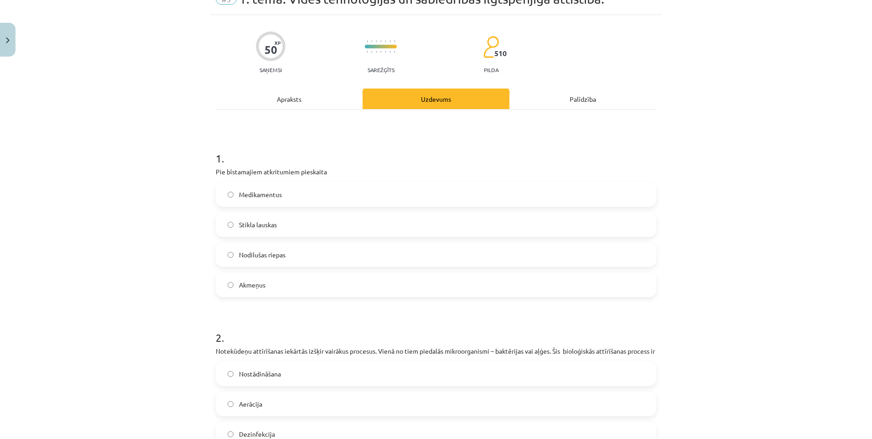
click at [257, 196] on span "Medikamentus" at bounding box center [260, 195] width 43 height 10
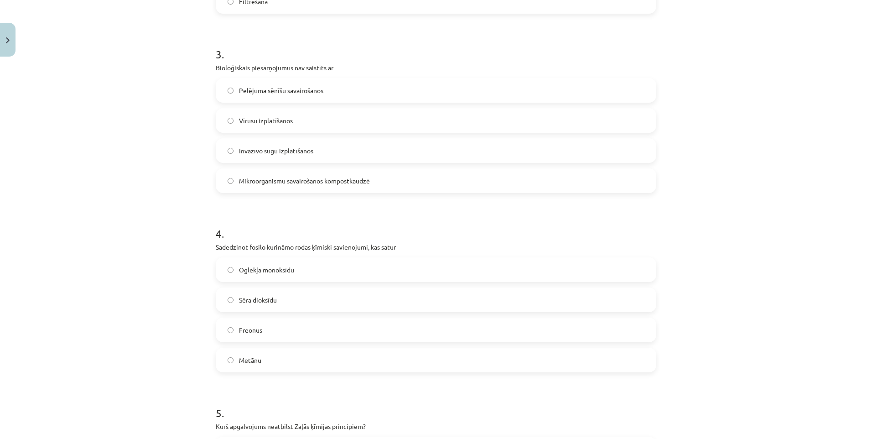
scroll to position [462, 0]
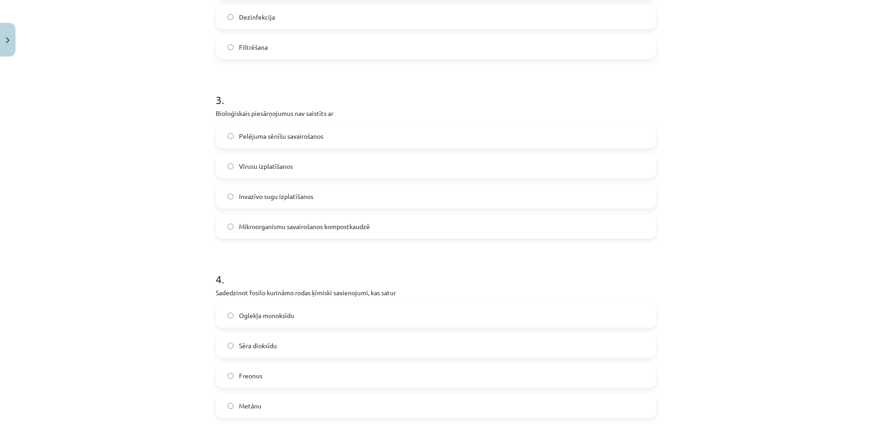
click at [309, 147] on label "Pelējuma sēnīšu savairošanos" at bounding box center [436, 135] width 439 height 23
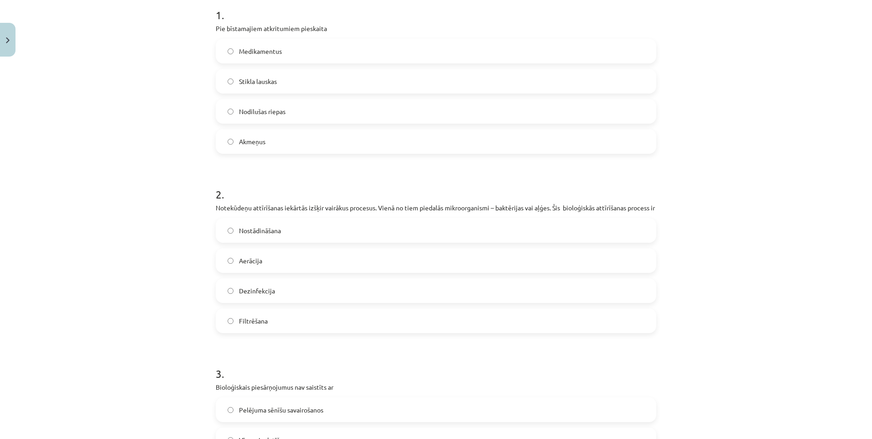
scroll to position [0, 0]
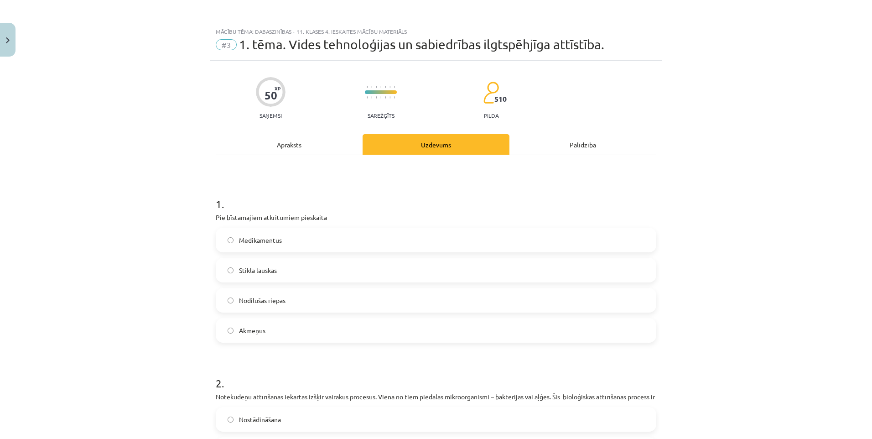
click at [303, 144] on div "Apraksts" at bounding box center [289, 144] width 147 height 21
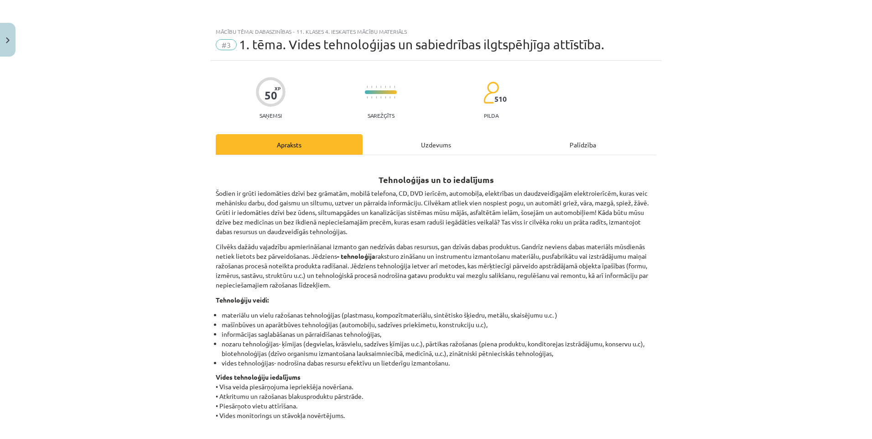
click at [446, 147] on div "Uzdevums" at bounding box center [435, 144] width 147 height 21
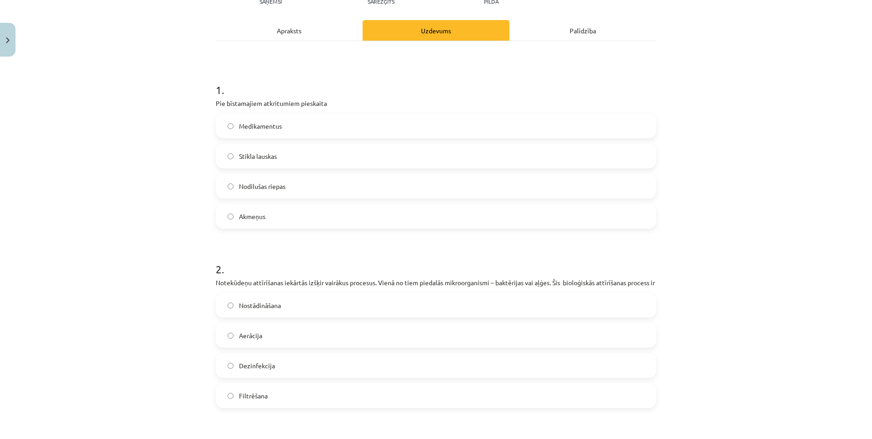
scroll to position [160, 0]
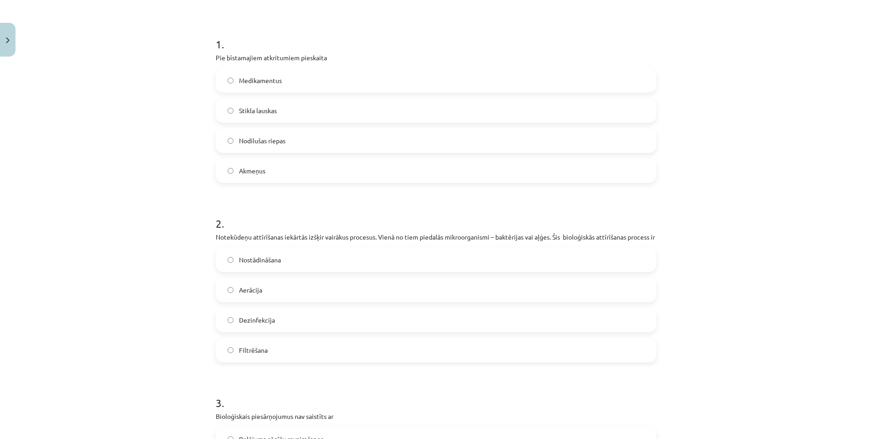
click at [277, 300] on label "Aerācija" at bounding box center [436, 289] width 439 height 23
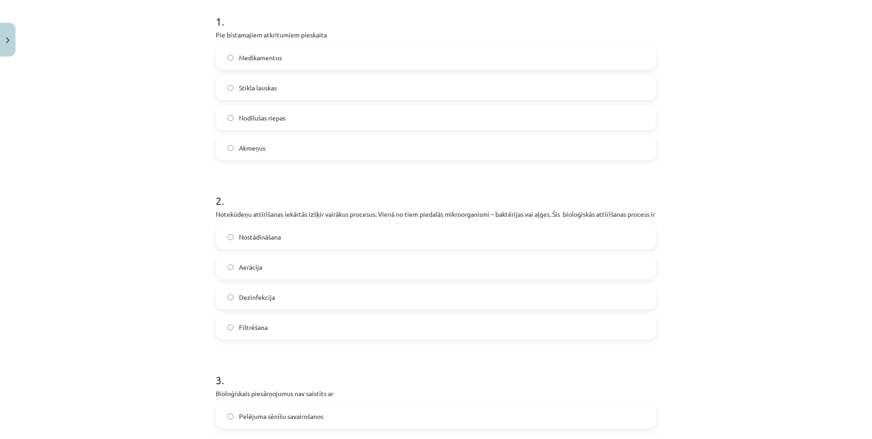
scroll to position [365, 0]
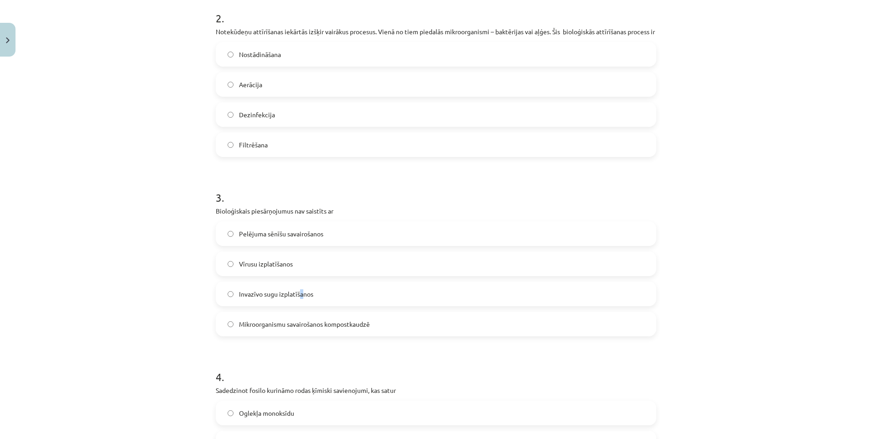
click at [297, 305] on label "Invazīvo sugu izplatīšanos" at bounding box center [436, 293] width 439 height 23
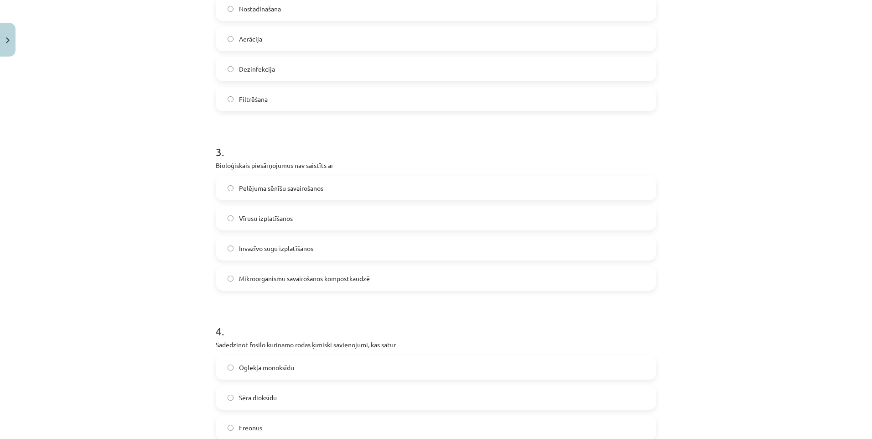
click at [381, 259] on label "Invazīvo sugu izplatīšanos" at bounding box center [436, 248] width 439 height 23
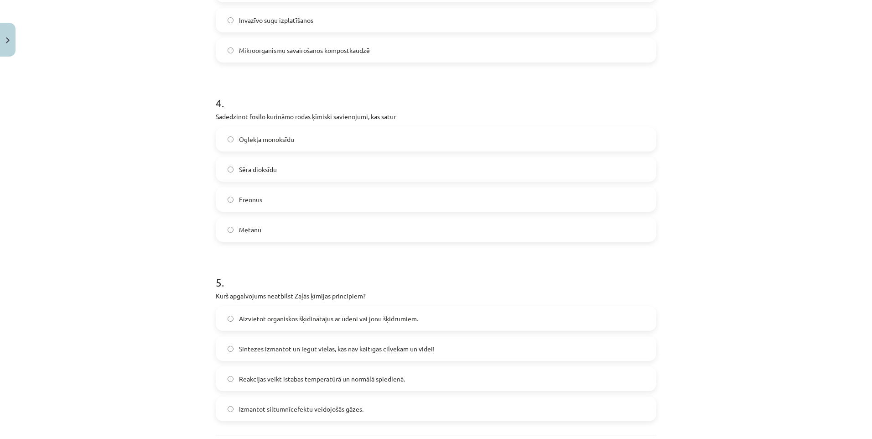
scroll to position [736, 0]
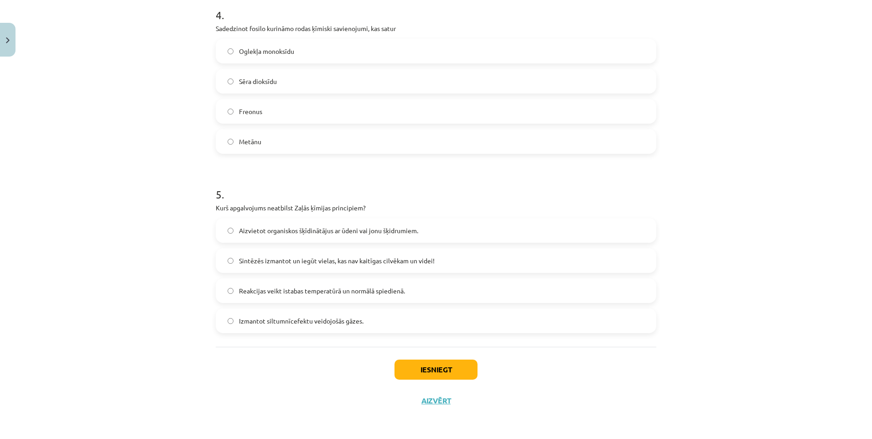
click at [313, 83] on label "Sēra dioksīdu" at bounding box center [436, 81] width 439 height 23
click at [336, 317] on span "Izmantot siltumnīcefektu veidojošās gāzes." at bounding box center [301, 321] width 124 height 10
click at [428, 369] on button "Iesniegt" at bounding box center [435, 369] width 83 height 20
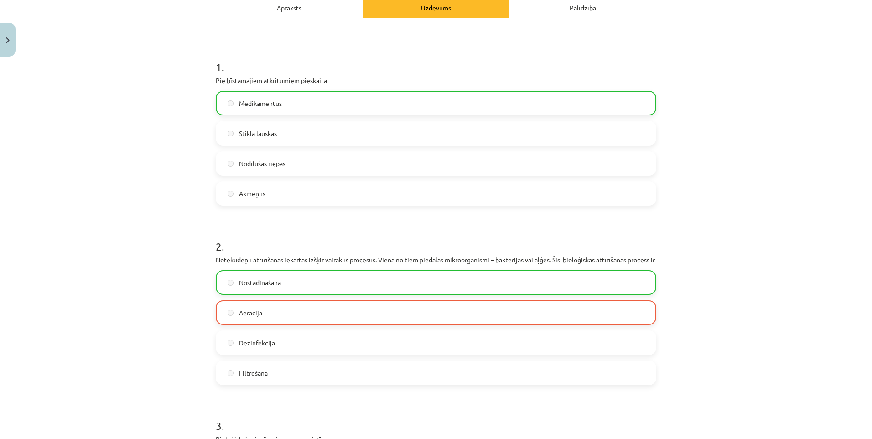
scroll to position [182, 0]
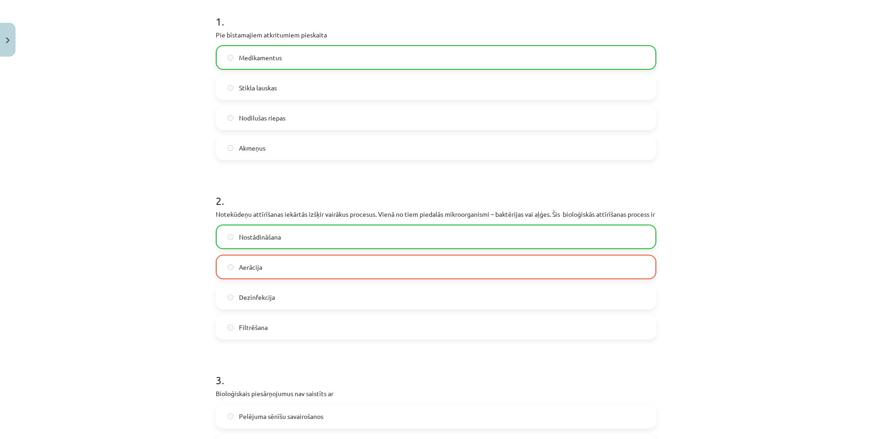
click at [283, 278] on label "Aerācija" at bounding box center [436, 266] width 439 height 23
click at [286, 245] on label "Nostādināšana" at bounding box center [436, 236] width 439 height 23
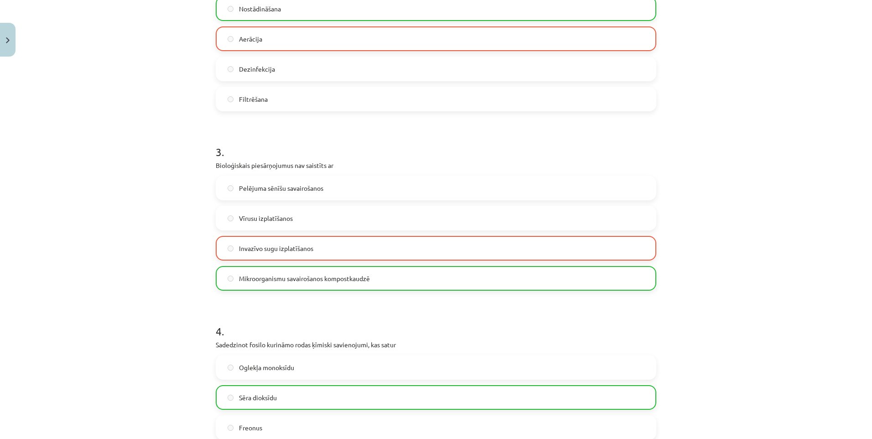
click at [326, 283] on span "Mikroorganismu savairošanos kompostkaudzē" at bounding box center [304, 279] width 131 height 10
click at [315, 251] on label "Invazīvo sugu izplatīšanos" at bounding box center [436, 248] width 439 height 23
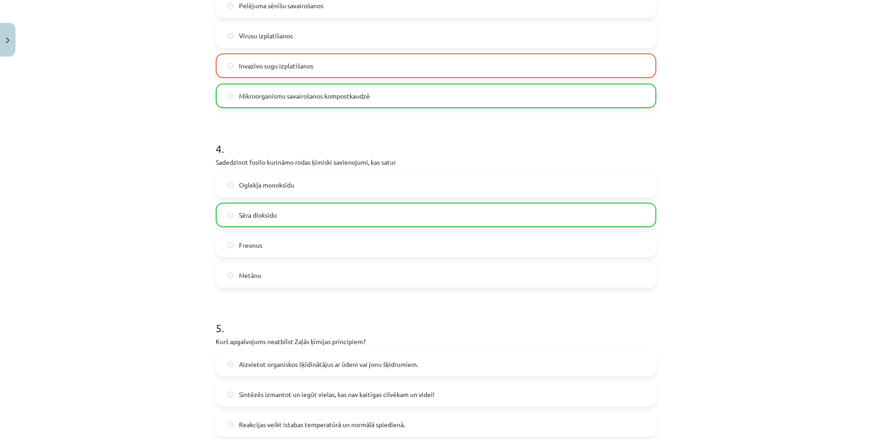
scroll to position [765, 0]
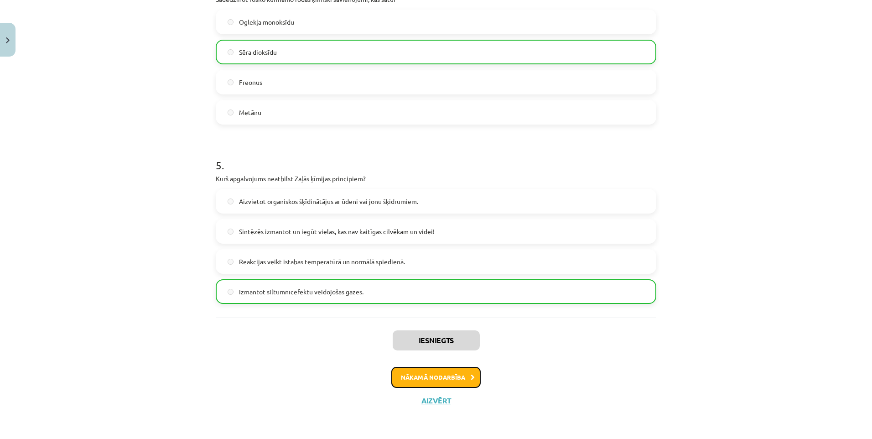
click at [441, 383] on button "Nākamā nodarbība" at bounding box center [435, 377] width 89 height 21
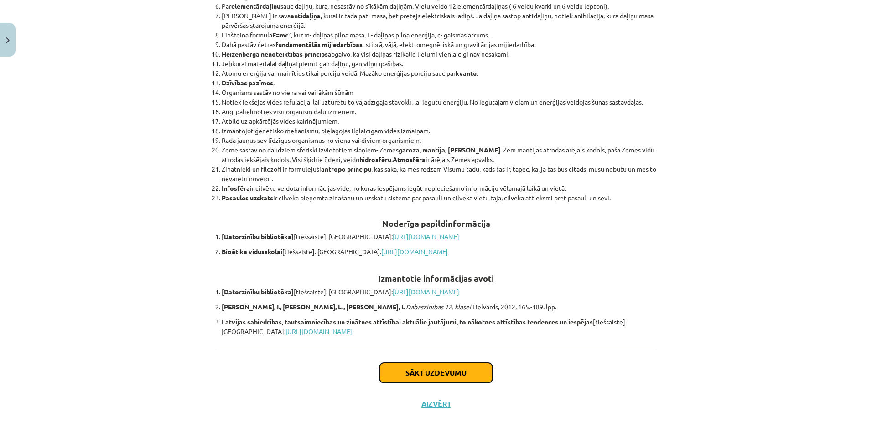
click at [380, 370] on button "Sākt uzdevumu" at bounding box center [435, 372] width 113 height 20
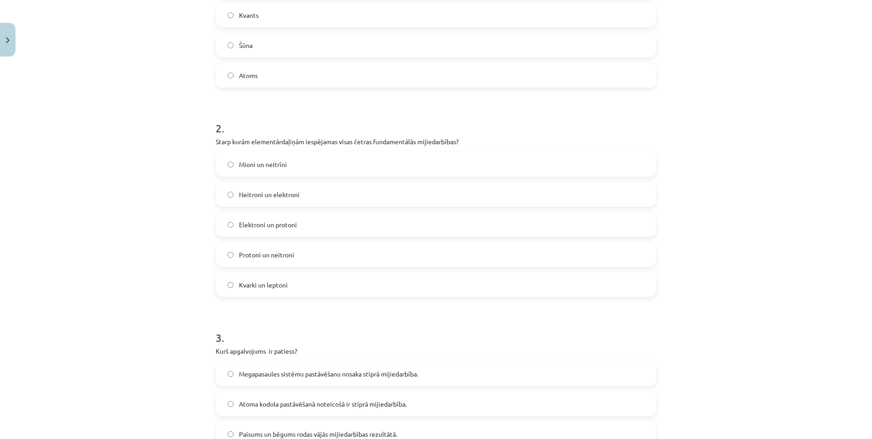
scroll to position [118, 0]
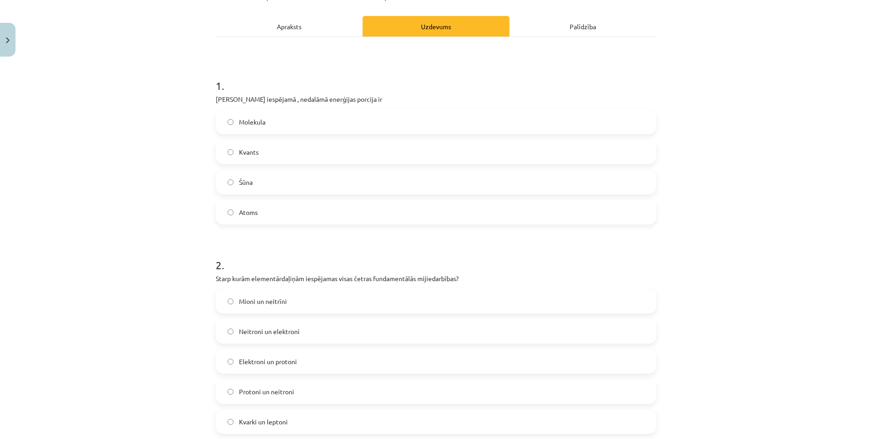
click at [292, 156] on label "Kvants" at bounding box center [436, 151] width 439 height 23
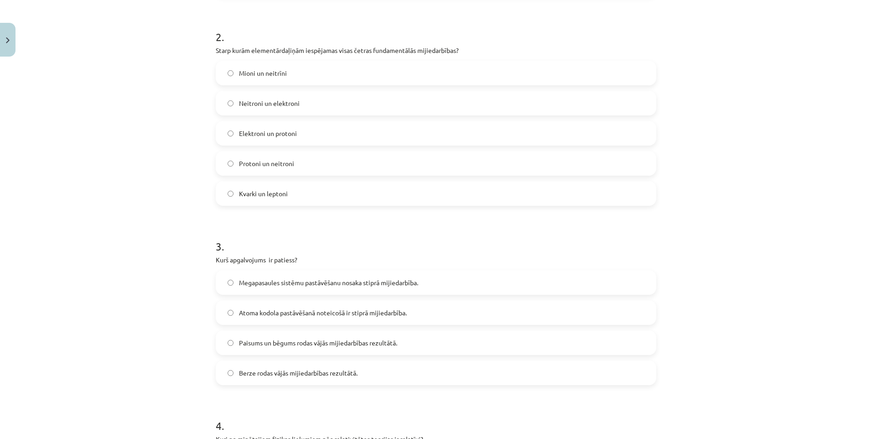
scroll to position [255, 0]
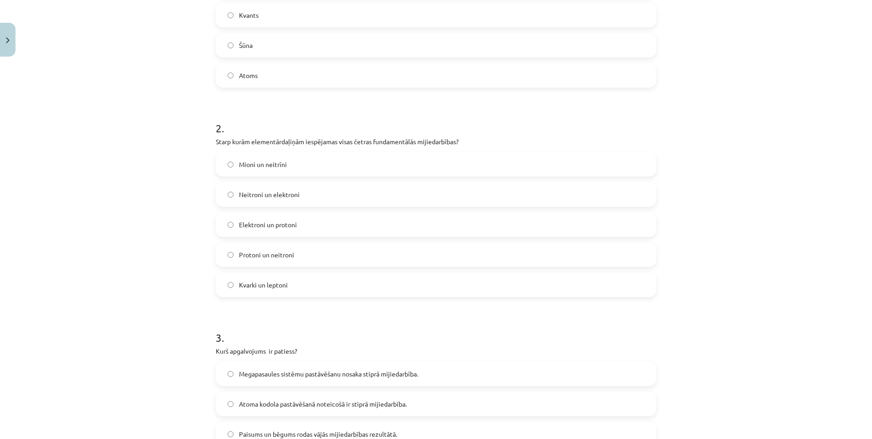
click at [308, 253] on label "Protoni un neitroni" at bounding box center [436, 254] width 439 height 23
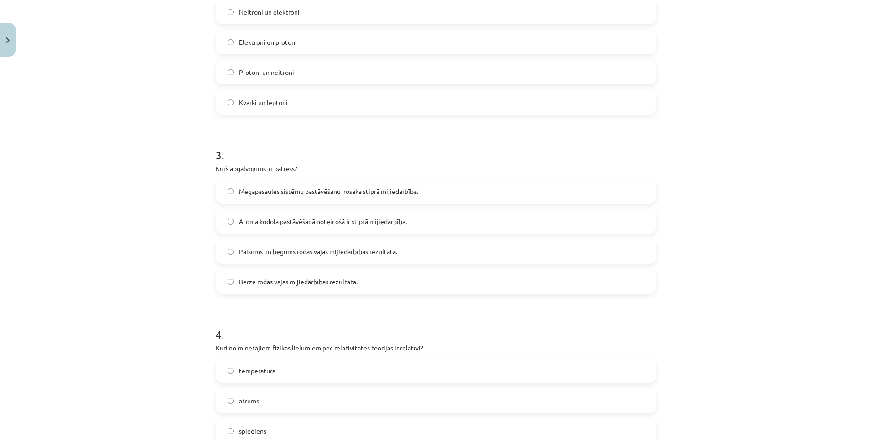
click at [275, 222] on span "Atoma kodola pastāvēšanā noteicošā ir stiprā mijiedarbība." at bounding box center [323, 222] width 168 height 10
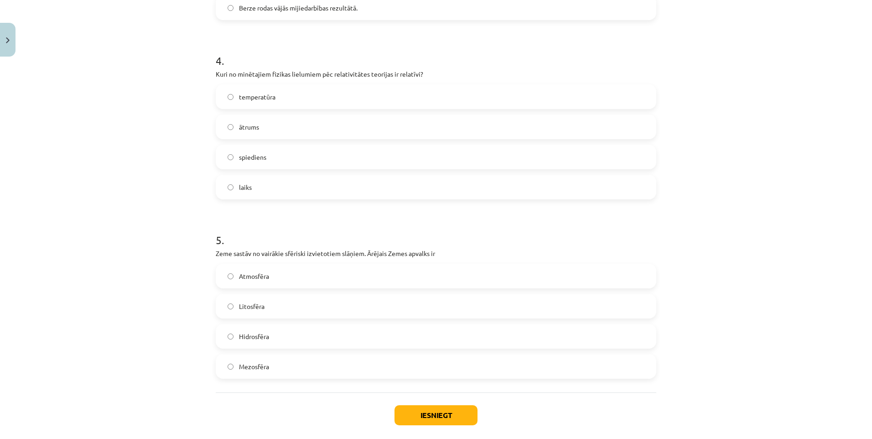
scroll to position [756, 0]
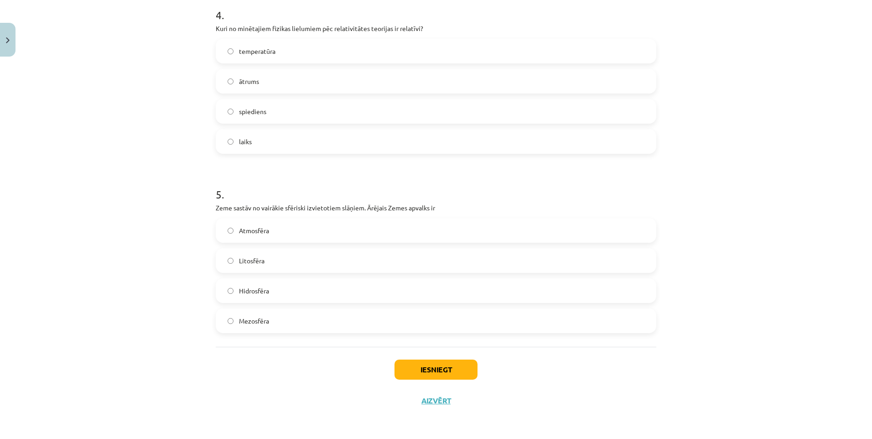
click at [270, 140] on label "laiks" at bounding box center [436, 141] width 439 height 23
click at [246, 236] on label "Atmosfēra" at bounding box center [436, 230] width 439 height 23
click at [447, 372] on button "Iesniegt" at bounding box center [435, 369] width 83 height 20
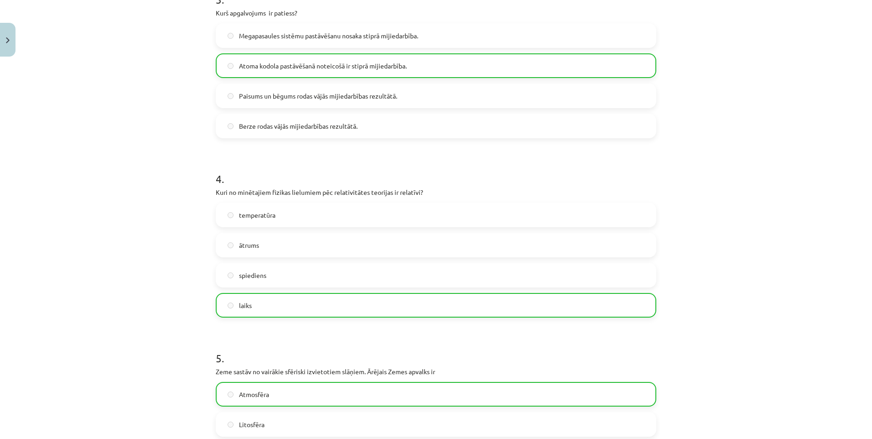
scroll to position [786, 0]
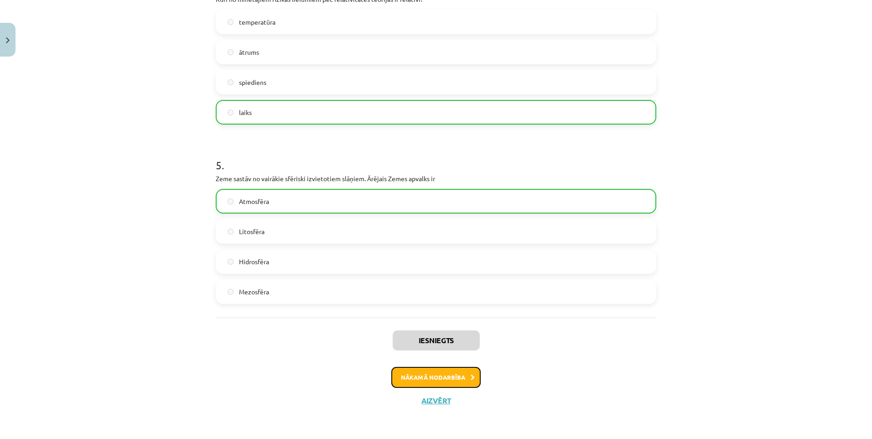
click at [445, 372] on button "Nākamā nodarbība" at bounding box center [435, 377] width 89 height 21
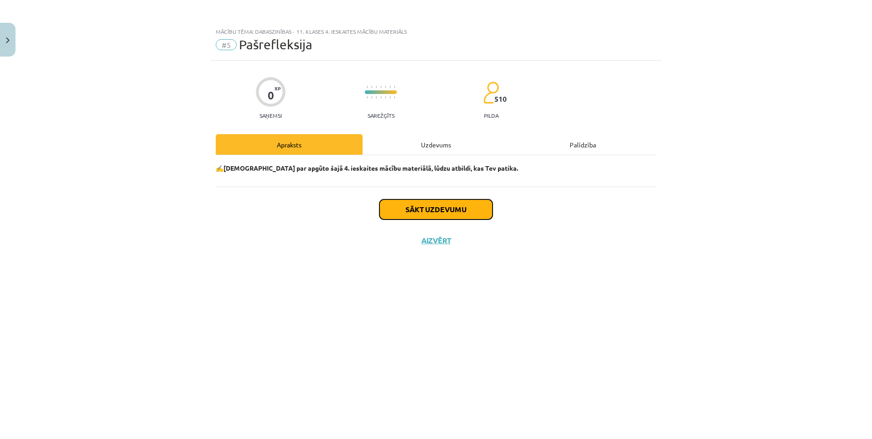
click at [429, 203] on button "Sākt uzdevumu" at bounding box center [435, 209] width 113 height 20
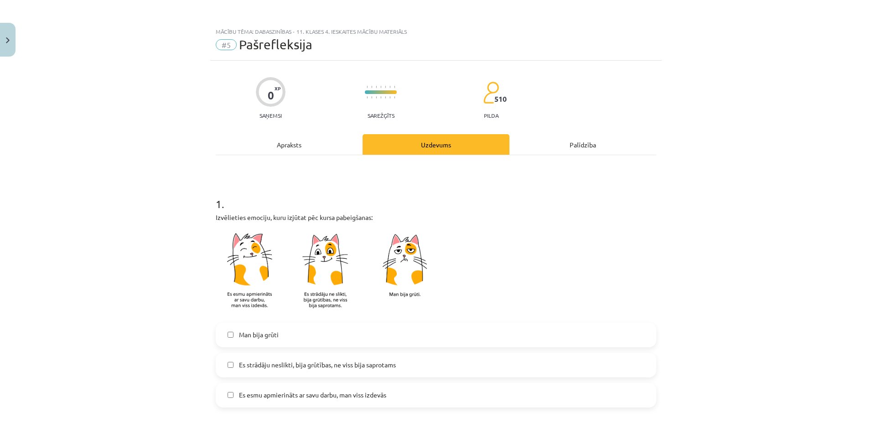
scroll to position [182, 0]
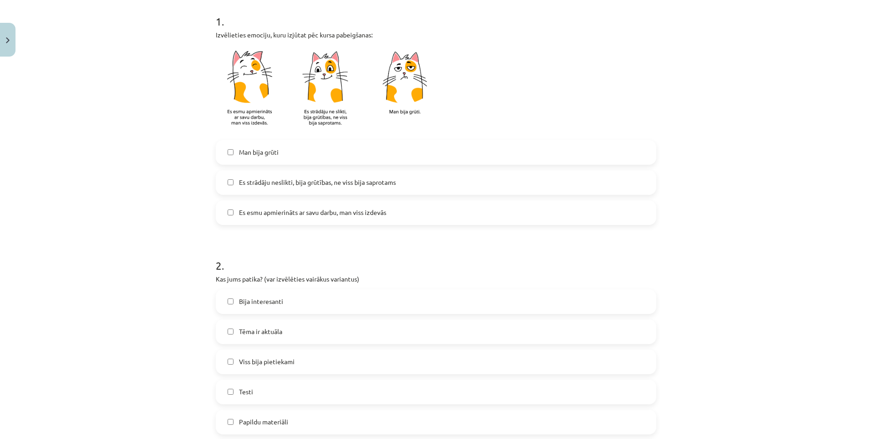
click at [321, 186] on span "Es strādāju neslikti, bija grūtības, ne viss bija saprotams" at bounding box center [317, 182] width 157 height 10
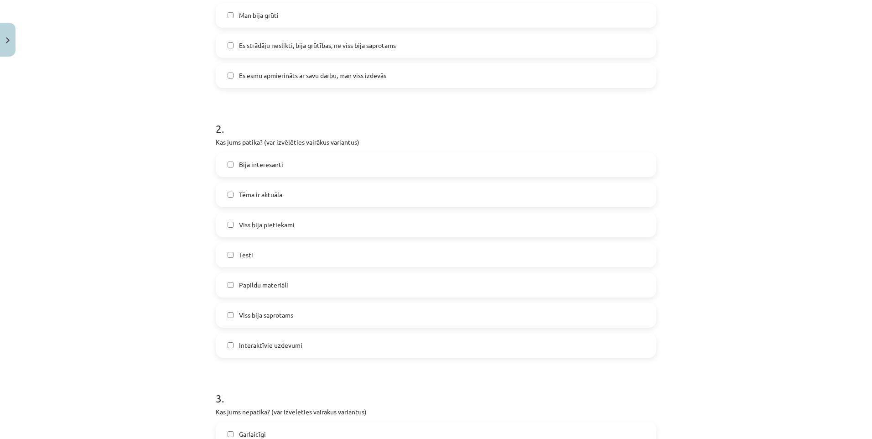
scroll to position [365, 0]
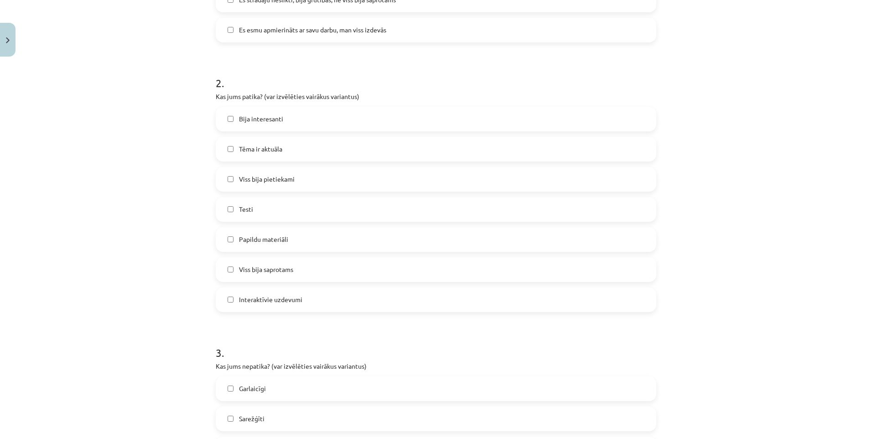
click at [268, 126] on label "Bija interesanti" at bounding box center [436, 119] width 439 height 23
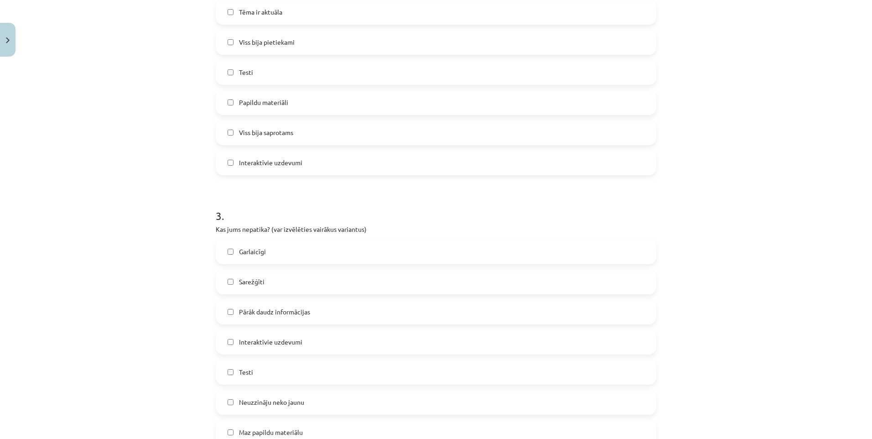
click at [286, 291] on label "Sarežģīti" at bounding box center [436, 281] width 439 height 23
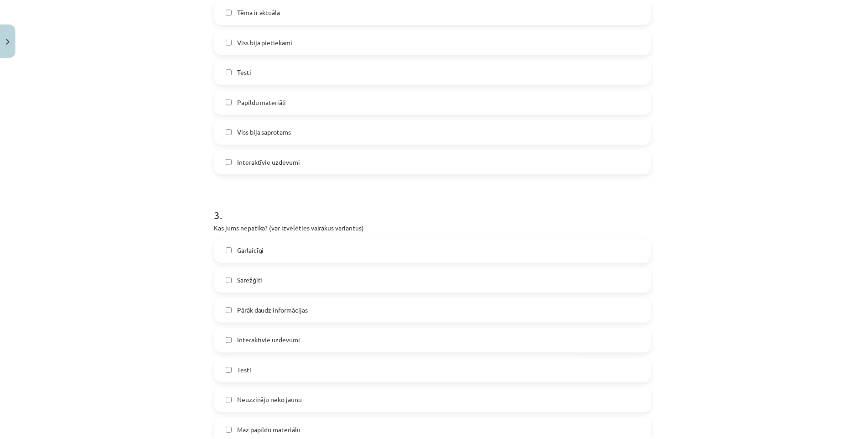
scroll to position [691, 0]
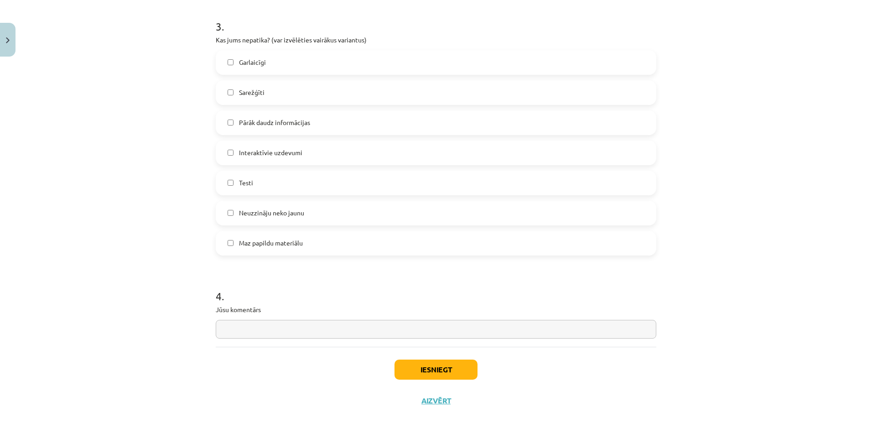
click at [294, 222] on label "Neuzzināju neko jaunu" at bounding box center [436, 213] width 439 height 23
click at [404, 363] on button "Iesniegt" at bounding box center [435, 369] width 83 height 20
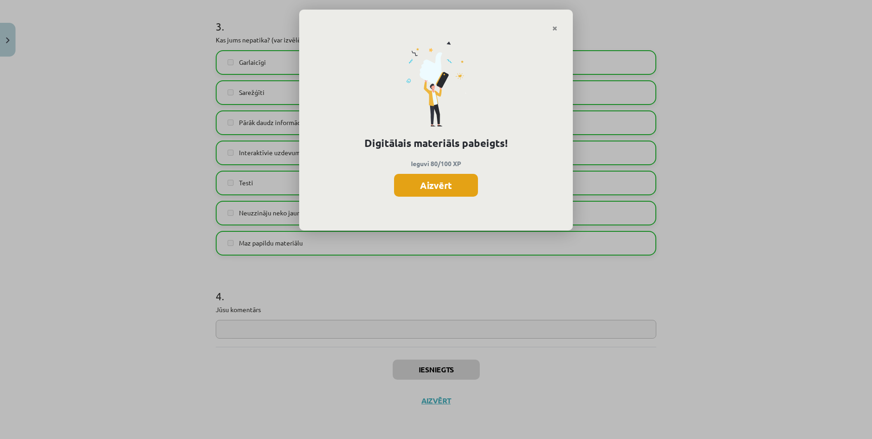
click at [440, 186] on button "Aizvērt" at bounding box center [436, 185] width 84 height 23
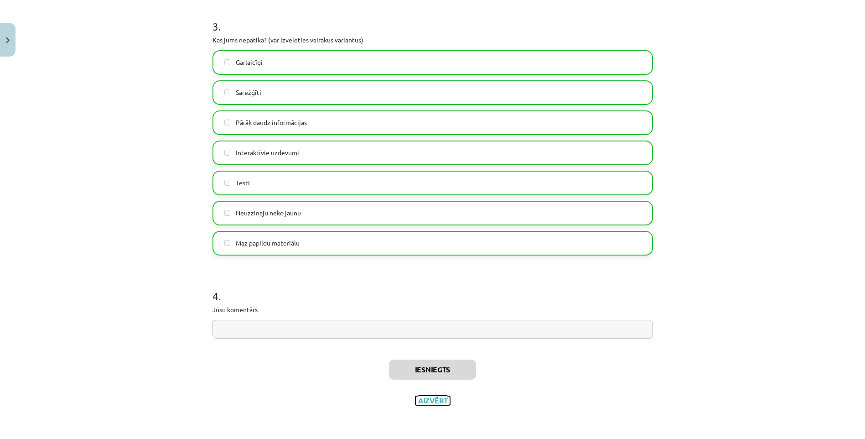
click at [423, 404] on button "Aizvērt" at bounding box center [432, 400] width 35 height 9
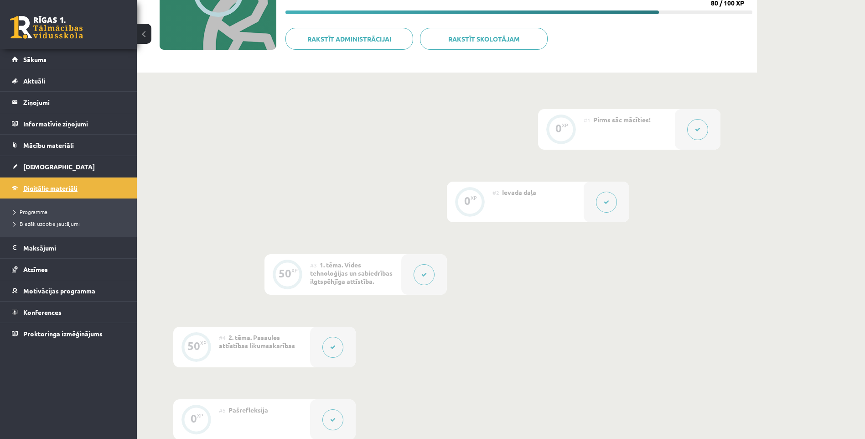
click at [69, 187] on span "Digitālie materiāli" at bounding box center [50, 188] width 54 height 8
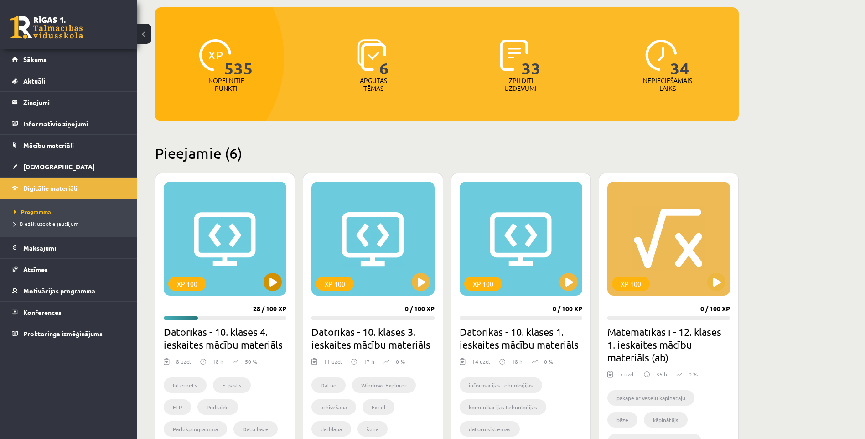
scroll to position [178, 0]
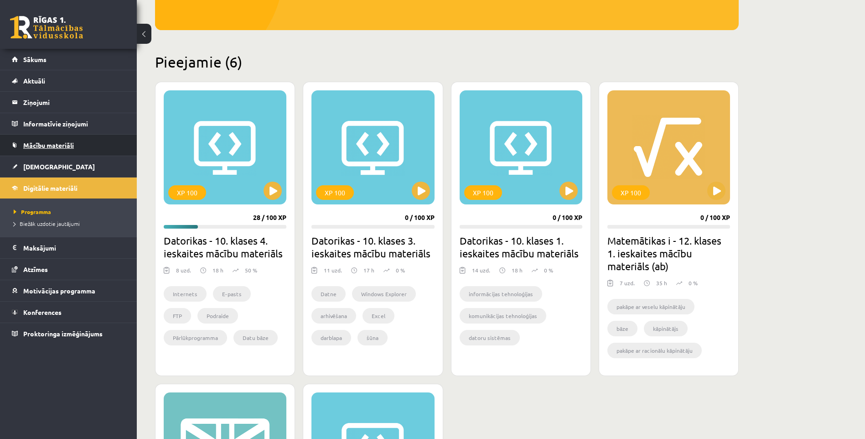
click at [64, 146] on span "Mācību materiāli" at bounding box center [48, 145] width 51 height 8
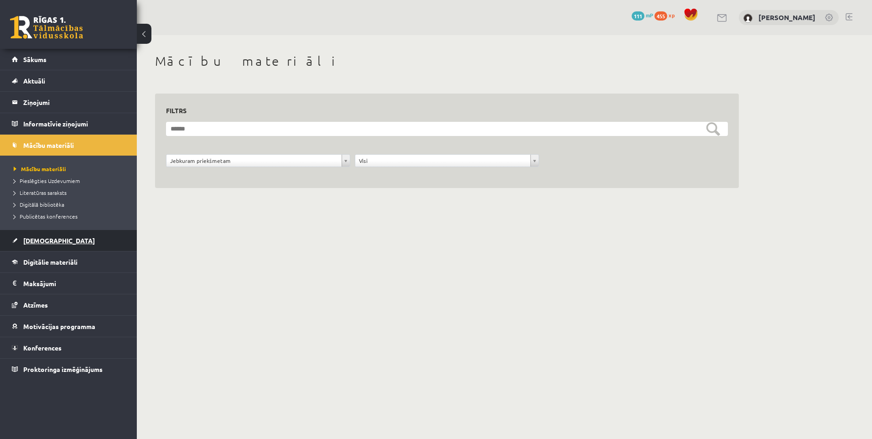
click at [41, 240] on span "[DEMOGRAPHIC_DATA]" at bounding box center [59, 240] width 72 height 8
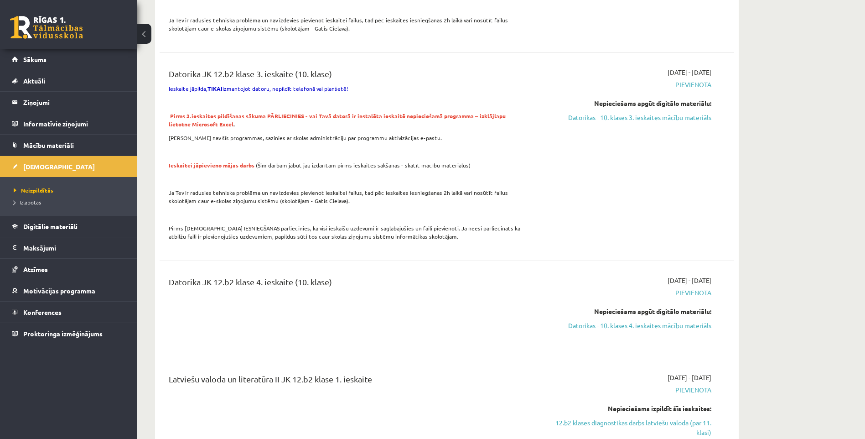
scroll to position [1275, 0]
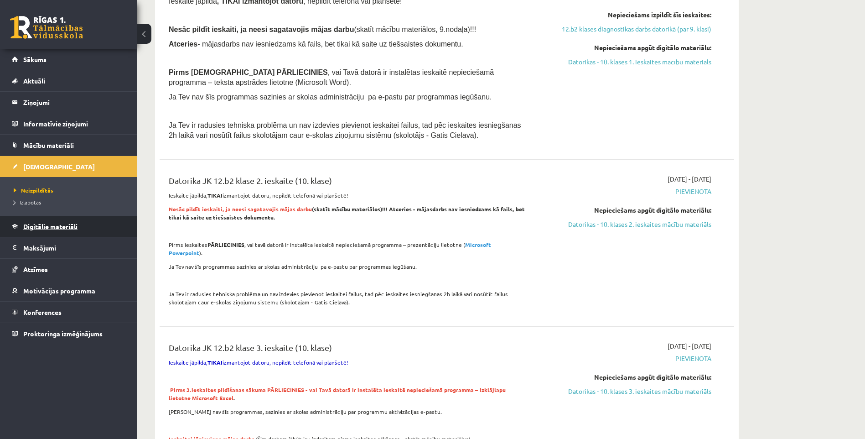
click at [48, 227] on span "Digitālie materiāli" at bounding box center [50, 226] width 54 height 8
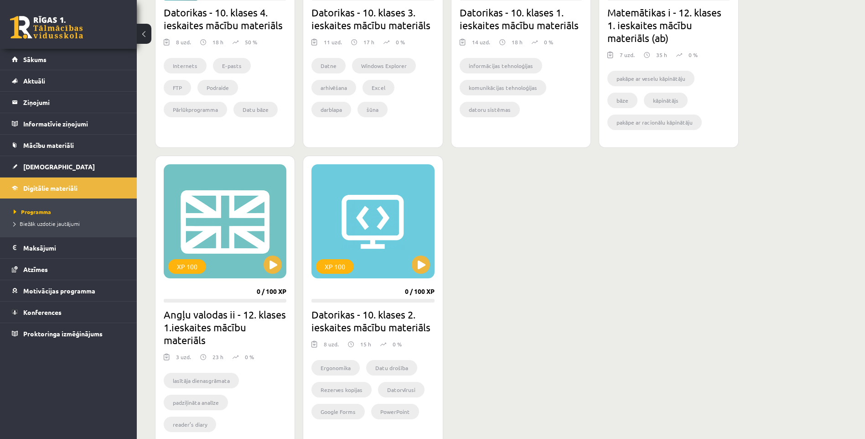
scroll to position [224, 0]
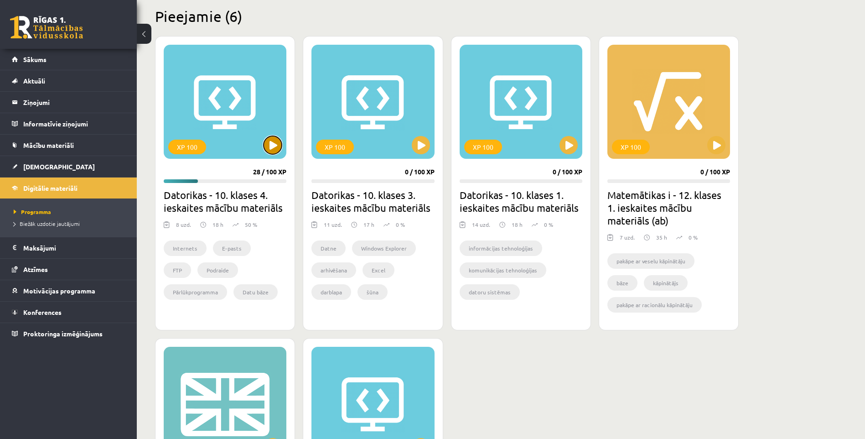
click at [277, 139] on button at bounding box center [273, 145] width 18 height 18
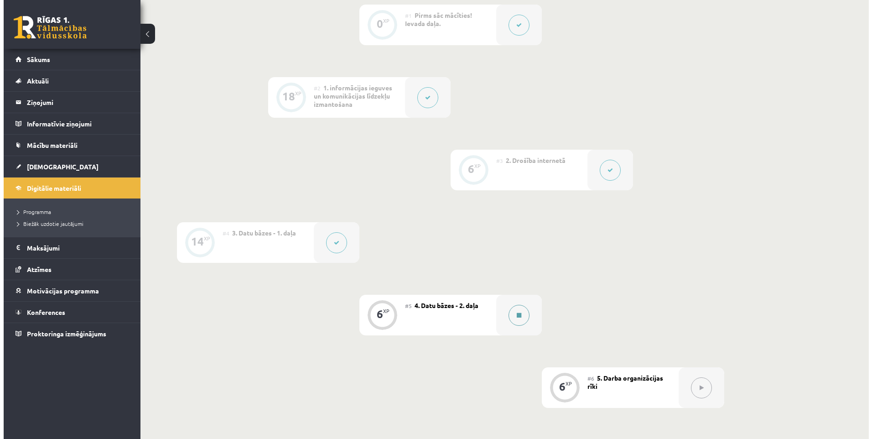
scroll to position [298, 0]
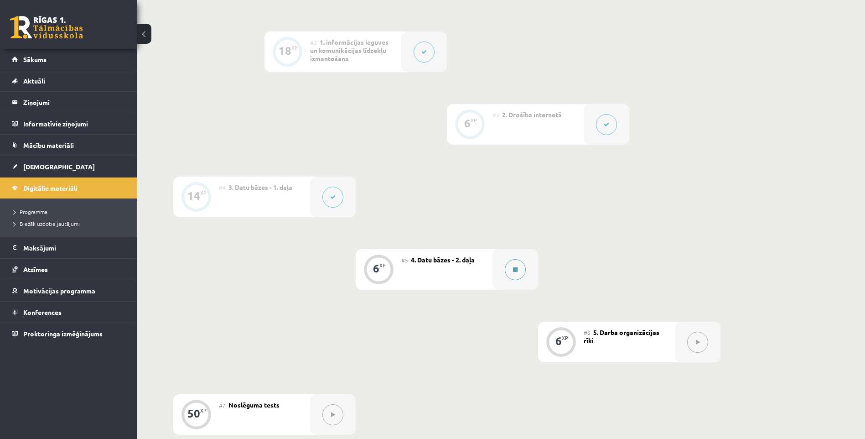
click at [515, 272] on button at bounding box center [515, 269] width 21 height 21
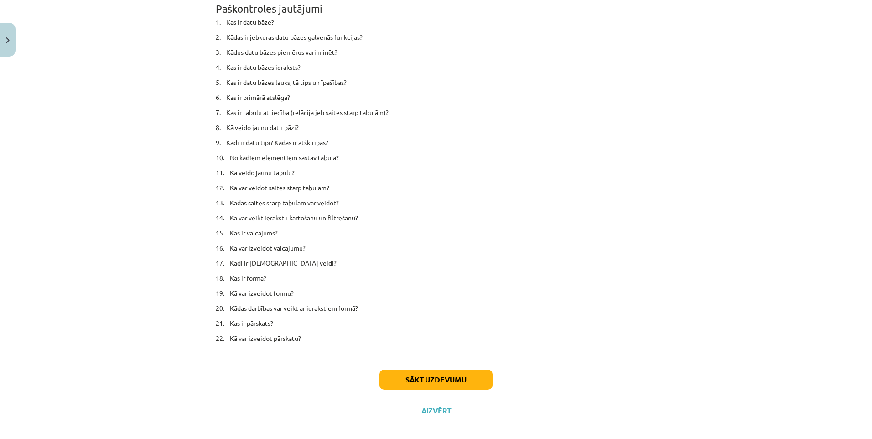
scroll to position [5452, 0]
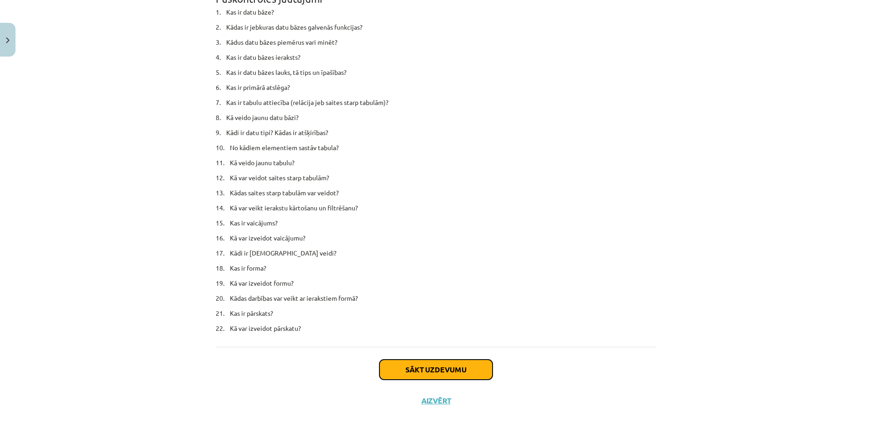
click at [436, 369] on button "Sākt uzdevumu" at bounding box center [435, 369] width 113 height 20
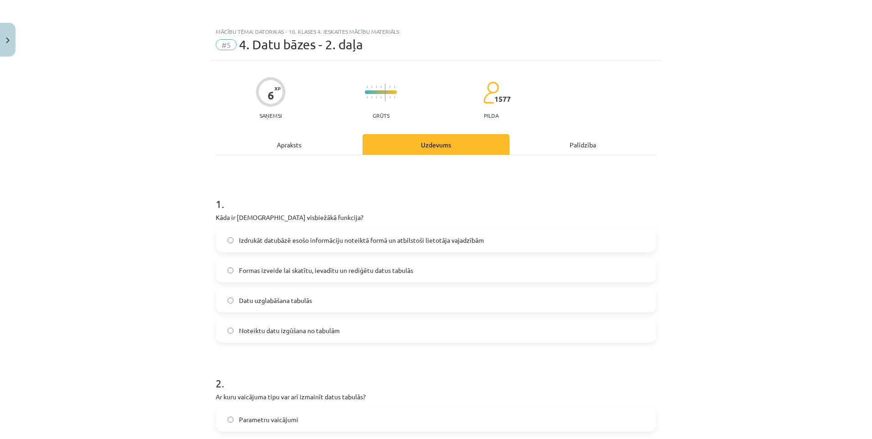
scroll to position [137, 0]
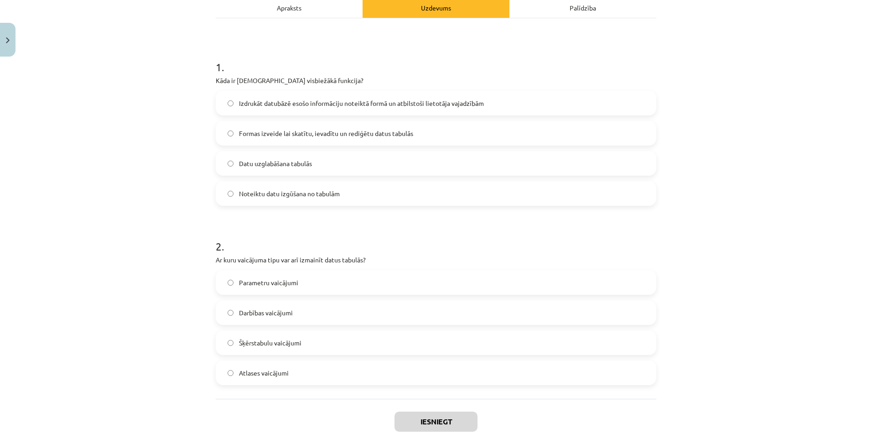
click at [278, 106] on span "Izdrukāt datubāzē esošo informāciju noteiktā formā un atbilstoši lietotāja vaja…" at bounding box center [361, 103] width 245 height 10
click at [322, 194] on span "Noteiktu datu izgūšana no tabulām" at bounding box center [289, 194] width 101 height 10
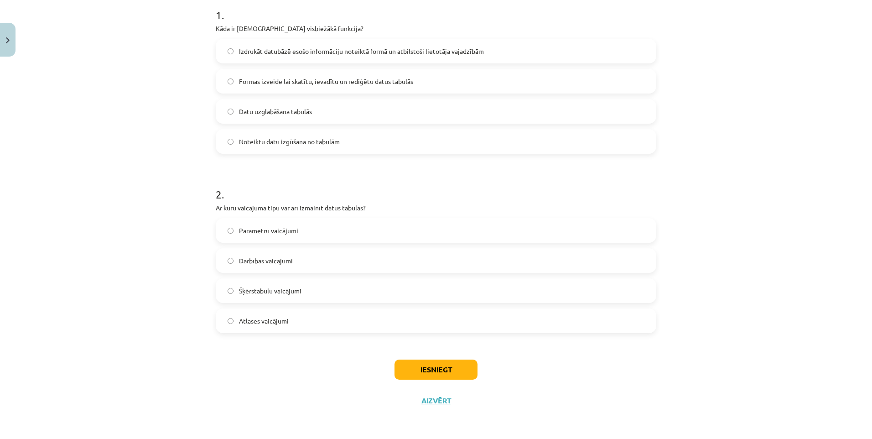
click at [294, 261] on label "Darbības vaicājumi" at bounding box center [436, 260] width 439 height 23
click at [446, 367] on button "Iesniegt" at bounding box center [435, 369] width 83 height 20
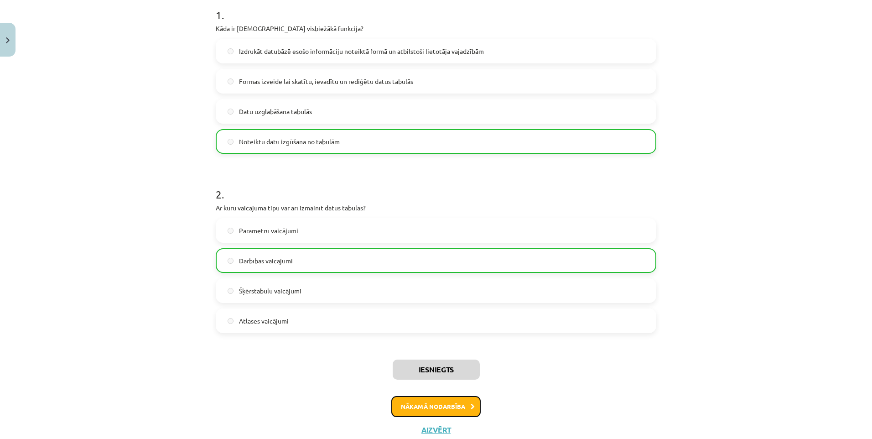
click at [430, 410] on button "Nākamā nodarbība" at bounding box center [435, 406] width 89 height 21
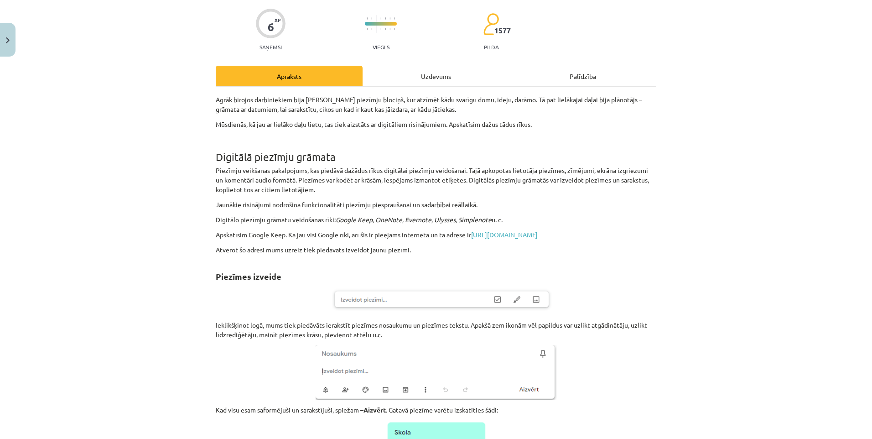
scroll to position [205, 0]
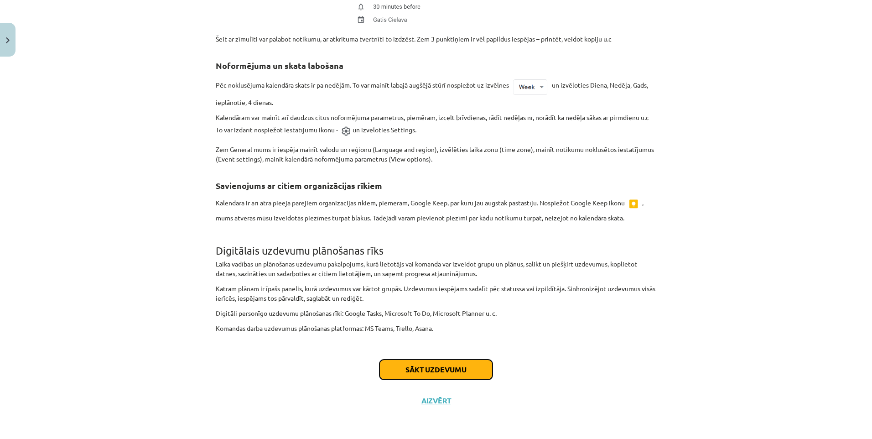
click at [440, 363] on button "Sākt uzdevumu" at bounding box center [435, 369] width 113 height 20
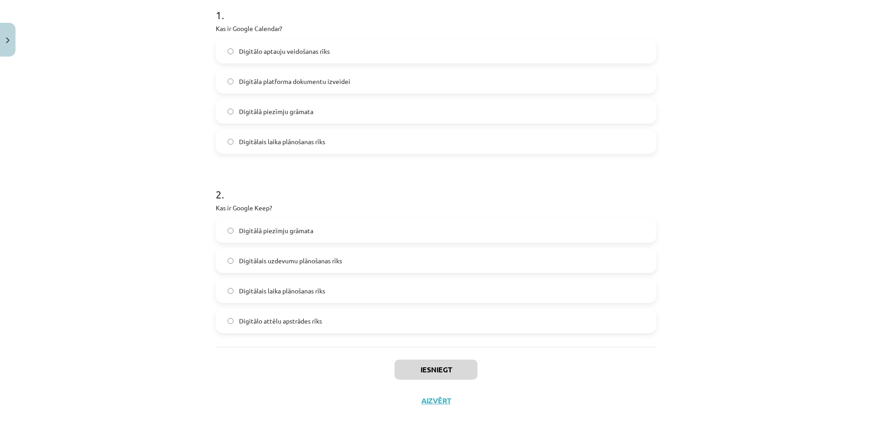
scroll to position [23, 0]
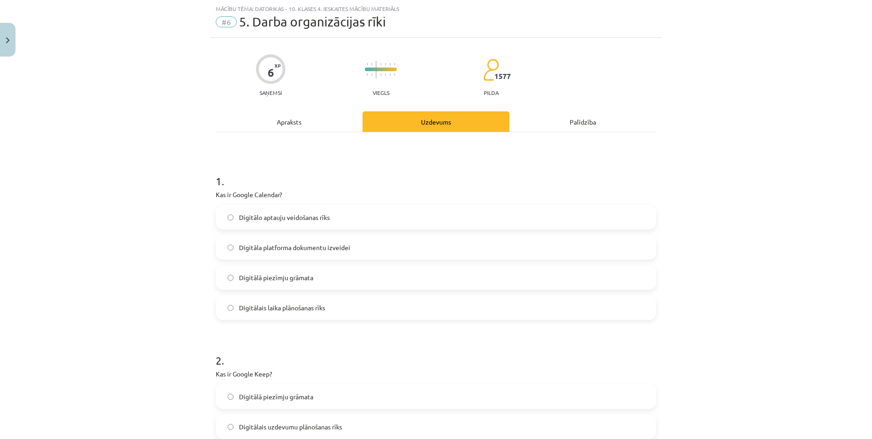
click at [302, 298] on label "Digitālais laika plānošanas rīks" at bounding box center [436, 307] width 439 height 23
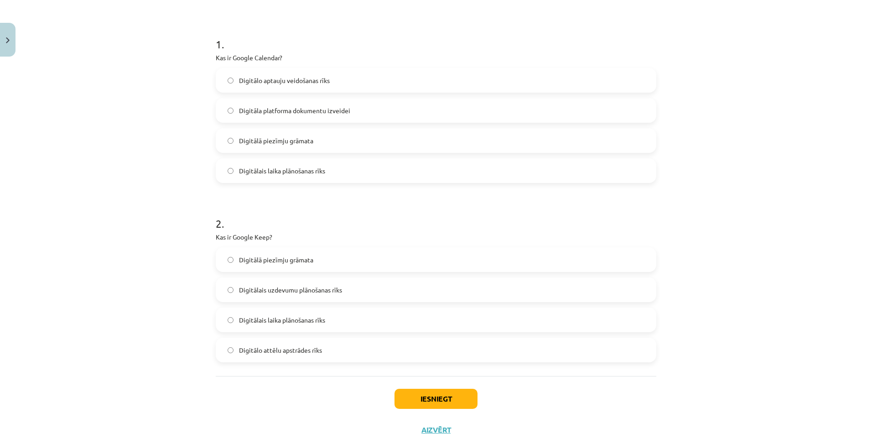
scroll to position [189, 0]
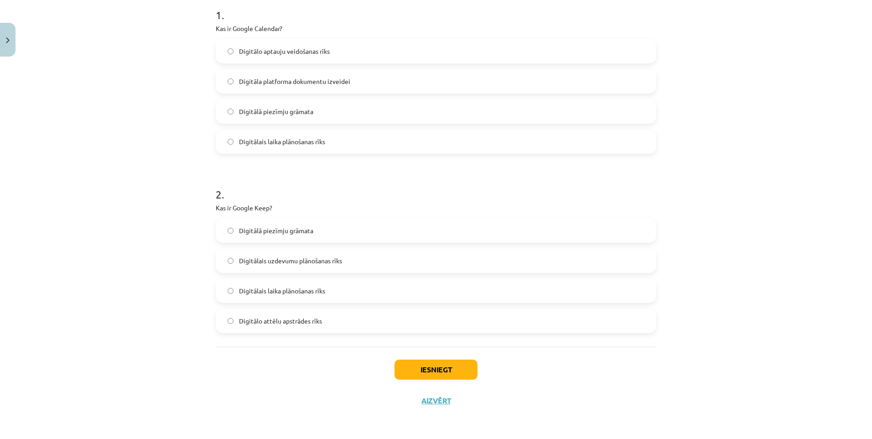
click at [277, 236] on label "Digitālā piezīmju grāmata" at bounding box center [436, 230] width 439 height 23
click at [438, 376] on button "Iesniegt" at bounding box center [435, 369] width 83 height 20
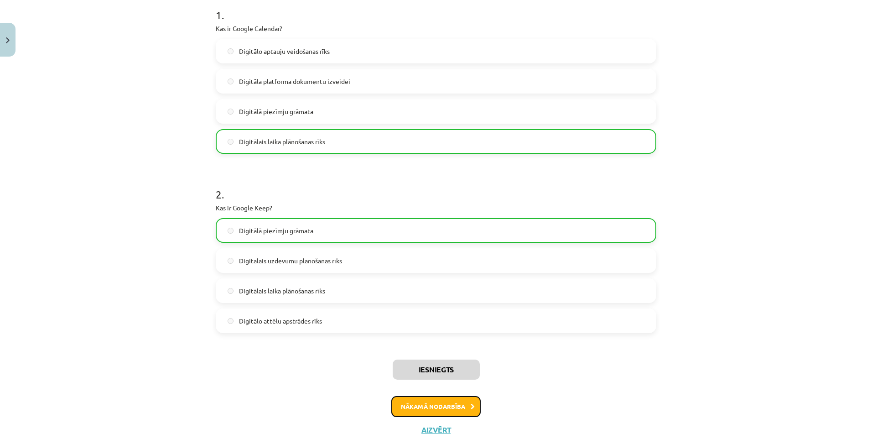
click at [451, 401] on button "Nākamā nodarbība" at bounding box center [435, 406] width 89 height 21
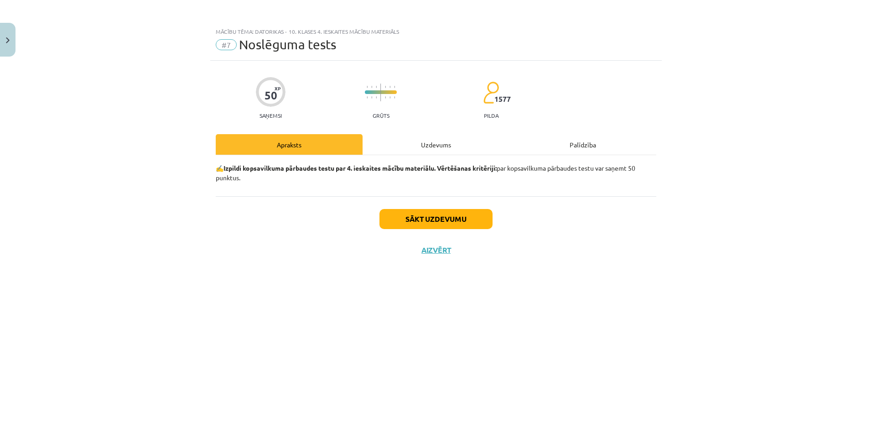
scroll to position [0, 0]
click at [422, 222] on button "Sākt uzdevumu" at bounding box center [435, 219] width 113 height 20
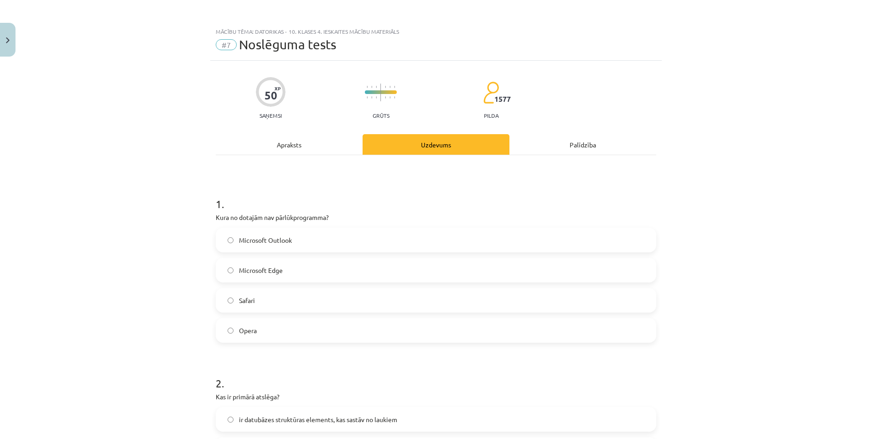
scroll to position [46, 0]
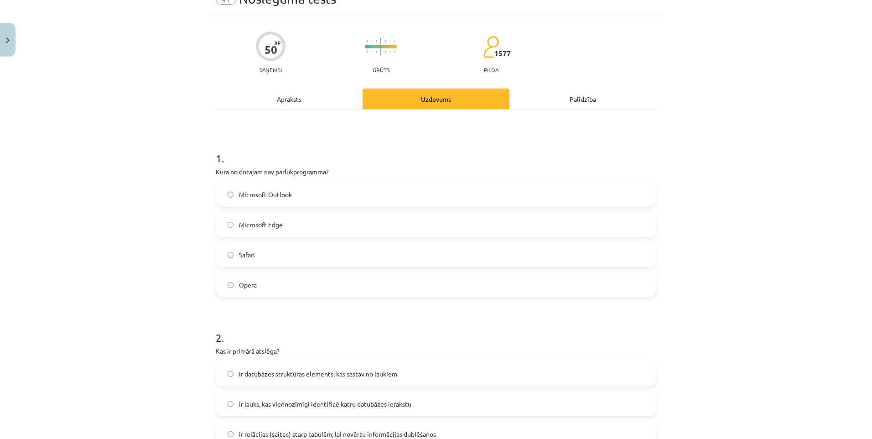
click at [285, 226] on label "Microsoft Edge" at bounding box center [436, 224] width 439 height 23
click at [284, 199] on span "Microsoft Outlook" at bounding box center [265, 195] width 53 height 10
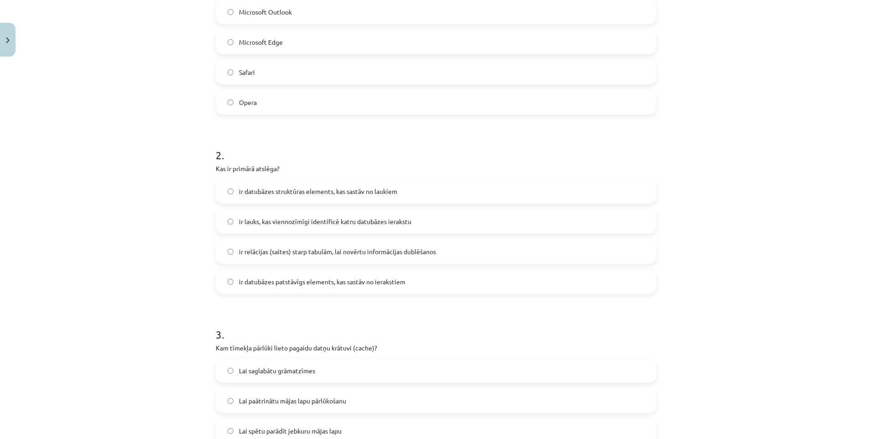
scroll to position [319, 0]
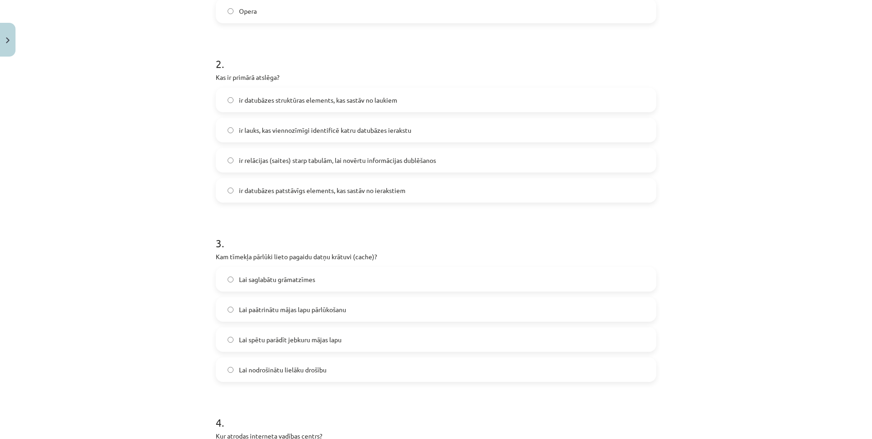
click at [283, 133] on span "ir lauks, kas viennozīmīgi identificē katru datubāzes ierakstu" at bounding box center [325, 130] width 172 height 10
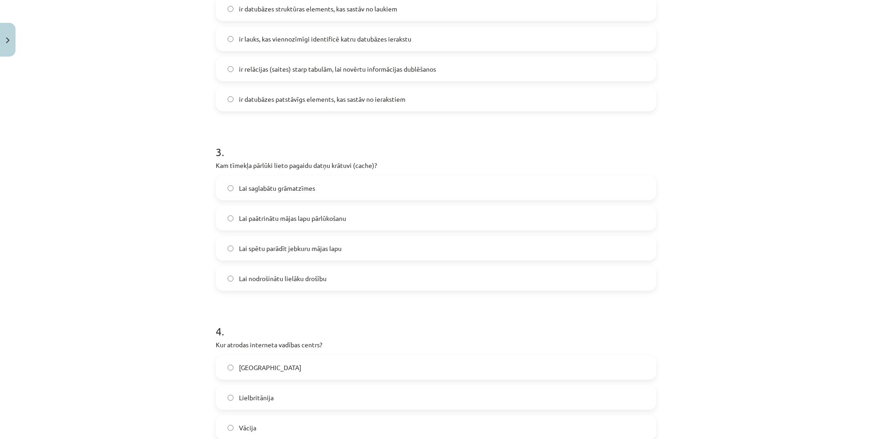
click at [287, 218] on span "Lai paātrinātu mājas lapu pārlūkošanu" at bounding box center [292, 218] width 107 height 10
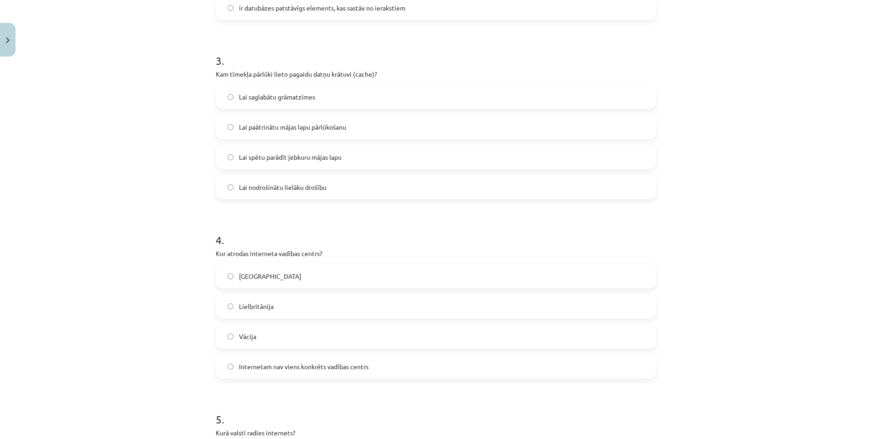
scroll to position [593, 0]
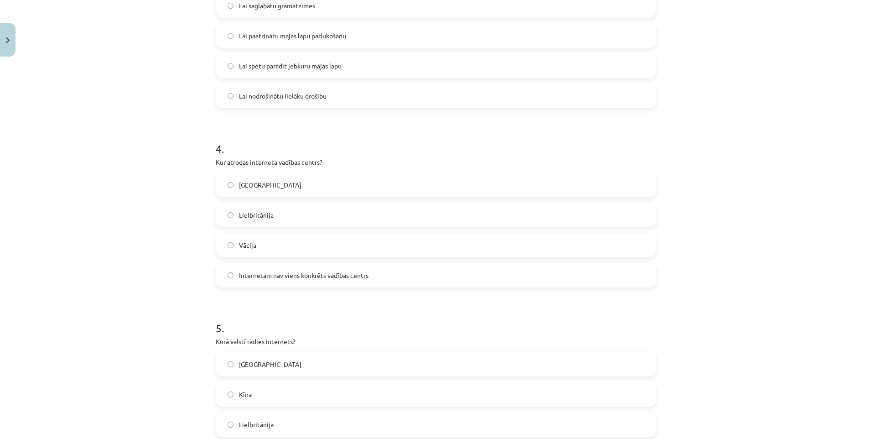
click at [338, 268] on label "Internetam nav viens konkrēts vadības centrs" at bounding box center [436, 275] width 439 height 23
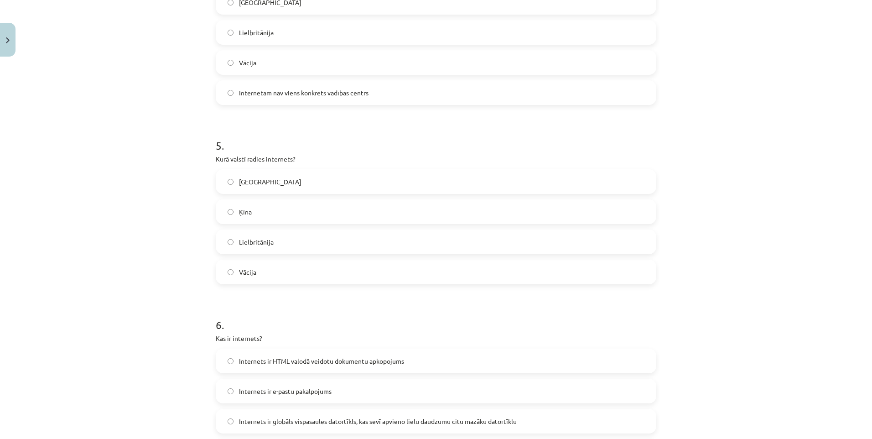
scroll to position [684, 0]
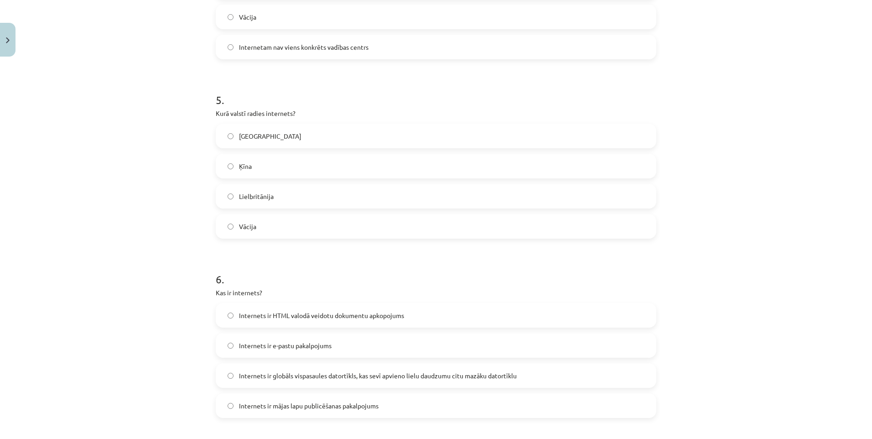
click at [258, 129] on label "ASV" at bounding box center [436, 135] width 439 height 23
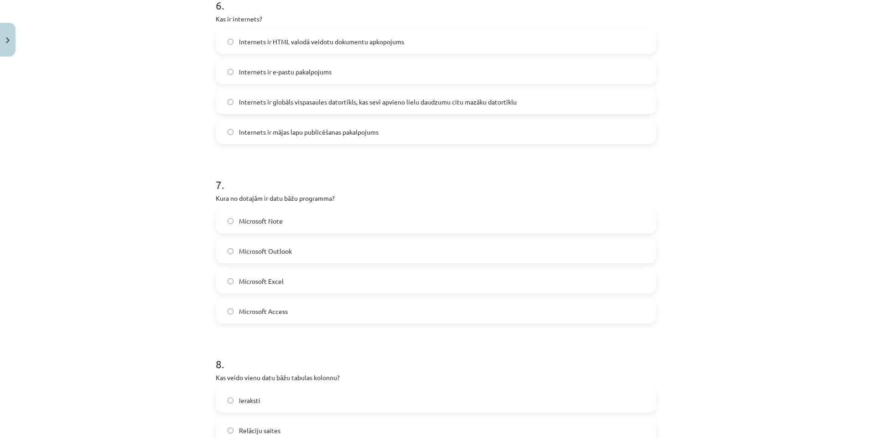
scroll to position [1003, 0]
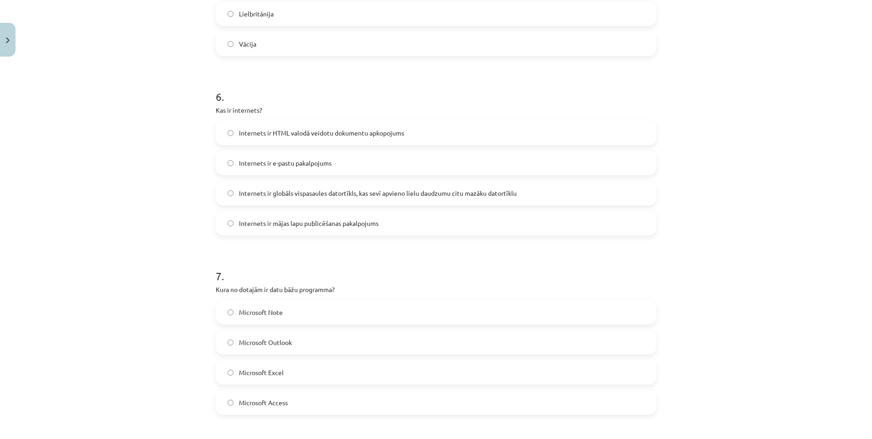
click at [341, 201] on label "Internets ir globāls vispasaules datortīkls, kas sevī apvieno lielu daudzumu ci…" at bounding box center [436, 192] width 439 height 23
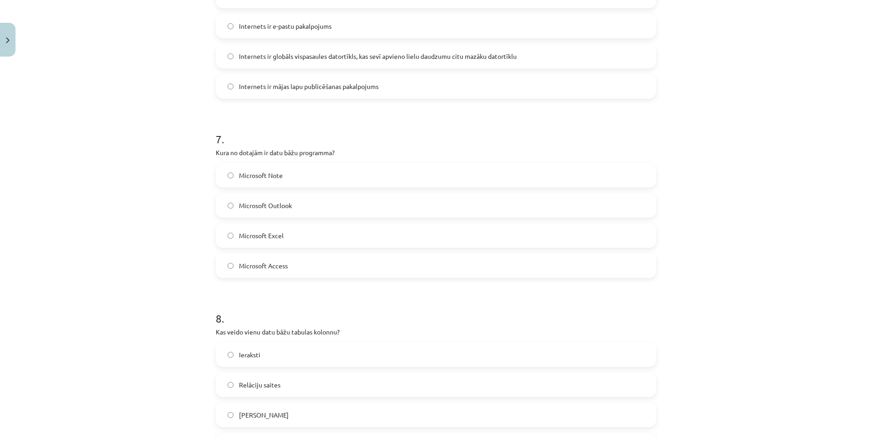
click at [279, 259] on label "Microsoft Access" at bounding box center [436, 265] width 439 height 23
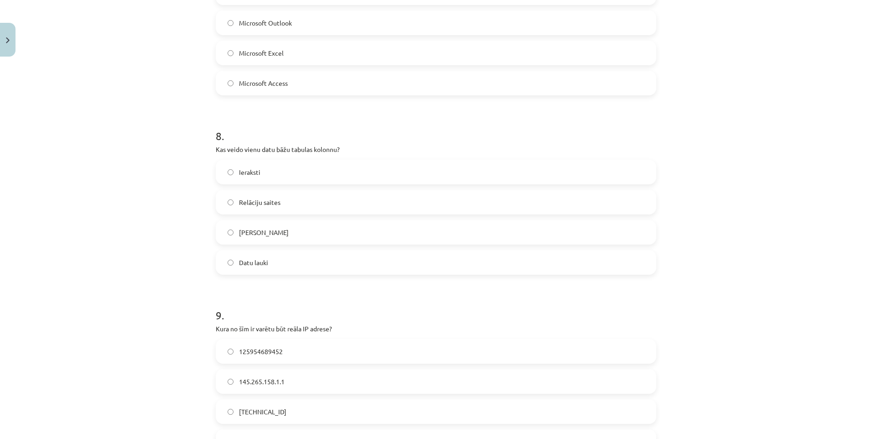
click at [270, 166] on label "Ieraksti" at bounding box center [436, 171] width 439 height 23
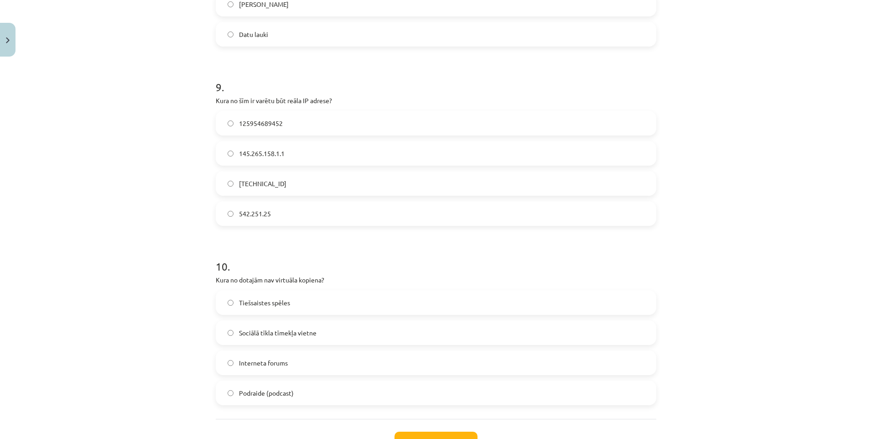
scroll to position [1505, 0]
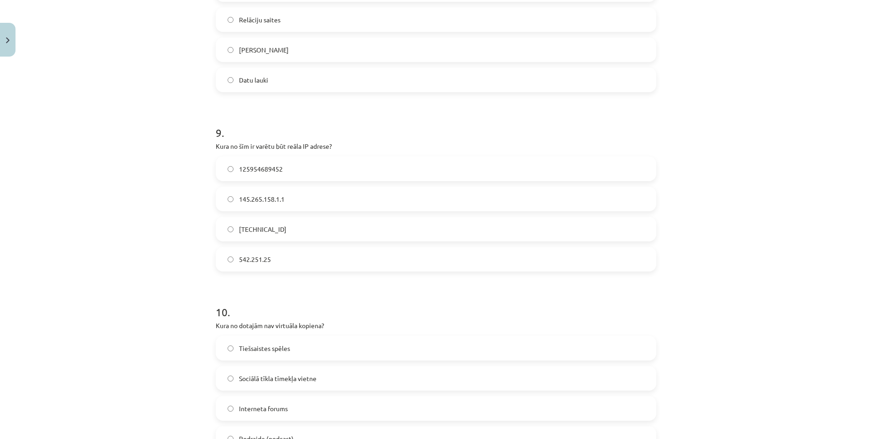
click at [267, 205] on label "145.265.158.1.1" at bounding box center [436, 198] width 439 height 23
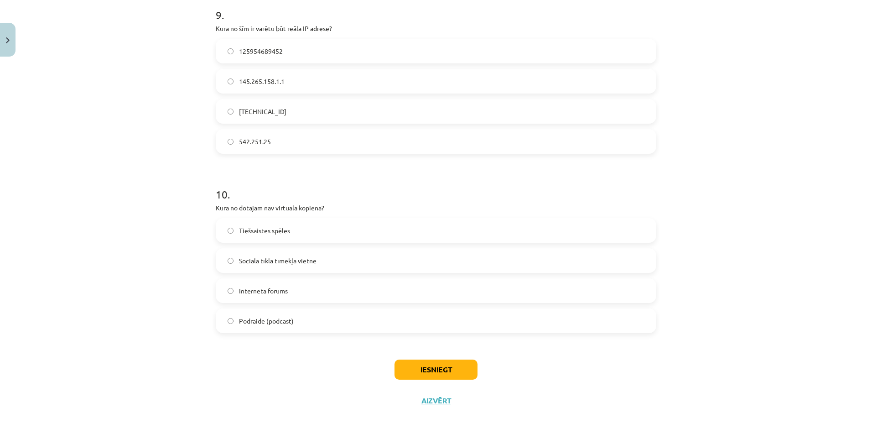
drag, startPoint x: 298, startPoint y: 313, endPoint x: 346, endPoint y: 325, distance: 50.2
click at [298, 312] on label "Podraide (podcast)" at bounding box center [436, 320] width 439 height 23
click at [431, 363] on button "Iesniegt" at bounding box center [435, 369] width 83 height 20
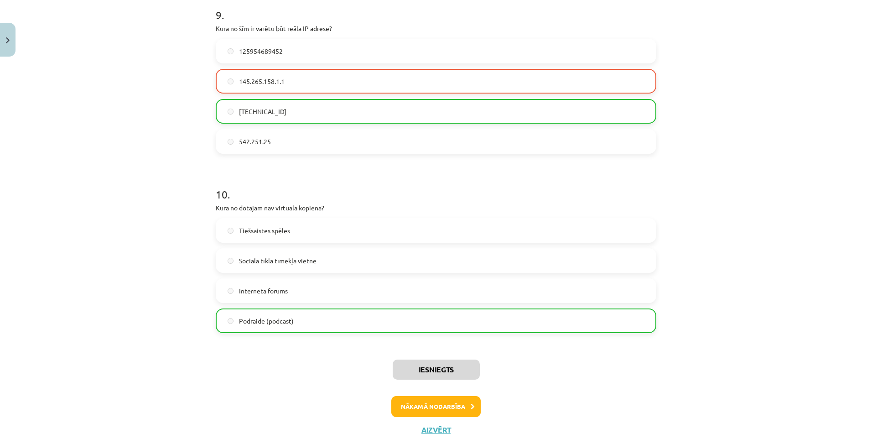
scroll to position [1651, 0]
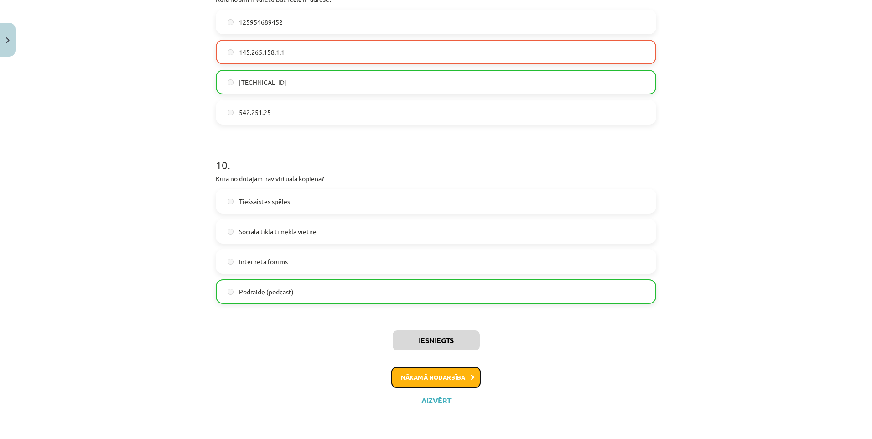
click at [443, 377] on button "Nākamā nodarbība" at bounding box center [435, 377] width 89 height 21
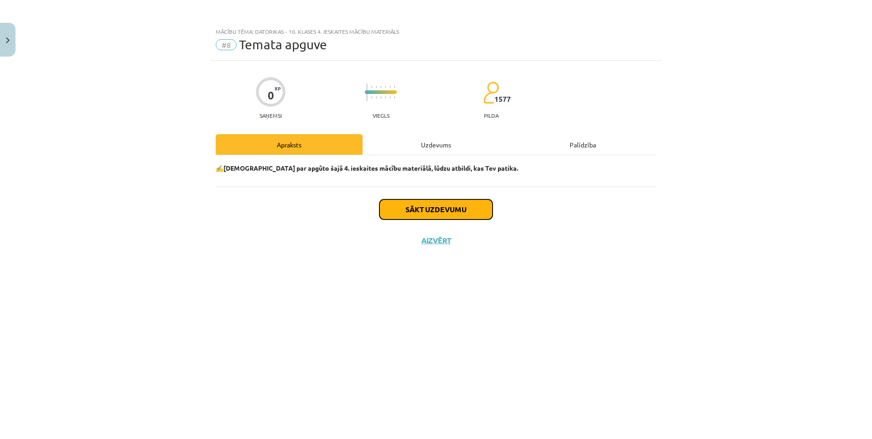
click at [428, 203] on button "Sākt uzdevumu" at bounding box center [435, 209] width 113 height 20
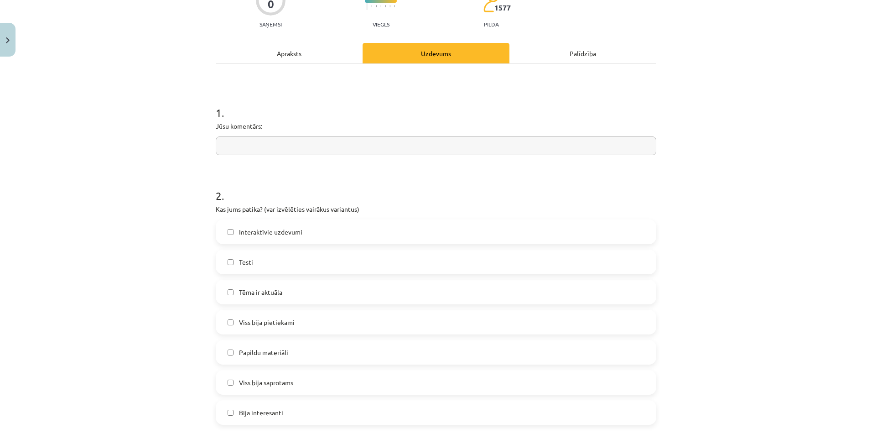
scroll to position [137, 0]
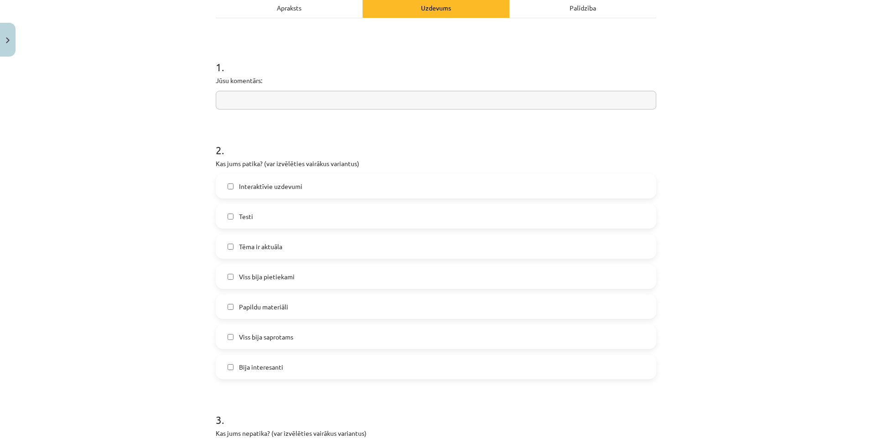
click at [279, 234] on div "Tēma ir aktuāla" at bounding box center [436, 246] width 440 height 25
click at [282, 247] on label "Tēma ir aktuāla" at bounding box center [436, 246] width 439 height 23
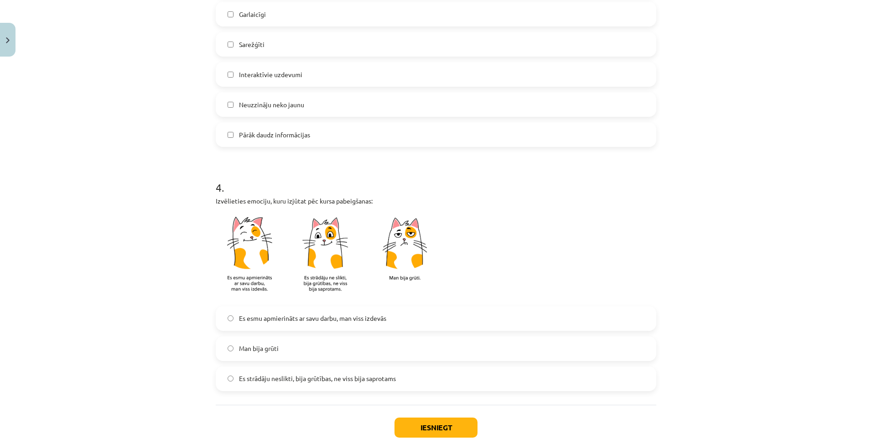
scroll to position [696, 0]
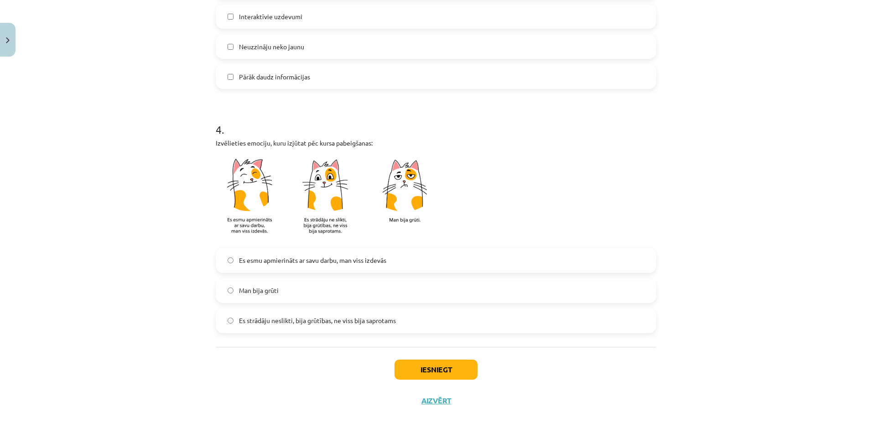
click at [307, 281] on label "Man bija grūti" at bounding box center [436, 290] width 439 height 23
click at [405, 361] on button "Iesniegt" at bounding box center [435, 369] width 83 height 20
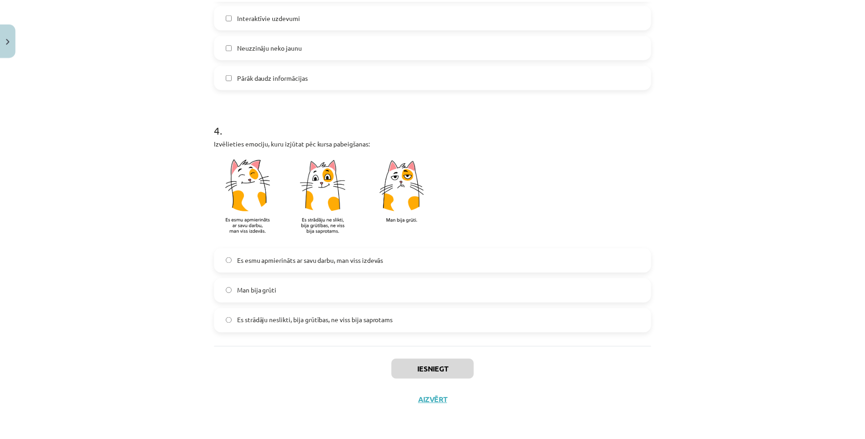
scroll to position [297, 0]
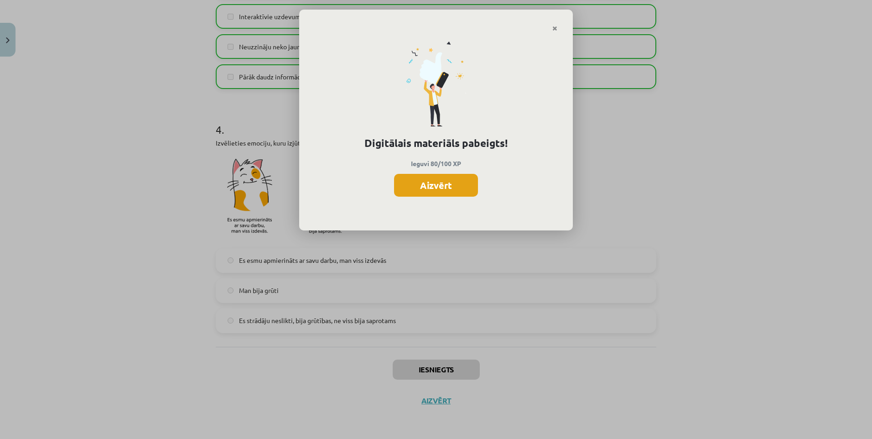
click at [430, 182] on button "Aizvērt" at bounding box center [436, 185] width 84 height 23
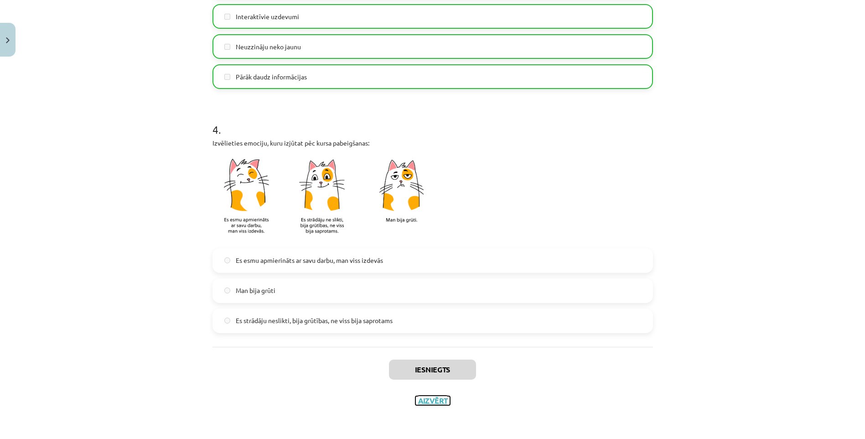
click at [426, 403] on button "Aizvērt" at bounding box center [432, 400] width 35 height 9
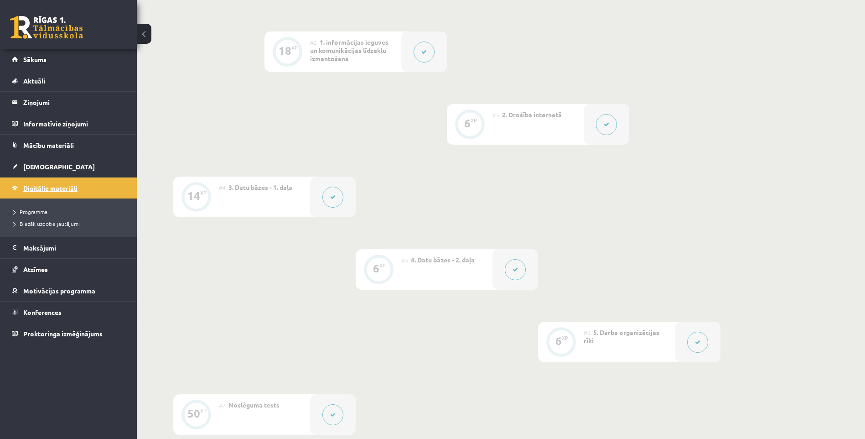
click at [58, 191] on link "Digitālie materiāli" at bounding box center [69, 187] width 114 height 21
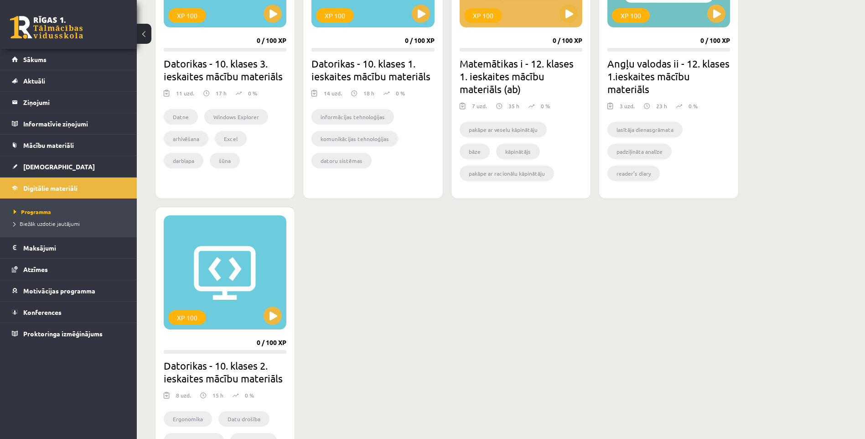
scroll to position [173, 0]
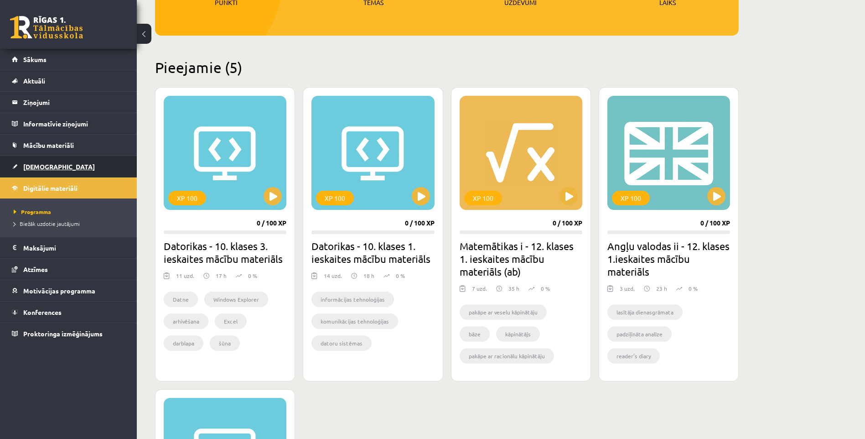
click at [46, 163] on span "[DEMOGRAPHIC_DATA]" at bounding box center [59, 166] width 72 height 8
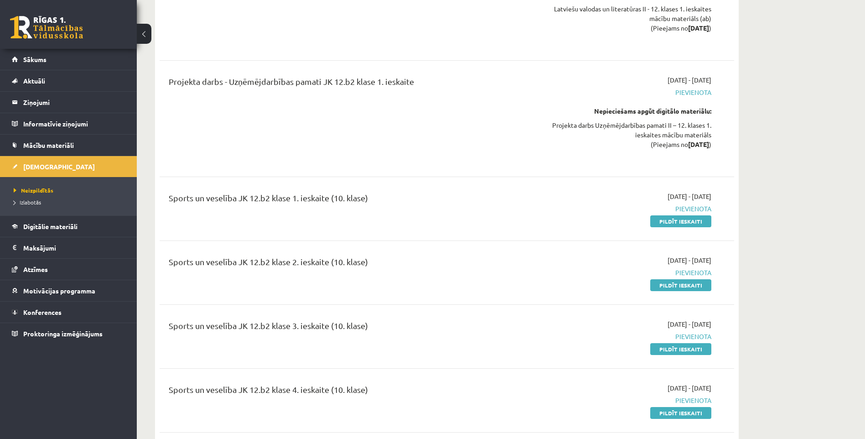
scroll to position [1940, 0]
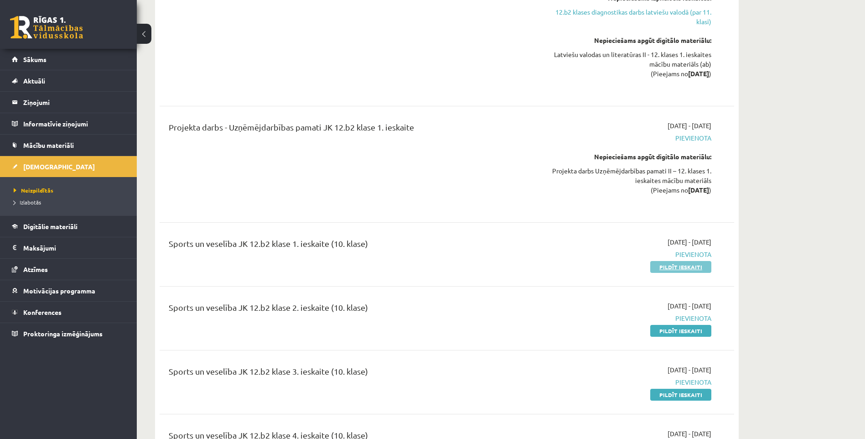
click at [666, 261] on link "Pildīt ieskaiti" at bounding box center [680, 267] width 61 height 12
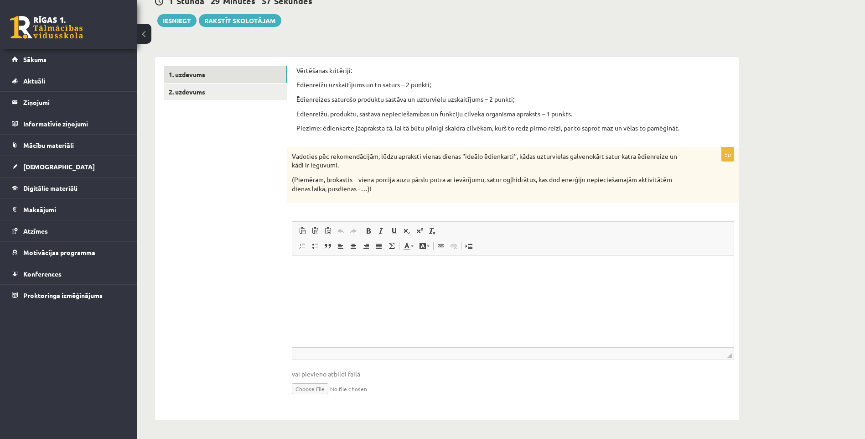
scroll to position [7, 0]
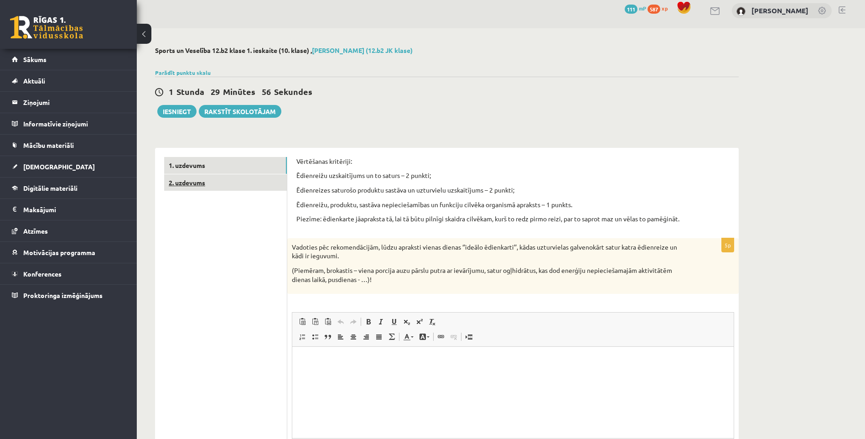
click at [202, 185] on link "2. uzdevums" at bounding box center [225, 182] width 123 height 17
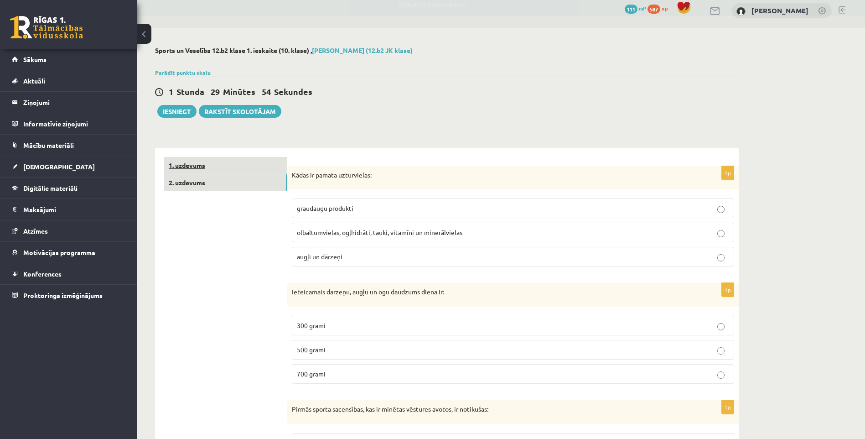
click at [225, 162] on link "1. uzdevums" at bounding box center [225, 165] width 123 height 17
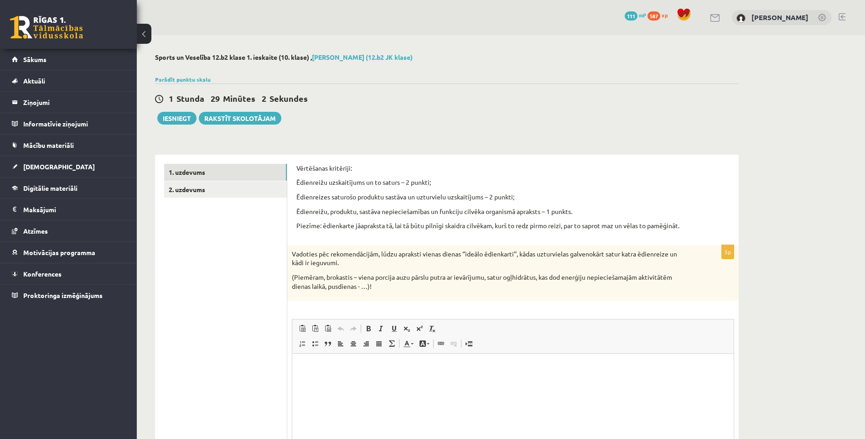
scroll to position [91, 0]
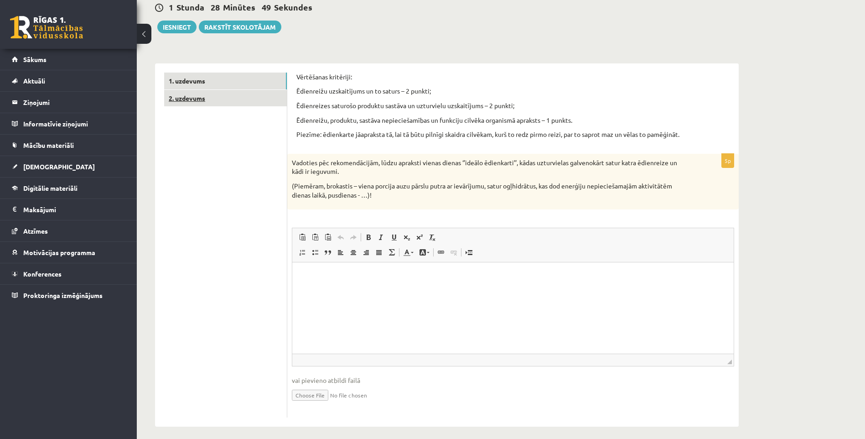
click at [186, 92] on link "2. uzdevums" at bounding box center [225, 98] width 123 height 17
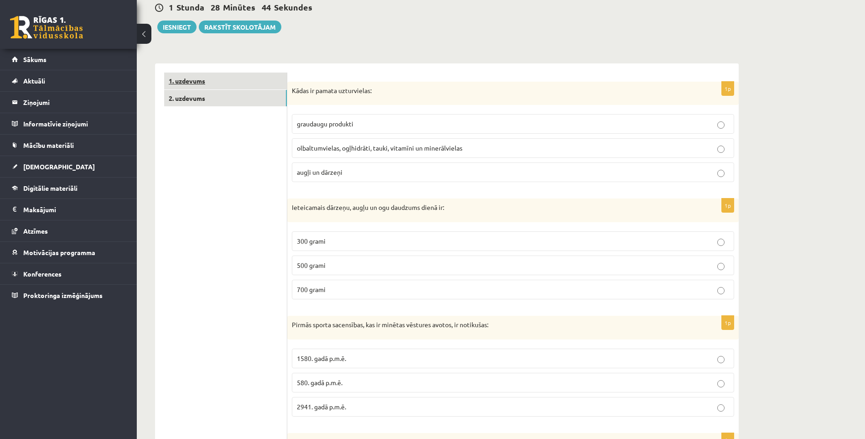
click at [197, 82] on link "1. uzdevums" at bounding box center [225, 80] width 123 height 17
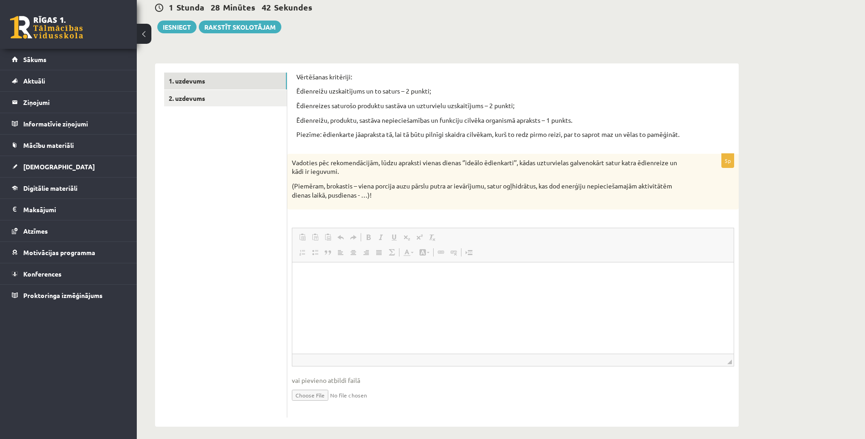
scroll to position [0, 0]
click at [335, 278] on p "Editor, wiswyg-editor-user-answer-47363841689240" at bounding box center [512, 276] width 423 height 10
click at [322, 277] on p "Editor, wiswyg-editor-user-answer-47363841689240" at bounding box center [512, 276] width 423 height 10
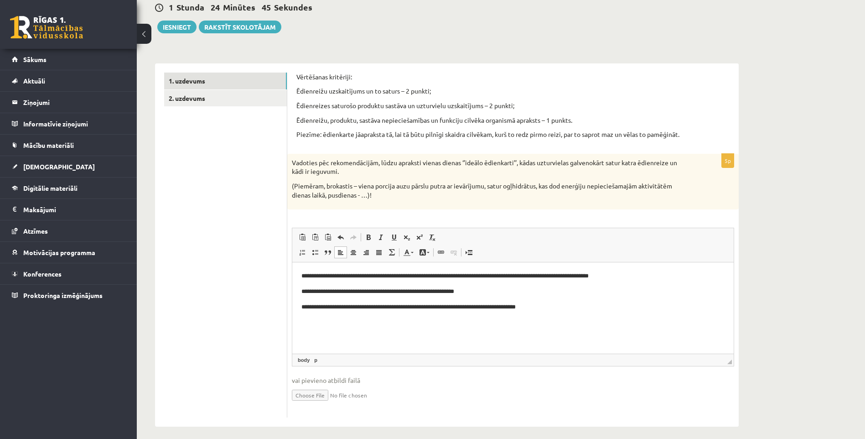
click at [471, 310] on p "**********" at bounding box center [512, 307] width 423 height 10
click at [495, 308] on p "**********" at bounding box center [512, 307] width 423 height 10
click at [519, 306] on p "**********" at bounding box center [512, 307] width 423 height 10
click at [522, 306] on p "**********" at bounding box center [512, 307] width 423 height 10
click at [494, 306] on p "**********" at bounding box center [512, 307] width 423 height 10
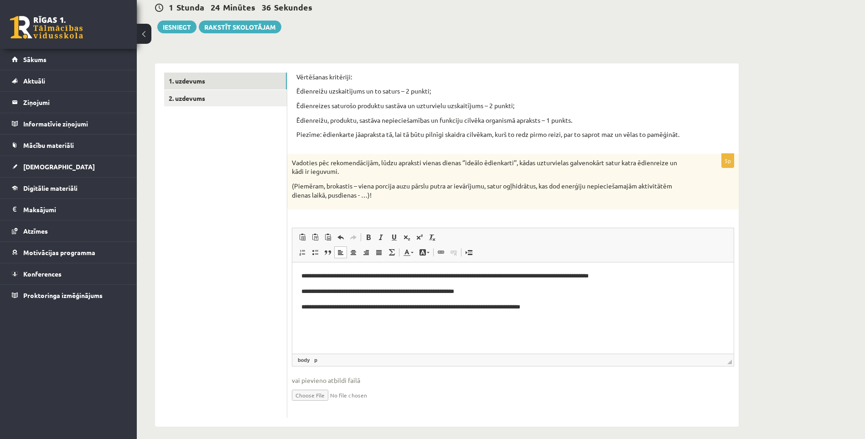
click at [493, 307] on p "**********" at bounding box center [512, 307] width 423 height 10
click at [491, 307] on p "**********" at bounding box center [512, 307] width 423 height 10
click at [521, 306] on p "**********" at bounding box center [512, 307] width 423 height 10
click at [564, 315] on html "**********" at bounding box center [512, 291] width 441 height 58
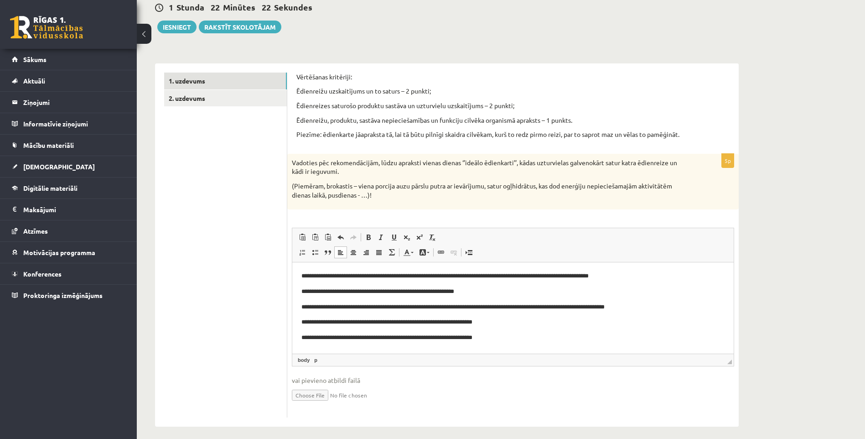
scroll to position [3, 0]
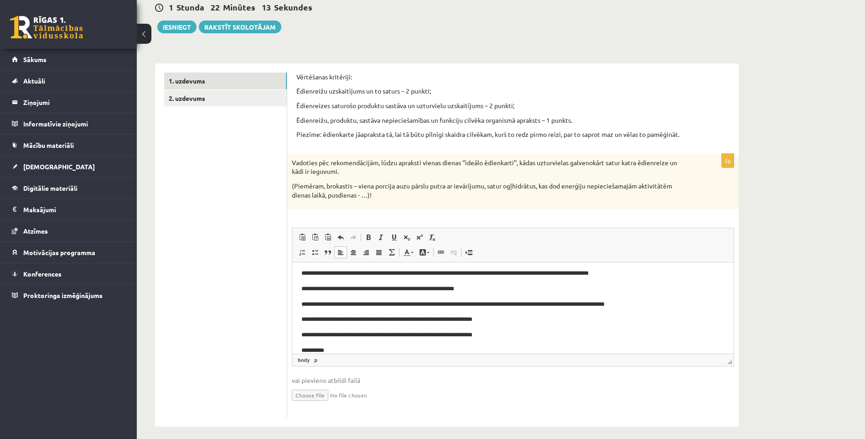
click at [514, 335] on p "**********" at bounding box center [509, 335] width 416 height 10
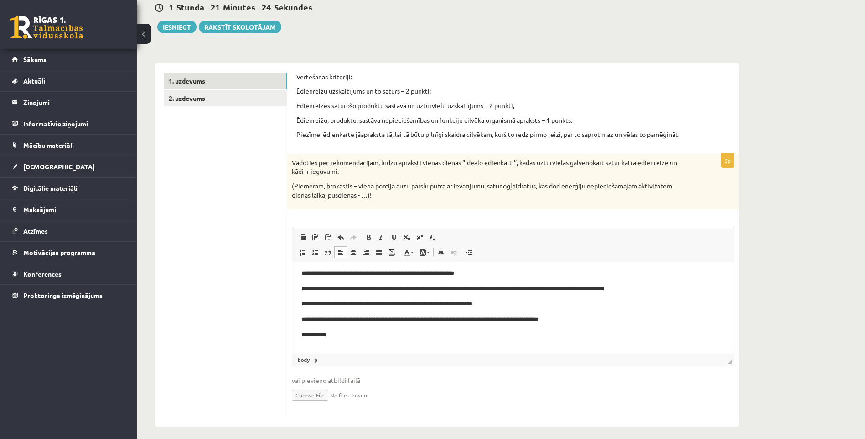
click at [326, 338] on p "**********" at bounding box center [509, 335] width 416 height 10
click at [332, 334] on p "**********" at bounding box center [509, 335] width 416 height 10
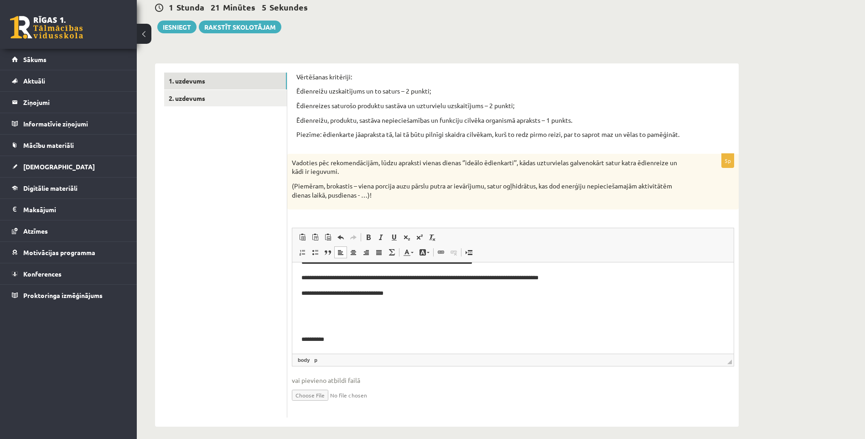
click at [299, 340] on html "**********" at bounding box center [512, 277] width 441 height 151
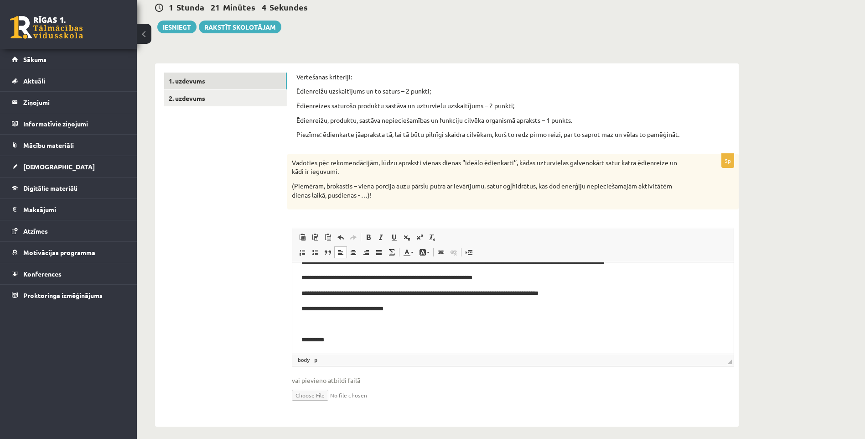
scroll to position [29, 0]
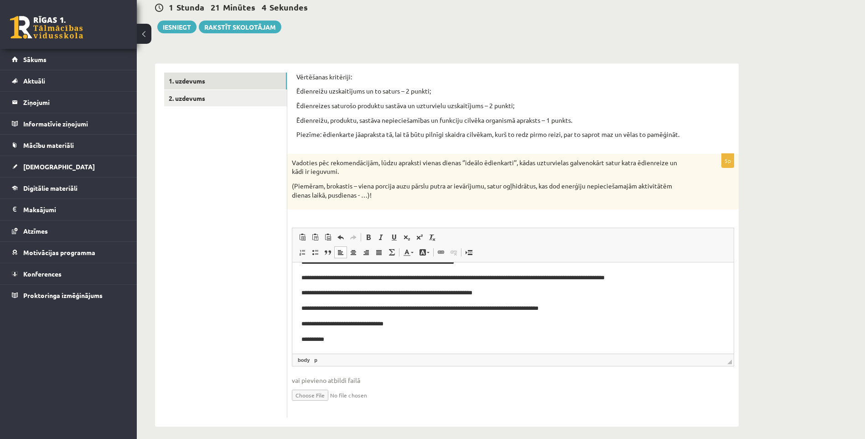
click at [349, 342] on p "**********" at bounding box center [509, 340] width 416 height 10
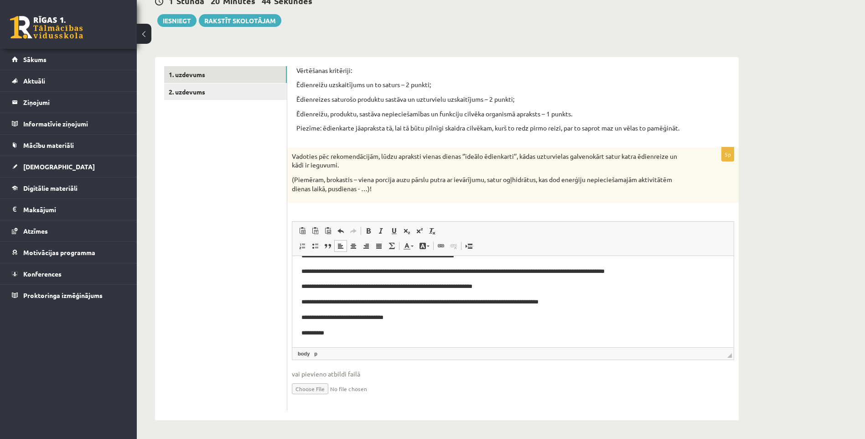
scroll to position [0, 0]
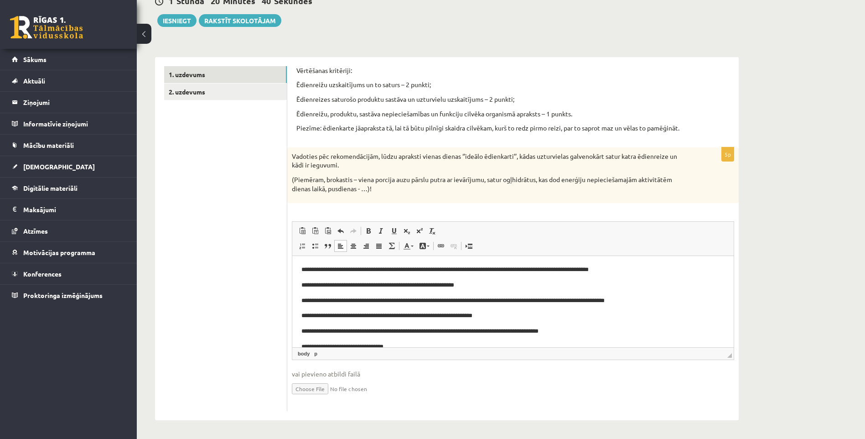
click at [330, 269] on p "**********" at bounding box center [509, 270] width 416 height 10
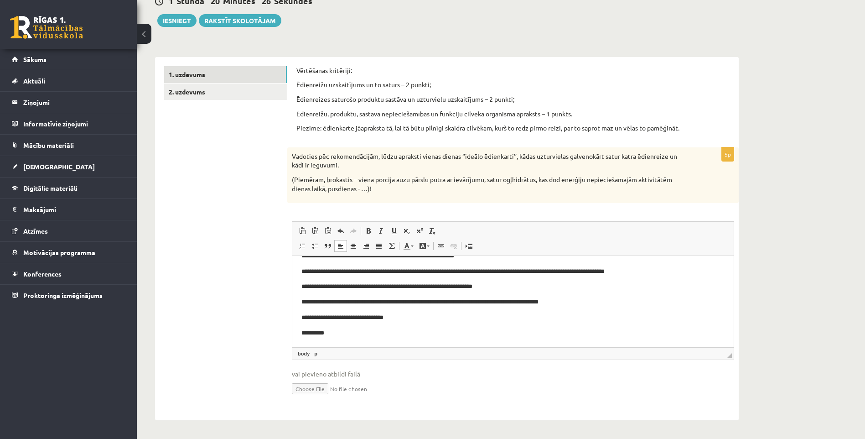
click at [357, 335] on p "**********" at bounding box center [509, 333] width 416 height 10
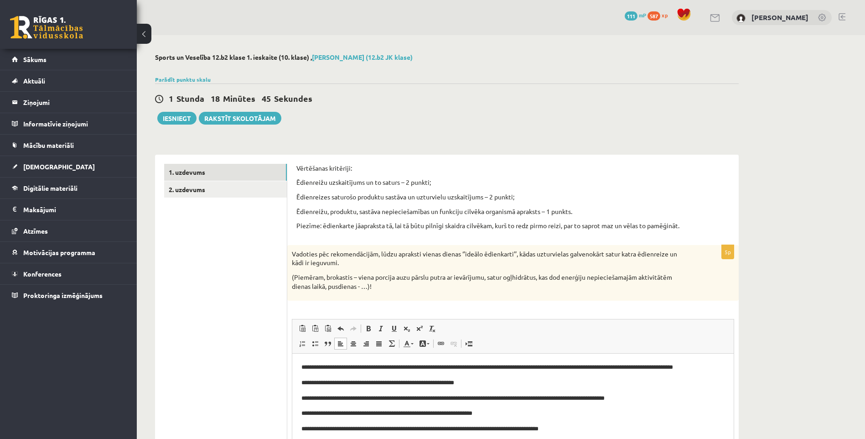
scroll to position [91, 0]
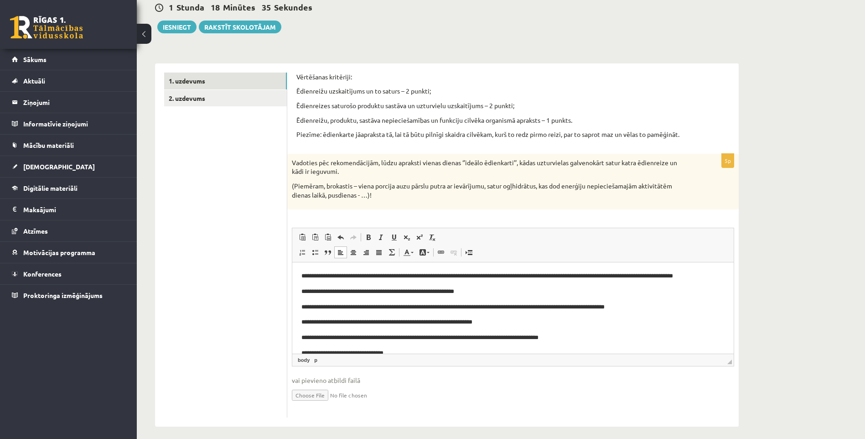
click at [718, 279] on html "**********" at bounding box center [512, 329] width 441 height 135
click at [468, 289] on p "**********" at bounding box center [509, 292] width 416 height 10
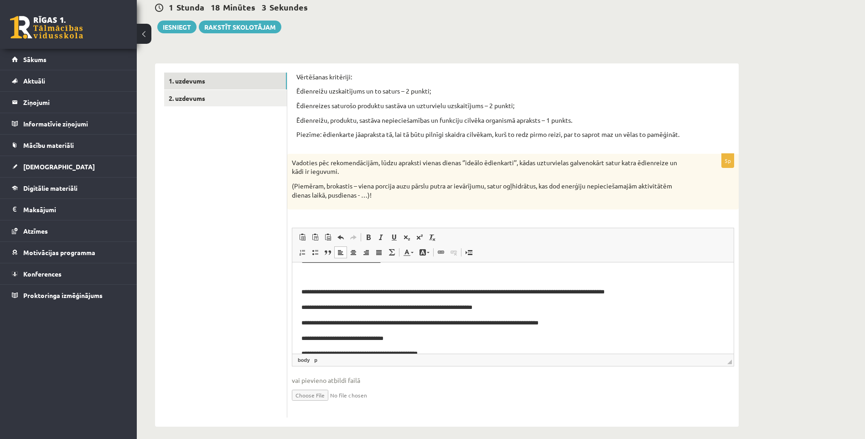
scroll to position [75, 0]
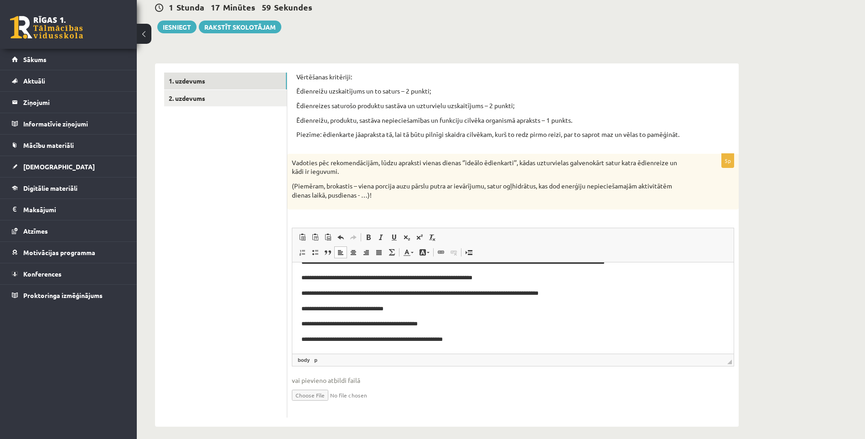
click at [497, 279] on p "**********" at bounding box center [509, 278] width 416 height 10
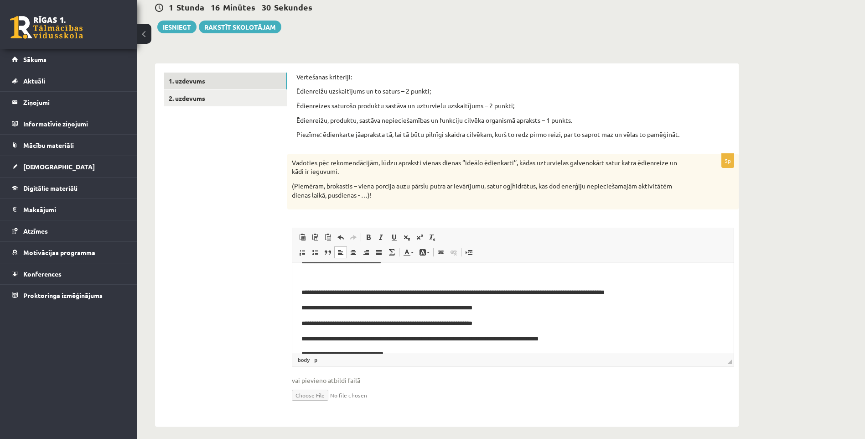
scroll to position [91, 0]
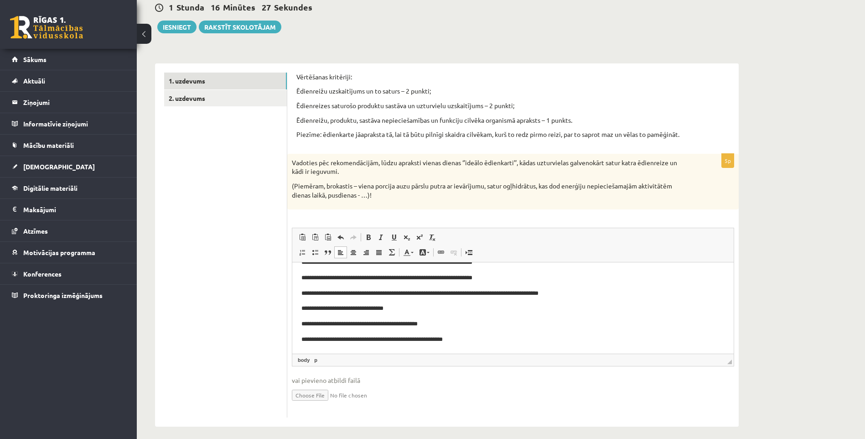
click at [578, 290] on p "**********" at bounding box center [509, 294] width 416 height 10
click at [399, 307] on p "**********" at bounding box center [509, 309] width 416 height 10
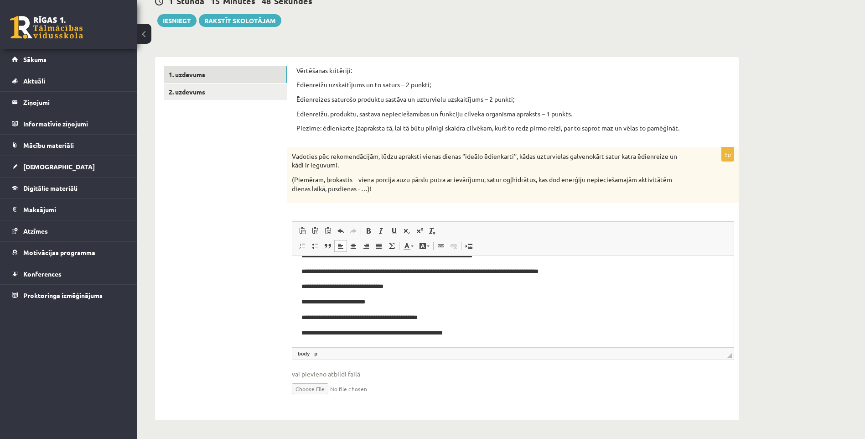
click at [467, 331] on p "**********" at bounding box center [509, 333] width 416 height 10
click at [443, 313] on p "**********" at bounding box center [509, 318] width 416 height 10
click at [475, 331] on p "**********" at bounding box center [509, 333] width 416 height 10
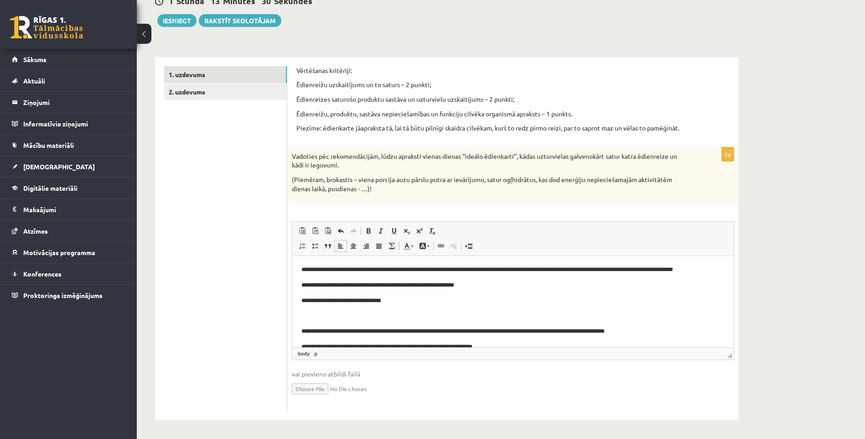
scroll to position [0, 0]
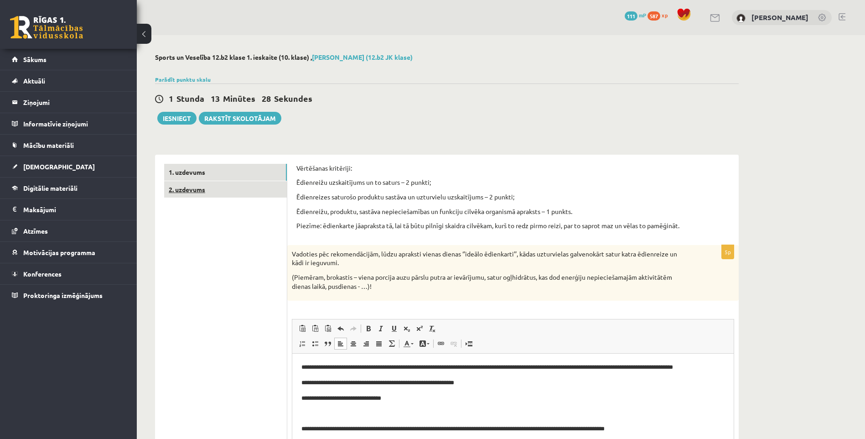
click at [217, 192] on link "2. uzdevums" at bounding box center [225, 189] width 123 height 17
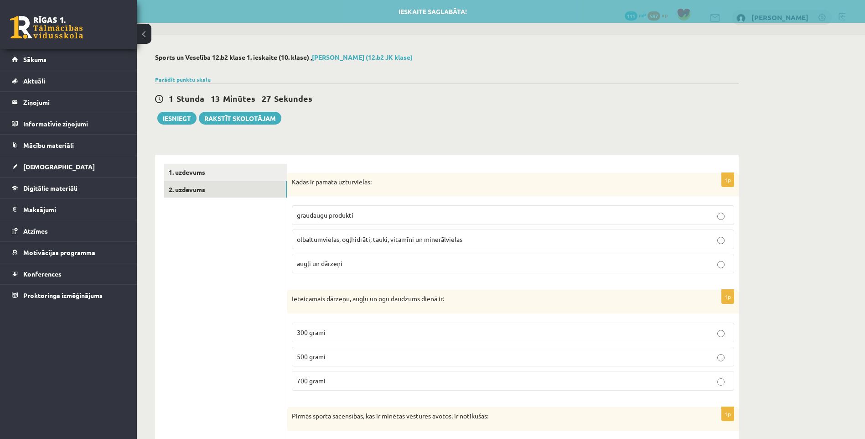
scroll to position [91, 0]
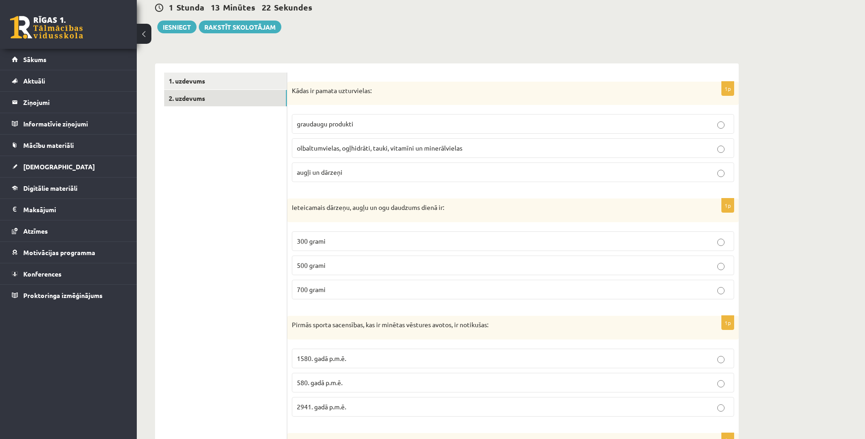
click at [370, 149] on span "olbaltumvielas, ogļhidrāti, tauki, vitamīni un minerālvielas" at bounding box center [379, 148] width 165 height 8
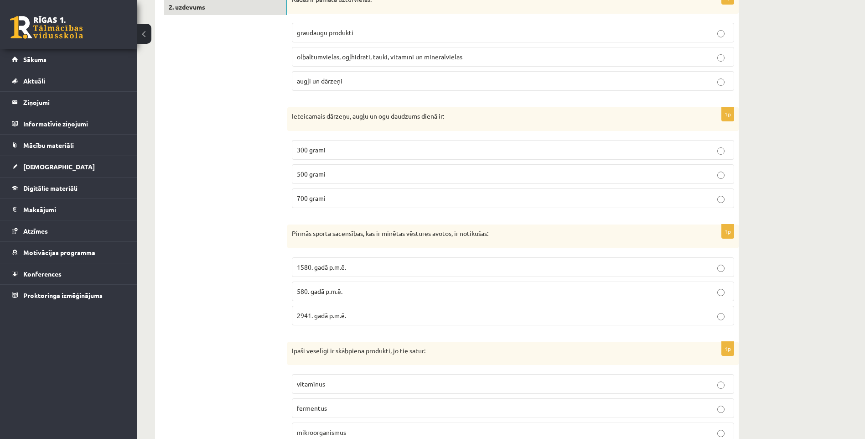
scroll to position [228, 0]
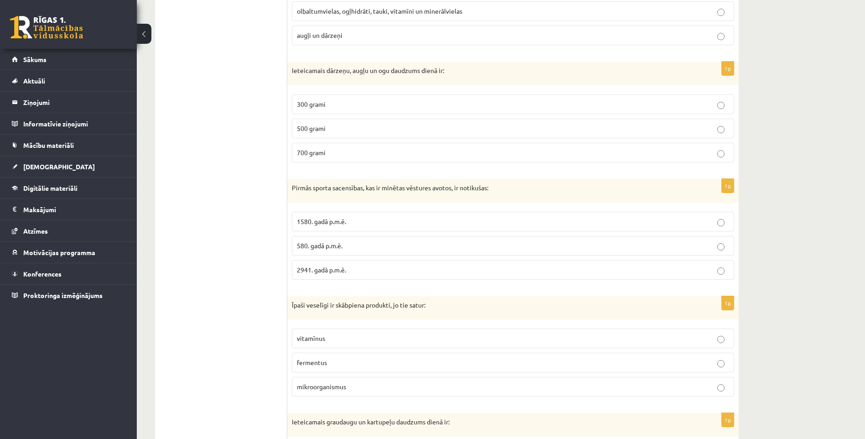
click at [329, 130] on p "500 grami" at bounding box center [513, 129] width 432 height 10
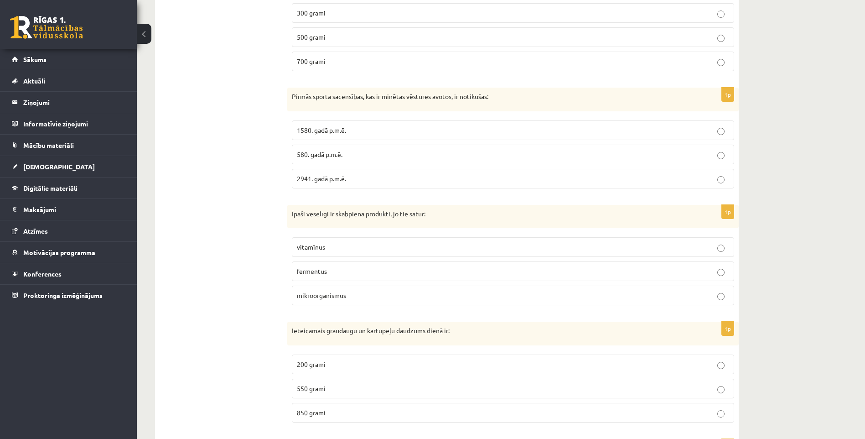
click at [350, 129] on p "1580. gadā p.m.ē." at bounding box center [513, 130] width 432 height 10
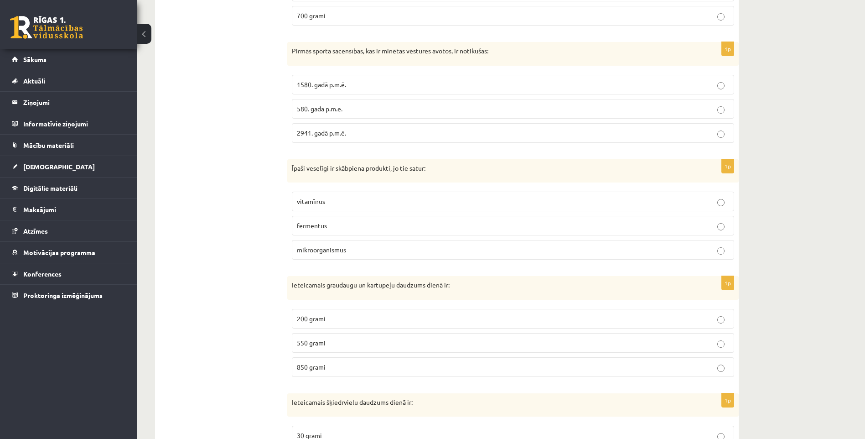
scroll to position [410, 0]
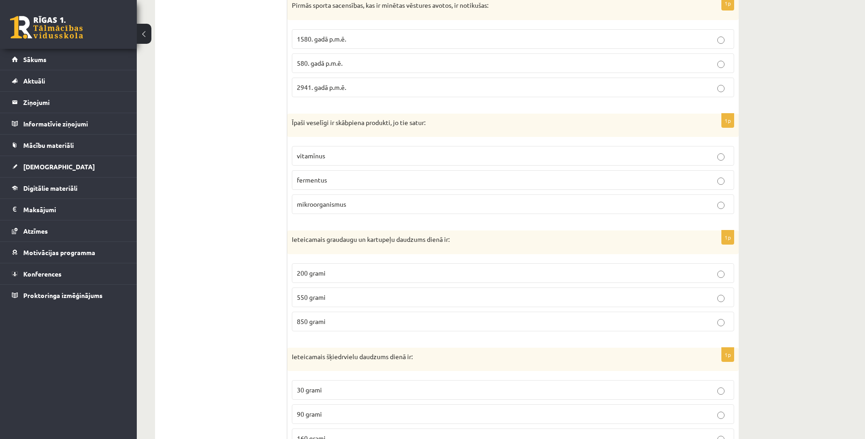
click at [356, 198] on label "mikroorganismus" at bounding box center [513, 204] width 442 height 20
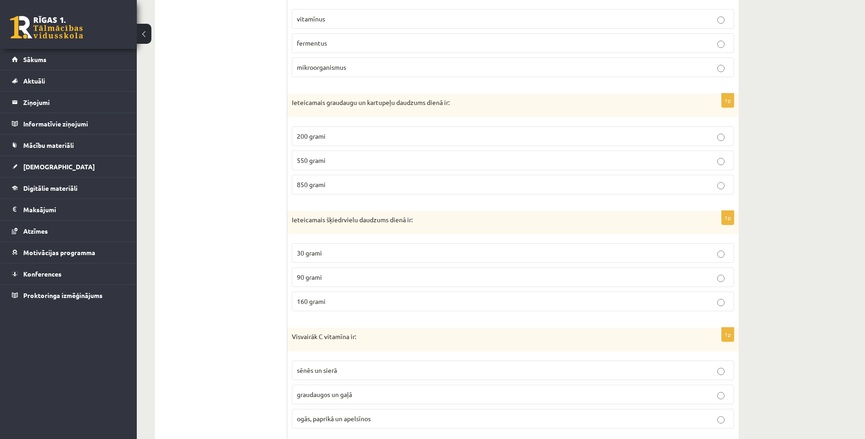
click at [348, 135] on p "200 grami" at bounding box center [513, 136] width 432 height 10
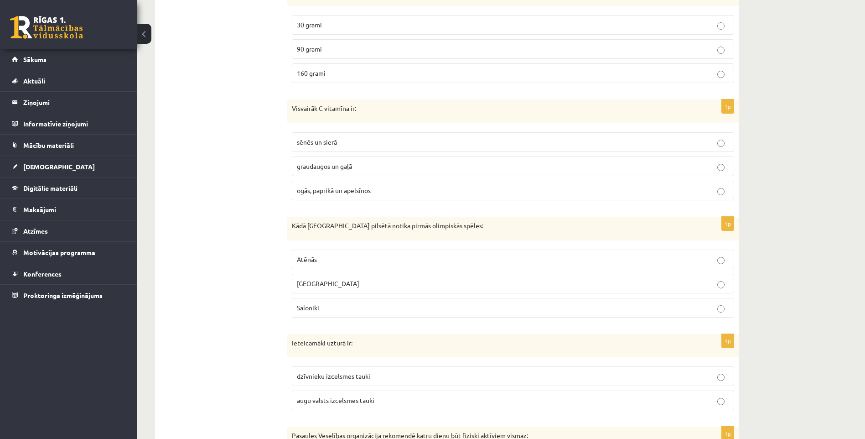
scroll to position [899, 0]
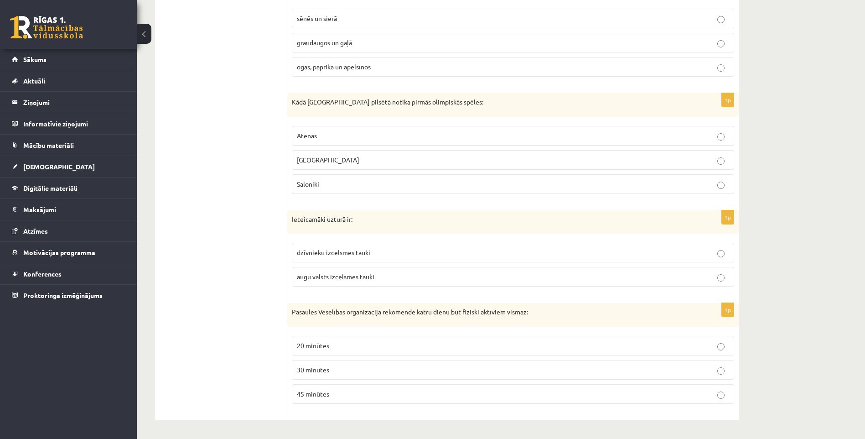
click at [326, 137] on p "Atēnās" at bounding box center [513, 136] width 432 height 10
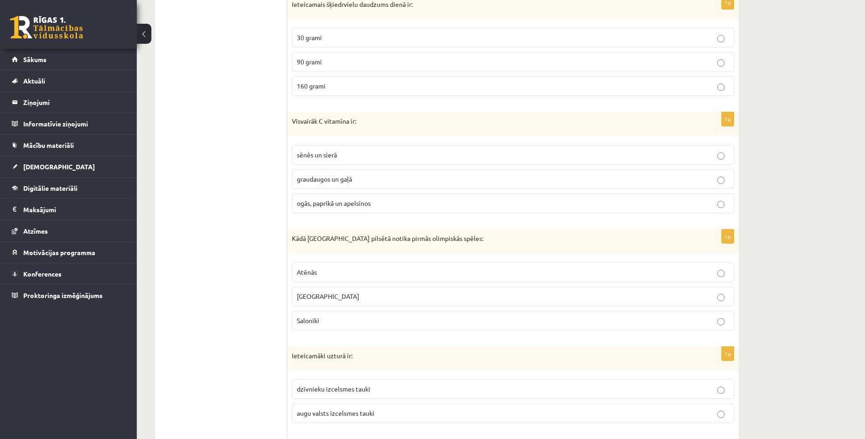
click at [323, 38] on p "30 grami" at bounding box center [513, 38] width 432 height 10
click at [346, 207] on p "ogās, paprikā un apelsīnos" at bounding box center [513, 203] width 432 height 10
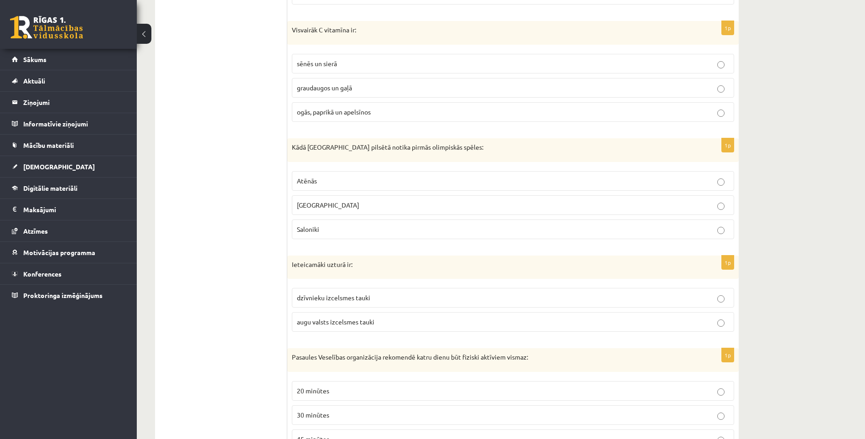
scroll to position [899, 0]
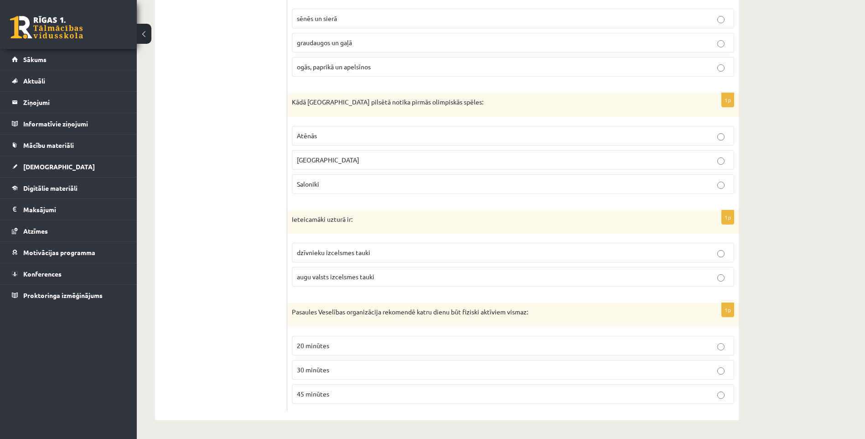
click at [359, 281] on p "augu valsts izcelsmes tauki" at bounding box center [513, 277] width 432 height 10
click at [326, 166] on label "Olimpijā" at bounding box center [513, 160] width 442 height 20
click at [443, 389] on p "45 minūtes" at bounding box center [513, 394] width 432 height 10
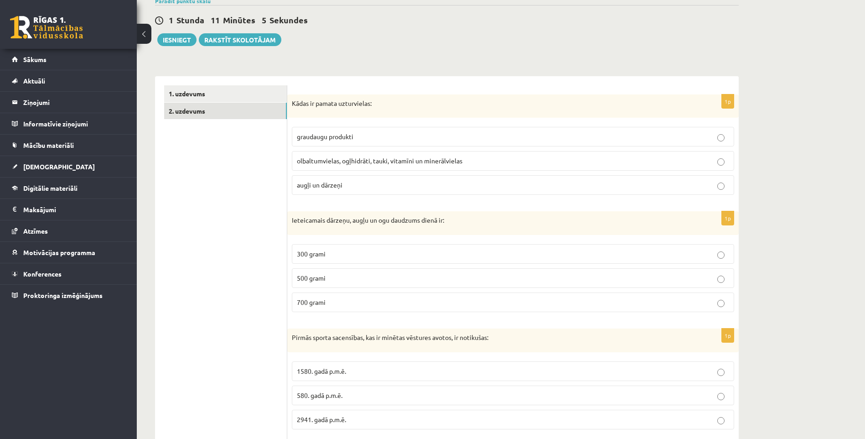
scroll to position [0, 0]
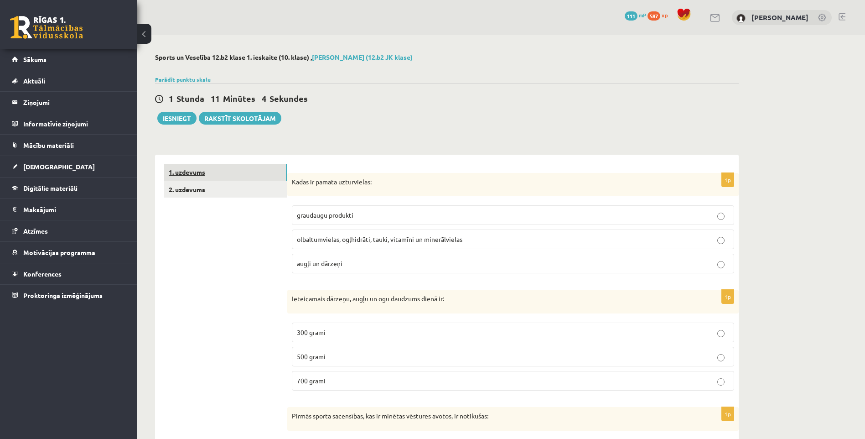
click at [194, 171] on link "1. uzdevums" at bounding box center [225, 172] width 123 height 17
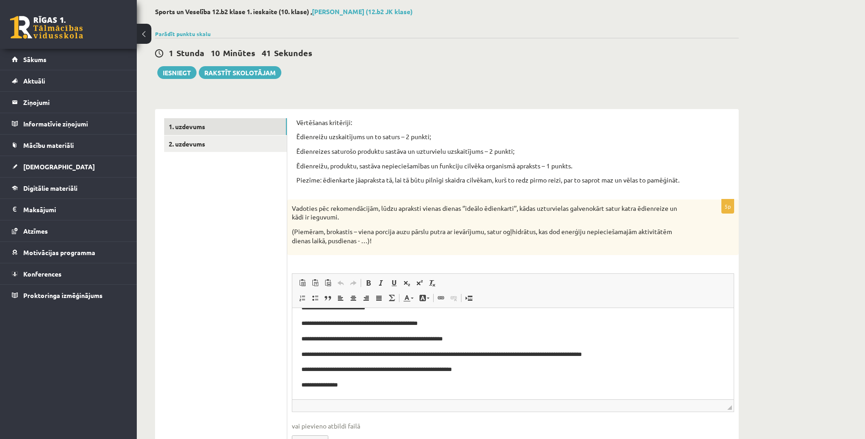
scroll to position [98, 0]
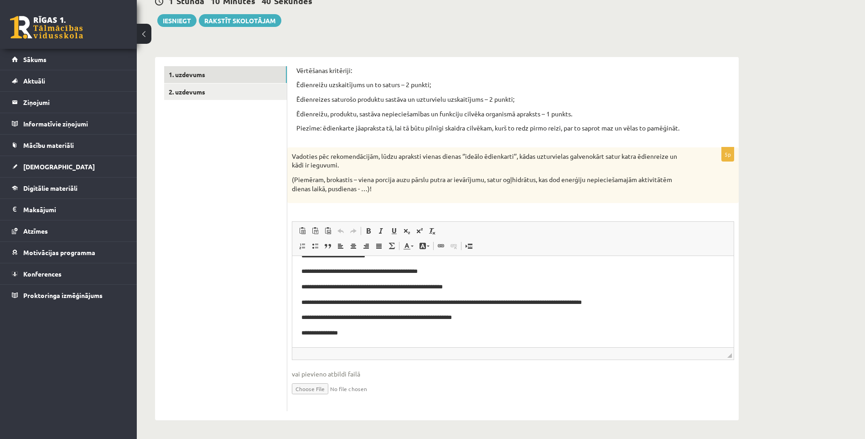
click at [380, 330] on p "**********" at bounding box center [509, 333] width 416 height 10
click at [477, 316] on p "**********" at bounding box center [509, 318] width 416 height 10
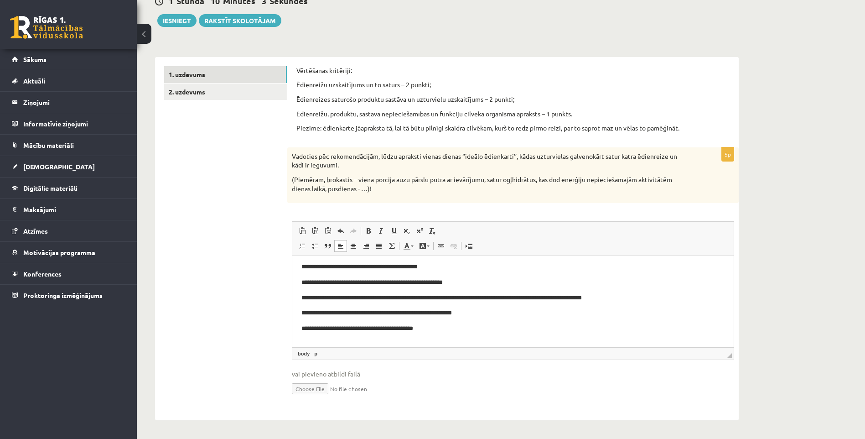
scroll to position [183, 0]
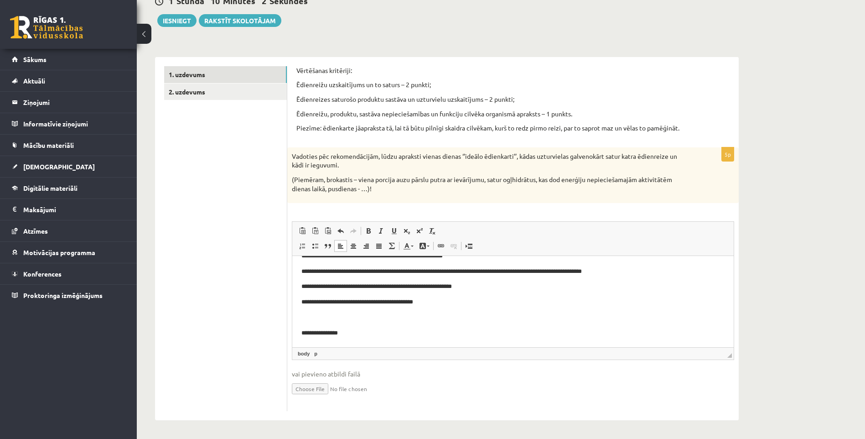
click at [362, 328] on p "**********" at bounding box center [509, 333] width 416 height 10
click at [310, 317] on p "Editor, wiswyg-editor-user-answer-47363951598900" at bounding box center [512, 318] width 423 height 10
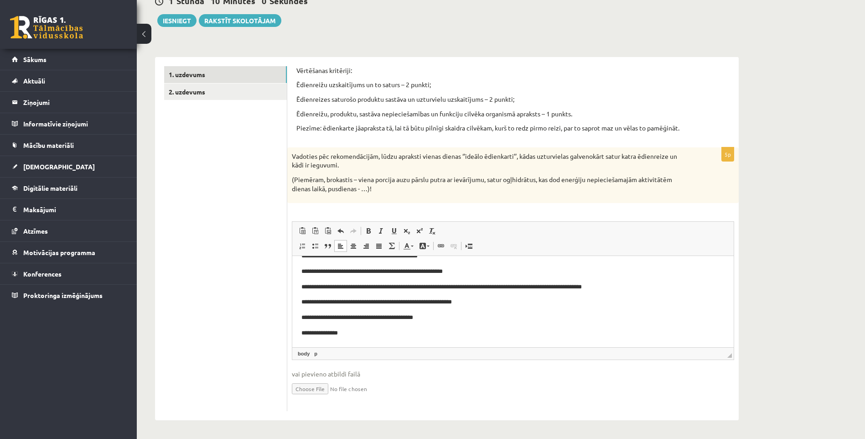
click at [348, 336] on p "**********" at bounding box center [509, 333] width 416 height 10
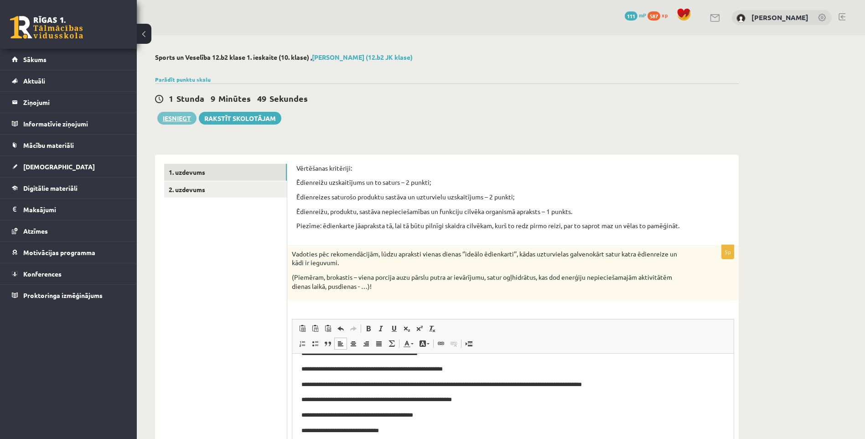
click at [176, 115] on button "Iesniegt" at bounding box center [176, 118] width 39 height 13
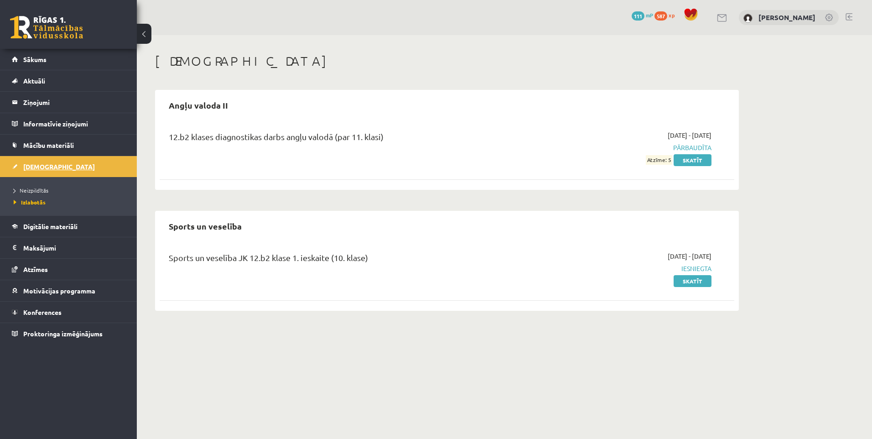
click at [27, 165] on span "[DEMOGRAPHIC_DATA]" at bounding box center [59, 166] width 72 height 8
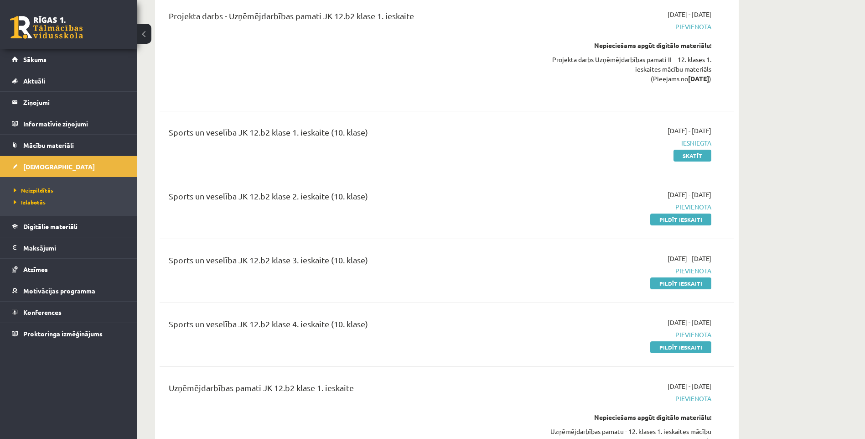
scroll to position [2097, 0]
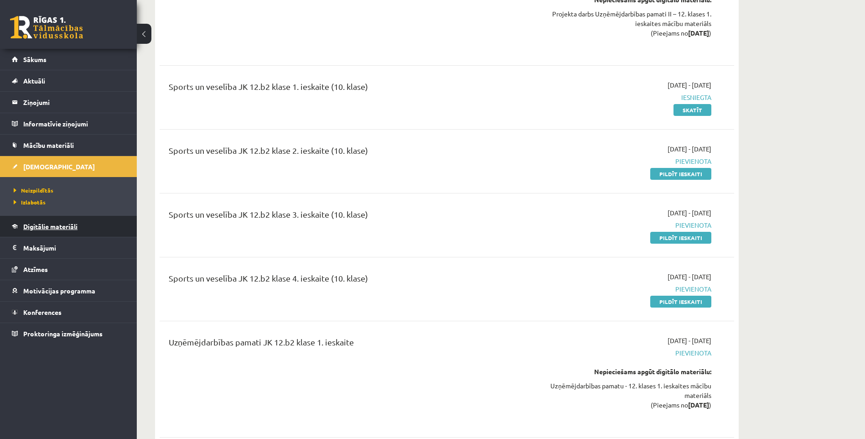
click at [46, 225] on span "Digitālie materiāli" at bounding box center [50, 226] width 54 height 8
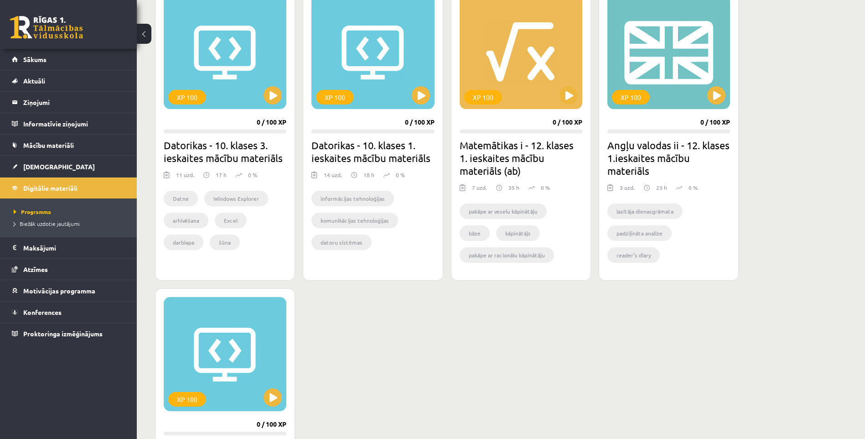
scroll to position [137, 0]
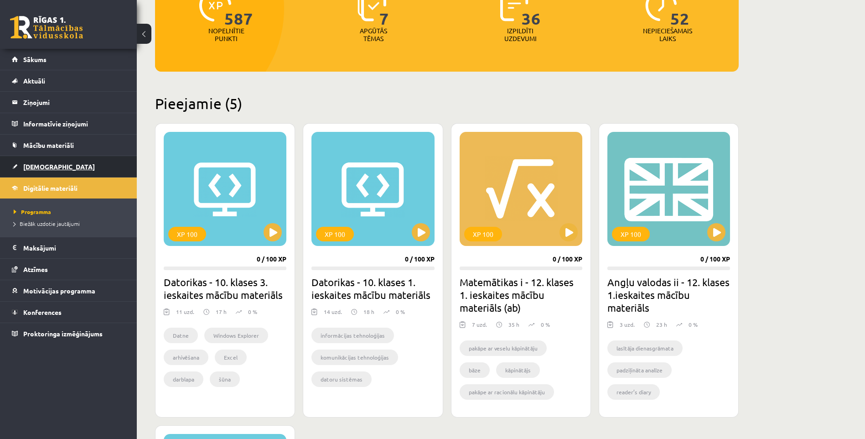
click at [62, 169] on link "[DEMOGRAPHIC_DATA]" at bounding box center [69, 166] width 114 height 21
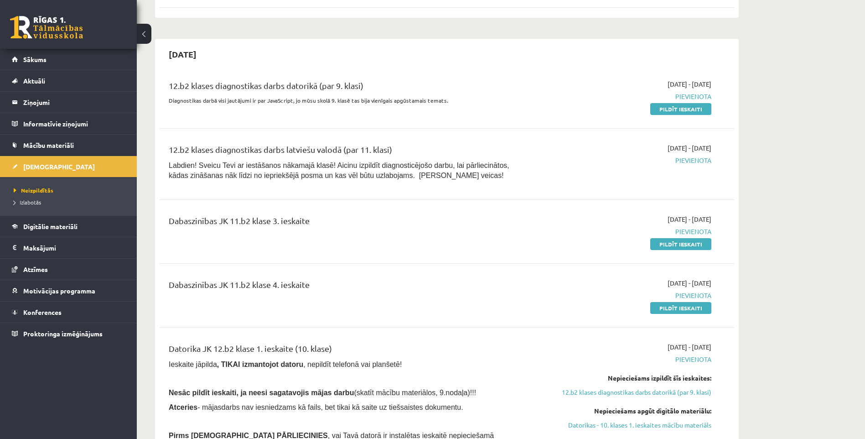
scroll to position [866, 0]
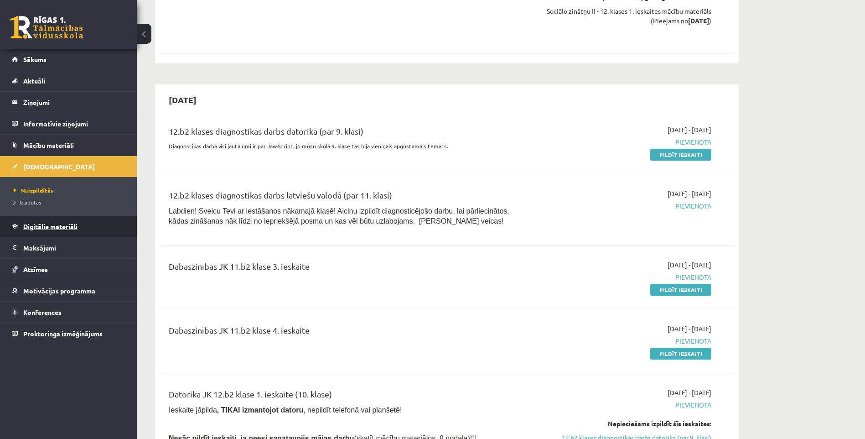
click at [31, 220] on link "Digitālie materiāli" at bounding box center [69, 226] width 114 height 21
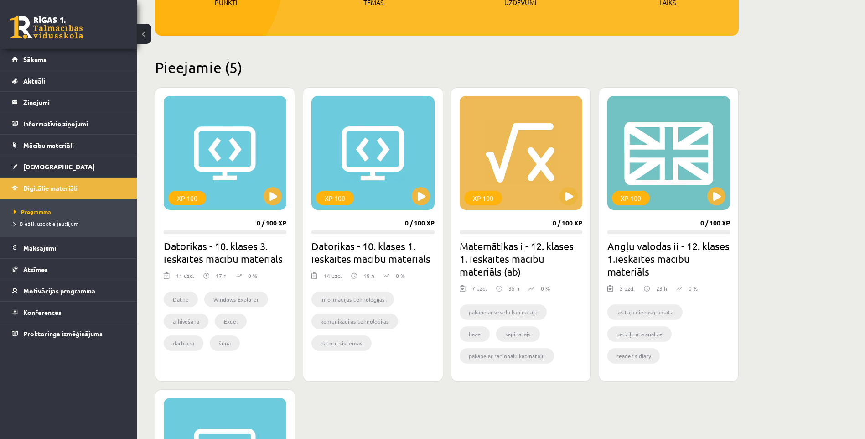
scroll to position [82, 0]
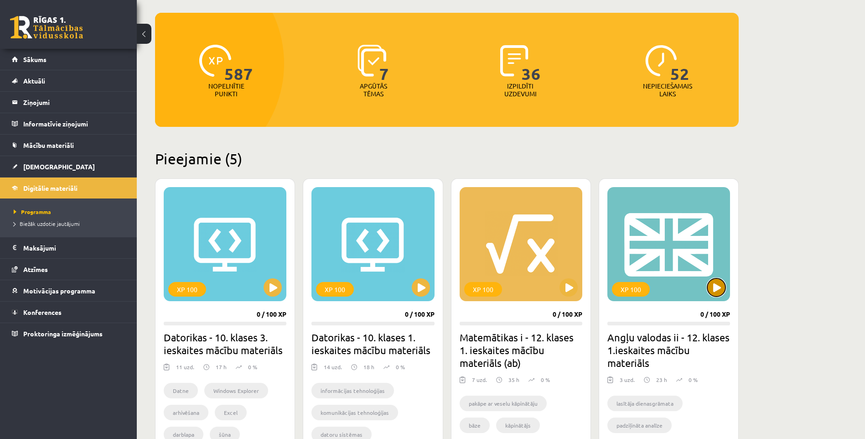
click at [723, 287] on button at bounding box center [716, 287] width 18 height 18
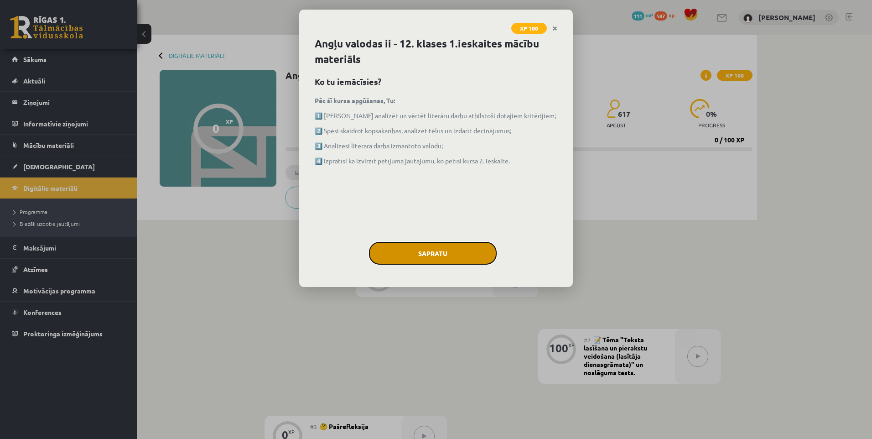
click at [437, 255] on button "Sapratu" at bounding box center [433, 253] width 128 height 23
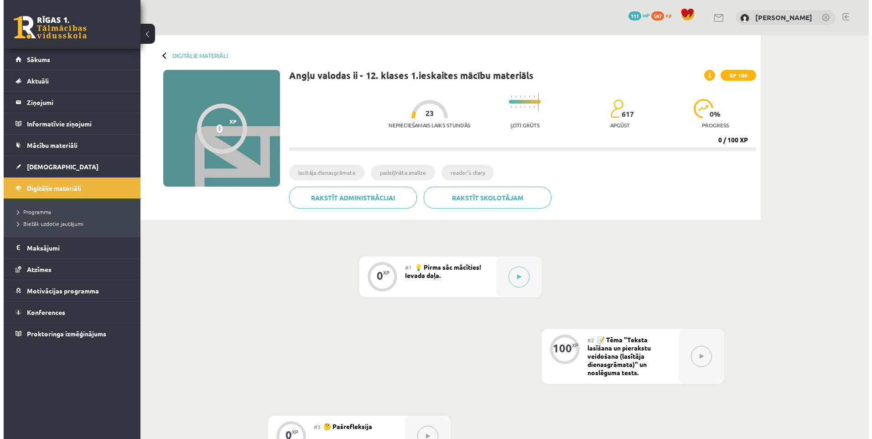
scroll to position [137, 0]
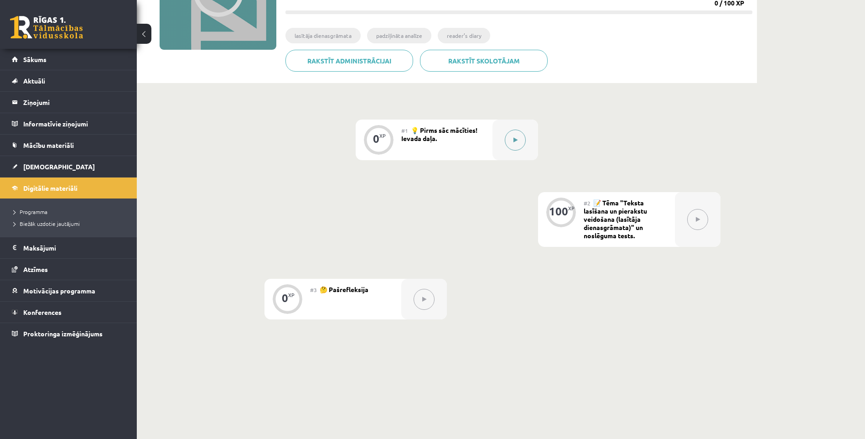
click at [501, 132] on div at bounding box center [515, 139] width 46 height 41
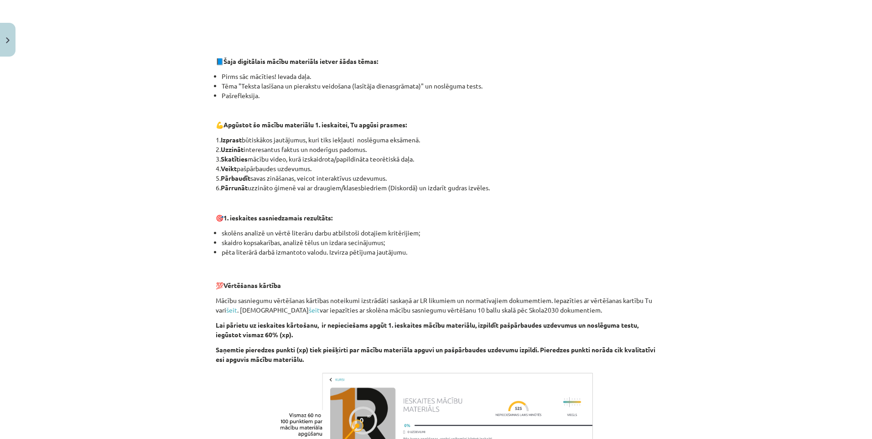
scroll to position [522, 0]
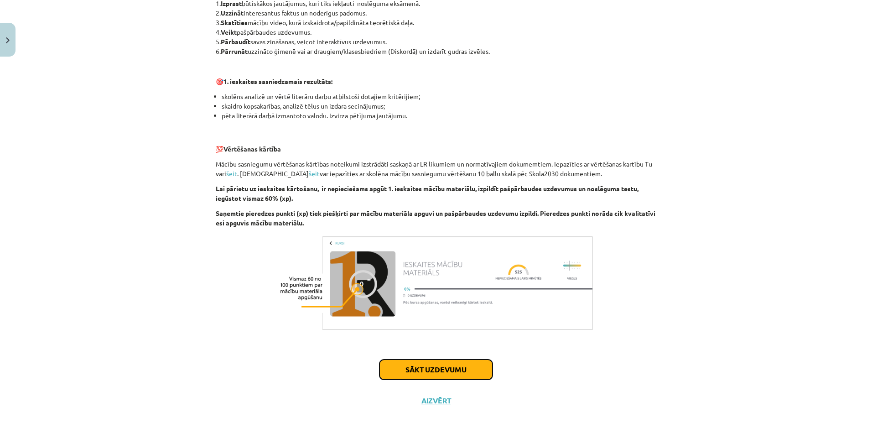
click at [458, 372] on button "Sākt uzdevumu" at bounding box center [435, 369] width 113 height 20
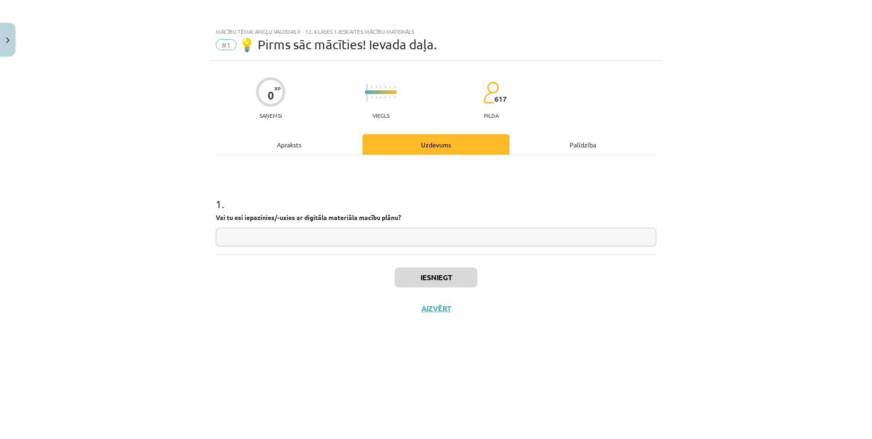
scroll to position [0, 0]
click at [368, 242] on input "text" at bounding box center [436, 236] width 440 height 19
type input "**"
click at [444, 278] on button "Iesniegt" at bounding box center [435, 277] width 83 height 20
click at [439, 305] on button "Nākamā nodarbība" at bounding box center [435, 314] width 89 height 21
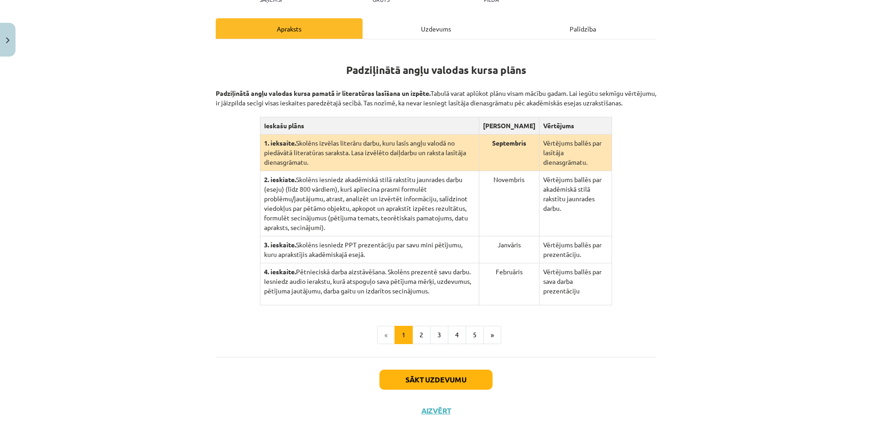
scroll to position [85, 0]
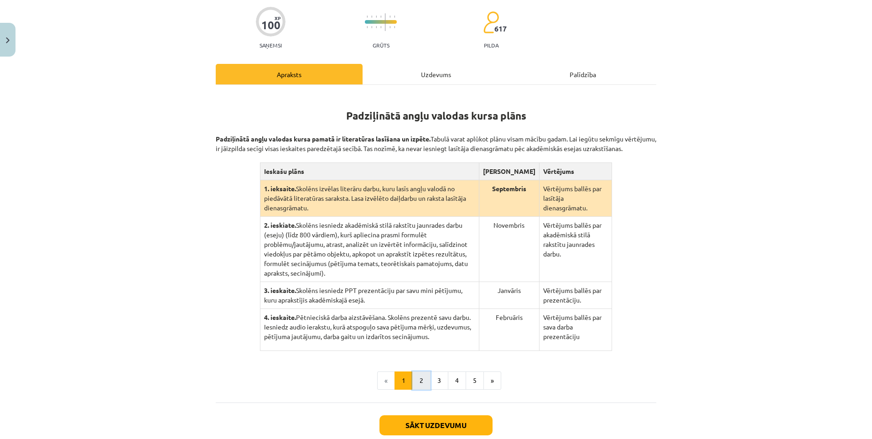
click at [414, 376] on button "2" at bounding box center [421, 380] width 18 height 18
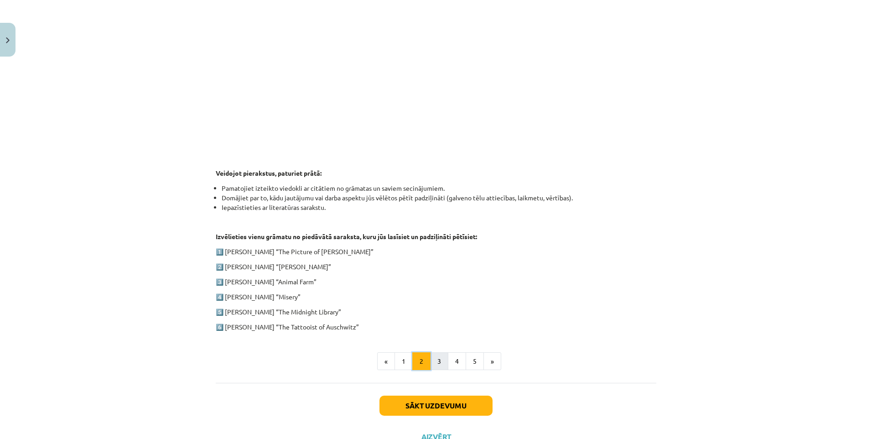
scroll to position [348, 0]
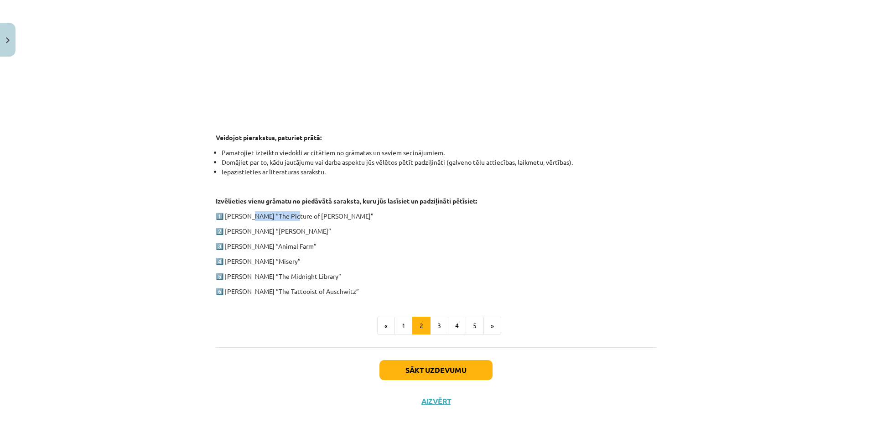
drag, startPoint x: 248, startPoint y: 217, endPoint x: 287, endPoint y: 218, distance: 38.8
click at [287, 218] on p "1️⃣ [PERSON_NAME] “The Picture of [PERSON_NAME]”" at bounding box center [436, 216] width 440 height 10
drag, startPoint x: 287, startPoint y: 218, endPoint x: 379, endPoint y: 229, distance: 92.3
click at [379, 229] on p "2️⃣ [PERSON_NAME] “[PERSON_NAME]”" at bounding box center [436, 231] width 440 height 10
drag, startPoint x: 232, startPoint y: 245, endPoint x: 311, endPoint y: 246, distance: 79.3
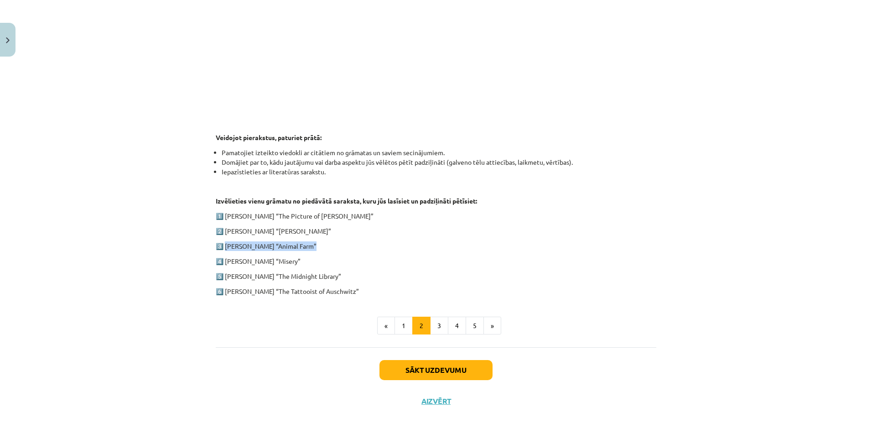
click at [311, 246] on p "3️⃣ [PERSON_NAME] “Animal Farm”" at bounding box center [436, 246] width 440 height 10
drag, startPoint x: 311, startPoint y: 246, endPoint x: 298, endPoint y: 246, distance: 13.2
copy p "[PERSON_NAME] “Animal Farm”"
click at [438, 323] on button "3" at bounding box center [439, 325] width 18 height 18
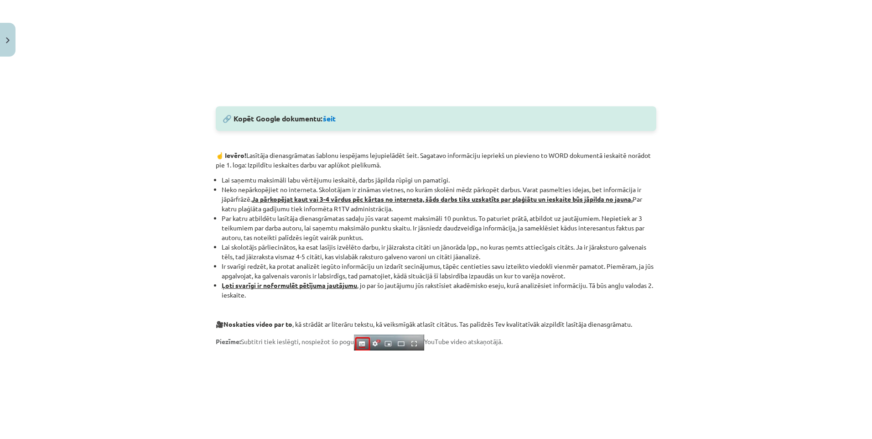
scroll to position [613, 0]
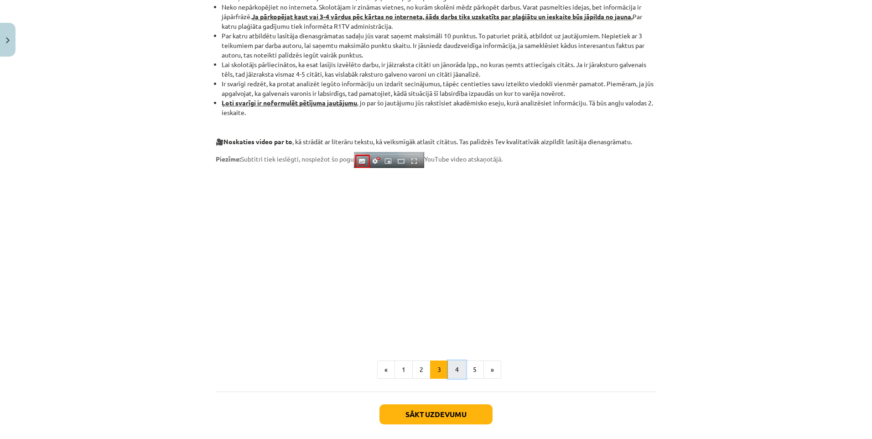
click at [454, 372] on button "4" at bounding box center [457, 369] width 18 height 18
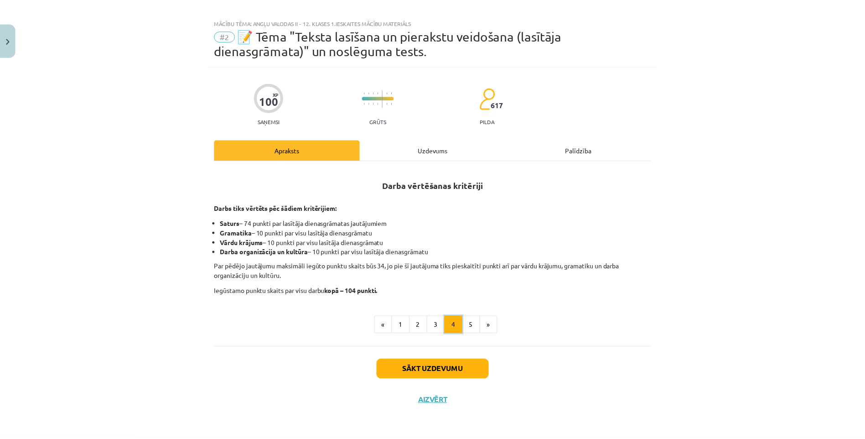
scroll to position [0, 0]
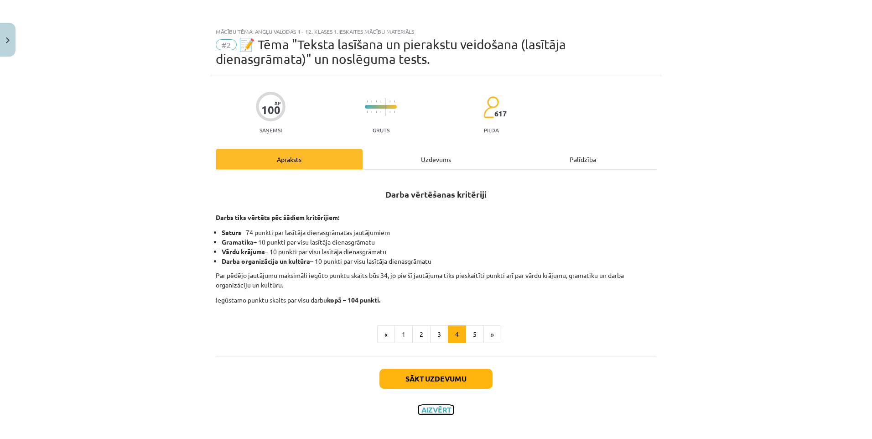
click at [433, 409] on button "Aizvērt" at bounding box center [436, 409] width 35 height 9
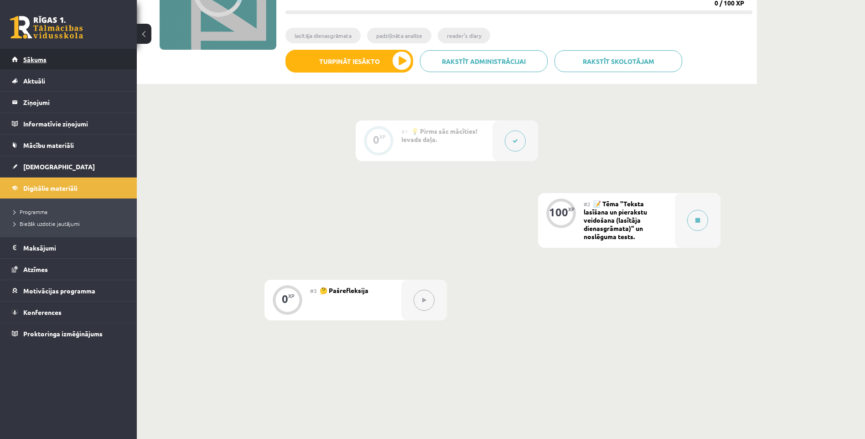
click at [36, 60] on span "Sākums" at bounding box center [34, 59] width 23 height 8
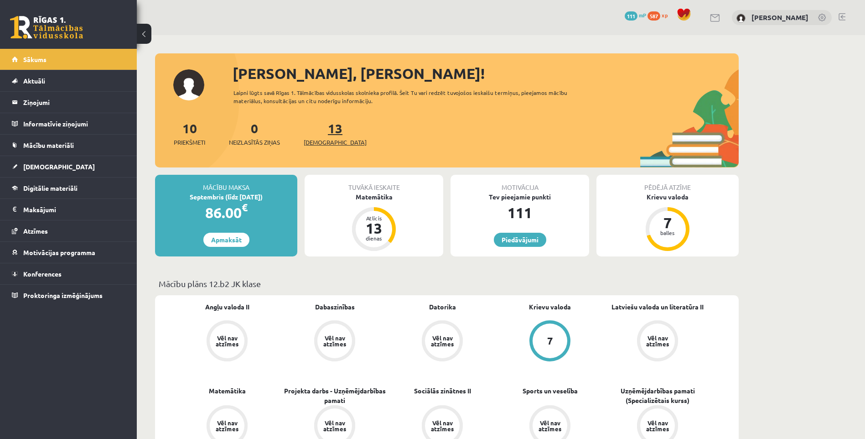
click at [316, 132] on link "13 [DEMOGRAPHIC_DATA]" at bounding box center [335, 133] width 63 height 27
click at [55, 166] on link "[DEMOGRAPHIC_DATA]" at bounding box center [69, 166] width 114 height 21
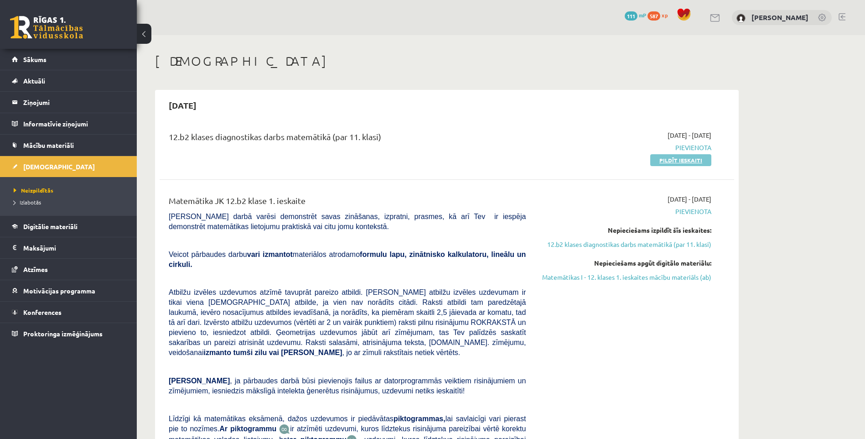
click at [681, 162] on link "Pildīt ieskaiti" at bounding box center [680, 160] width 61 height 12
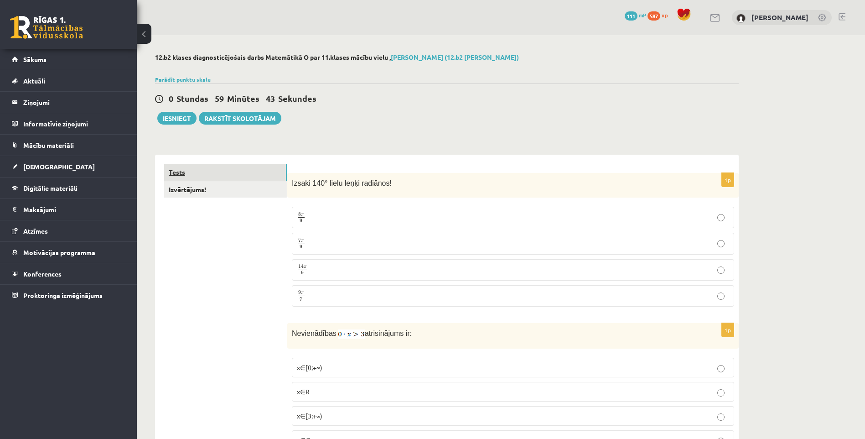
click at [221, 172] on link "Tests" at bounding box center [225, 172] width 123 height 17
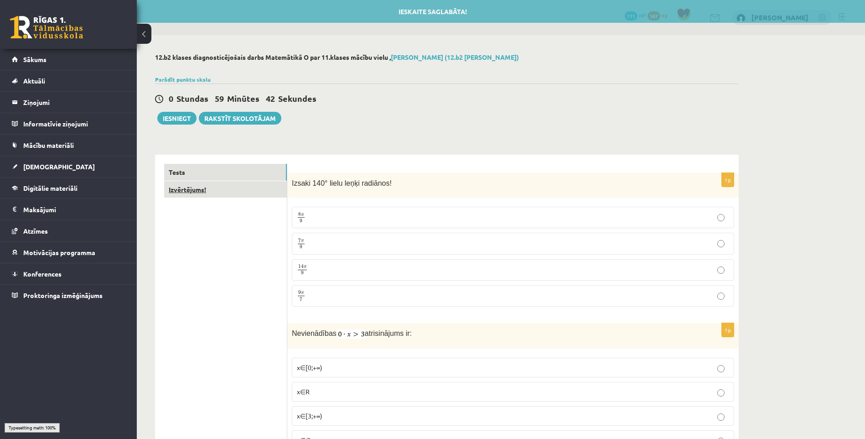
click at [215, 191] on link "Izvērtējums!" at bounding box center [225, 189] width 123 height 17
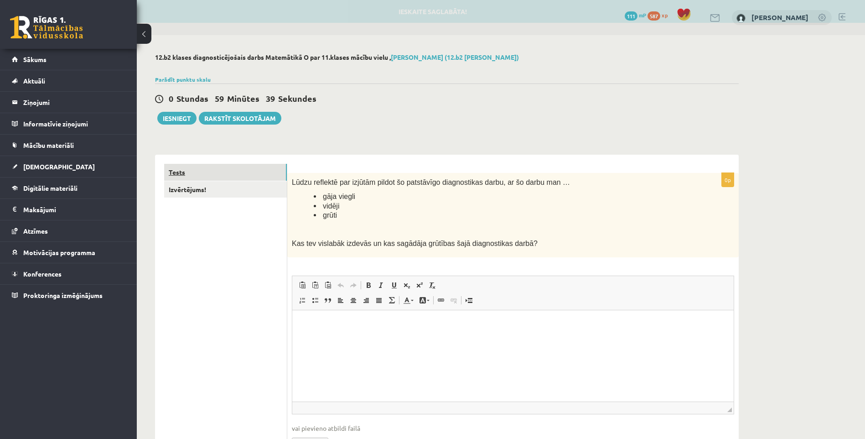
click at [229, 171] on link "Tests" at bounding box center [225, 172] width 123 height 17
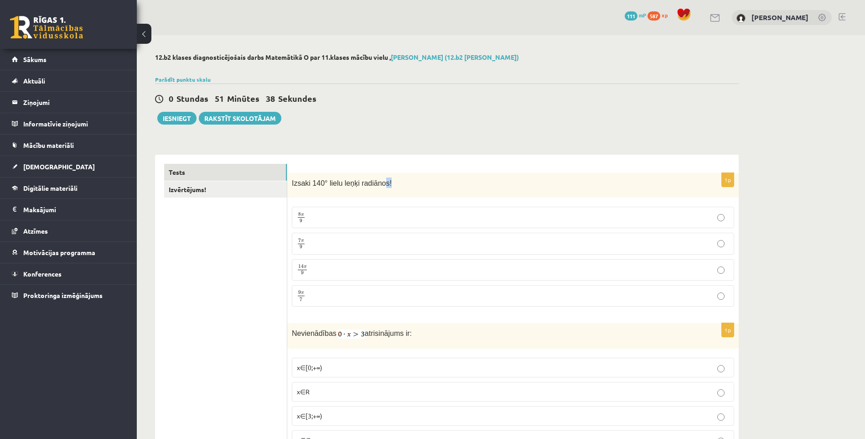
click at [378, 189] on div "Izsaki 140° lielu leņķi radiānos!" at bounding box center [512, 185] width 451 height 25
drag, startPoint x: 378, startPoint y: 189, endPoint x: 345, endPoint y: 181, distance: 34.3
click at [345, 181] on span "Izsaki 140° lielu leņķi radiānos!" at bounding box center [342, 183] width 100 height 8
drag, startPoint x: 345, startPoint y: 181, endPoint x: 325, endPoint y: 182, distance: 19.7
click at [325, 182] on span "Izsaki 140° lielu leņķi radiānos!" at bounding box center [342, 183] width 100 height 8
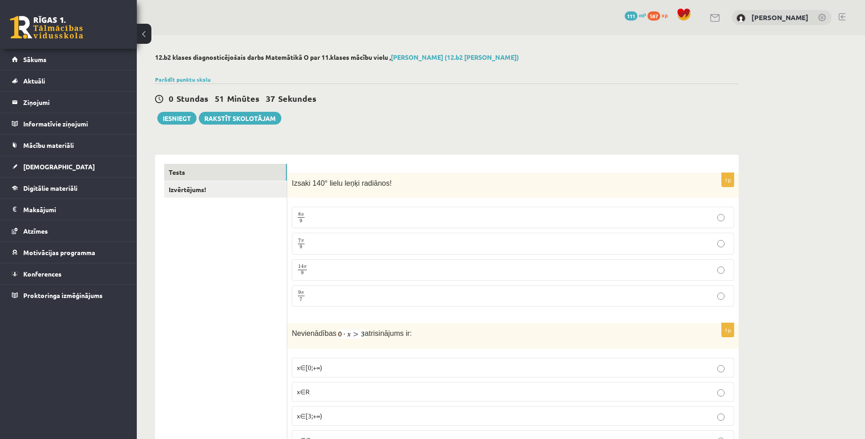
drag, startPoint x: 325, startPoint y: 182, endPoint x: 297, endPoint y: 187, distance: 28.8
click at [297, 187] on p "Izsaki 140° lielu leņķi radiānos!" at bounding box center [490, 182] width 397 height 10
drag, startPoint x: 249, startPoint y: 198, endPoint x: 244, endPoint y: 196, distance: 5.7
click at [236, 192] on link "Izvērtējums!" at bounding box center [225, 189] width 123 height 17
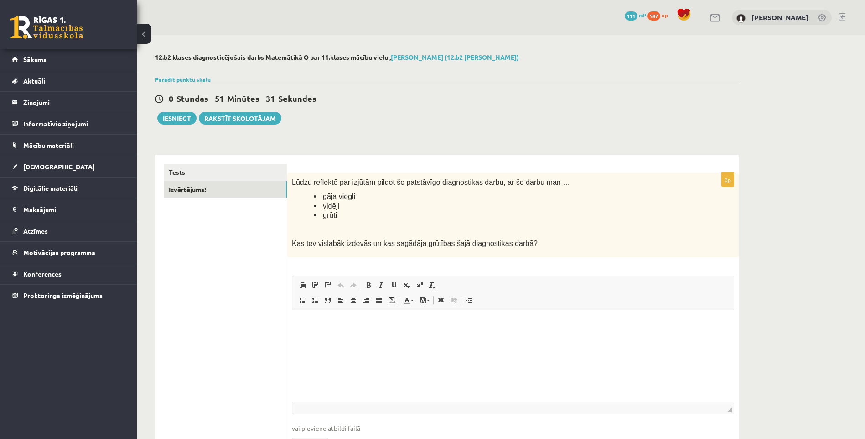
scroll to position [46, 0]
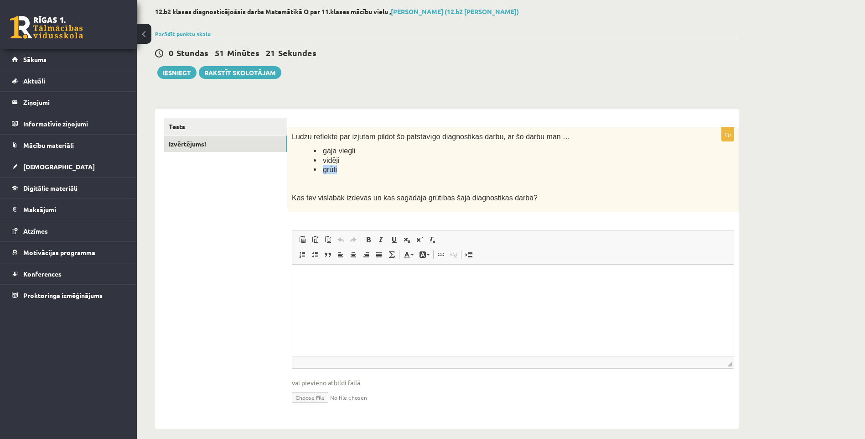
drag, startPoint x: 334, startPoint y: 170, endPoint x: 323, endPoint y: 170, distance: 11.4
click at [323, 170] on span "grūti" at bounding box center [330, 169] width 14 height 8
copy span "grūti"
click at [460, 292] on html at bounding box center [512, 278] width 441 height 28
click at [225, 124] on link "Tests" at bounding box center [225, 126] width 123 height 17
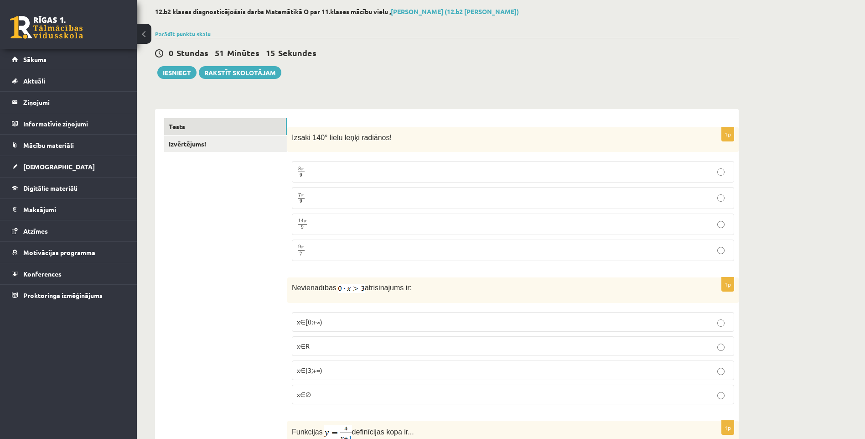
click at [377, 166] on label "8 π 9 8 π 9" at bounding box center [513, 171] width 442 height 21
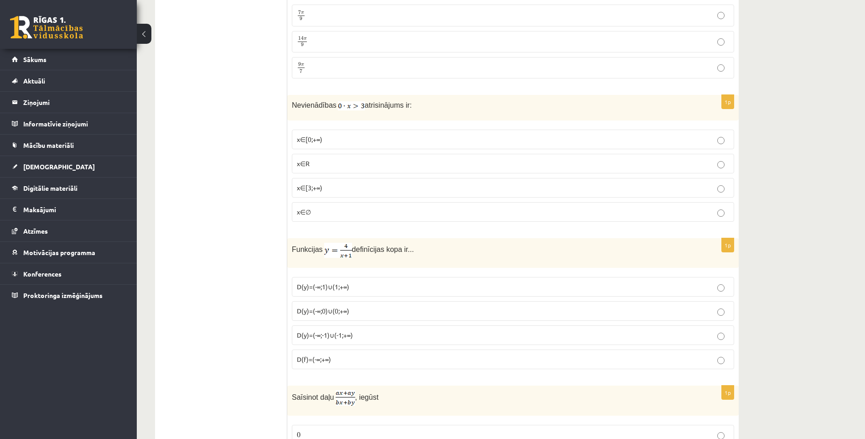
click at [402, 216] on p "x∈∅" at bounding box center [513, 212] width 432 height 10
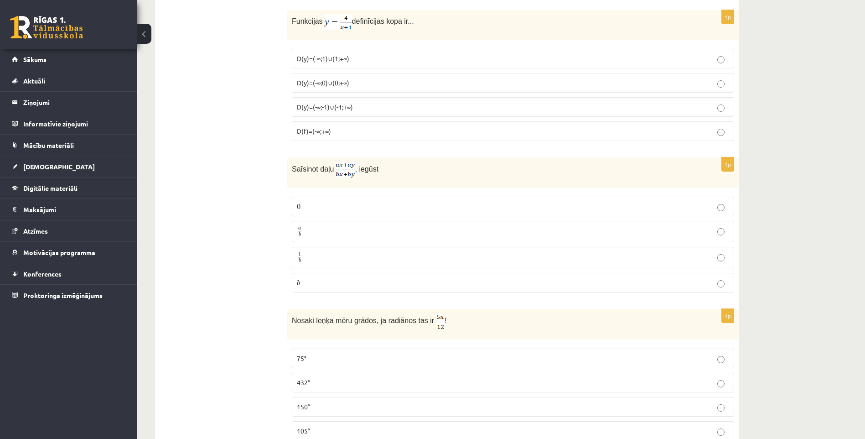
click at [387, 213] on label "0 0" at bounding box center [513, 206] width 442 height 20
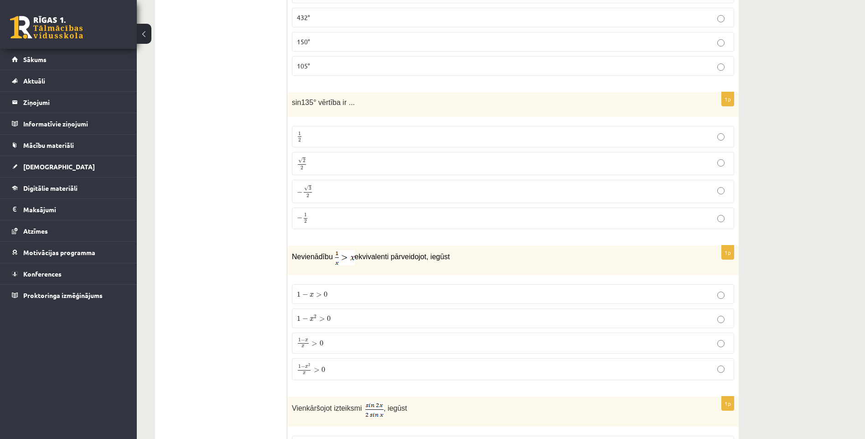
scroll to position [684, 0]
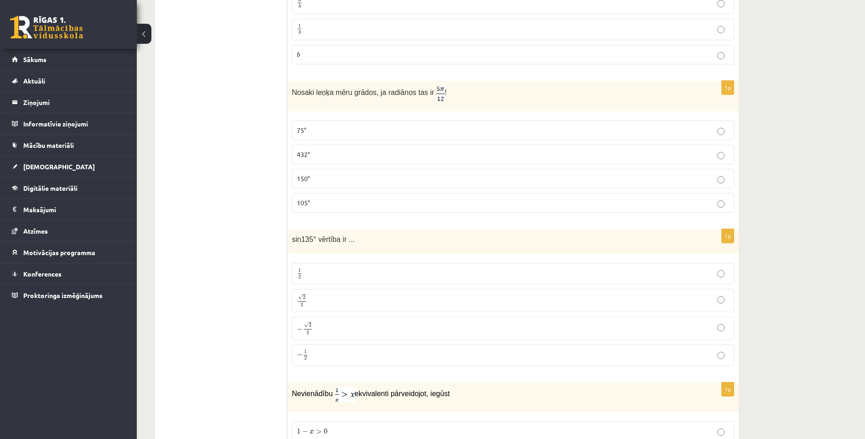
click at [379, 195] on label "105°" at bounding box center [513, 203] width 442 height 20
drag, startPoint x: 380, startPoint y: 178, endPoint x: 378, endPoint y: 185, distance: 7.2
click at [381, 178] on p "150°" at bounding box center [513, 179] width 432 height 10
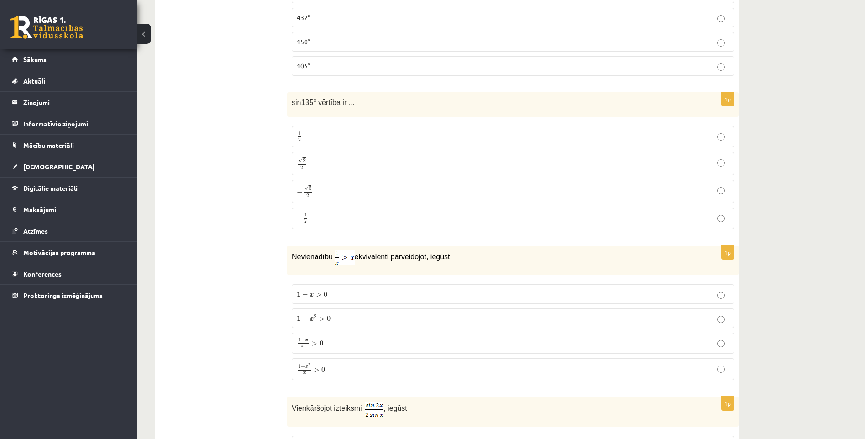
click at [381, 208] on label "− 1 2 − 1 2" at bounding box center [513, 217] width 442 height 21
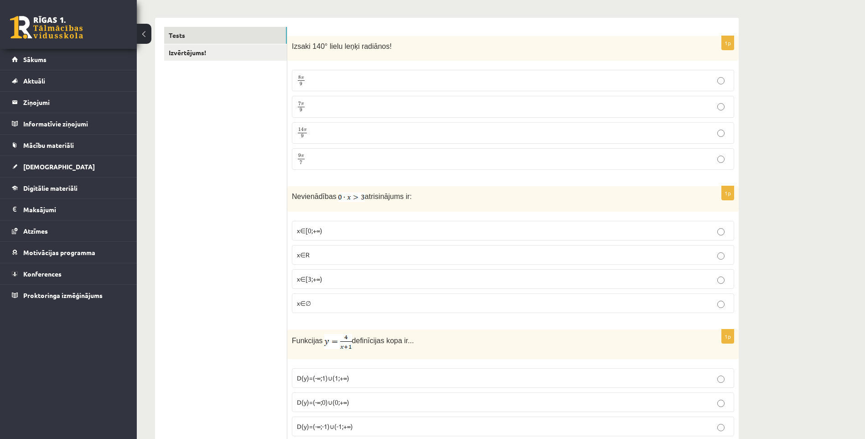
scroll to position [46, 0]
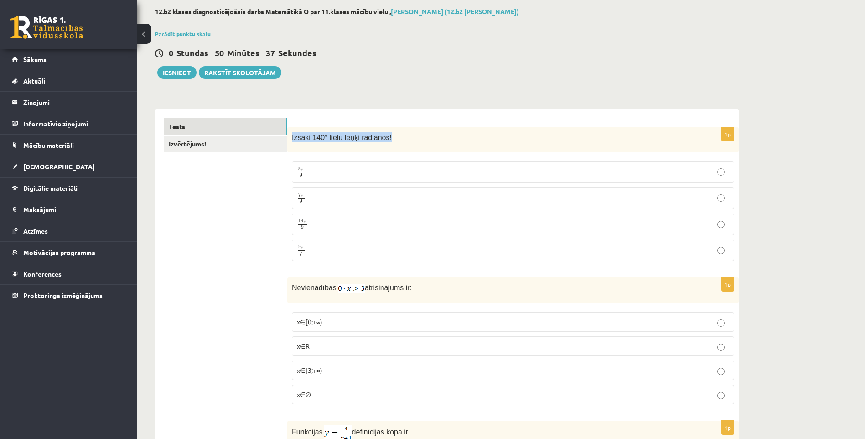
drag, startPoint x: 291, startPoint y: 138, endPoint x: 383, endPoint y: 139, distance: 91.2
click at [383, 139] on div "Izsaki 140° lielu leņķi radiānos!" at bounding box center [512, 139] width 451 height 25
copy span "Izsaki 140° lielu leņķi radiānos!"
click at [413, 131] on div "Izsaki 140° lielu leņķi radiānos!" at bounding box center [512, 139] width 451 height 25
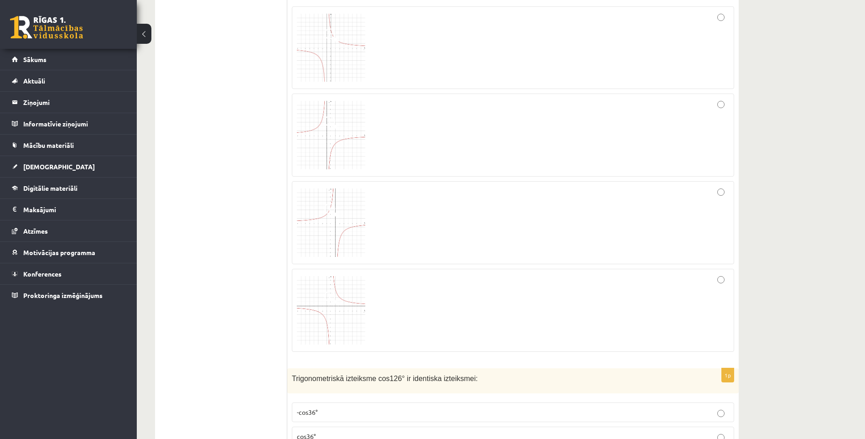
scroll to position [1505, 0]
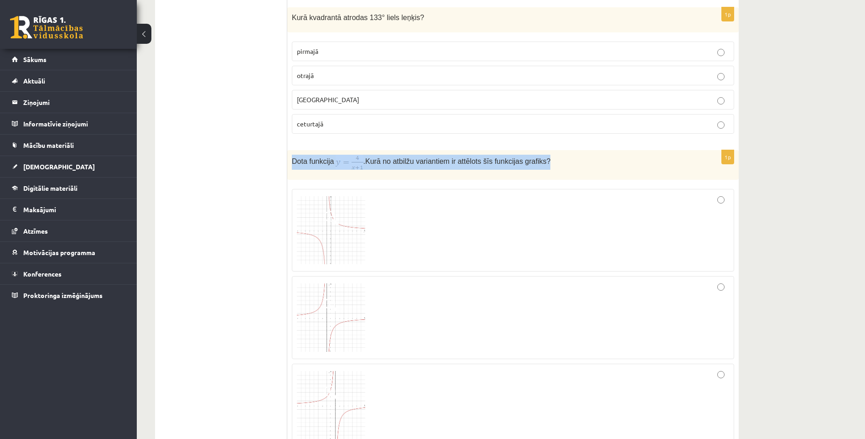
drag, startPoint x: 294, startPoint y: 160, endPoint x: 536, endPoint y: 163, distance: 242.6
click at [536, 163] on p "Dota funkcija . Kurā no atbilžu variantiem ir attēlots šīs funkcijas grafiks?" at bounding box center [490, 162] width 397 height 15
copy p "Dota funkcija . Kurā no atbilžu variantiem ir attēlots šīs funkcijas grafiks?"
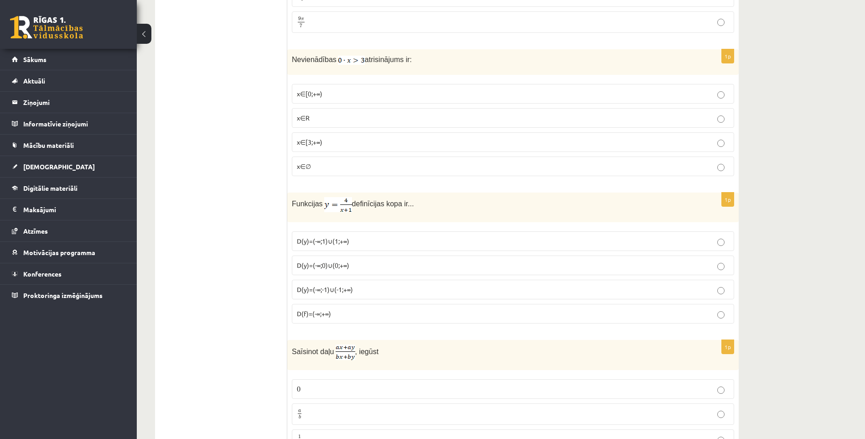
scroll to position [0, 0]
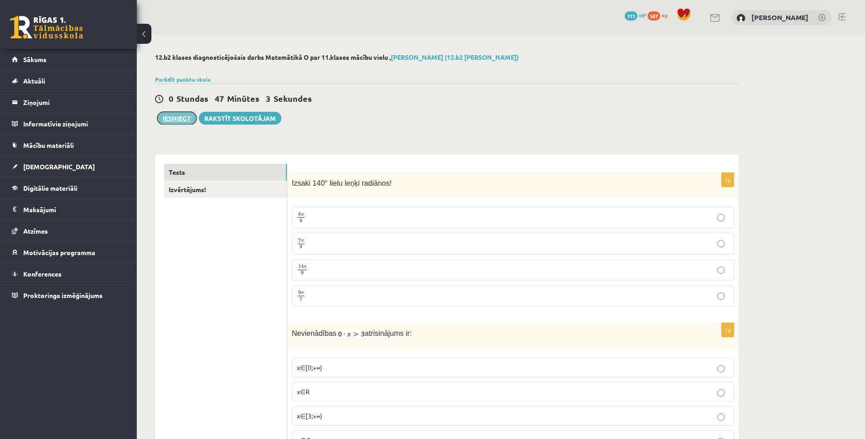
click at [183, 115] on button "Iesniegt" at bounding box center [176, 118] width 39 height 13
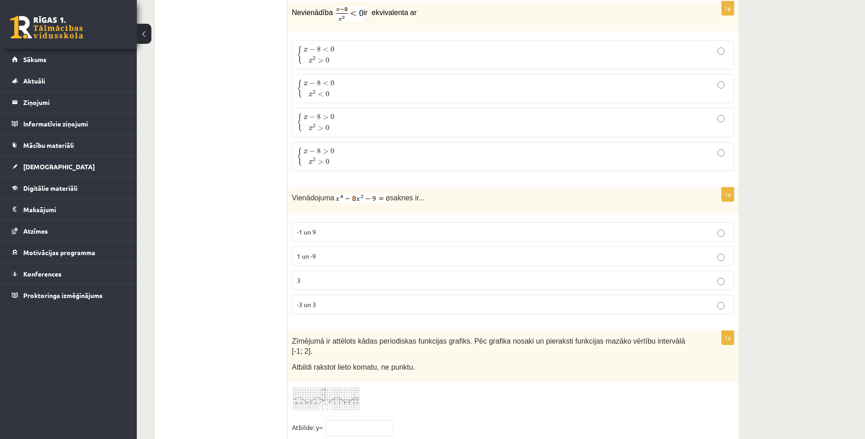
scroll to position [4357, 0]
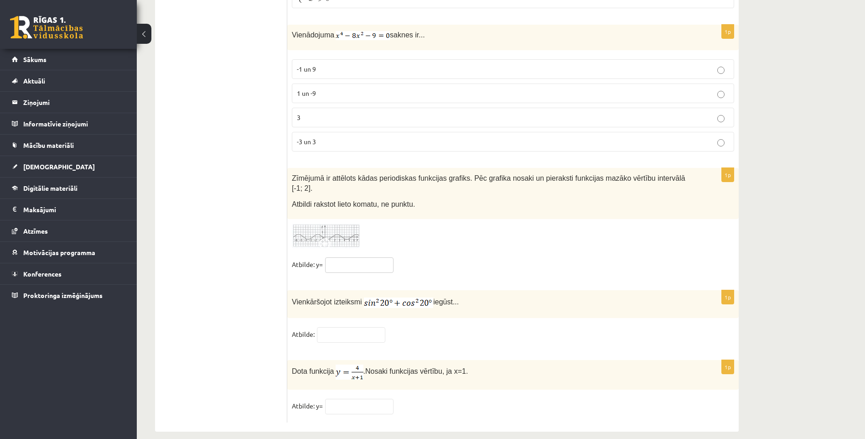
click at [364, 257] on input "text" at bounding box center [359, 265] width 68 height 16
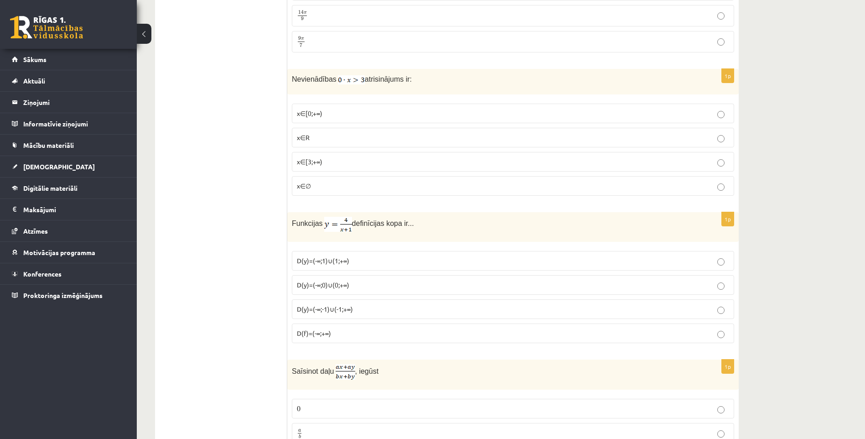
scroll to position [0, 0]
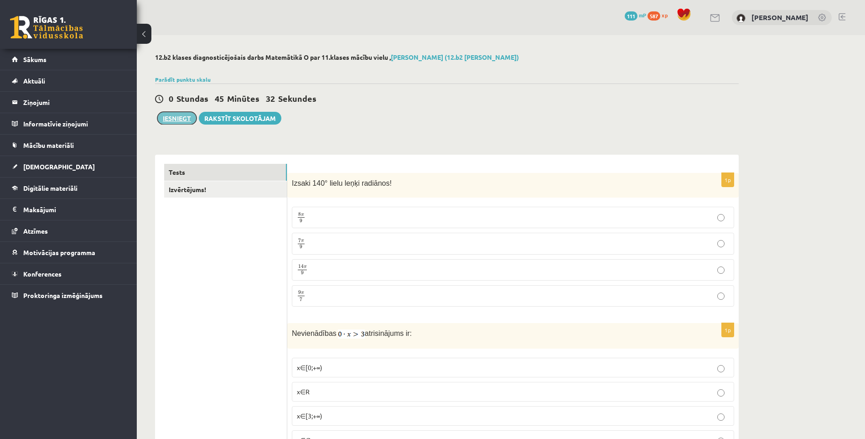
click at [168, 117] on button "Iesniegt" at bounding box center [176, 118] width 39 height 13
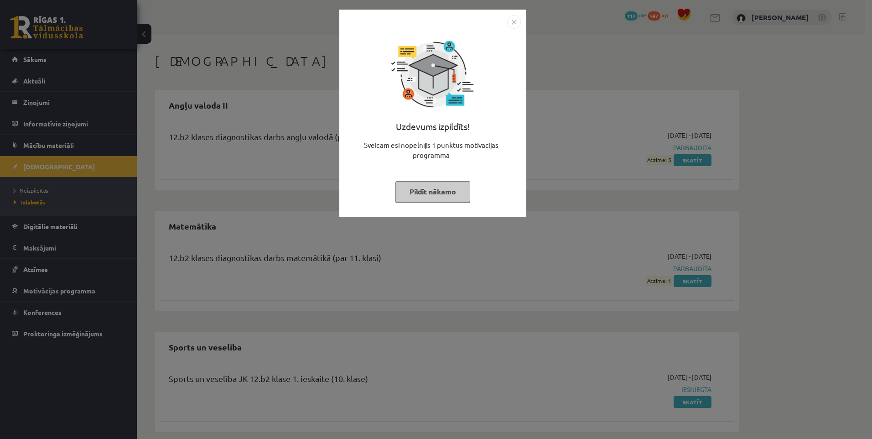
click at [517, 23] on img "Close" at bounding box center [514, 22] width 14 height 14
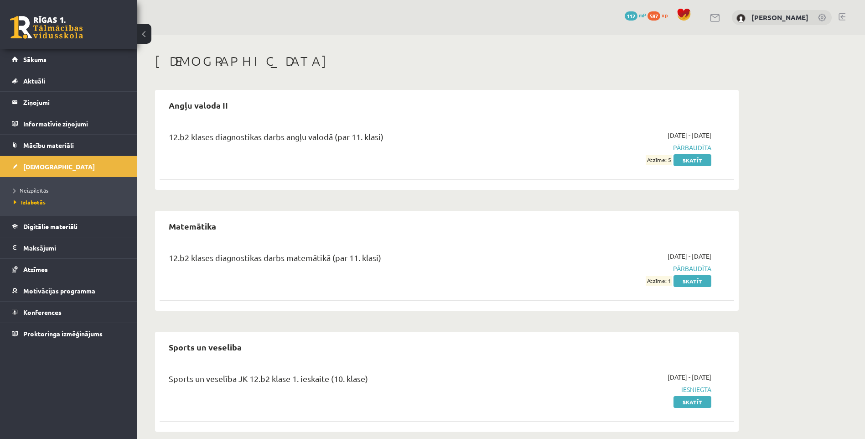
scroll to position [11, 0]
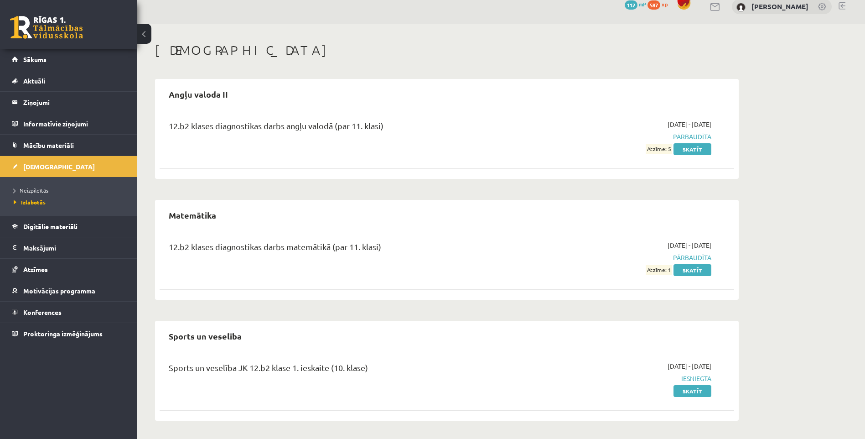
click at [35, 22] on link at bounding box center [46, 27] width 73 height 23
